Goal: Book appointment/travel/reservation

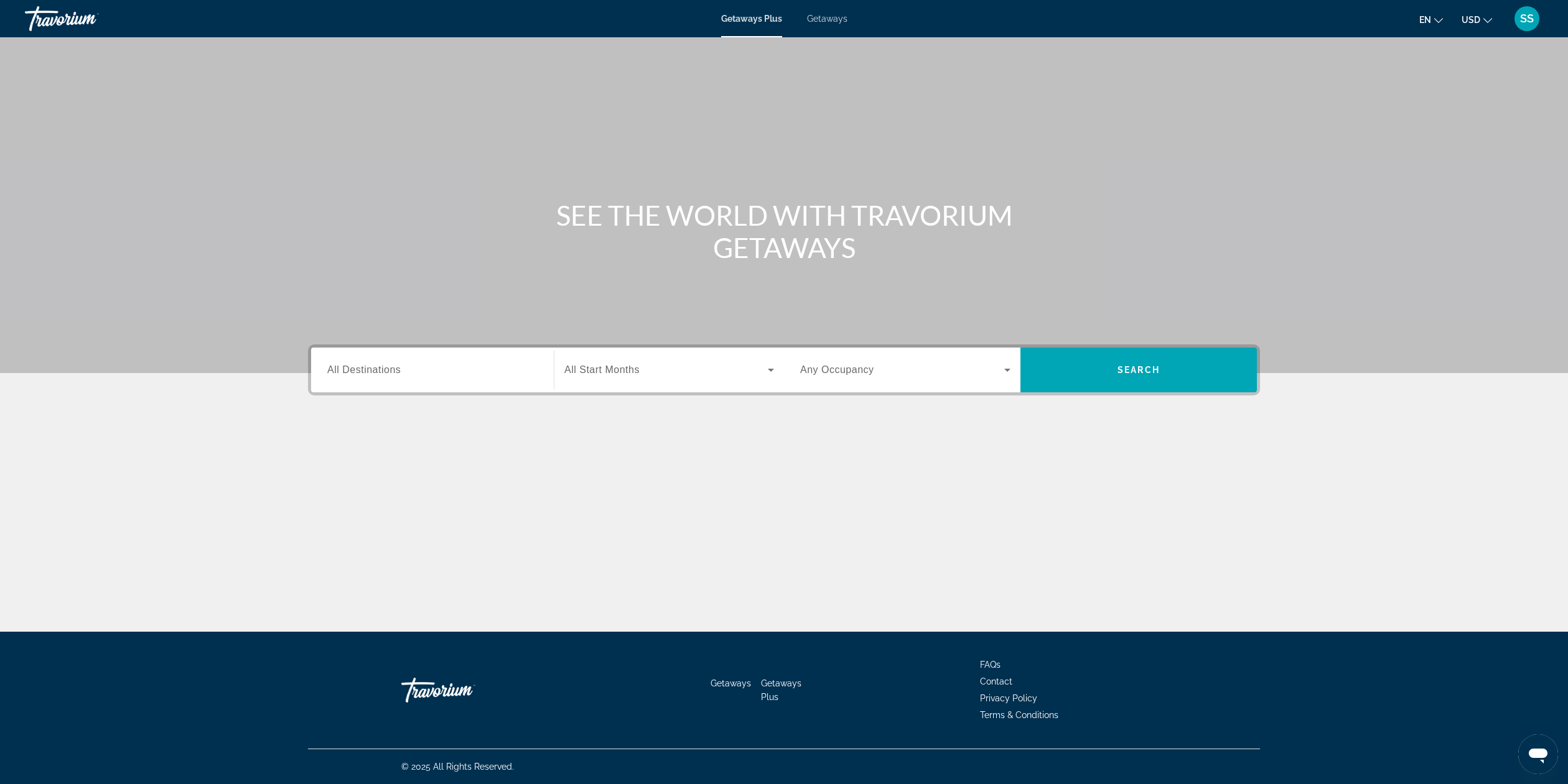
click at [749, 23] on span "Getaways Plus" at bounding box center [751, 19] width 61 height 10
click at [377, 372] on span "All Destinations" at bounding box center [364, 369] width 74 height 11
click at [377, 372] on input "Destination All Destinations" at bounding box center [433, 370] width 211 height 15
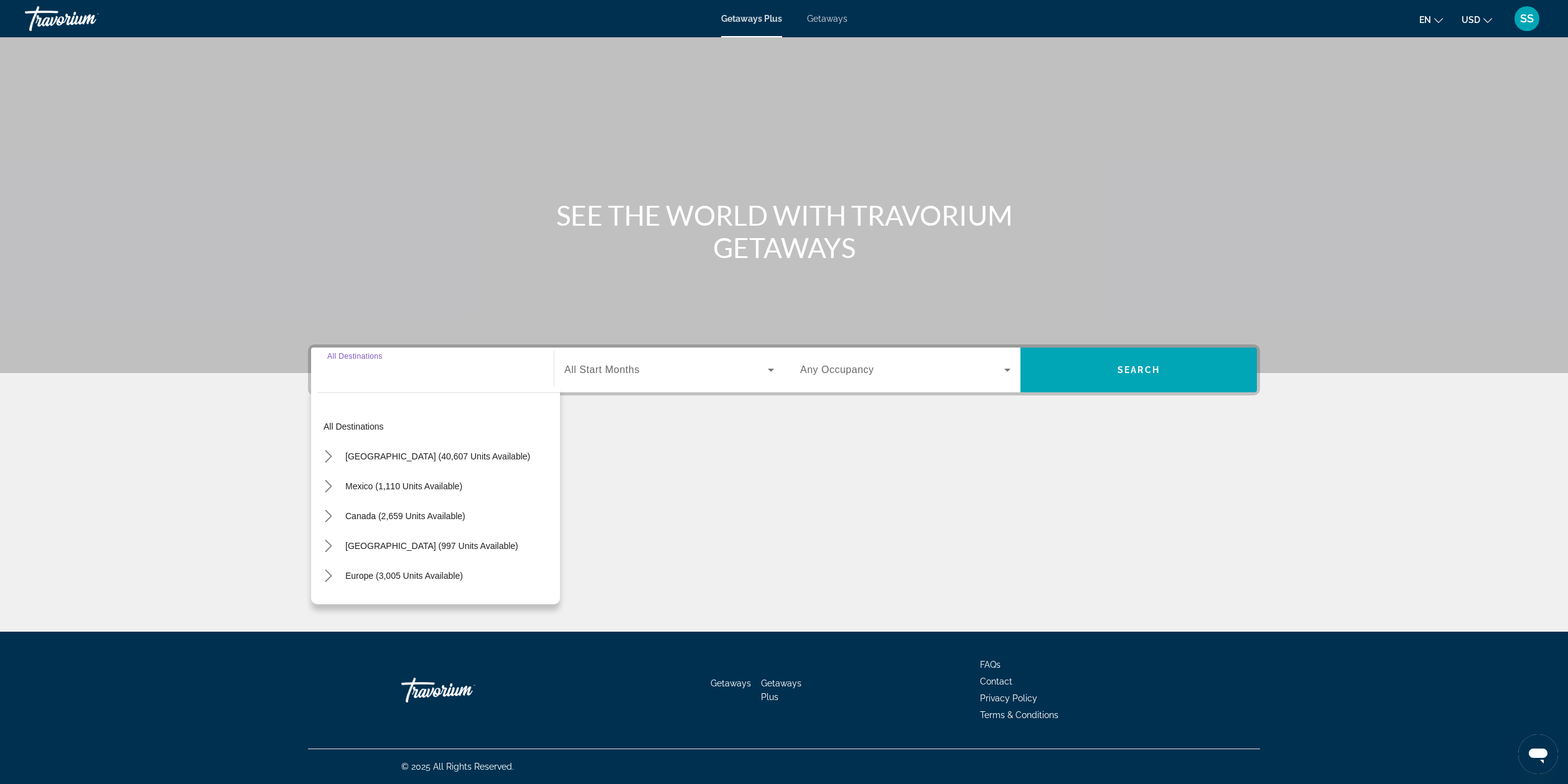
click at [950, 548] on div "SEE THE WORLD WITH TRAVORIUM GETAWAYS Destination All Destinations All destinat…" at bounding box center [784, 334] width 1568 height 595
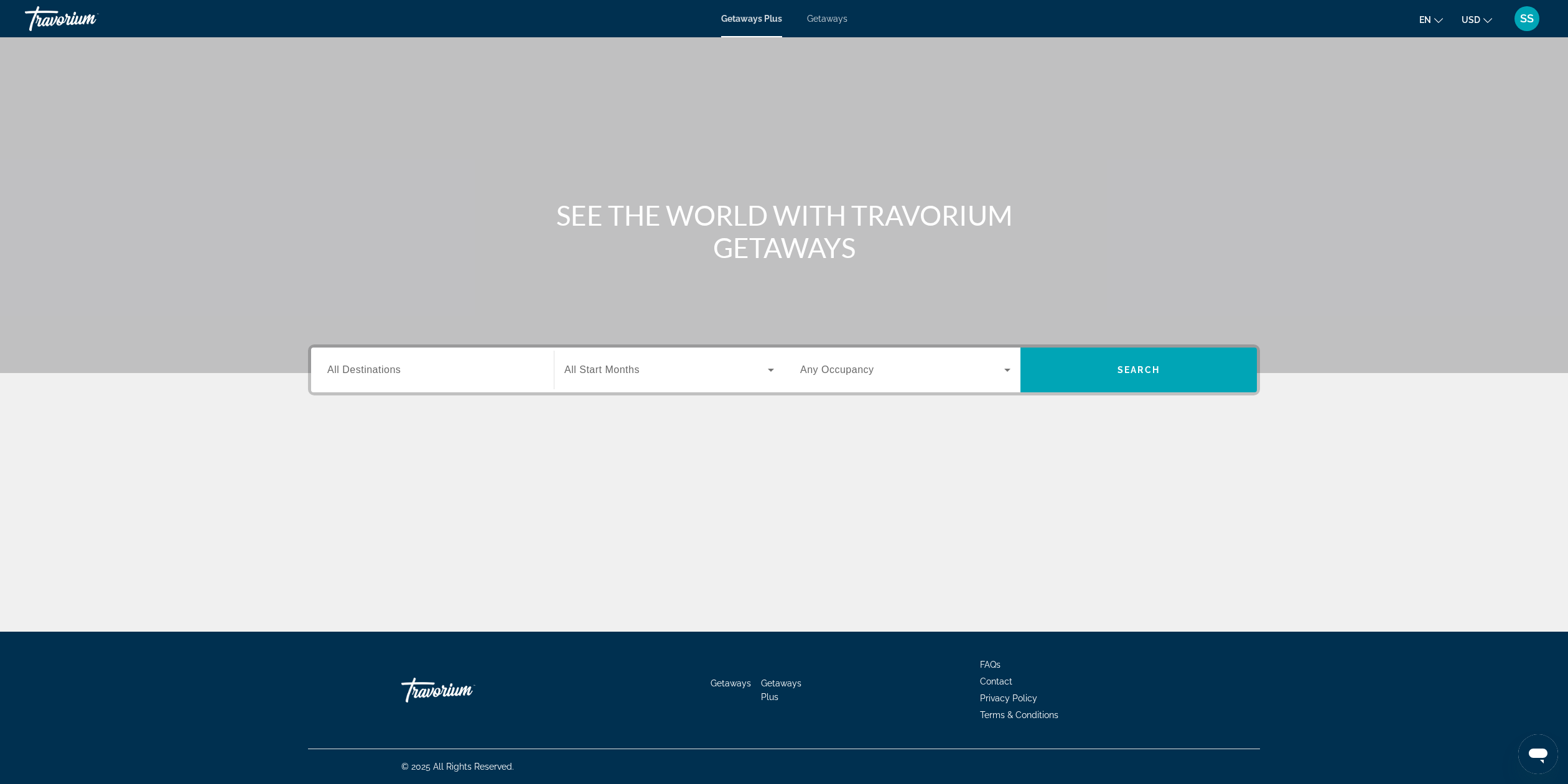
click at [358, 371] on span "All Destinations" at bounding box center [364, 369] width 74 height 11
click at [358, 371] on input "Destination All Destinations" at bounding box center [433, 370] width 211 height 15
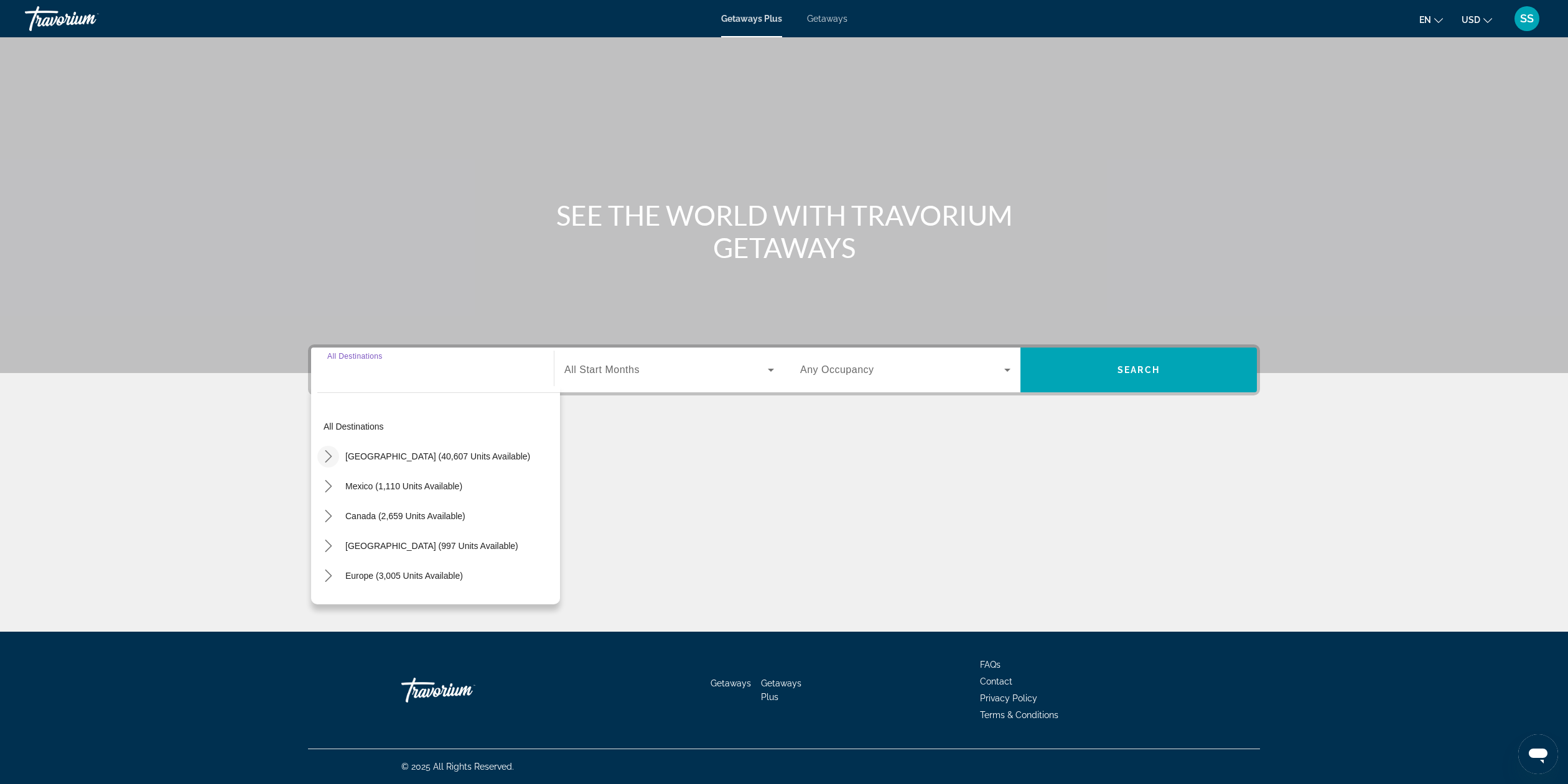
click at [330, 458] on icon "Toggle United States (40,607 units available) submenu" at bounding box center [328, 456] width 7 height 12
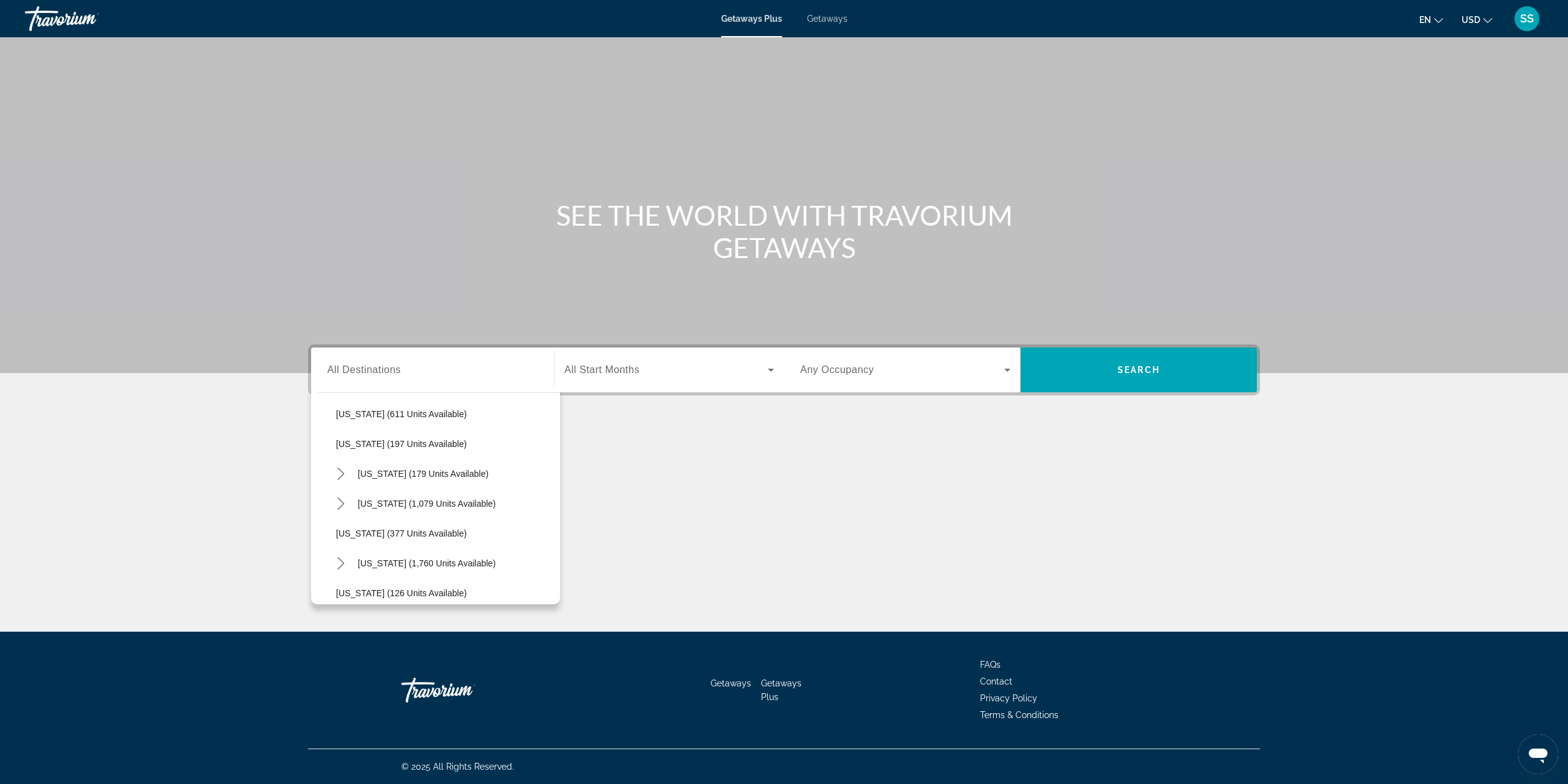
scroll to position [730, 0]
click at [349, 476] on mat-icon "Toggle New York (179 units available) submenu" at bounding box center [340, 473] width 21 height 21
click at [422, 470] on span "Other (28 units available)" at bounding box center [398, 468] width 99 height 10
type input "**********"
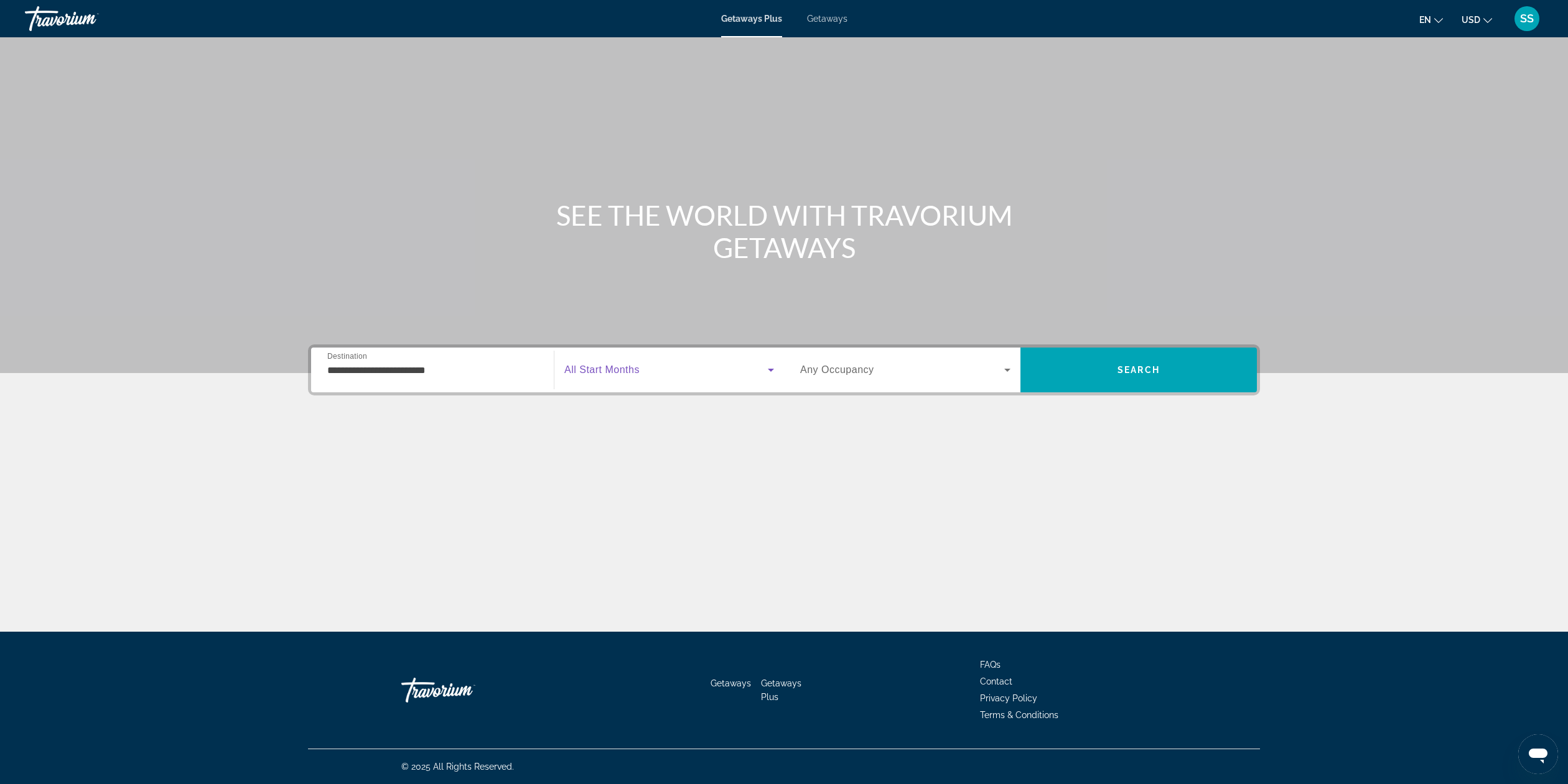
click at [734, 376] on span "Search widget" at bounding box center [666, 369] width 203 height 15
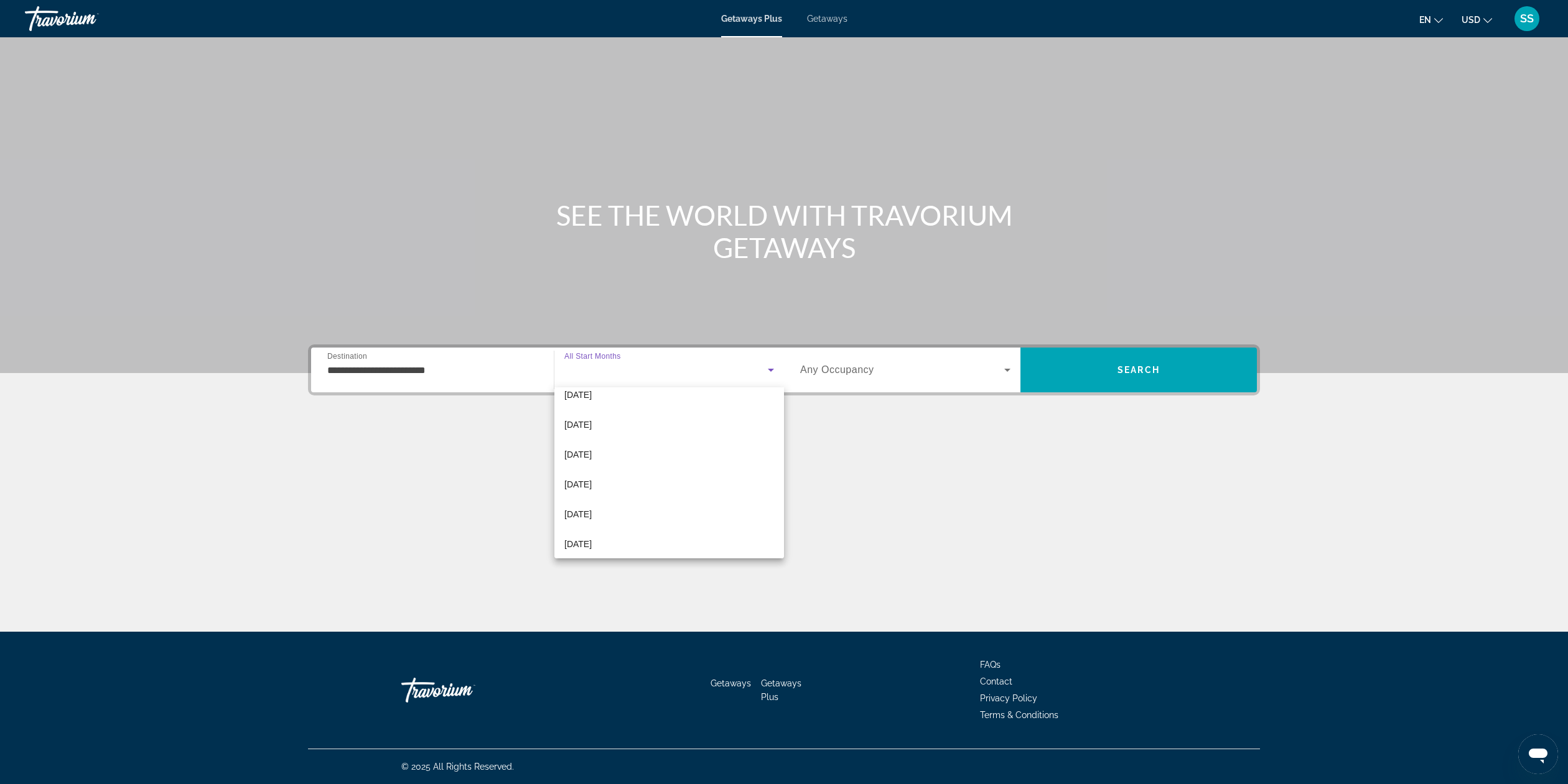
scroll to position [253, 0]
click at [605, 453] on mat-option "[DATE]" at bounding box center [669, 453] width 230 height 30
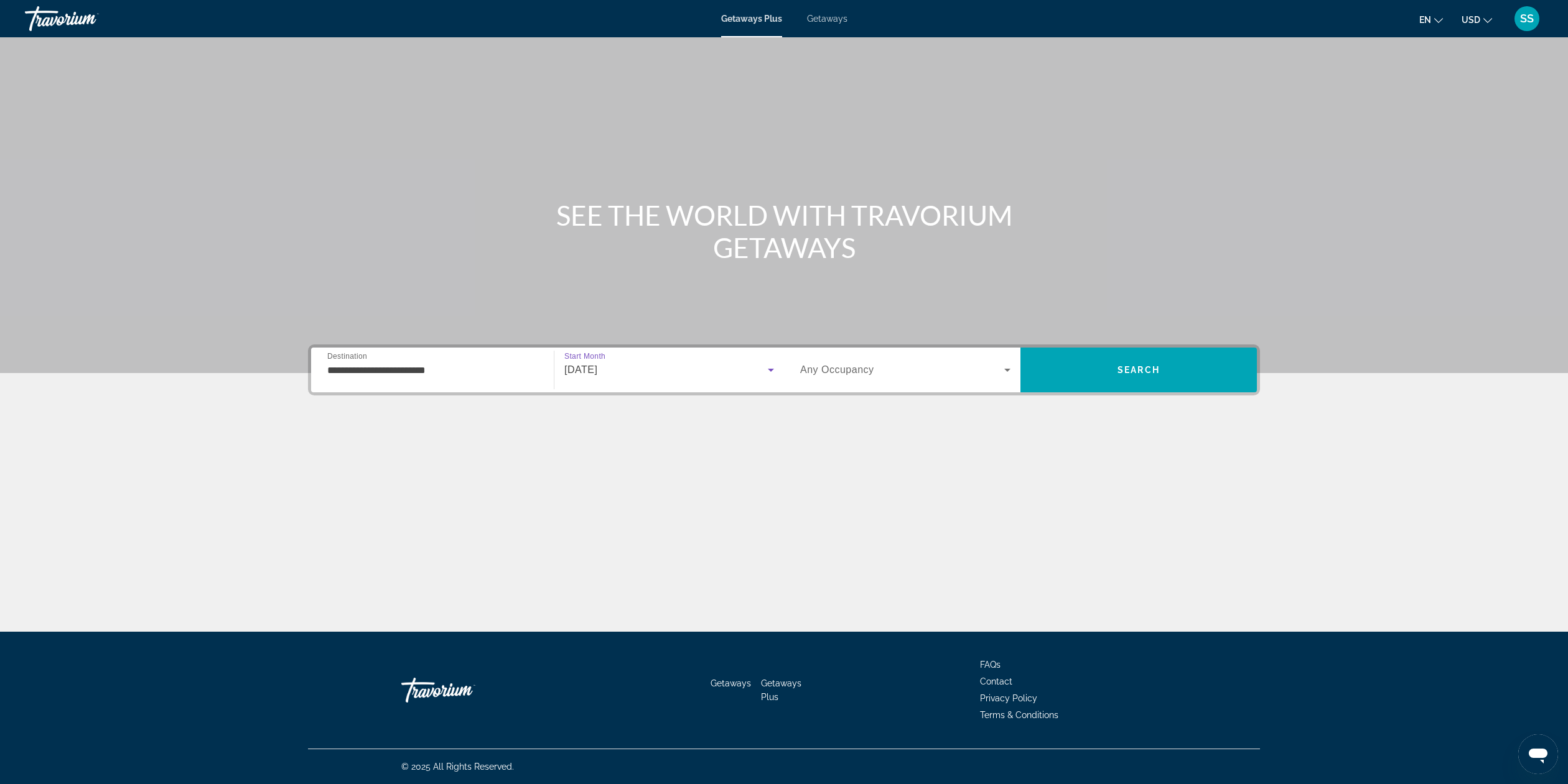
click at [1004, 372] on icon "Search widget" at bounding box center [1007, 369] width 15 height 15
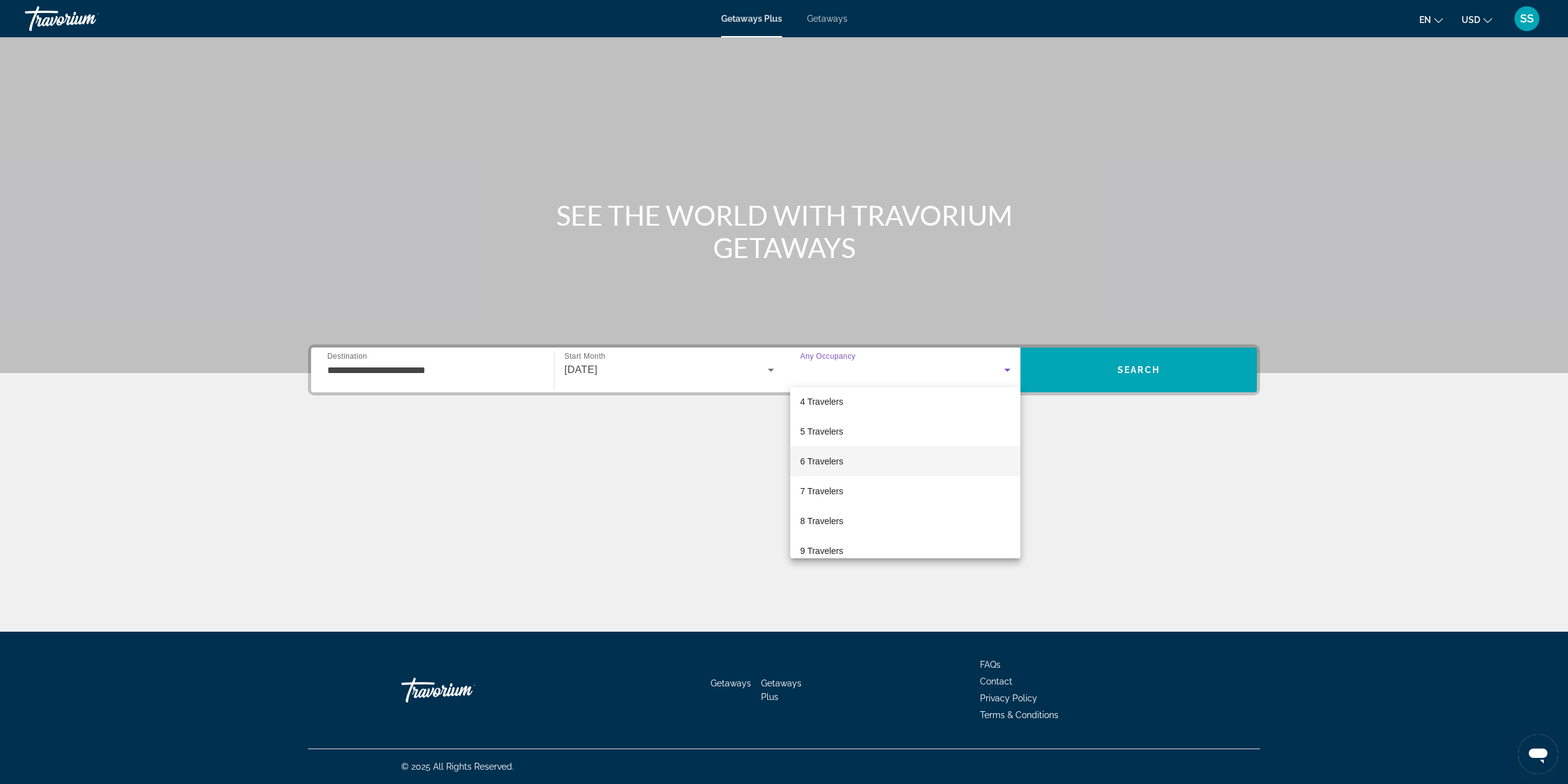
scroll to position [99, 0]
click at [842, 523] on span "8 Travelers" at bounding box center [822, 517] width 43 height 15
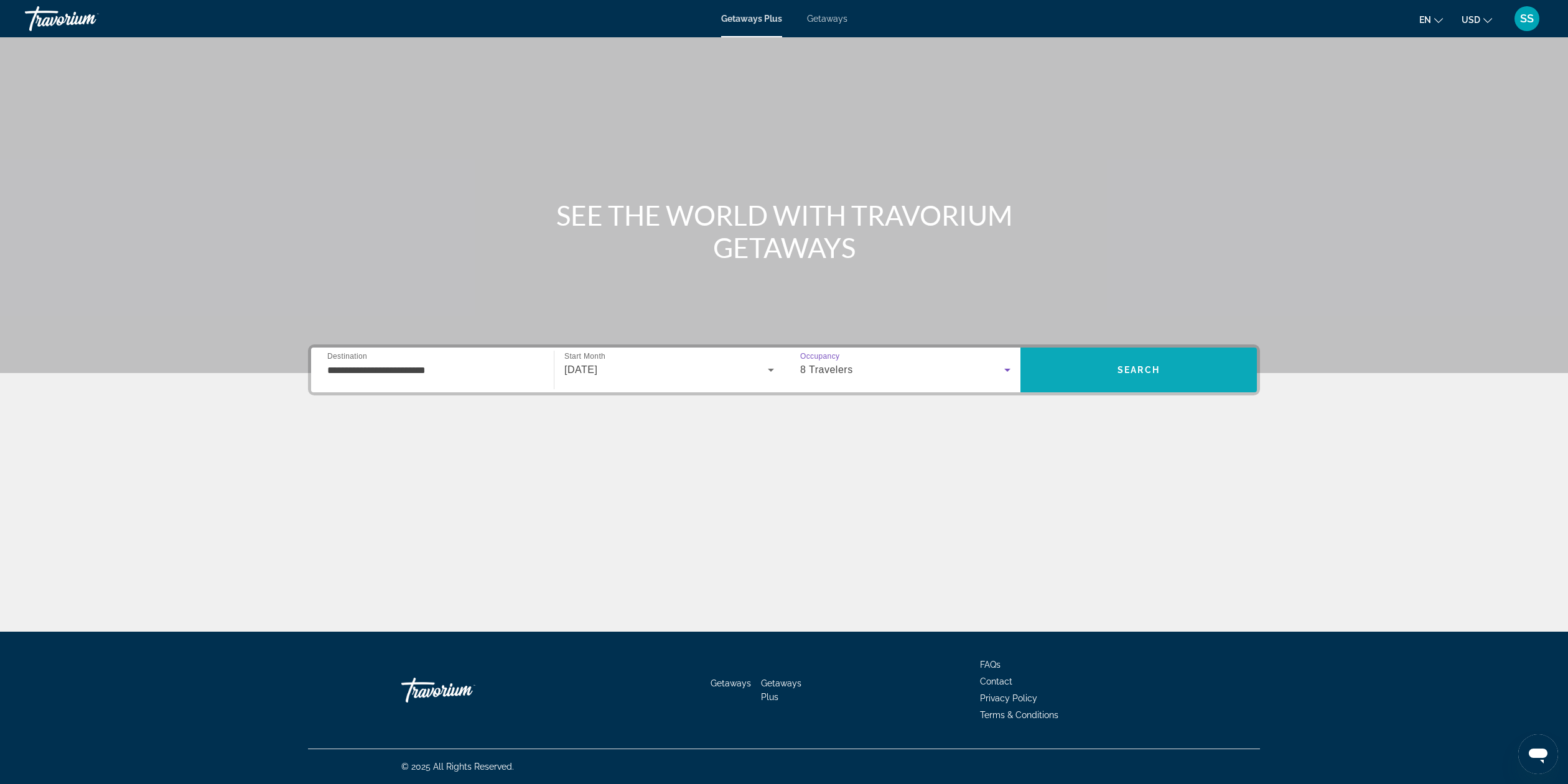
click at [1135, 372] on span "Search" at bounding box center [1138, 370] width 42 height 10
click at [400, 379] on div "Search widget" at bounding box center [433, 371] width 211 height 36
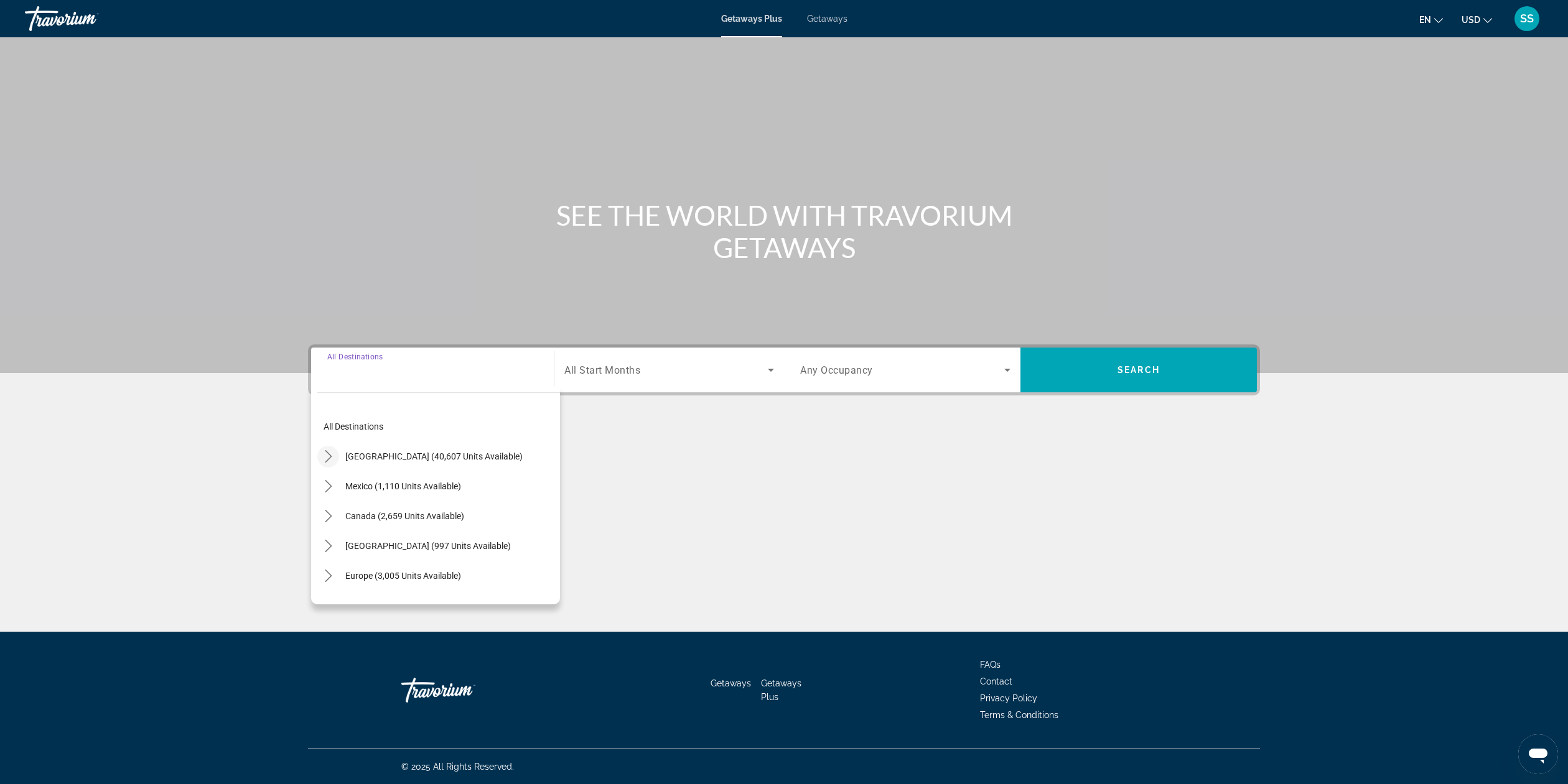
click at [330, 460] on icon "Toggle United States (40,607 units available) submenu" at bounding box center [328, 456] width 12 height 12
click at [401, 462] on span "[US_STATE] (179 units available)" at bounding box center [420, 459] width 125 height 10
type input "**********"
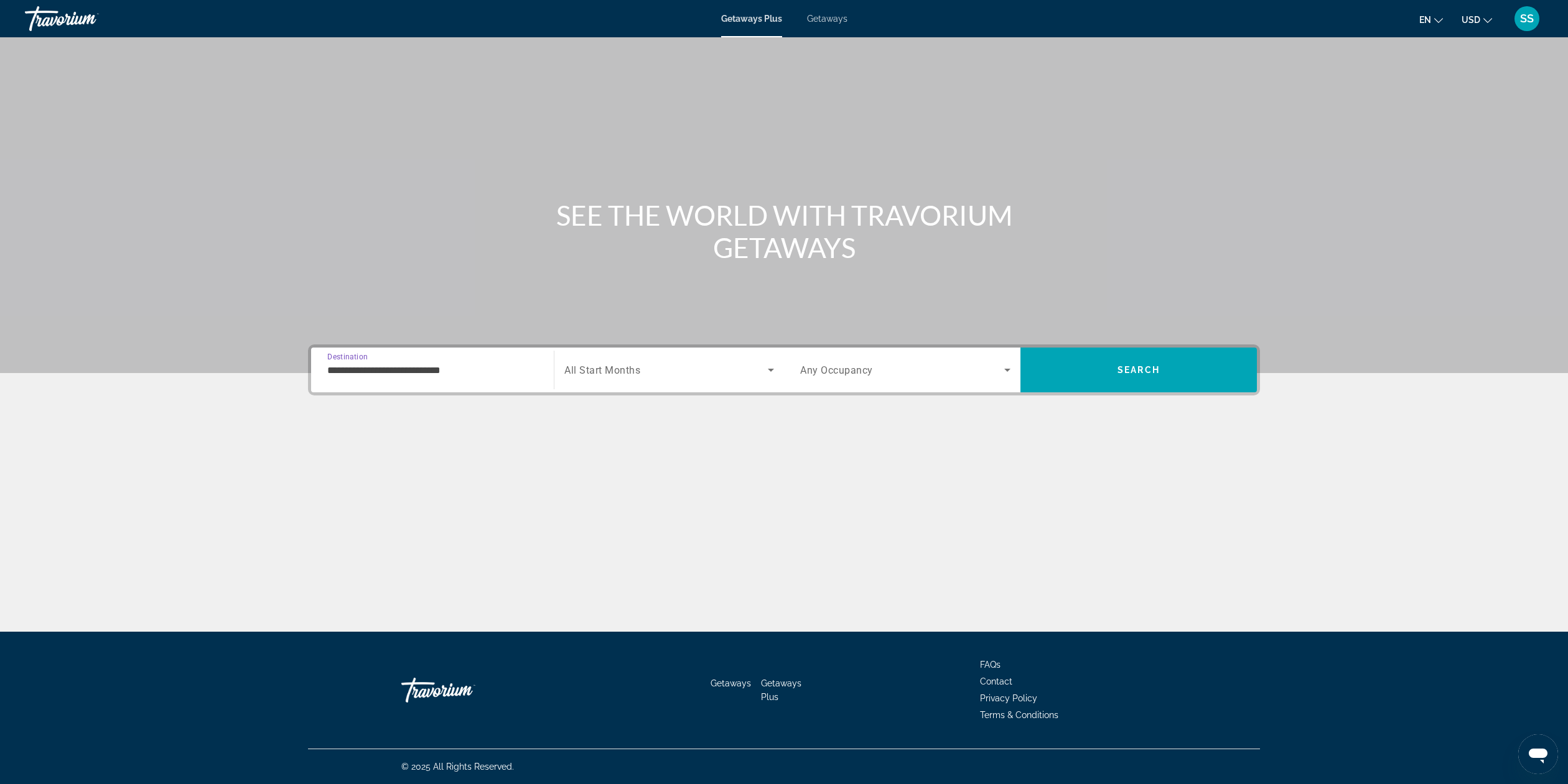
click at [1006, 371] on icon "Search widget" at bounding box center [1007, 369] width 15 height 15
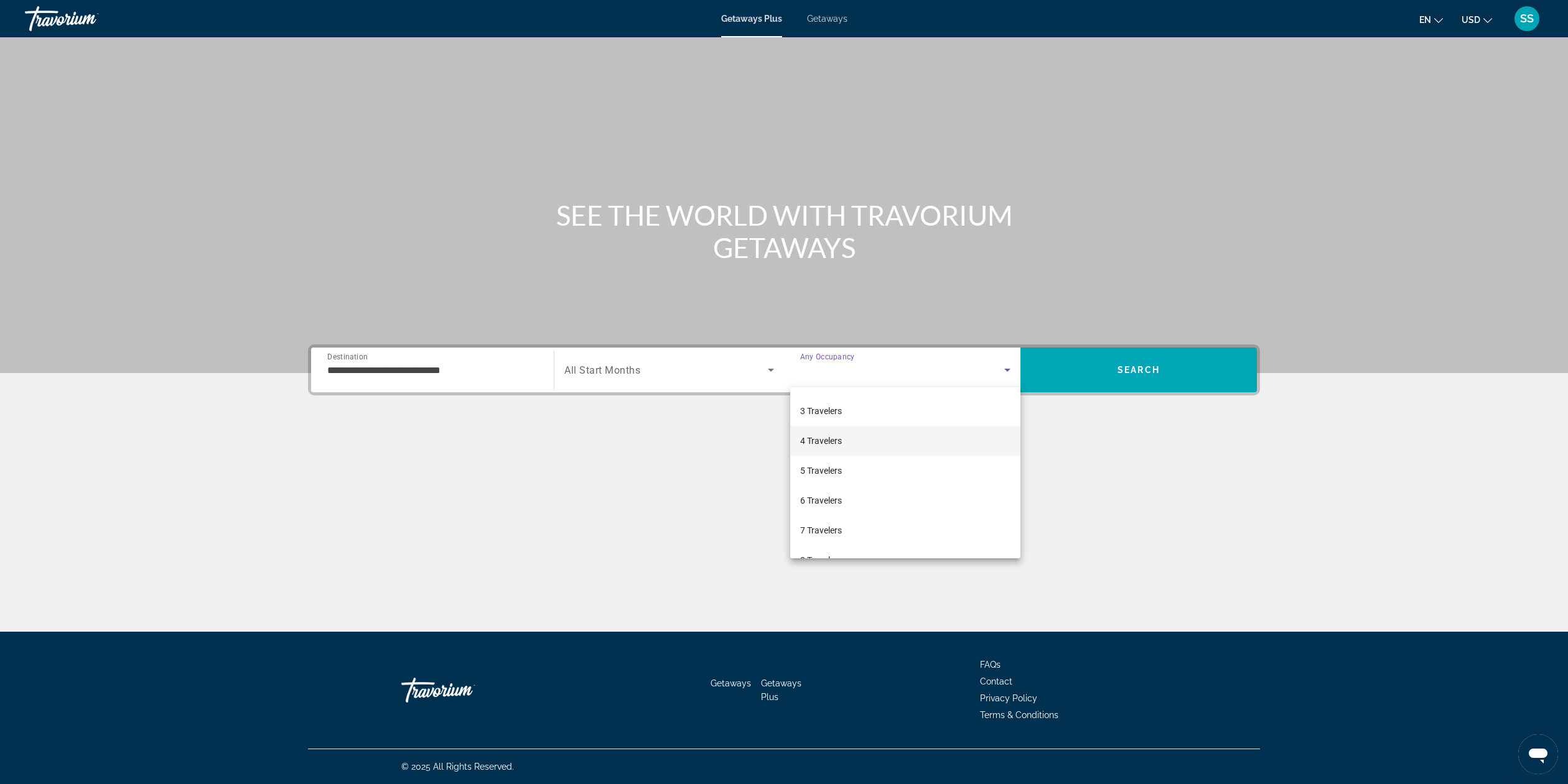
scroll to position [62, 0]
click at [434, 510] on div at bounding box center [784, 392] width 1568 height 784
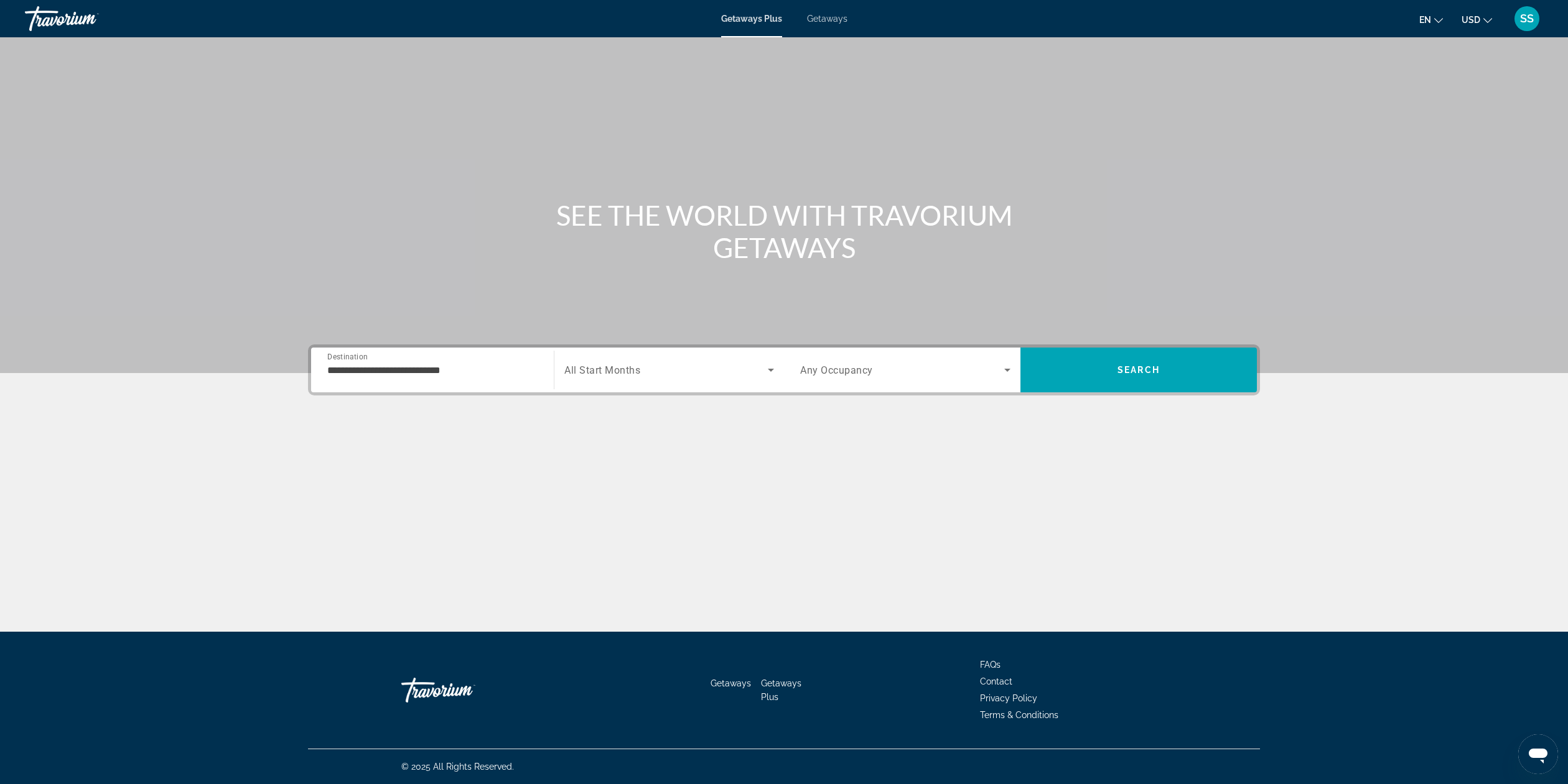
click at [688, 370] on span "Search widget" at bounding box center [666, 369] width 203 height 15
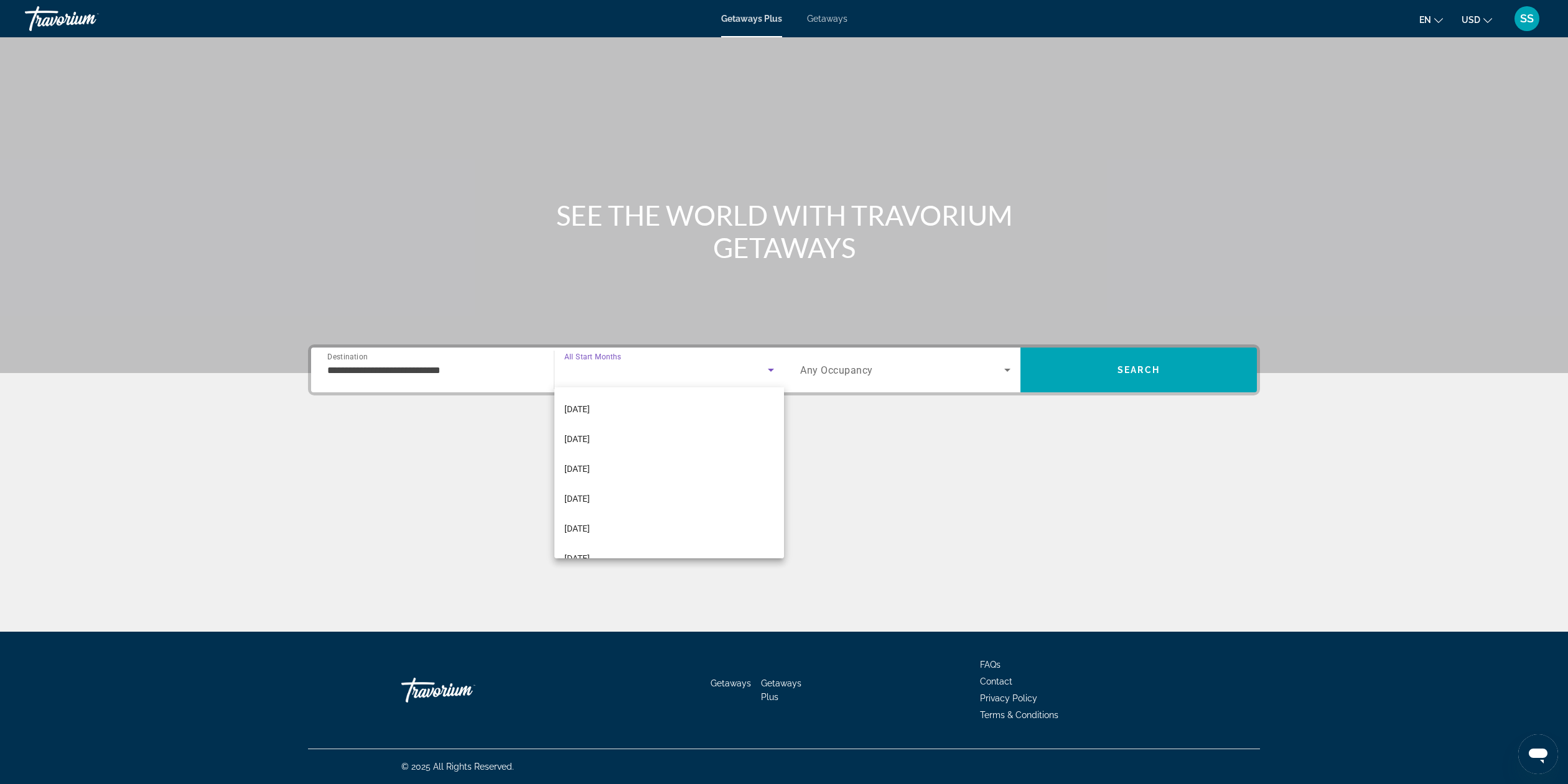
scroll to position [257, 0]
click at [629, 450] on mat-option "[DATE]" at bounding box center [669, 449] width 230 height 30
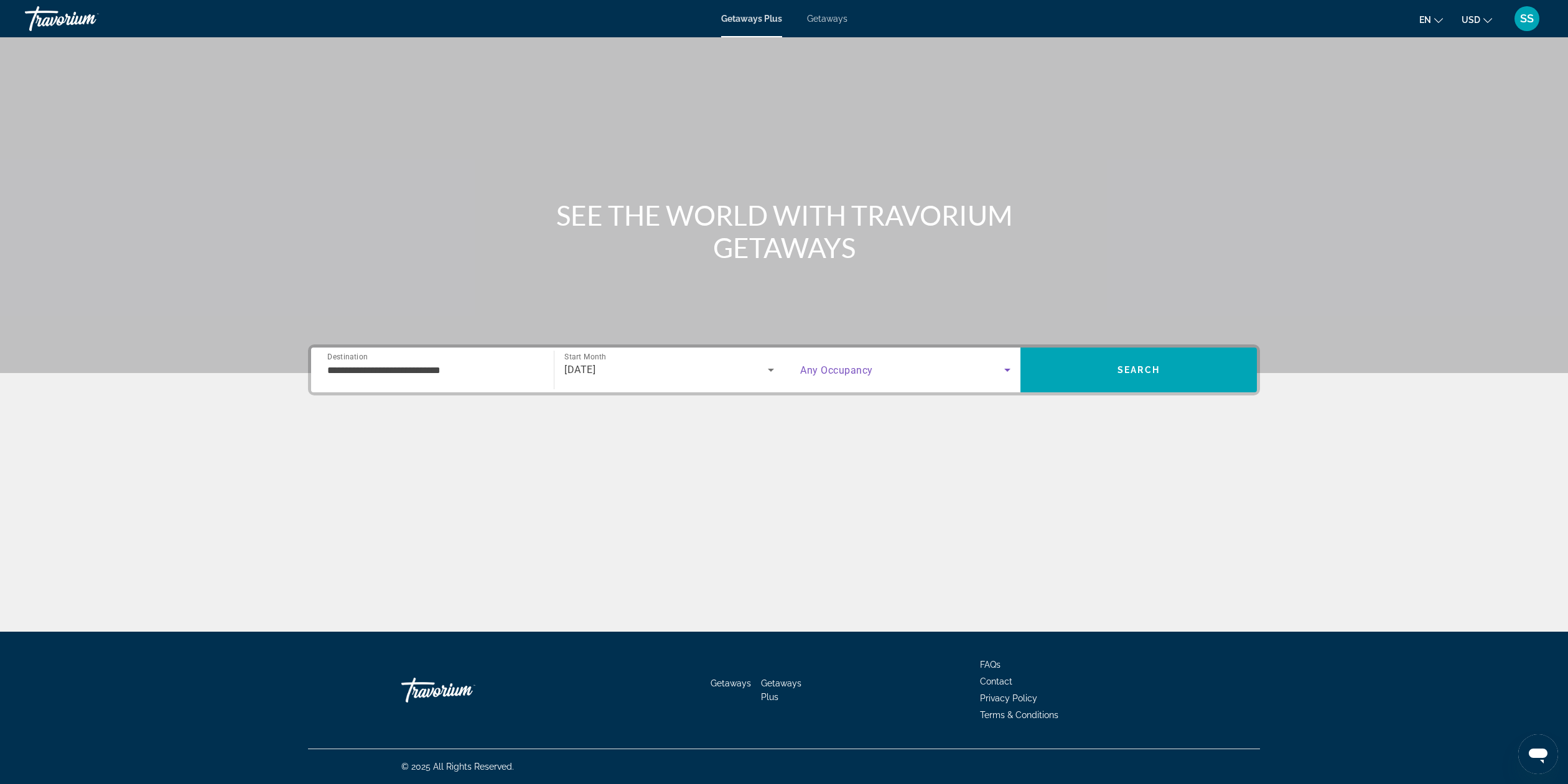
click at [980, 374] on span "Search widget" at bounding box center [902, 369] width 204 height 15
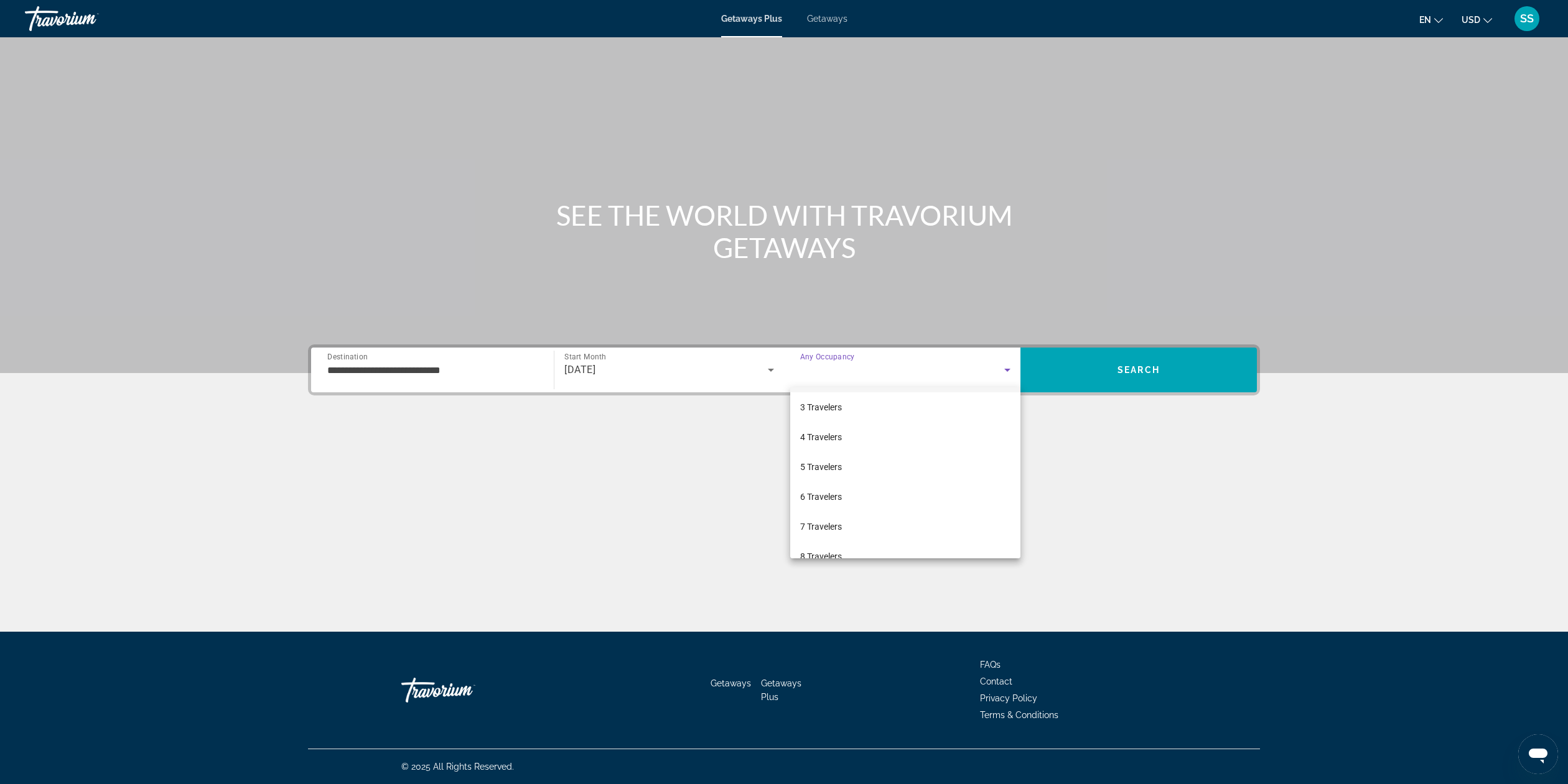
scroll to position [60, 0]
click at [839, 437] on span "4 Travelers" at bounding box center [821, 436] width 42 height 15
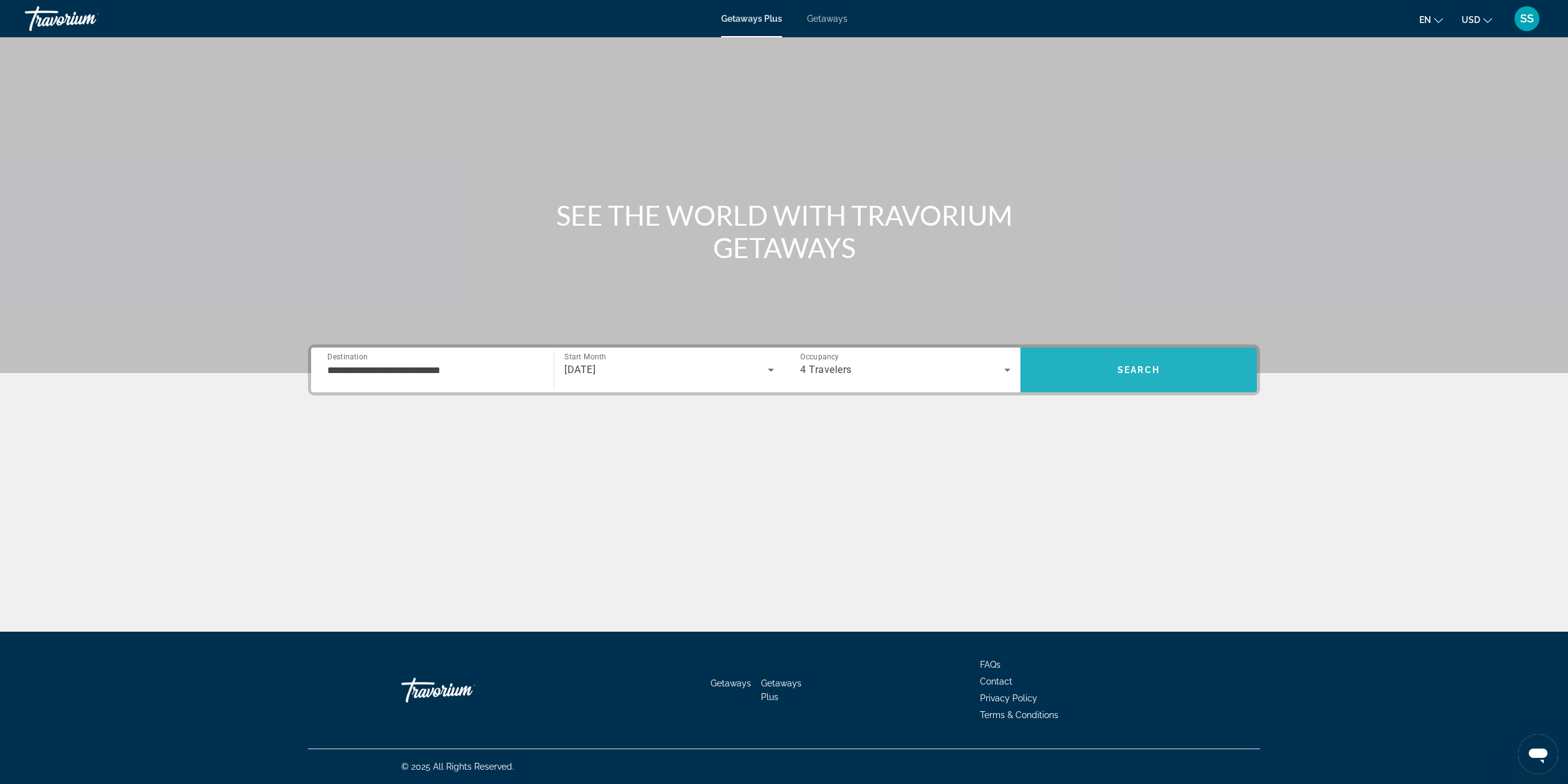
click at [1140, 372] on span "Search" at bounding box center [1138, 370] width 42 height 10
click at [366, 365] on span "All Destinations" at bounding box center [364, 369] width 74 height 12
click at [366, 365] on input "Destination All Destinations" at bounding box center [433, 370] width 211 height 15
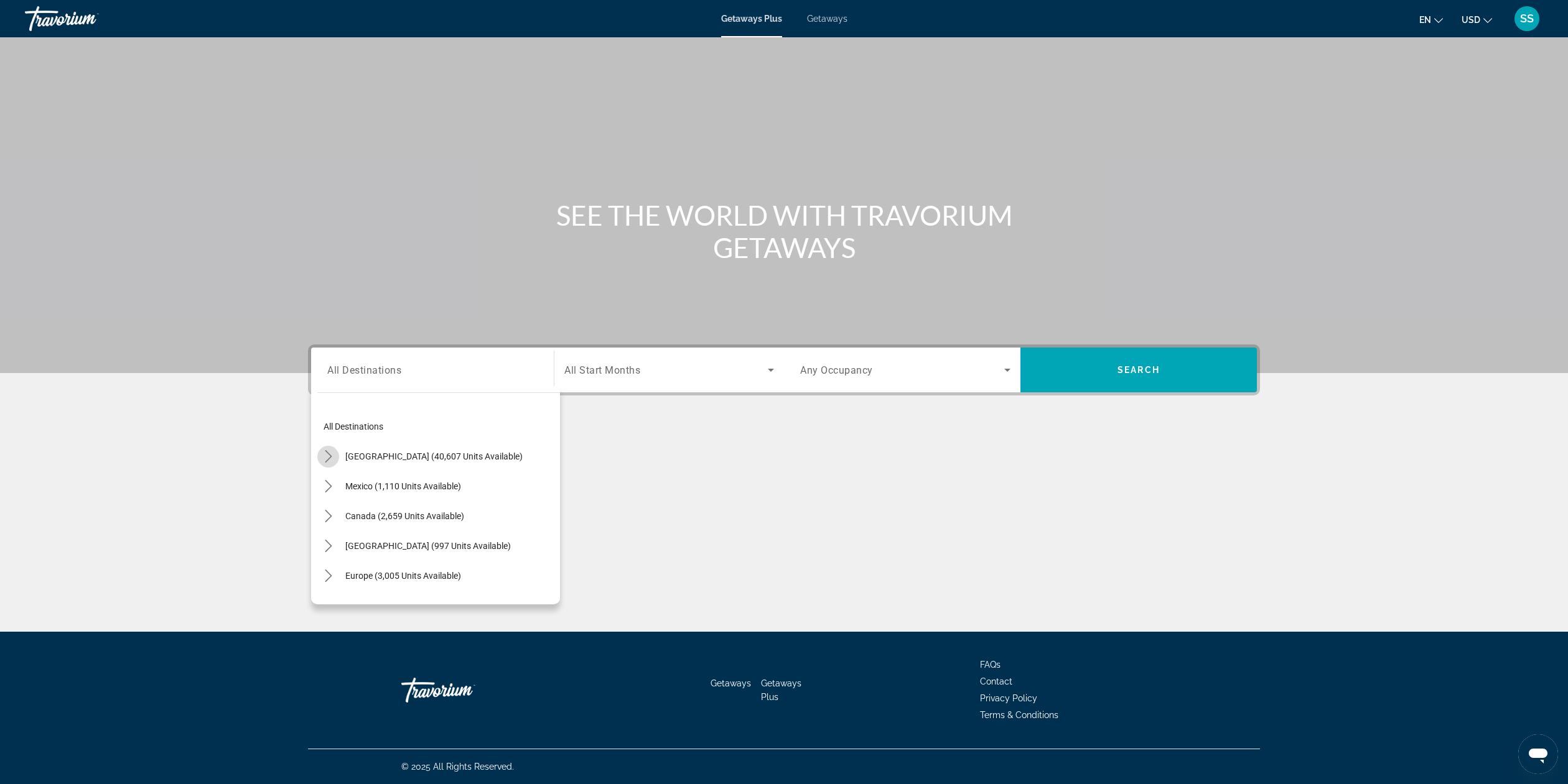
click at [335, 458] on mat-icon "Toggle United States (40,607 units available) submenu" at bounding box center [328, 457] width 21 height 21
click at [380, 424] on span "[GEOGRAPHIC_DATA] (40,607 units available)" at bounding box center [434, 420] width 178 height 10
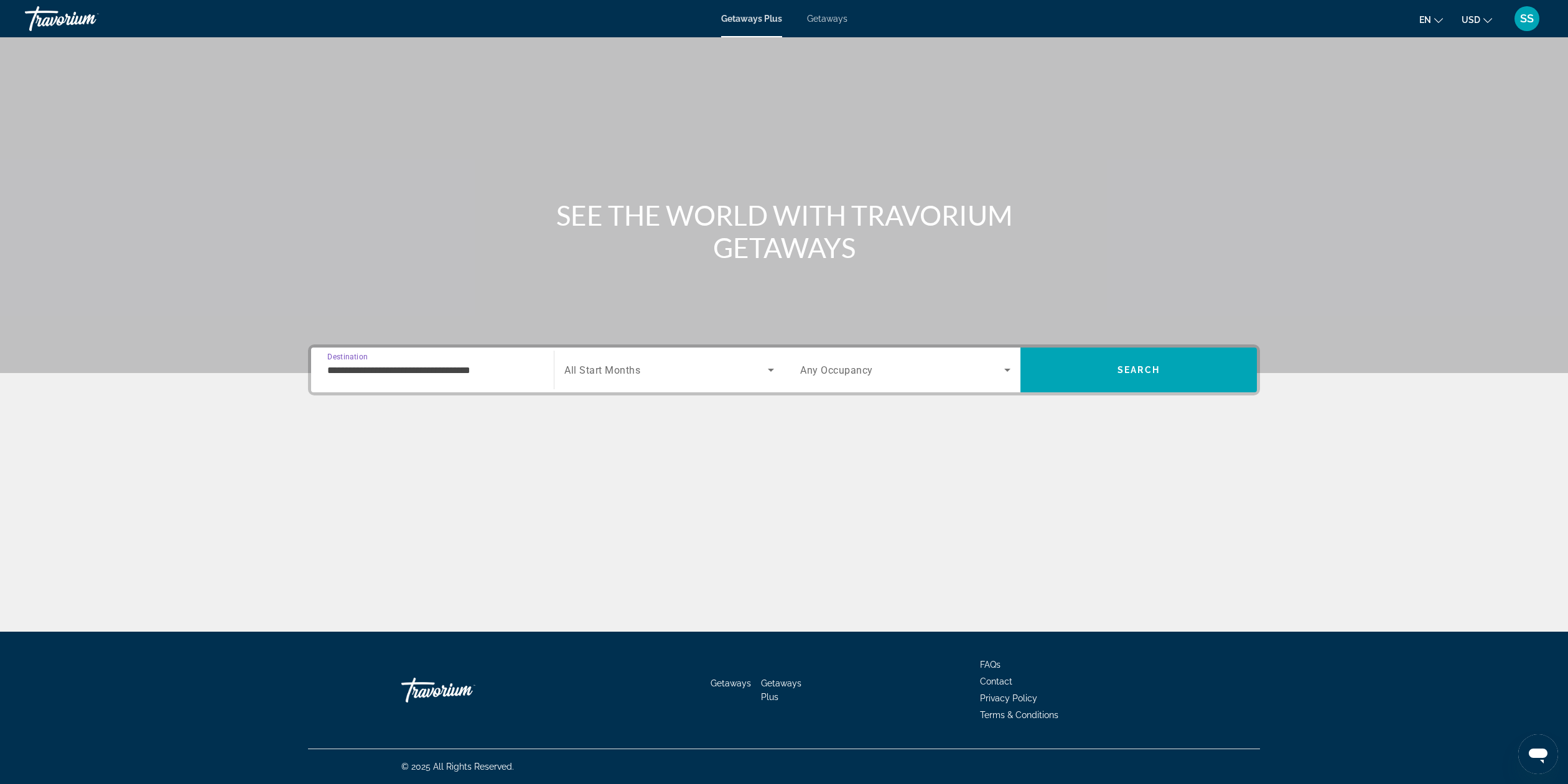
click at [400, 369] on input "**********" at bounding box center [433, 370] width 211 height 15
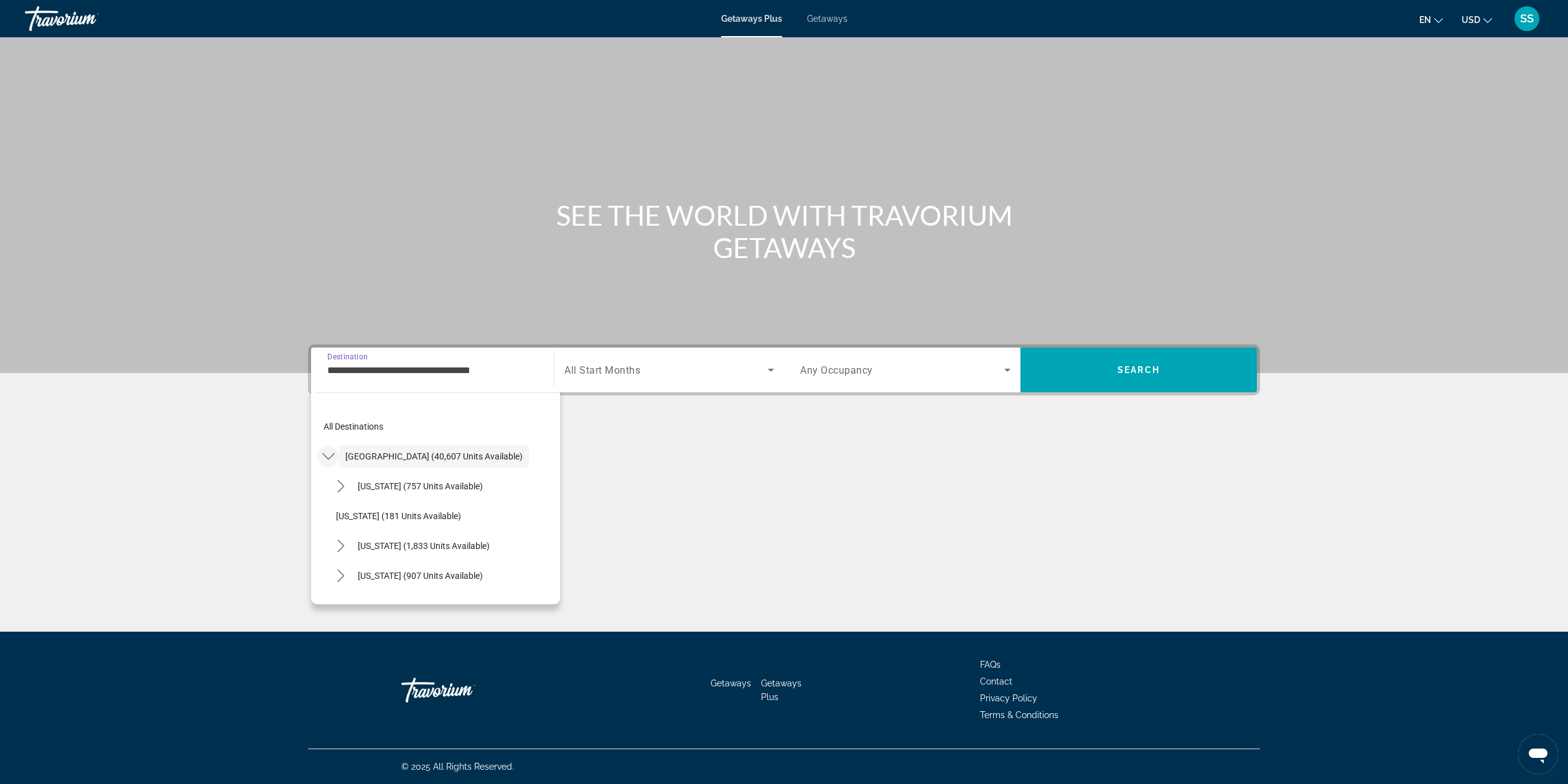
click at [324, 453] on icon "Toggle United States (40,607 units available) submenu" at bounding box center [328, 456] width 12 height 12
click at [329, 460] on icon "Toggle United States (40,607 units available) submenu" at bounding box center [328, 456] width 12 height 12
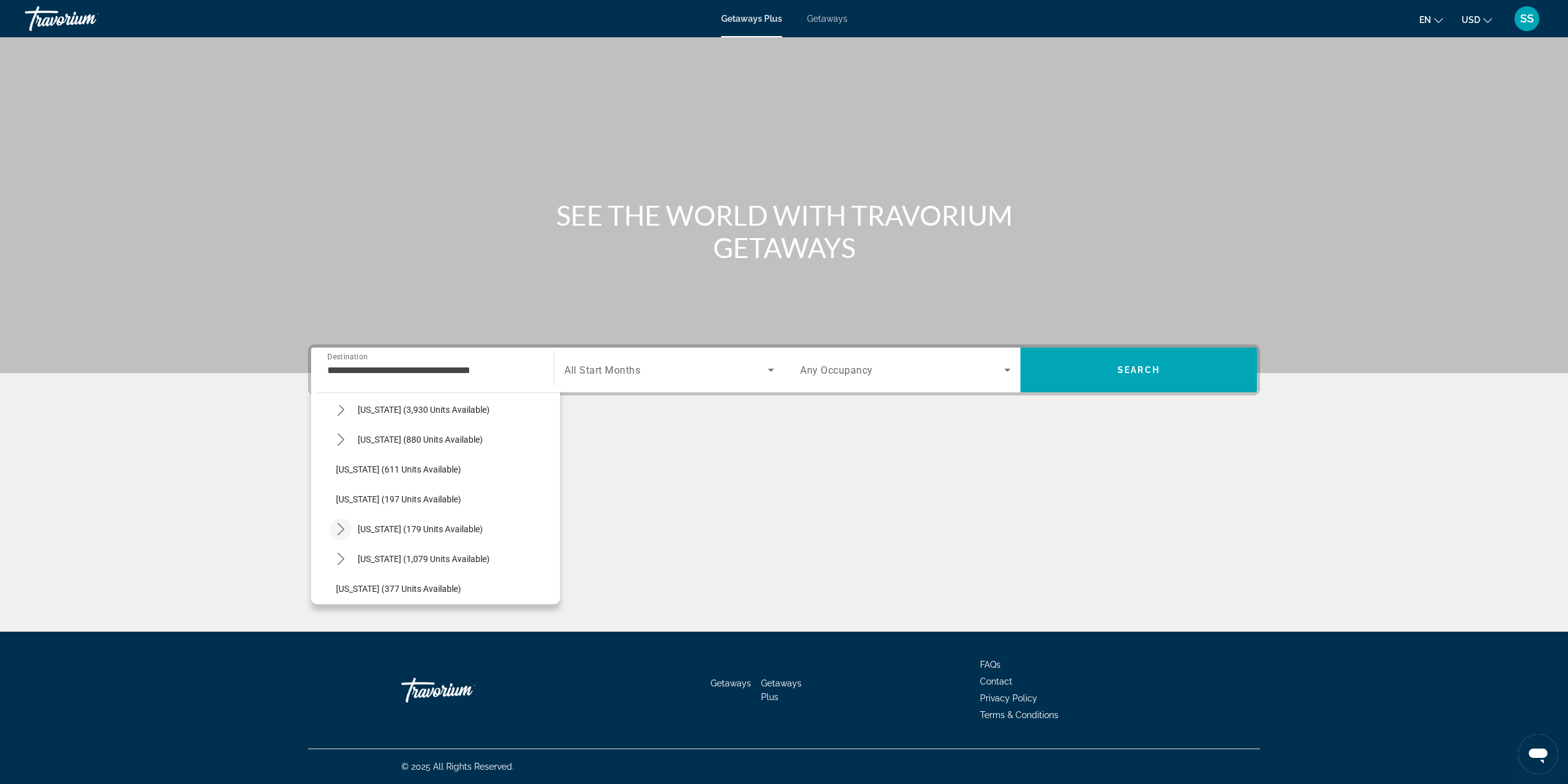
scroll to position [674, 0]
click at [345, 527] on icon "Toggle New York (179 units available) submenu" at bounding box center [340, 528] width 12 height 12
click at [412, 461] on span "Select destination: Other (28 units available)" at bounding box center [451, 468] width 218 height 30
type input "**********"
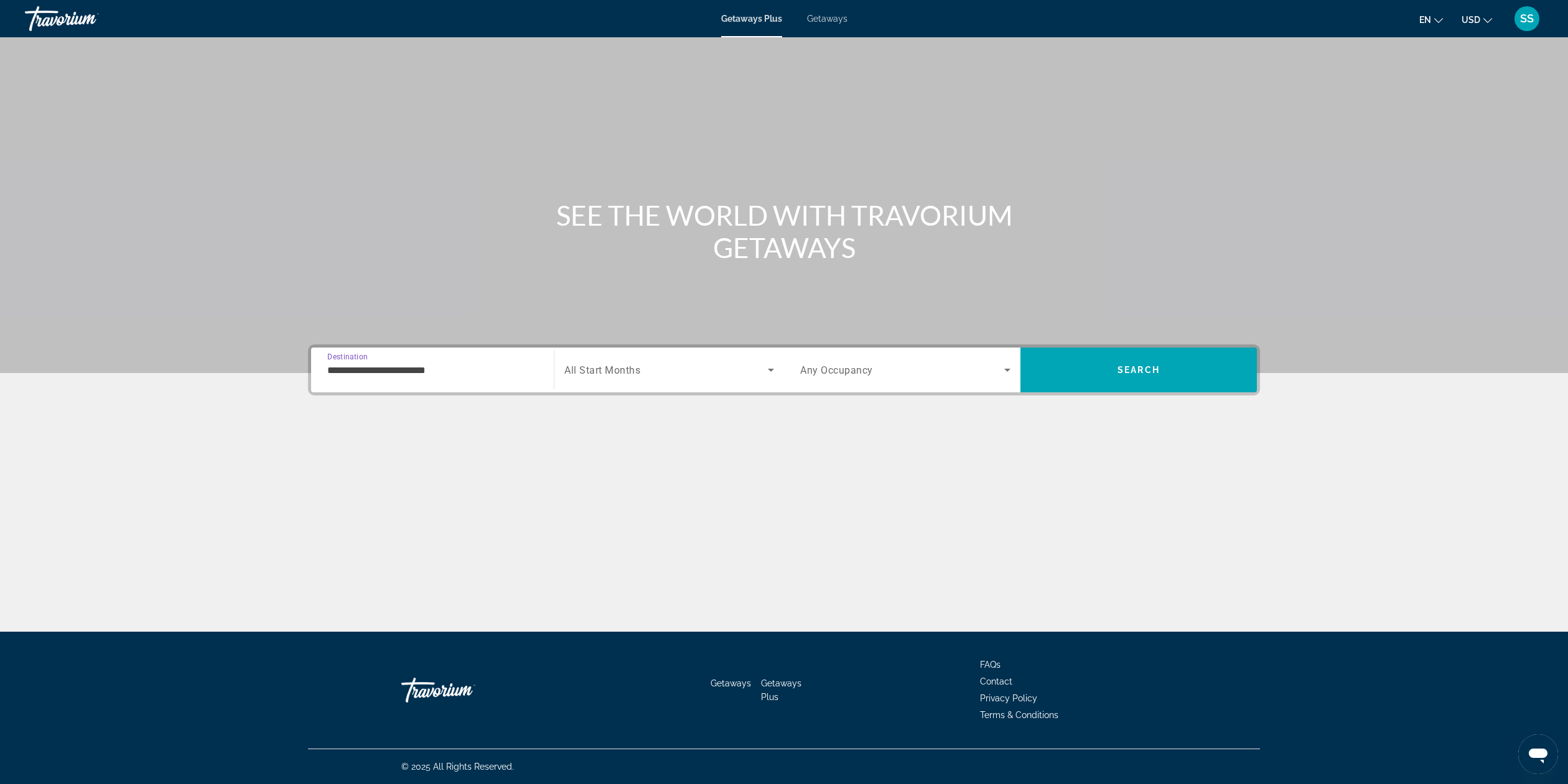
click at [760, 367] on span "Search widget" at bounding box center [666, 369] width 203 height 15
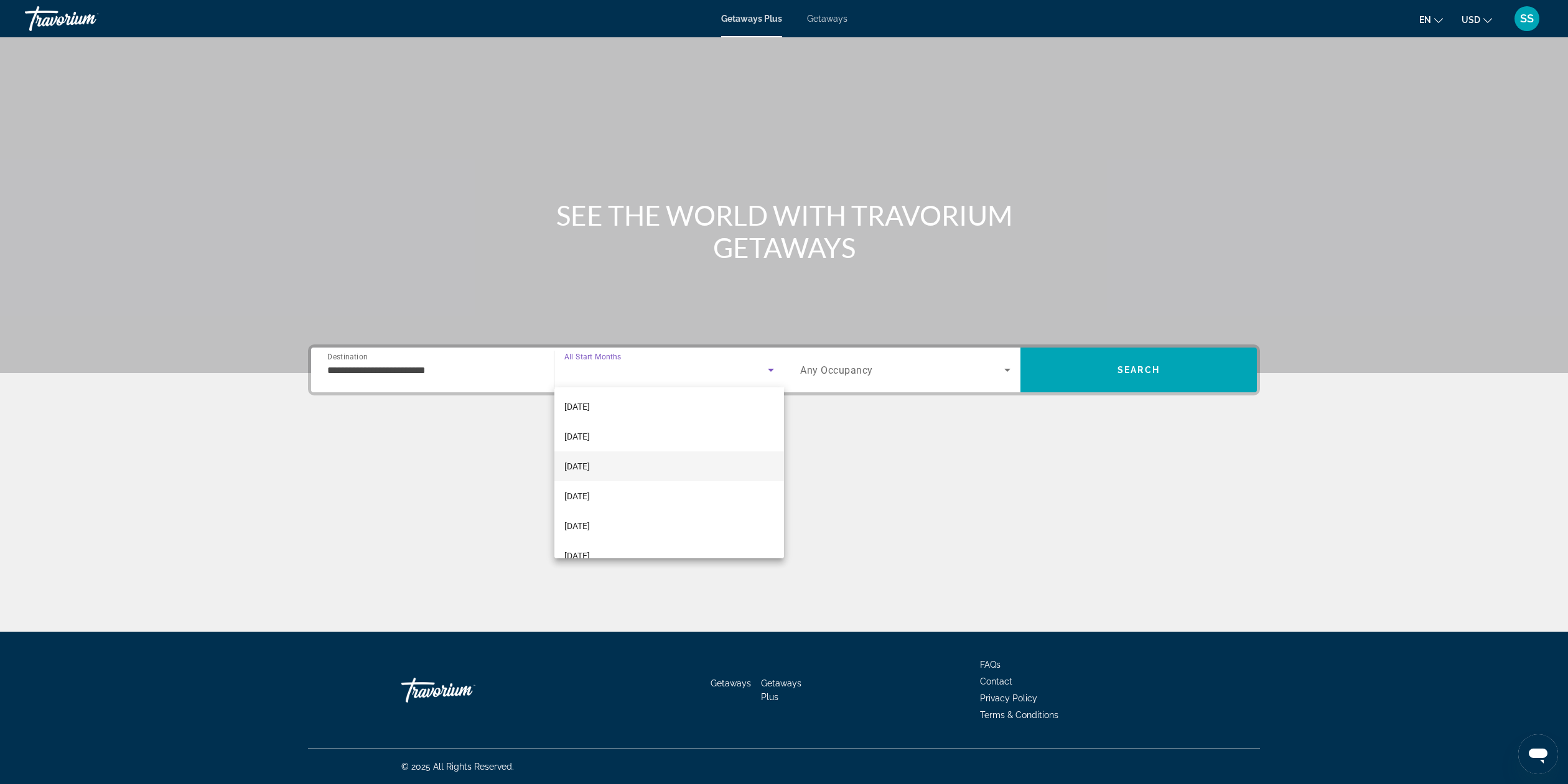
scroll to position [61, 0]
click at [622, 494] on mat-option "[DATE]" at bounding box center [669, 496] width 230 height 30
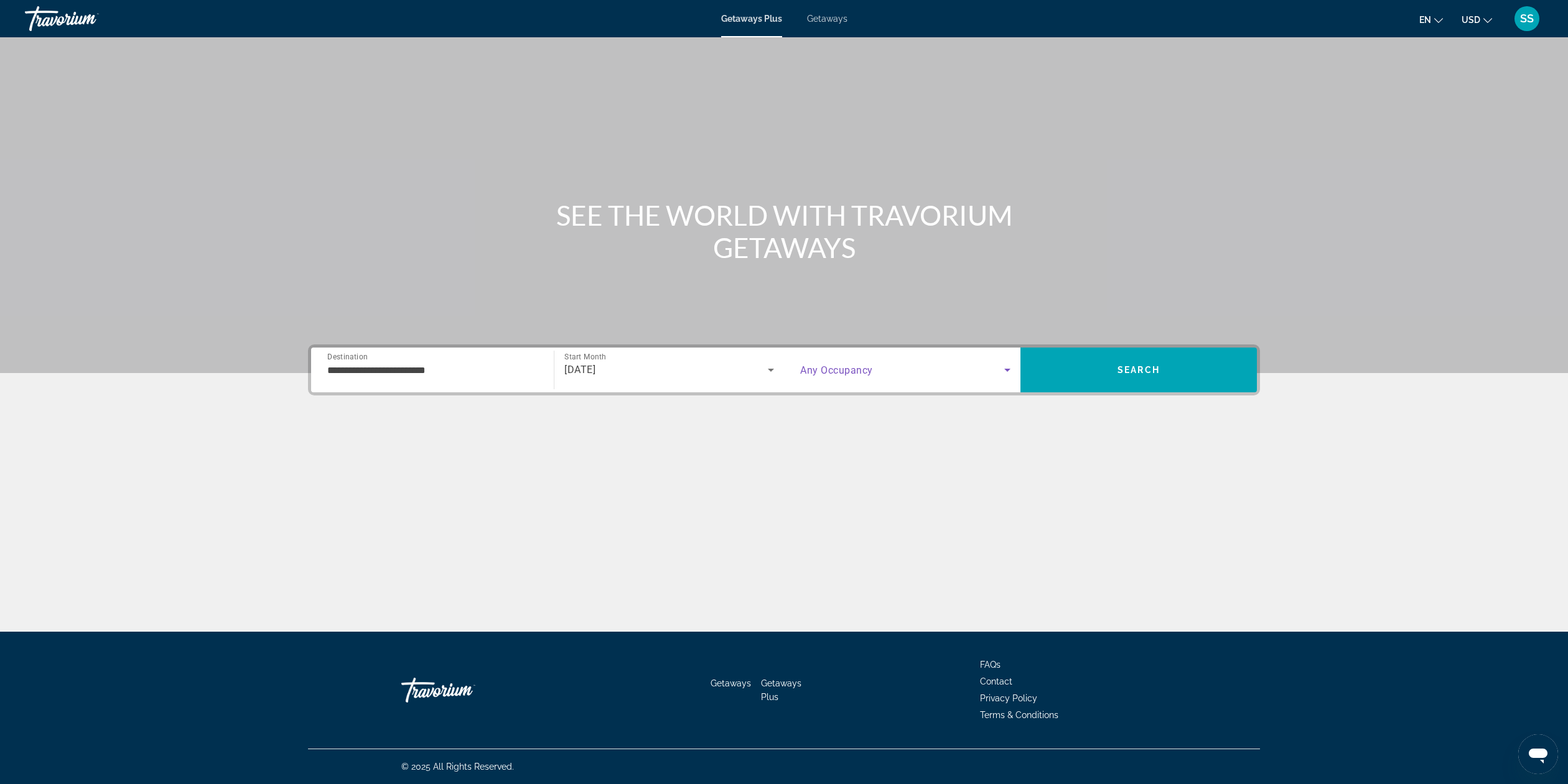
click at [951, 366] on span "Search widget" at bounding box center [902, 369] width 204 height 15
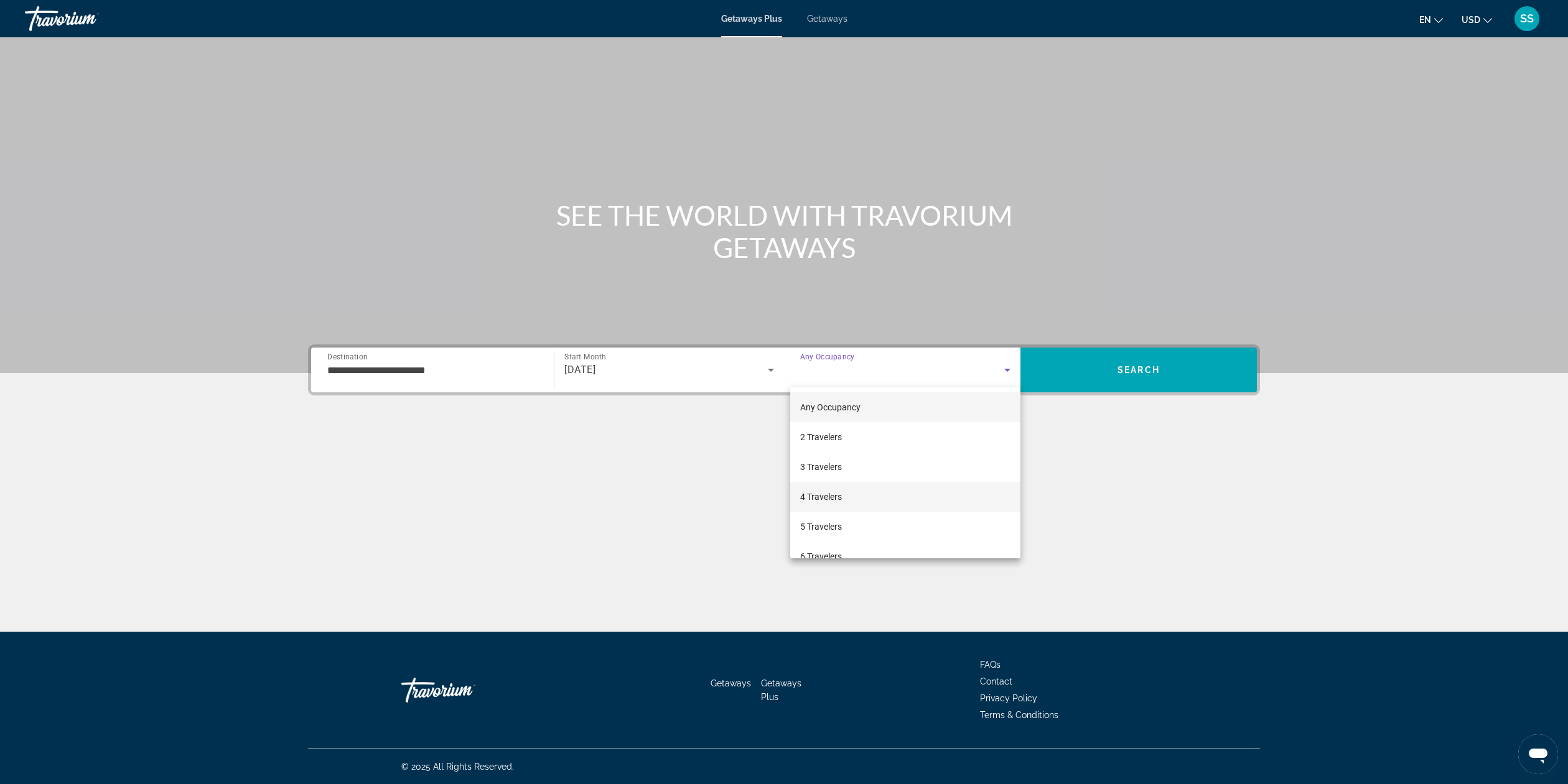
click at [870, 495] on mat-option "4 Travelers" at bounding box center [905, 497] width 230 height 30
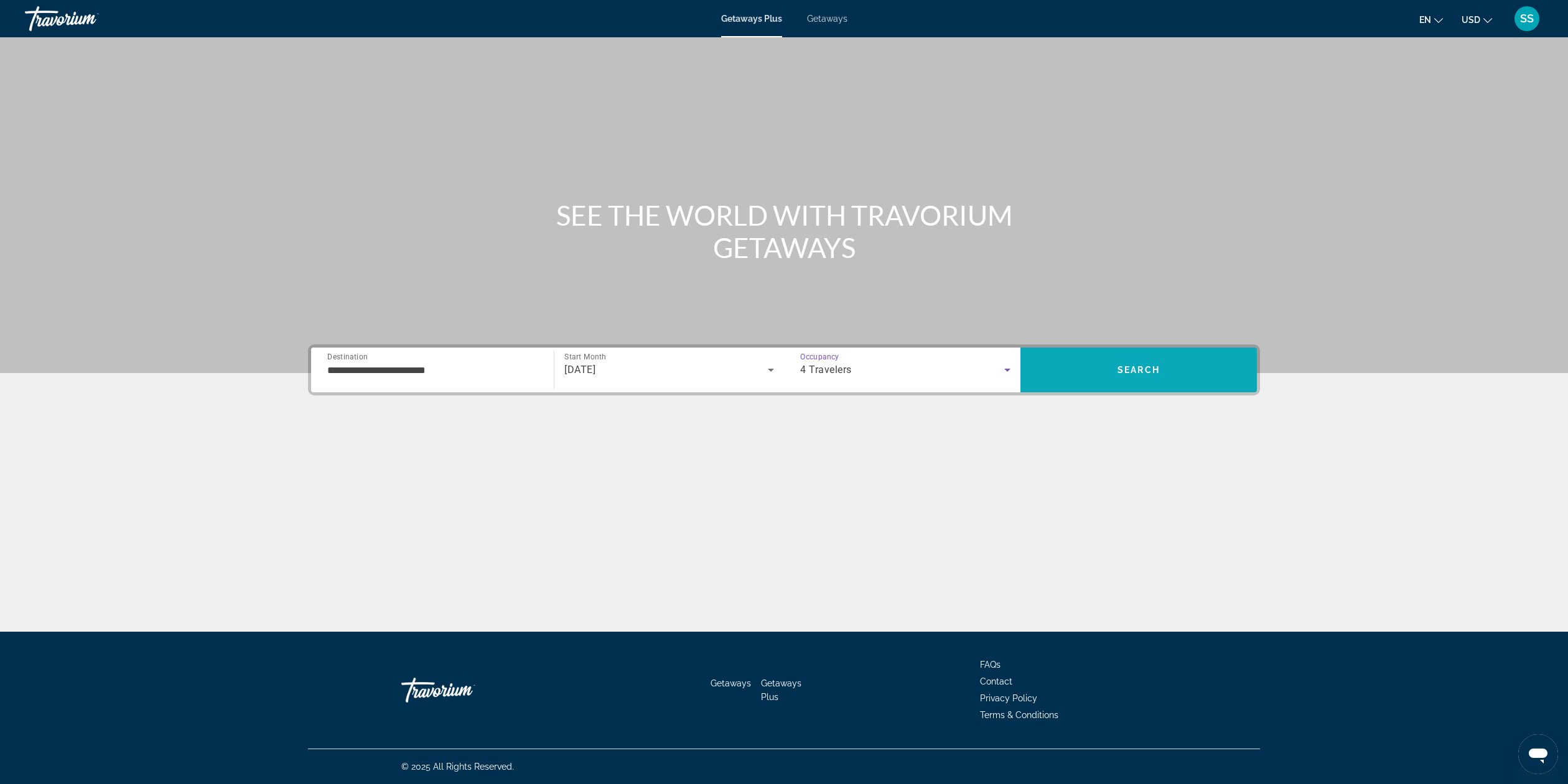
click at [1152, 367] on span "Search" at bounding box center [1138, 370] width 42 height 10
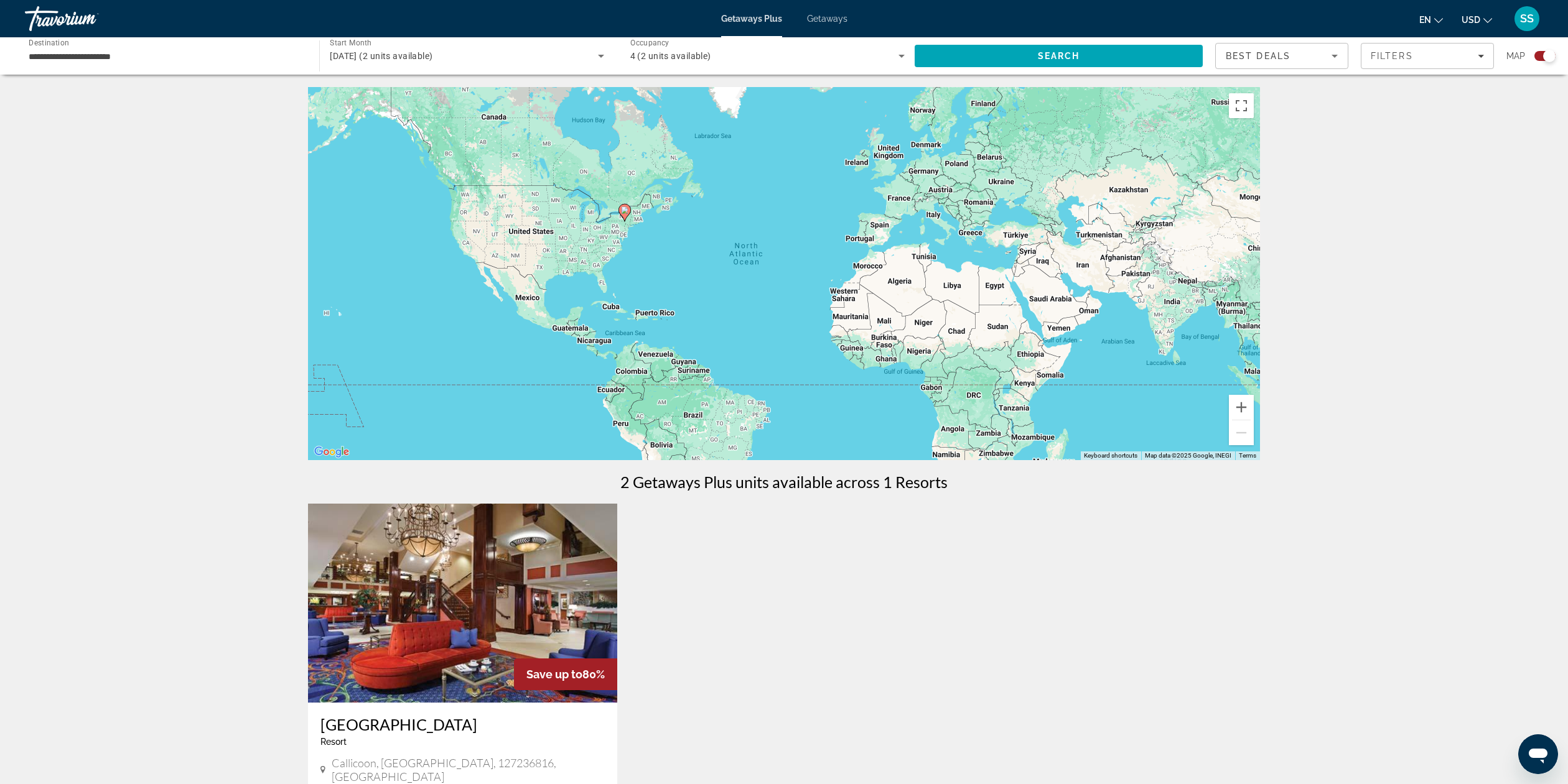
click at [832, 19] on span "Getaways" at bounding box center [827, 19] width 40 height 10
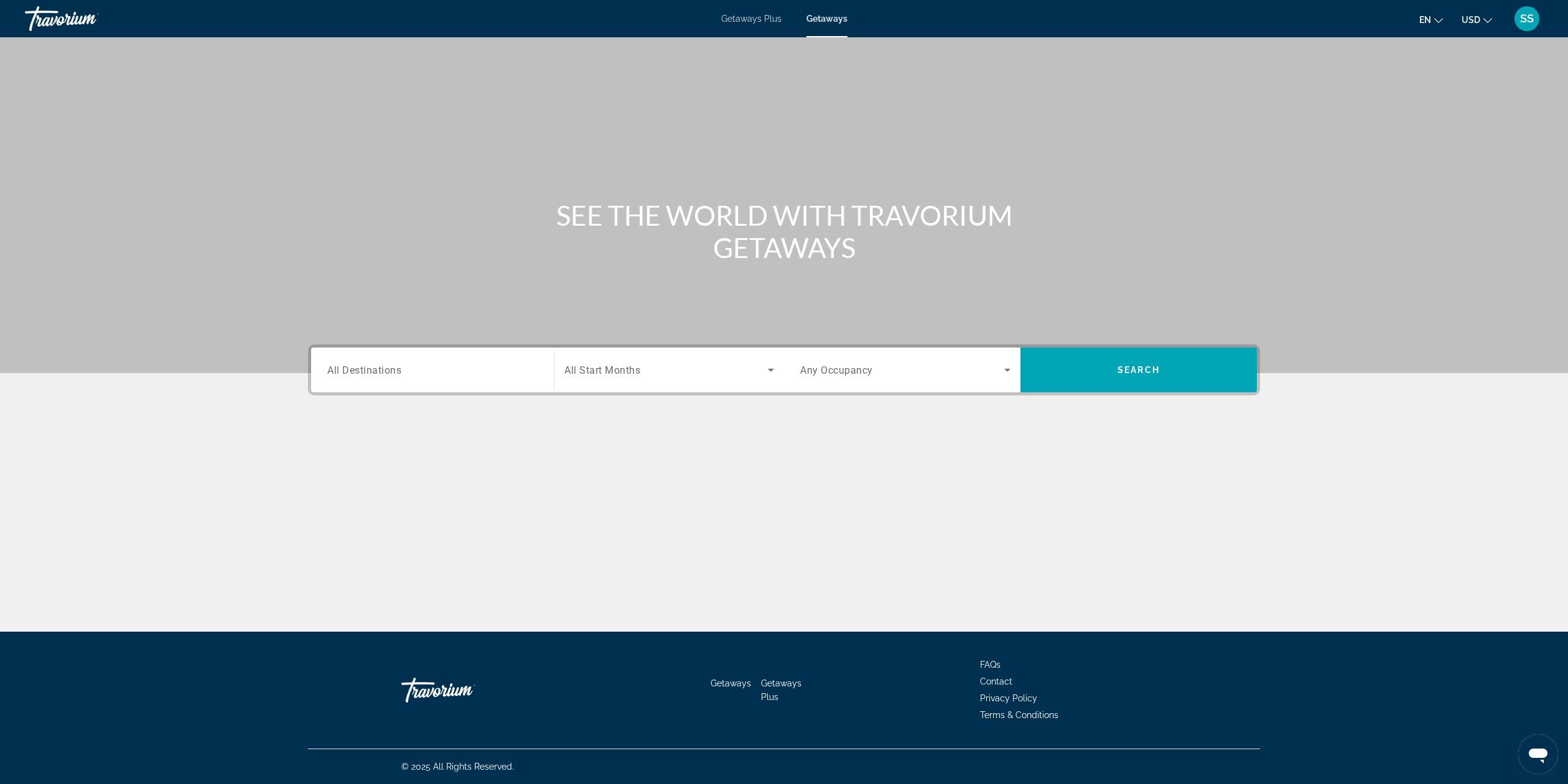
click at [400, 368] on span "All Destinations" at bounding box center [364, 369] width 74 height 12
click at [400, 368] on input "Destination All Destinations" at bounding box center [433, 370] width 211 height 15
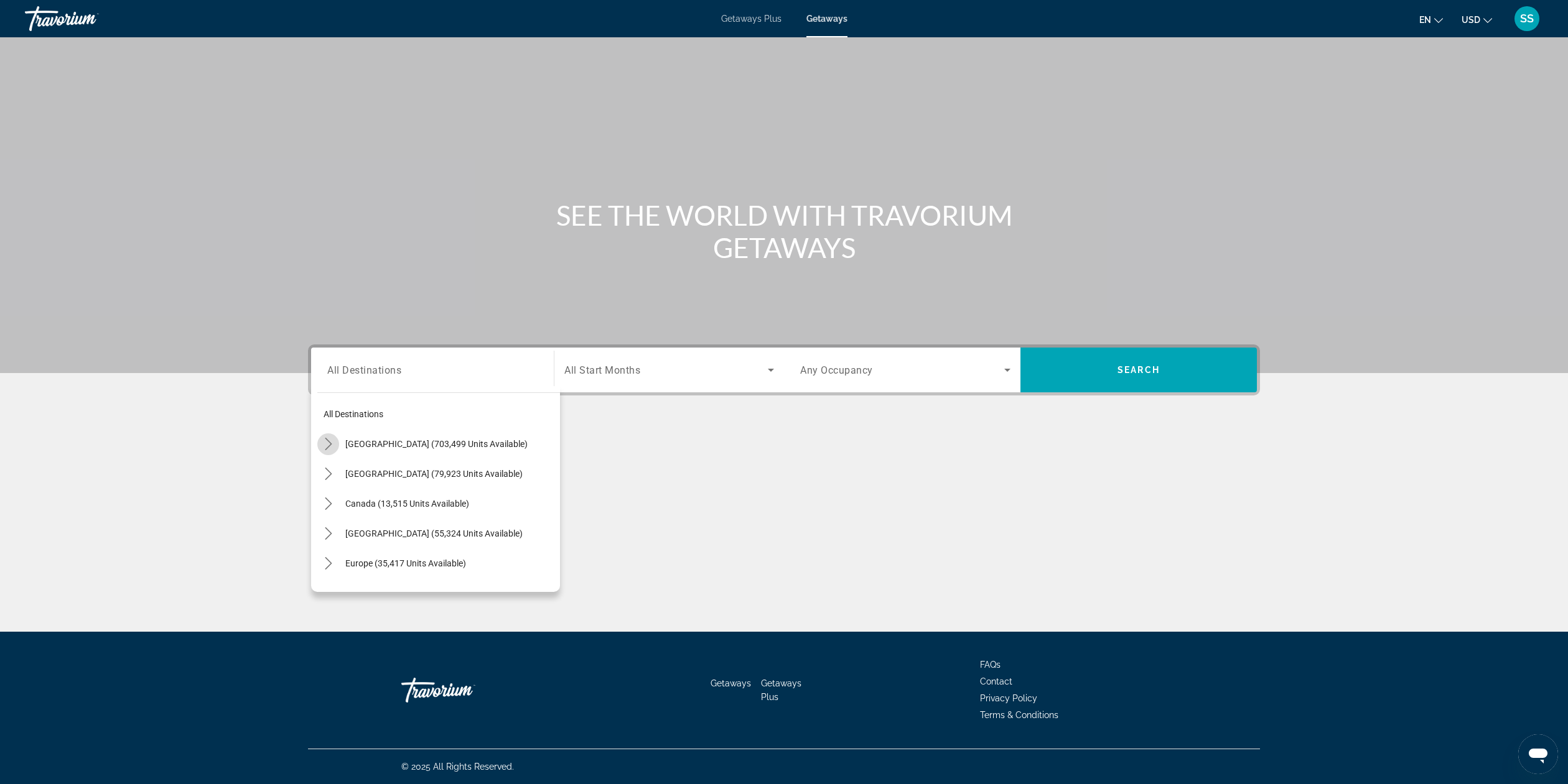
click at [330, 446] on icon "Toggle United States (703,499 units available) submenu" at bounding box center [328, 444] width 12 height 12
click at [339, 471] on icon "Toggle New York (4,762 units available) submenu" at bounding box center [340, 468] width 12 height 12
click at [439, 481] on span "[US_STATE] (2,576 units available)" at bounding box center [414, 478] width 132 height 10
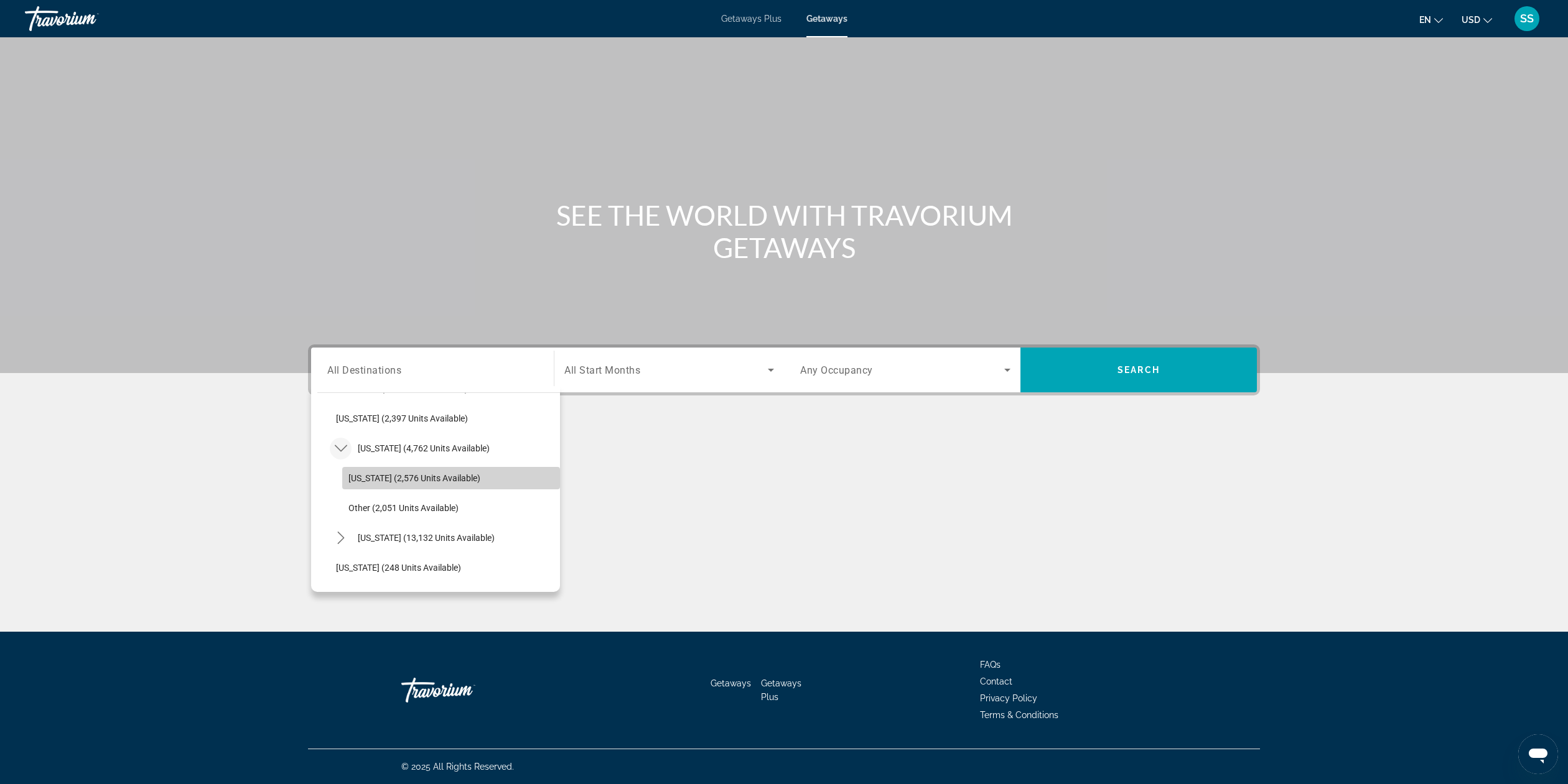
type input "**********"
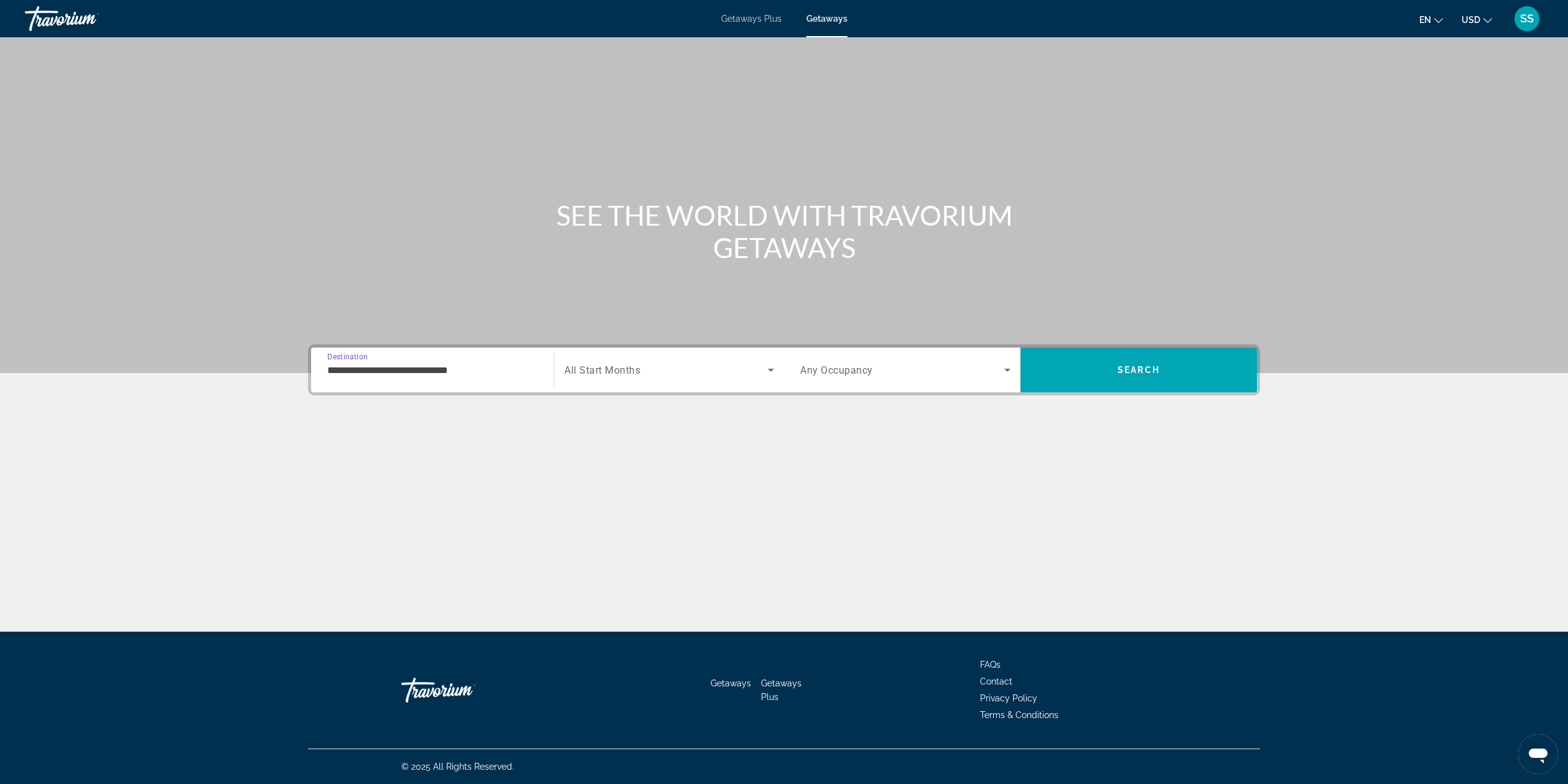
click at [736, 363] on span "Search widget" at bounding box center [666, 369] width 203 height 15
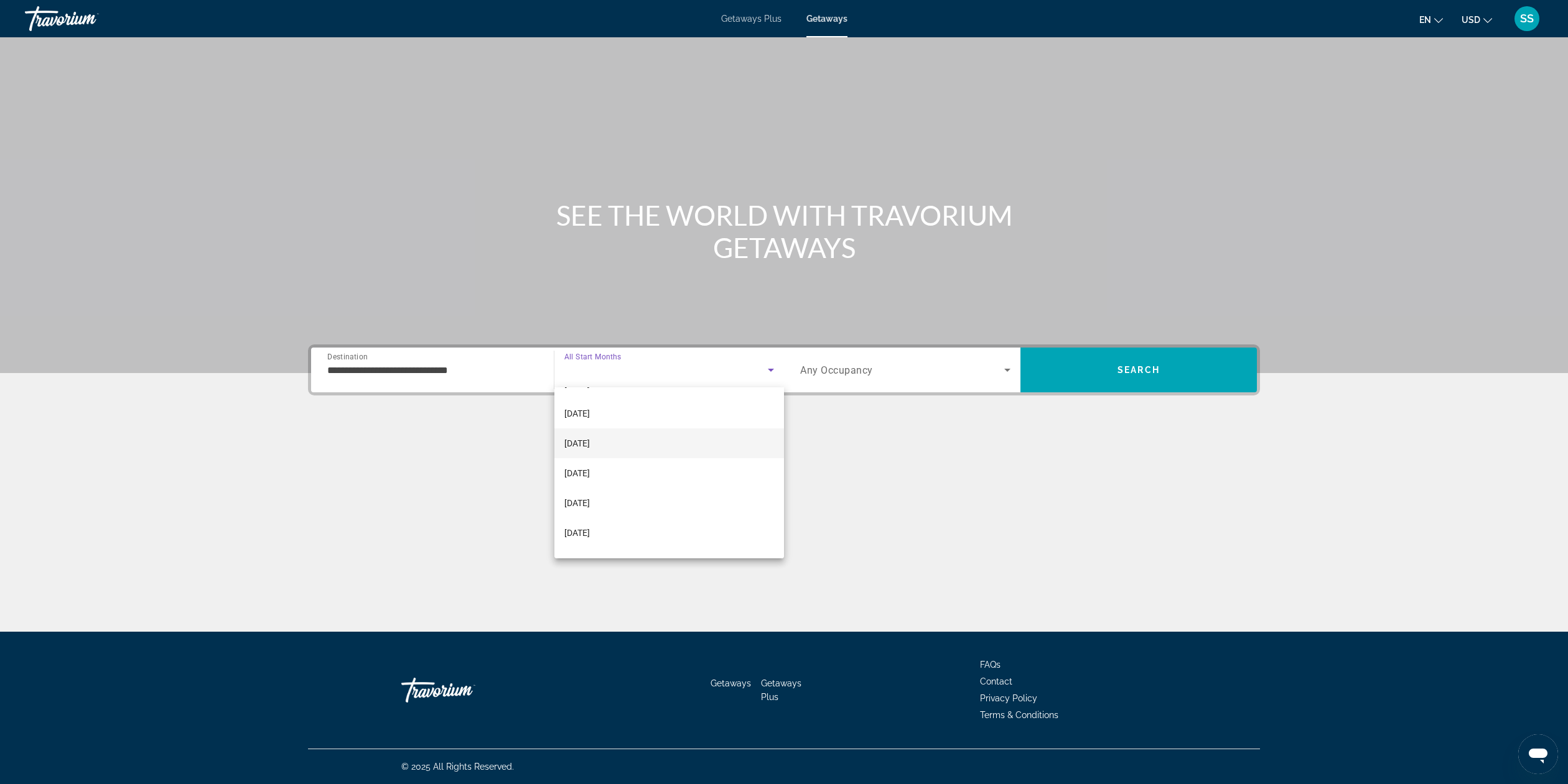
scroll to position [52, 0]
click at [635, 478] on mat-option "[DATE]" at bounding box center [669, 475] width 230 height 30
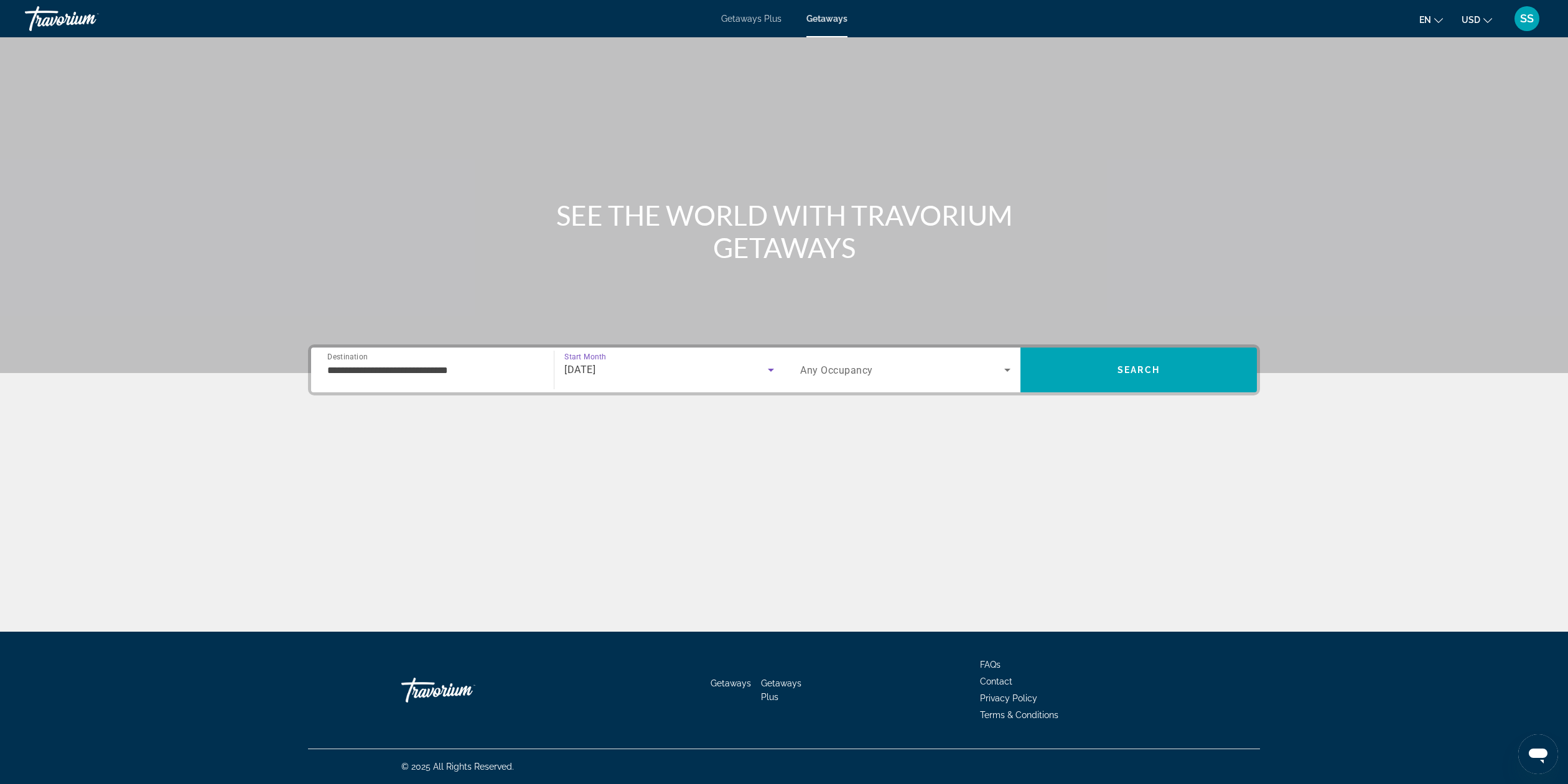
click at [983, 372] on span "Search widget" at bounding box center [902, 369] width 204 height 15
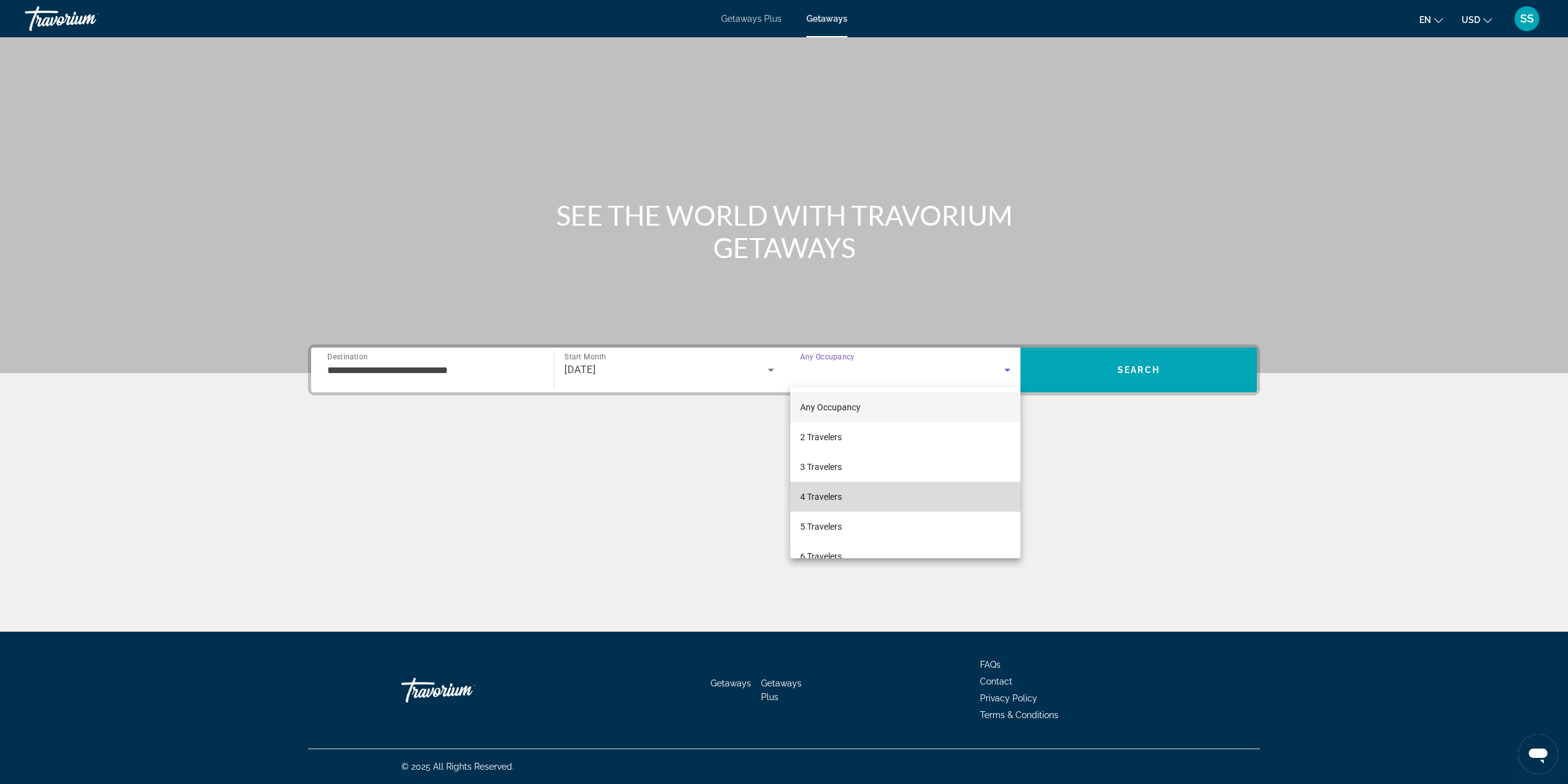
drag, startPoint x: 869, startPoint y: 495, endPoint x: 895, endPoint y: 484, distance: 28.2
click at [869, 495] on mat-option "4 Travelers" at bounding box center [905, 497] width 230 height 30
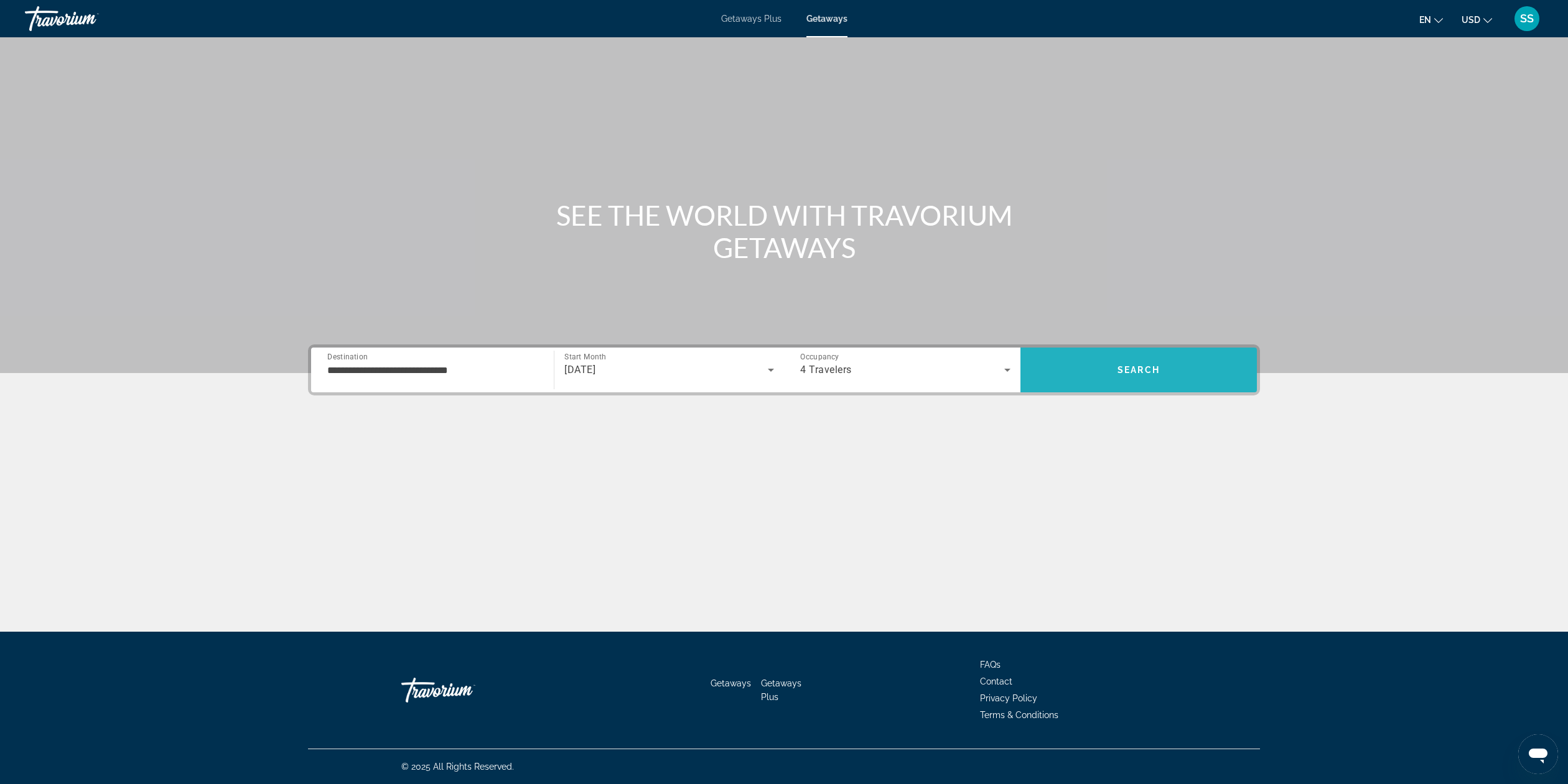
click at [1164, 358] on span "Search" at bounding box center [1139, 370] width 236 height 30
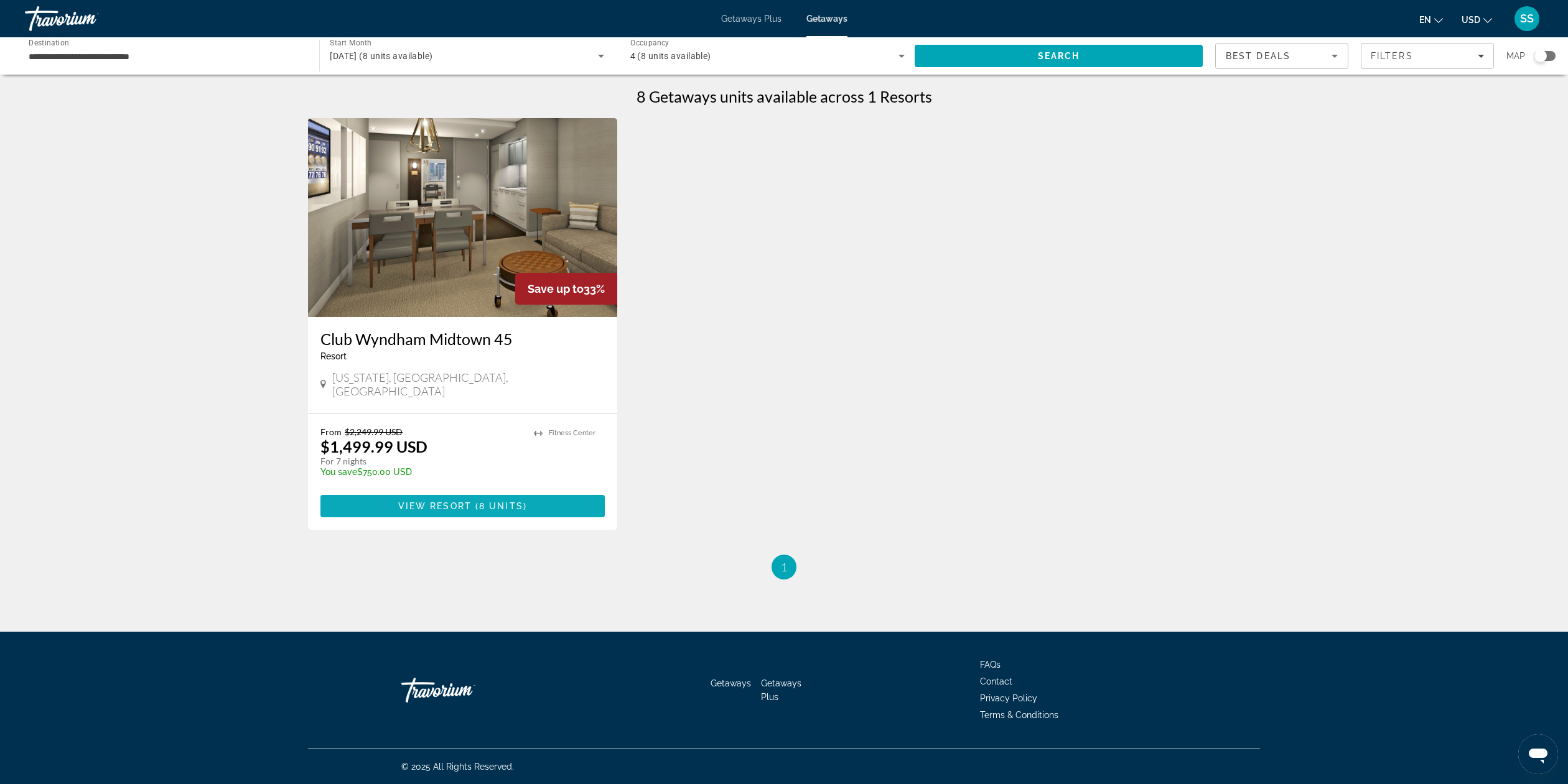
click at [485, 501] on span "8 units" at bounding box center [501, 506] width 44 height 10
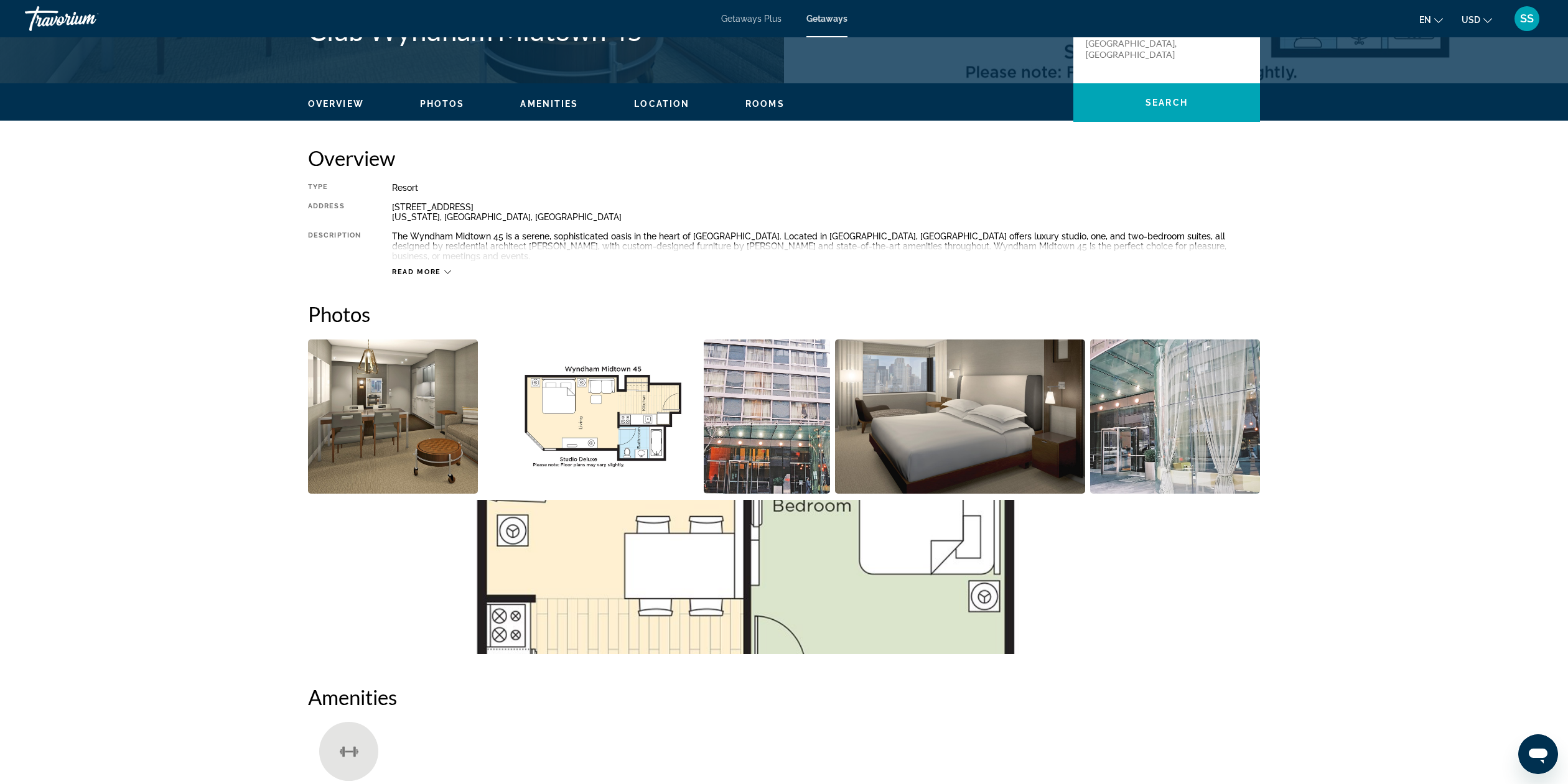
scroll to position [323, 0]
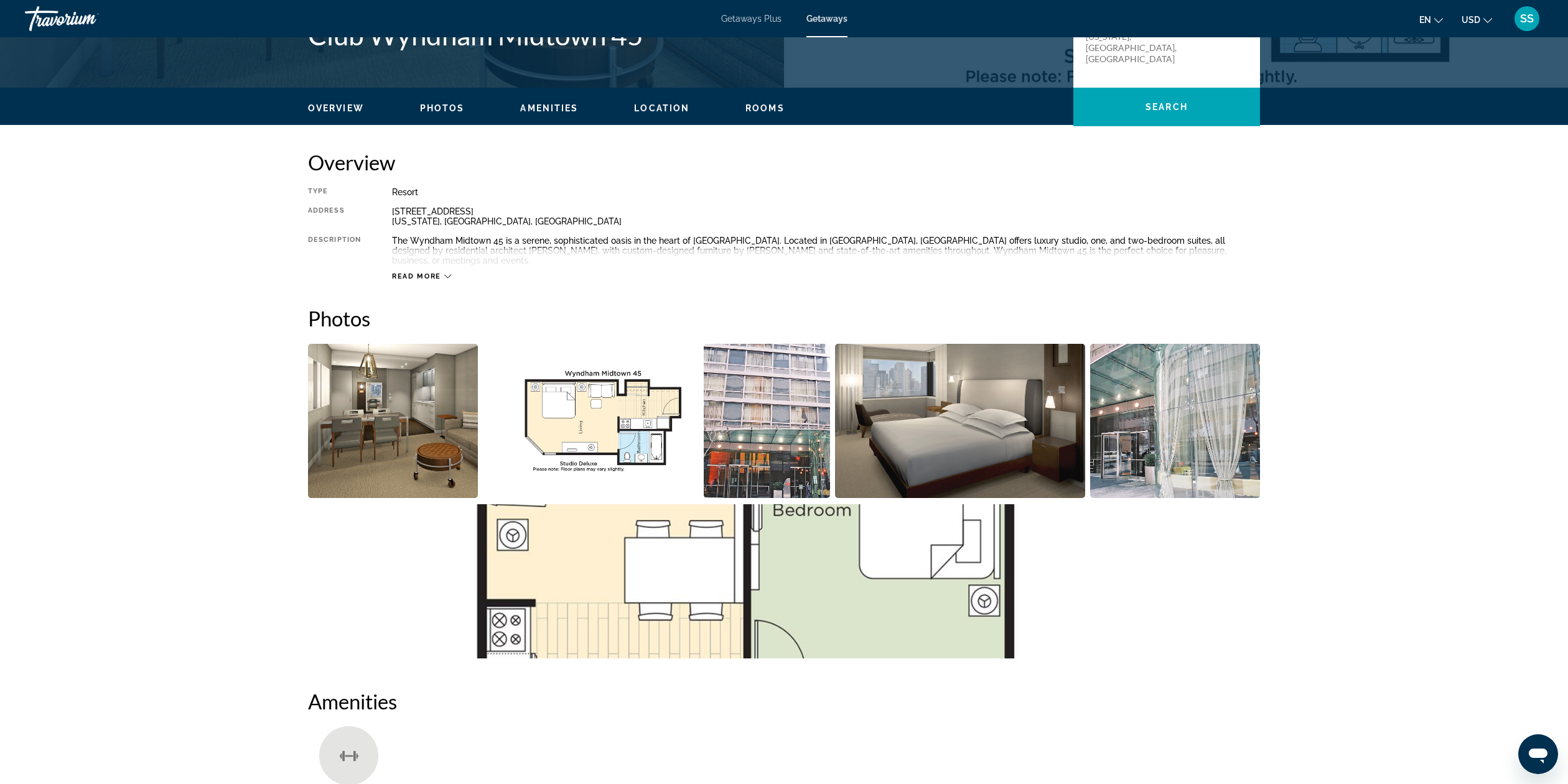
click at [410, 412] on img "Open full-screen image slider" at bounding box center [393, 420] width 170 height 154
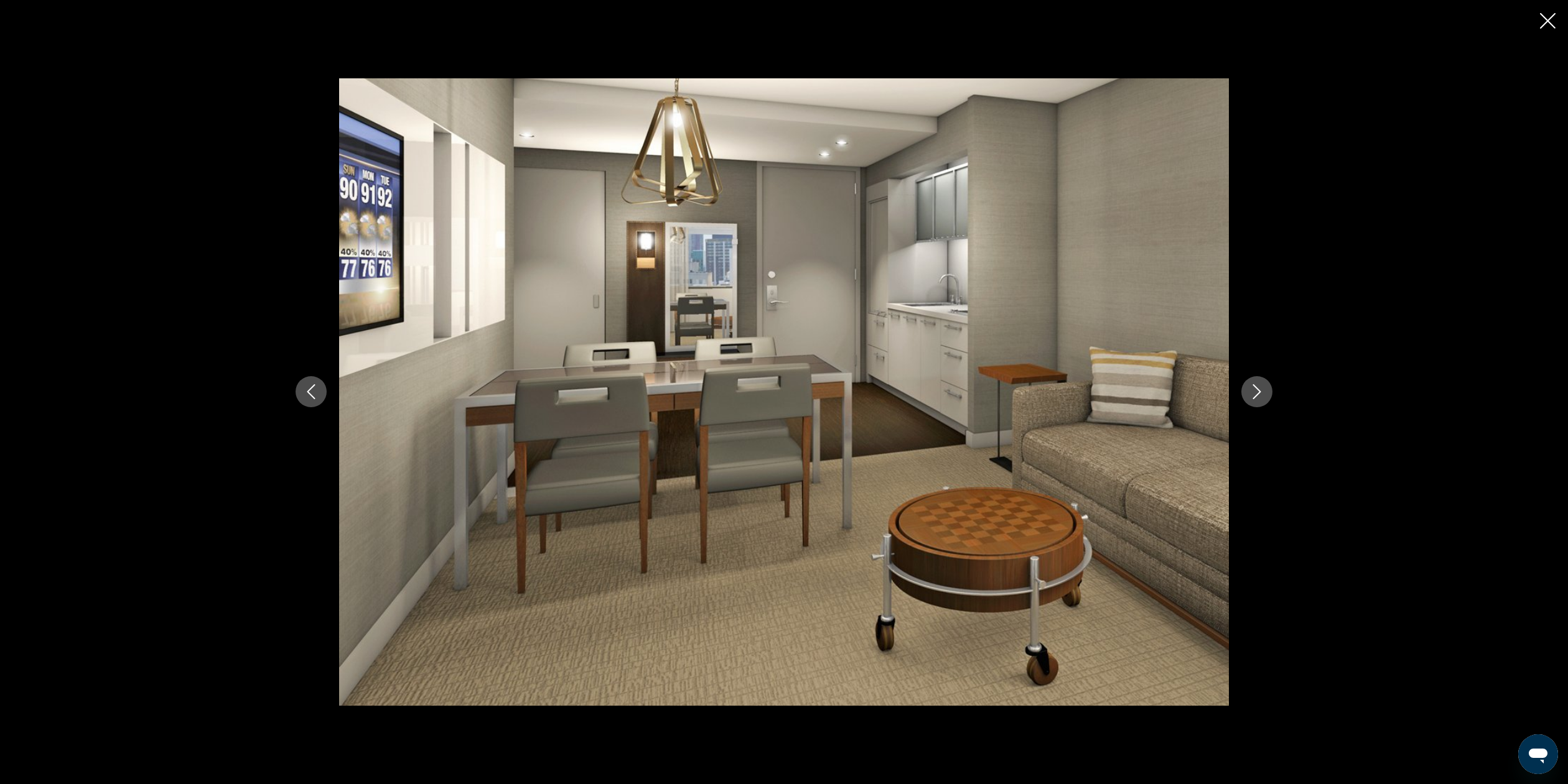
click at [1265, 394] on button "Next image" at bounding box center [1256, 392] width 31 height 31
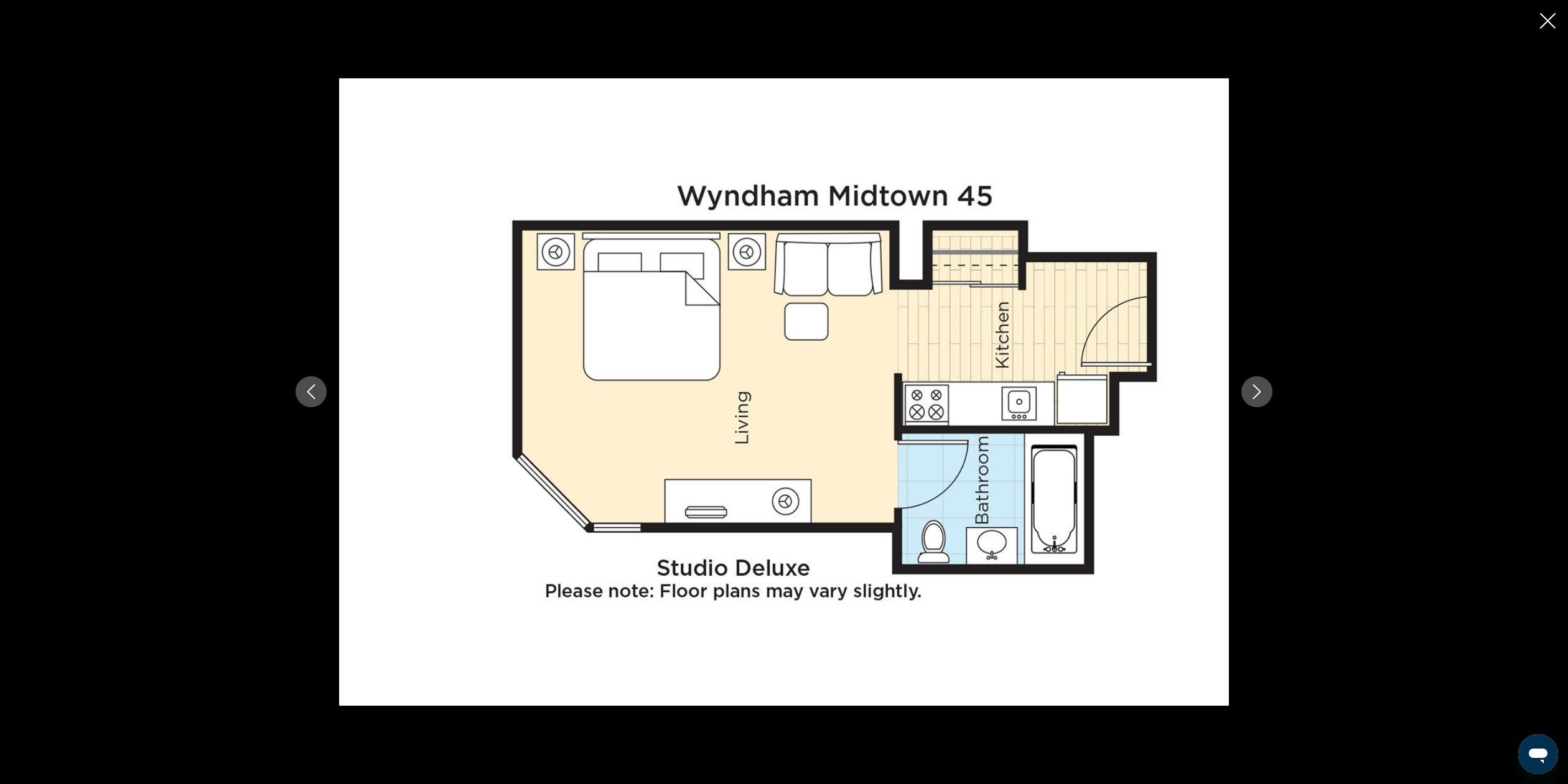
click at [1259, 395] on icon "Next image" at bounding box center [1256, 392] width 15 height 15
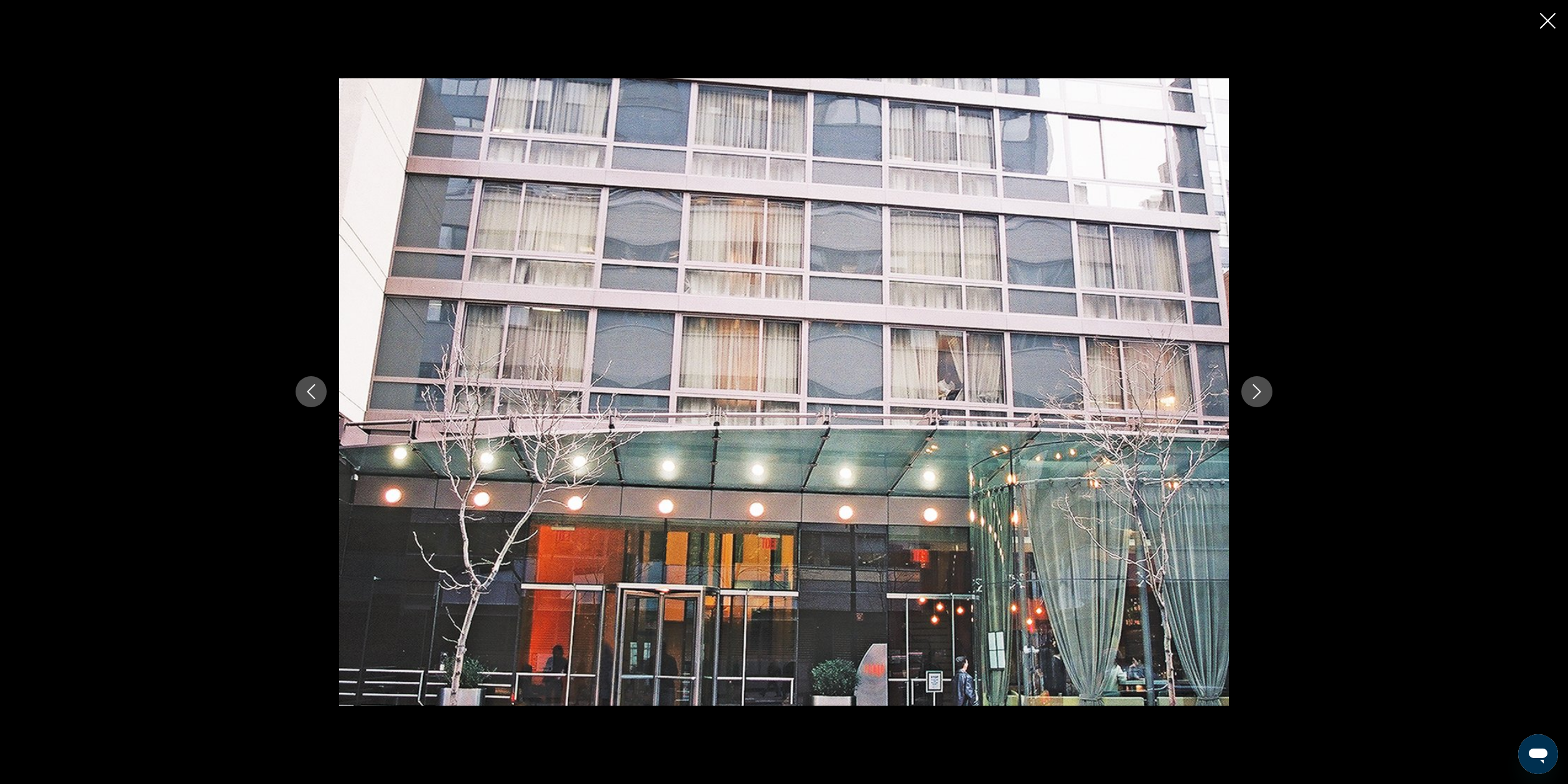
click at [1259, 395] on icon "Next image" at bounding box center [1256, 392] width 15 height 15
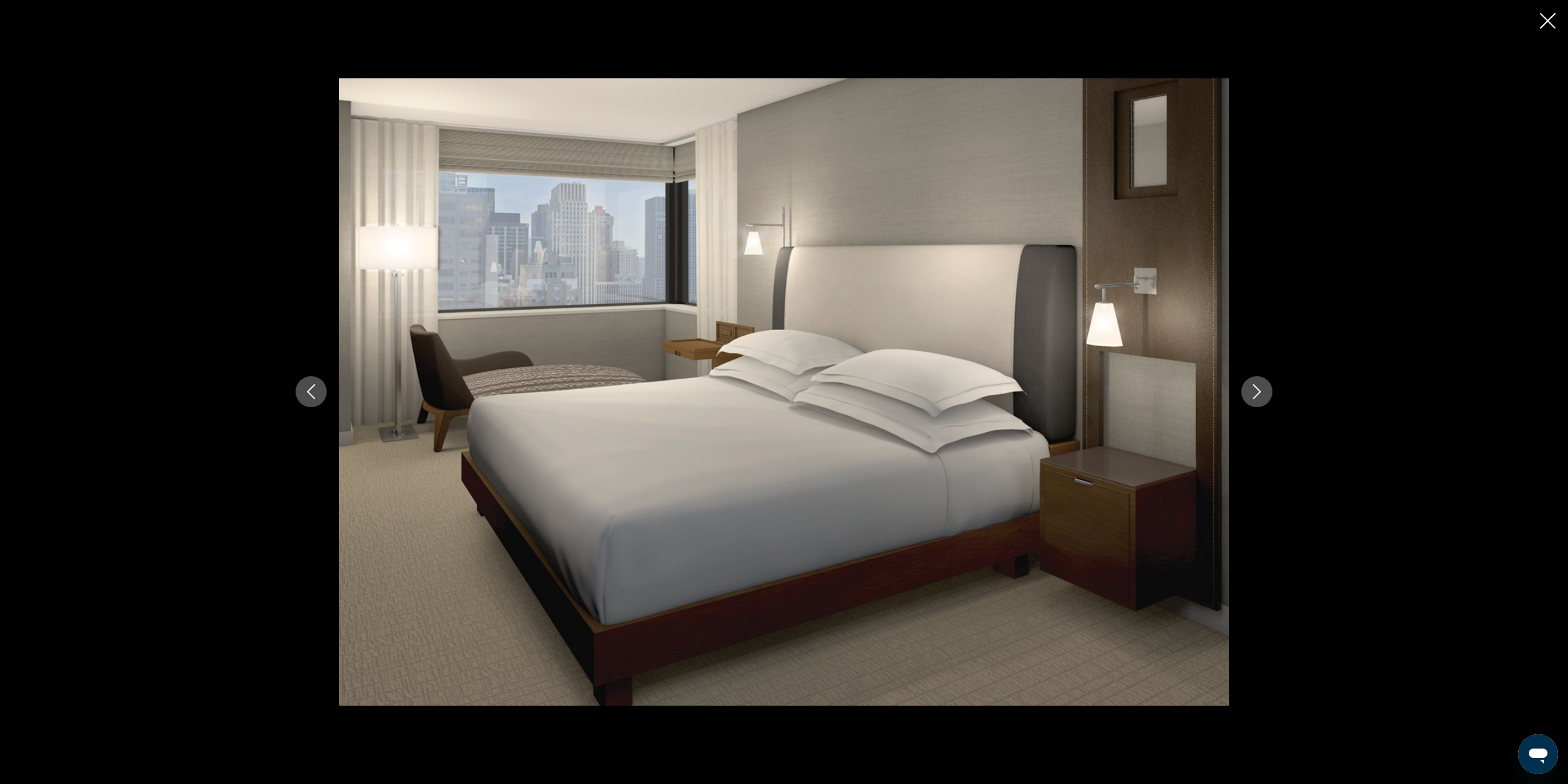
click at [1265, 396] on button "Next image" at bounding box center [1256, 392] width 31 height 31
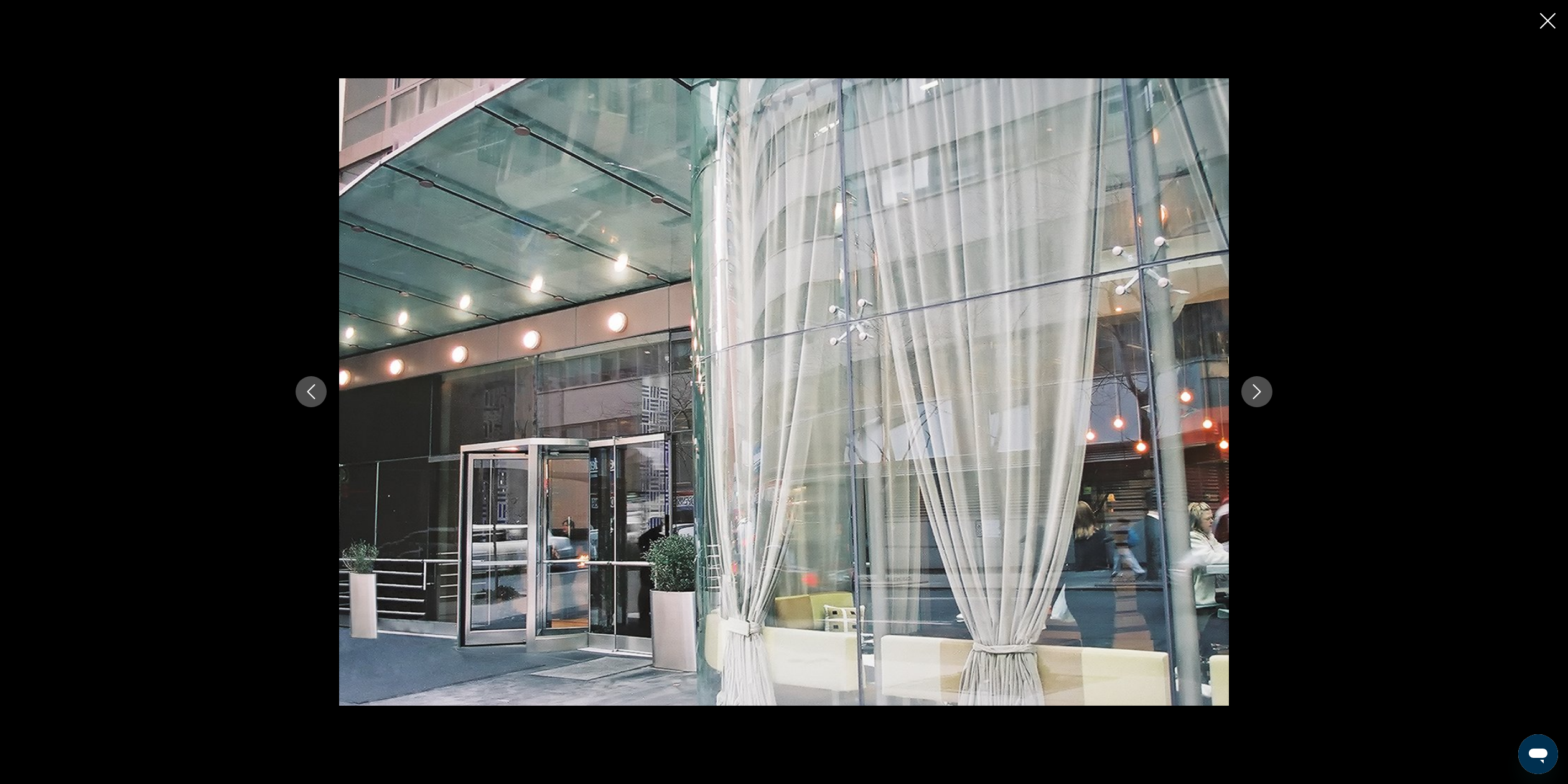
click at [1265, 396] on button "Next image" at bounding box center [1256, 392] width 31 height 31
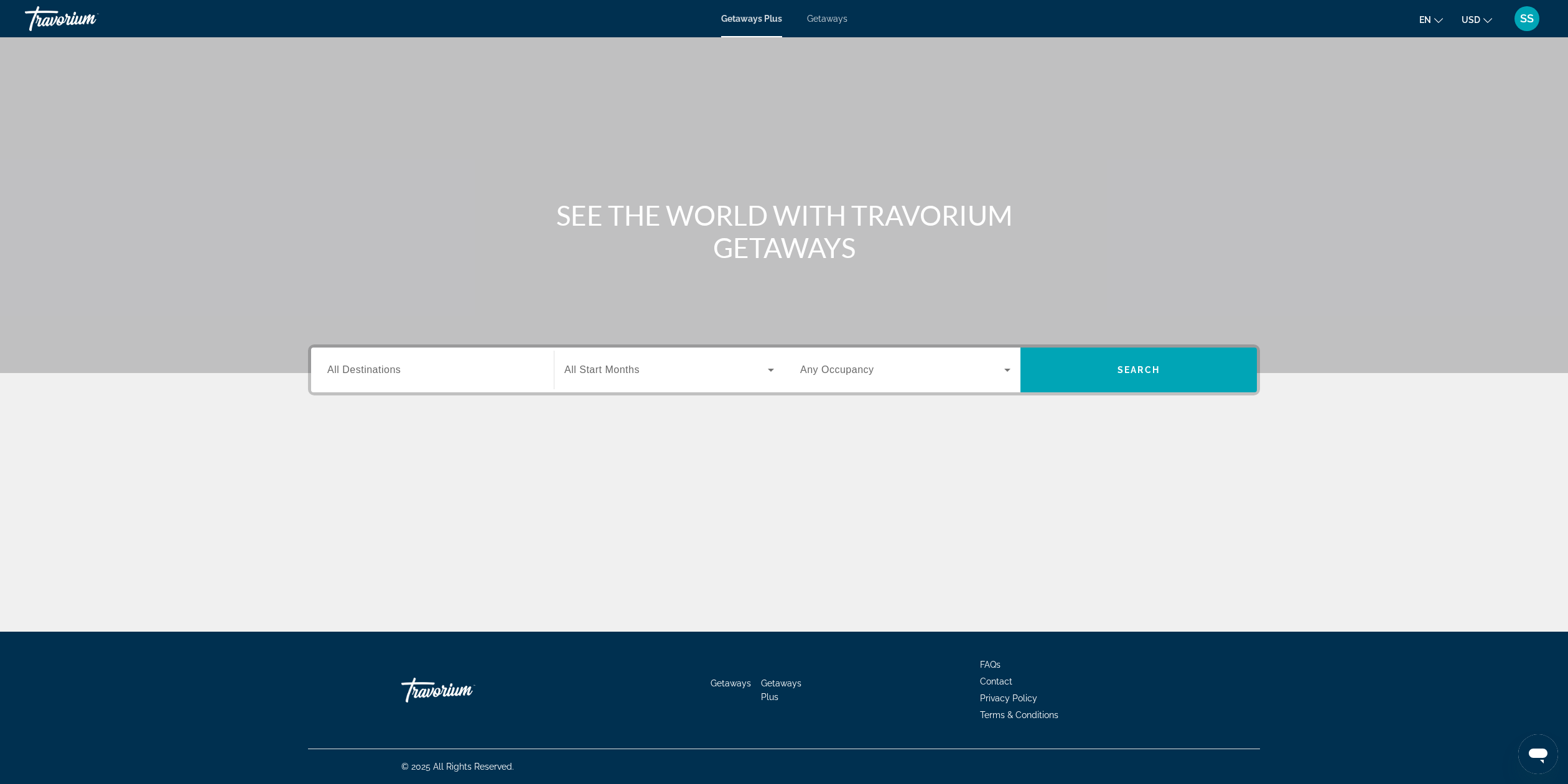
click at [437, 369] on input "Destination All Destinations" at bounding box center [433, 370] width 211 height 15
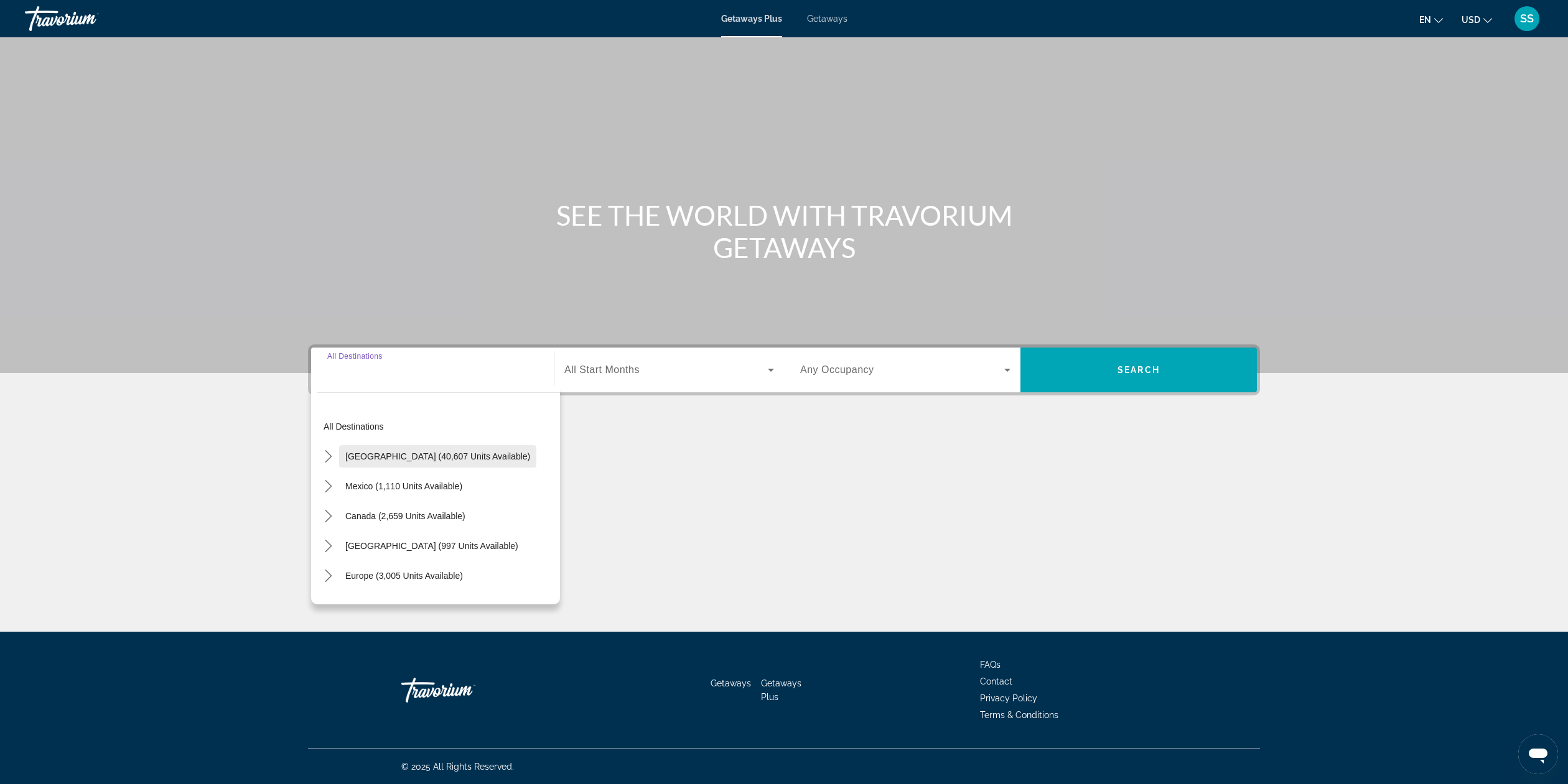
click at [364, 460] on span "[GEOGRAPHIC_DATA] (40,607 units available)" at bounding box center [438, 457] width 185 height 10
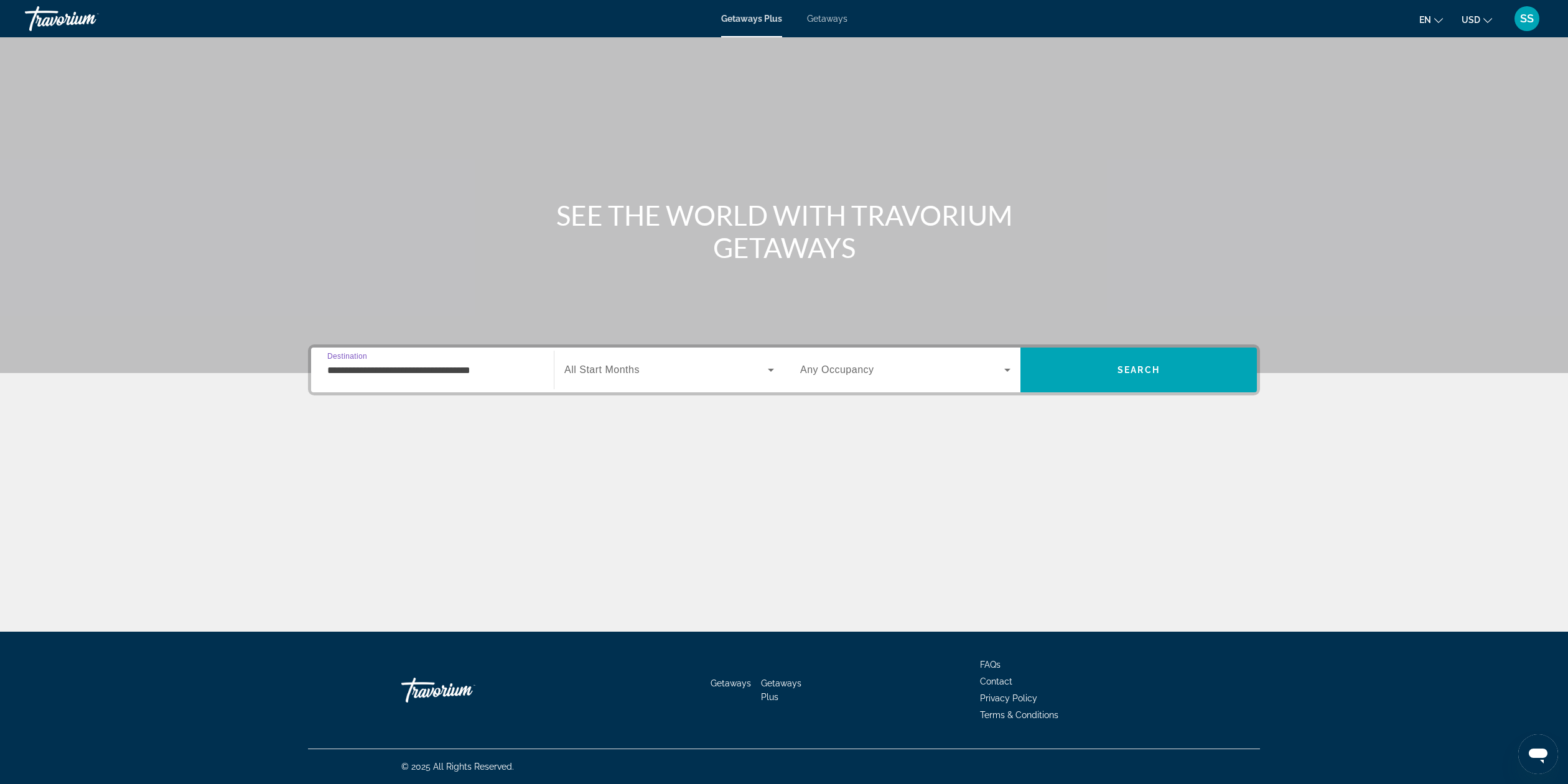
click at [429, 377] on input "**********" at bounding box center [433, 370] width 211 height 15
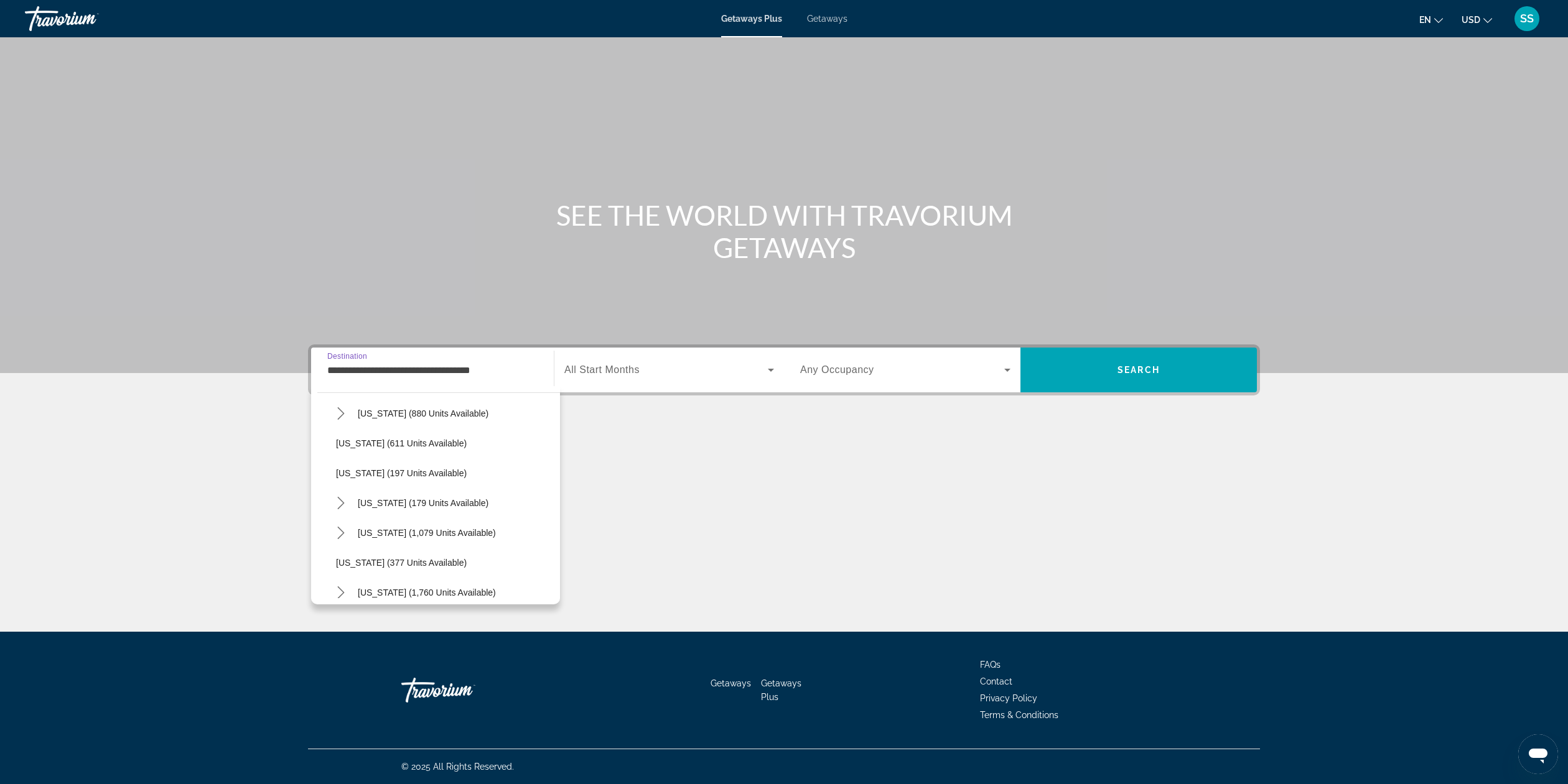
scroll to position [700, 0]
click at [433, 498] on span "[US_STATE] (179 units available)" at bounding box center [423, 503] width 130 height 10
type input "**********"
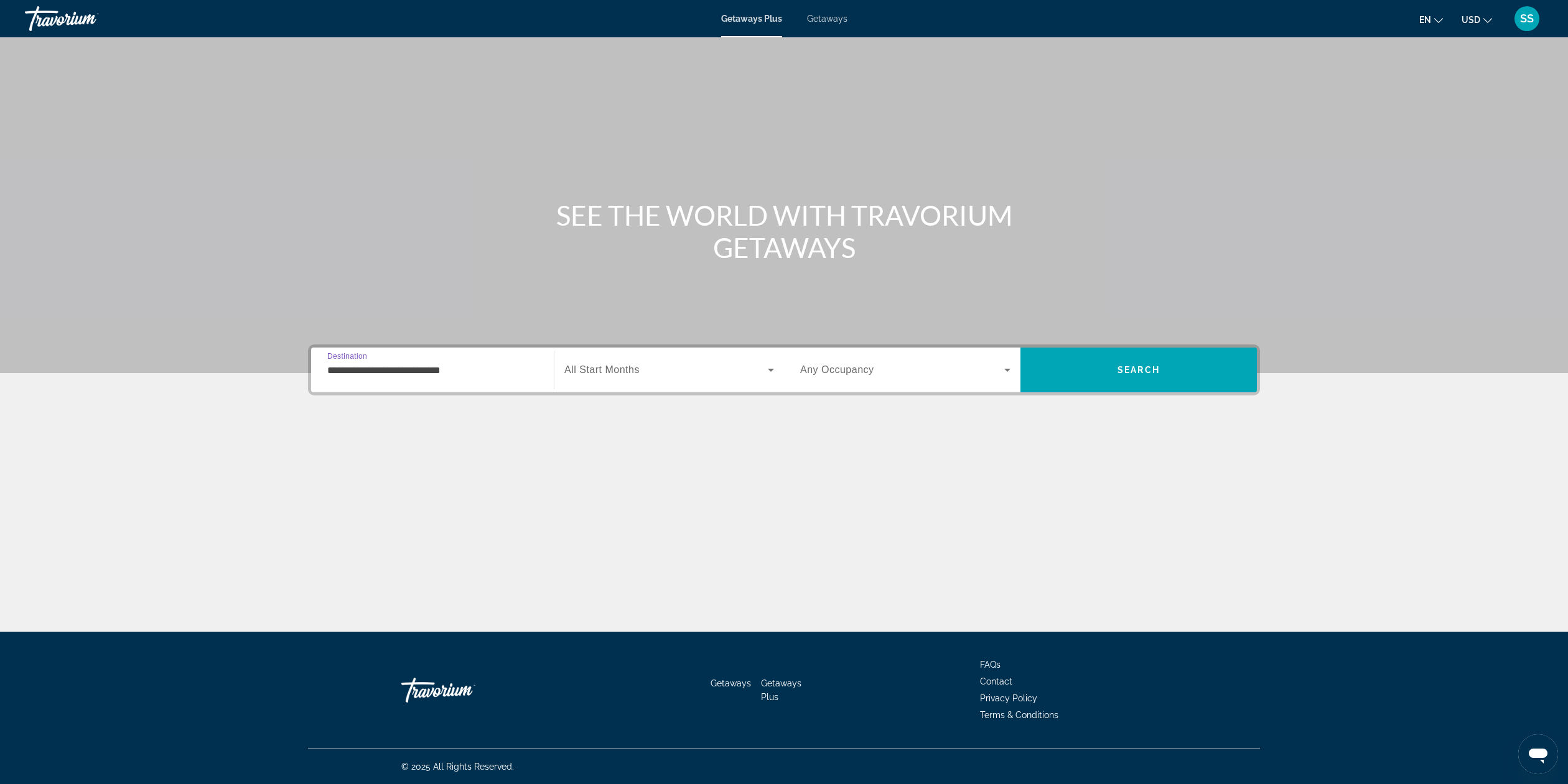
click at [751, 377] on span "Search widget" at bounding box center [666, 369] width 203 height 15
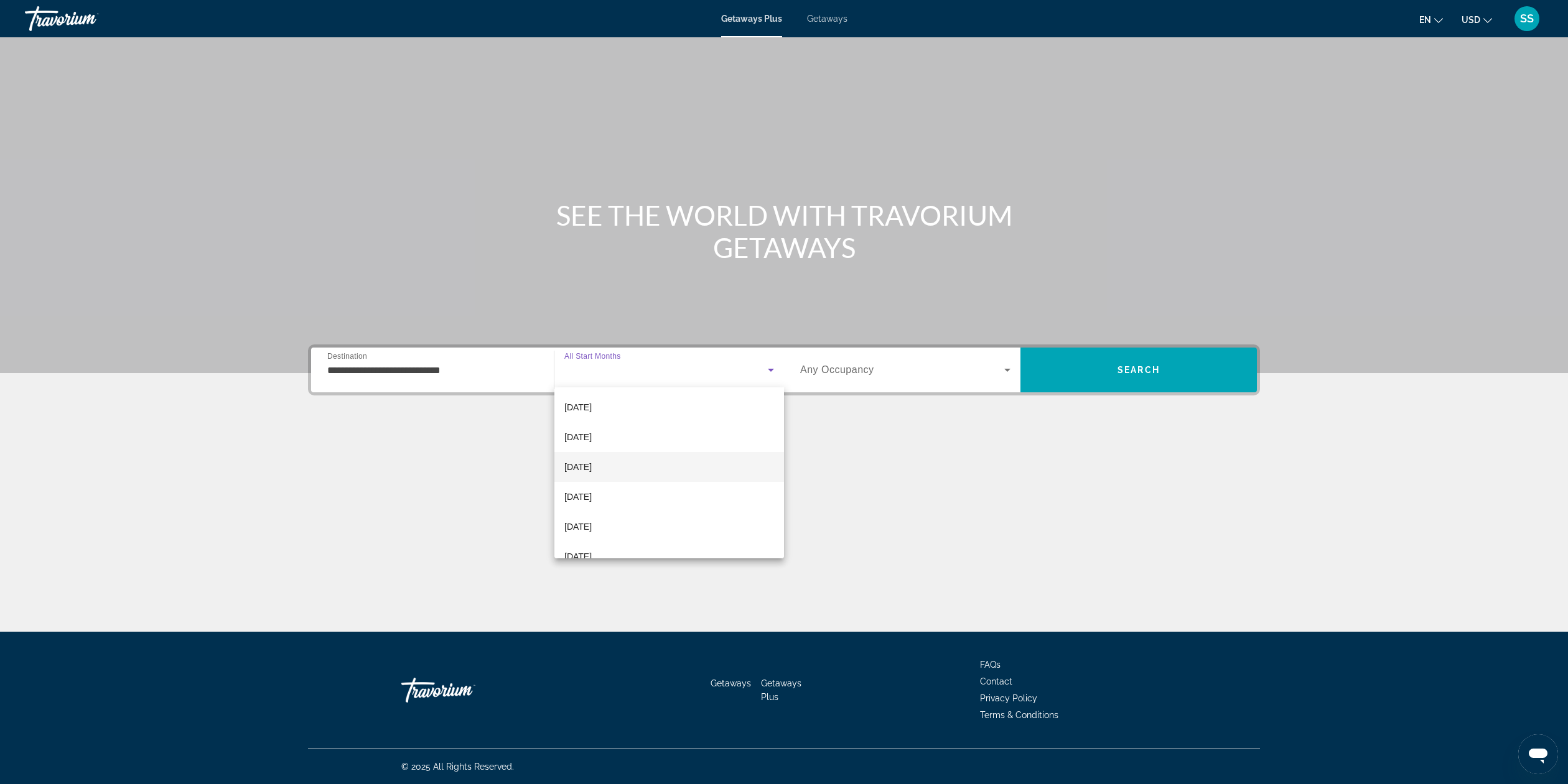
scroll to position [92, 0]
click at [592, 464] on span "[DATE]" at bounding box center [578, 464] width 27 height 15
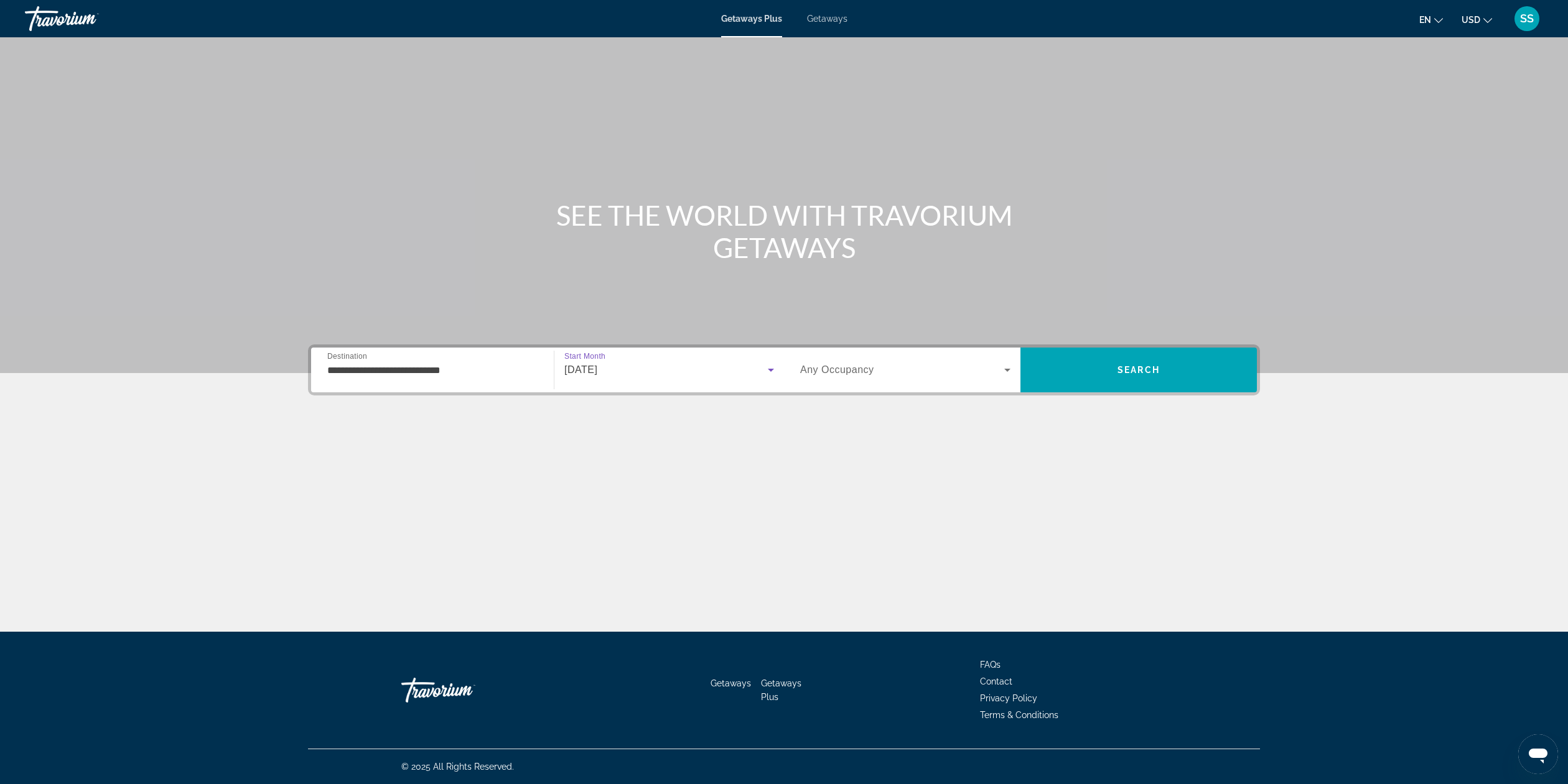
click at [962, 371] on span "Search widget" at bounding box center [902, 369] width 204 height 15
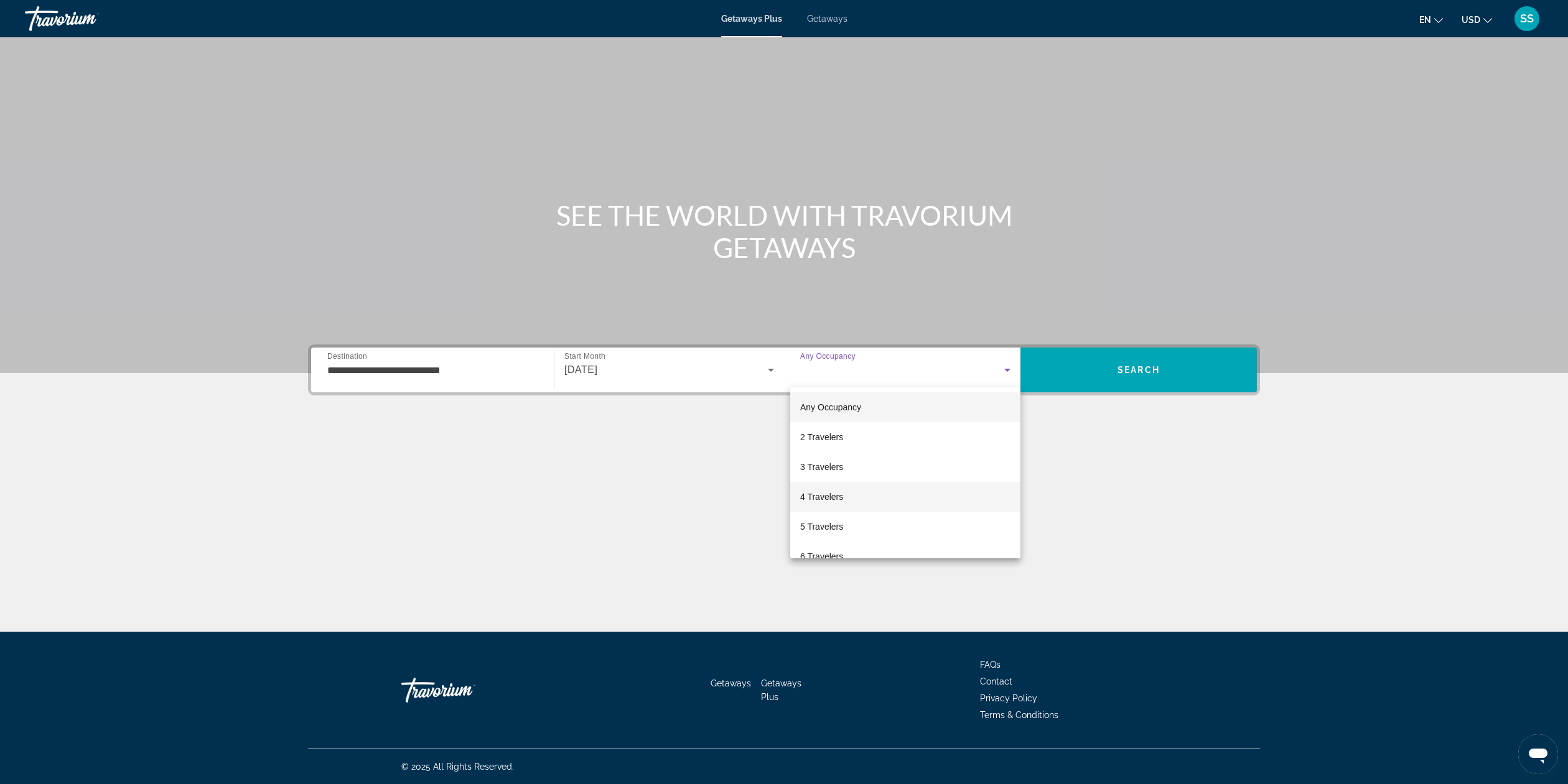
click at [888, 497] on mat-option "4 Travelers" at bounding box center [905, 497] width 230 height 30
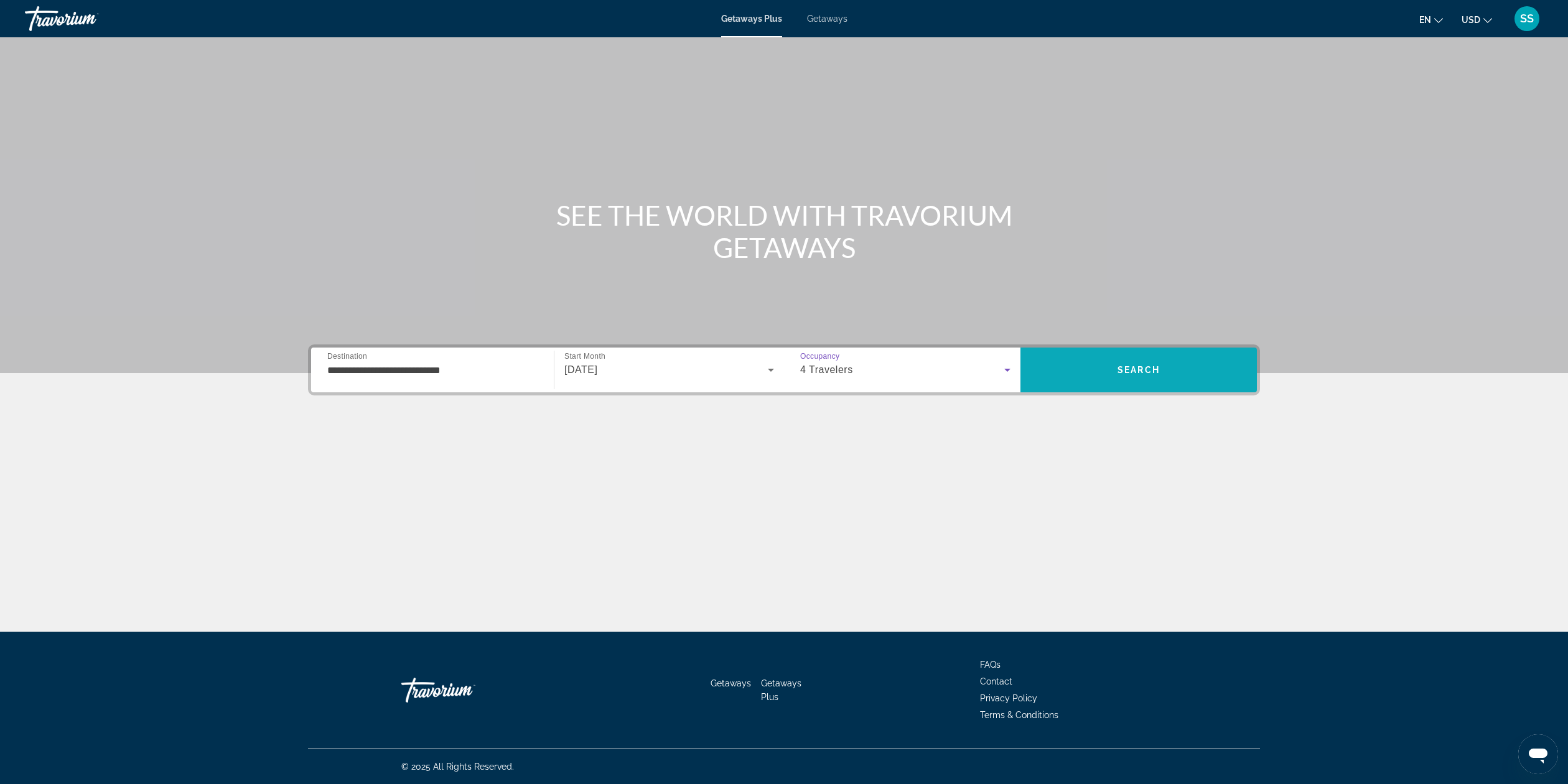
click at [1150, 369] on span "Search" at bounding box center [1138, 370] width 42 height 10
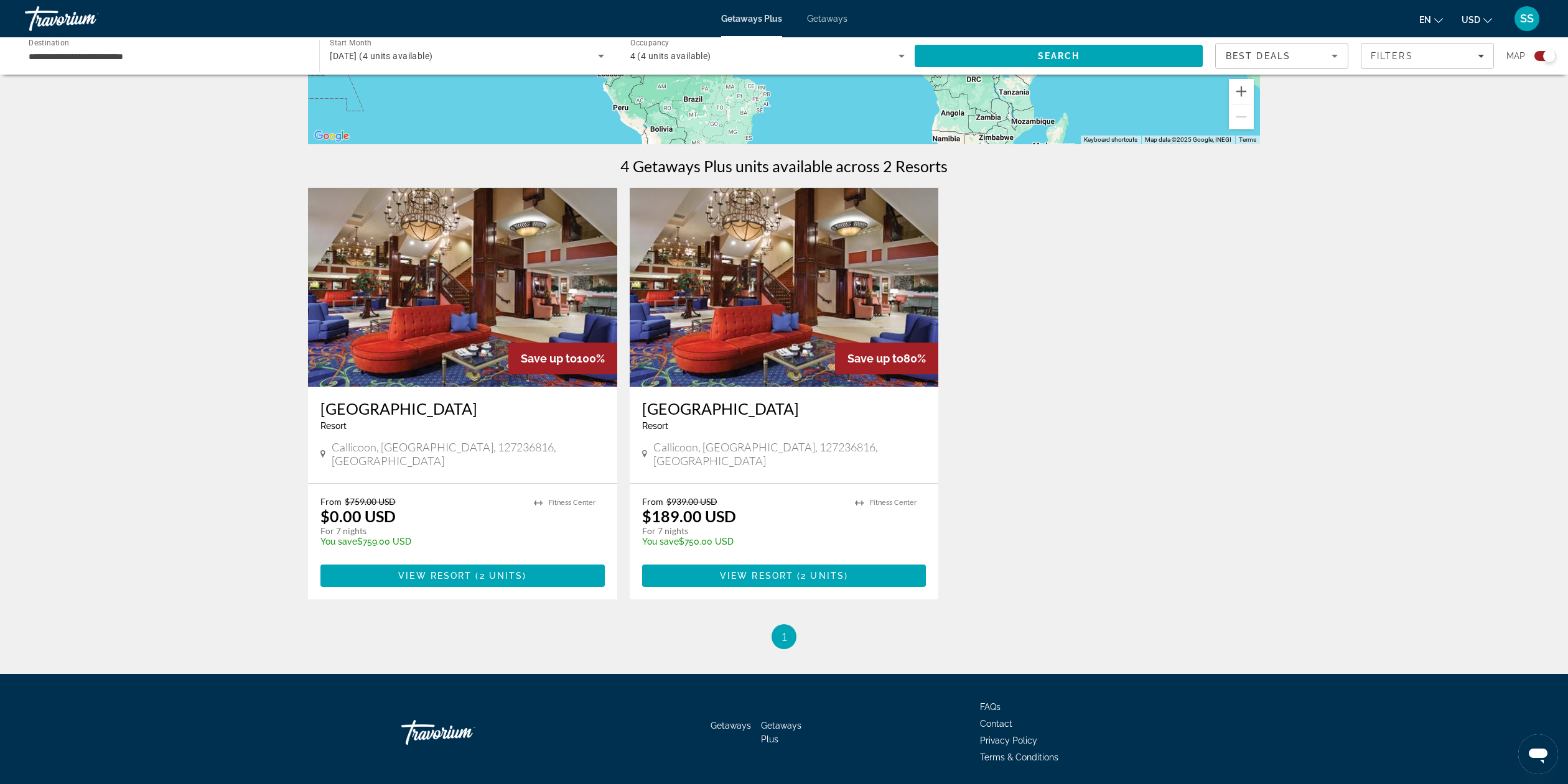
scroll to position [344, 0]
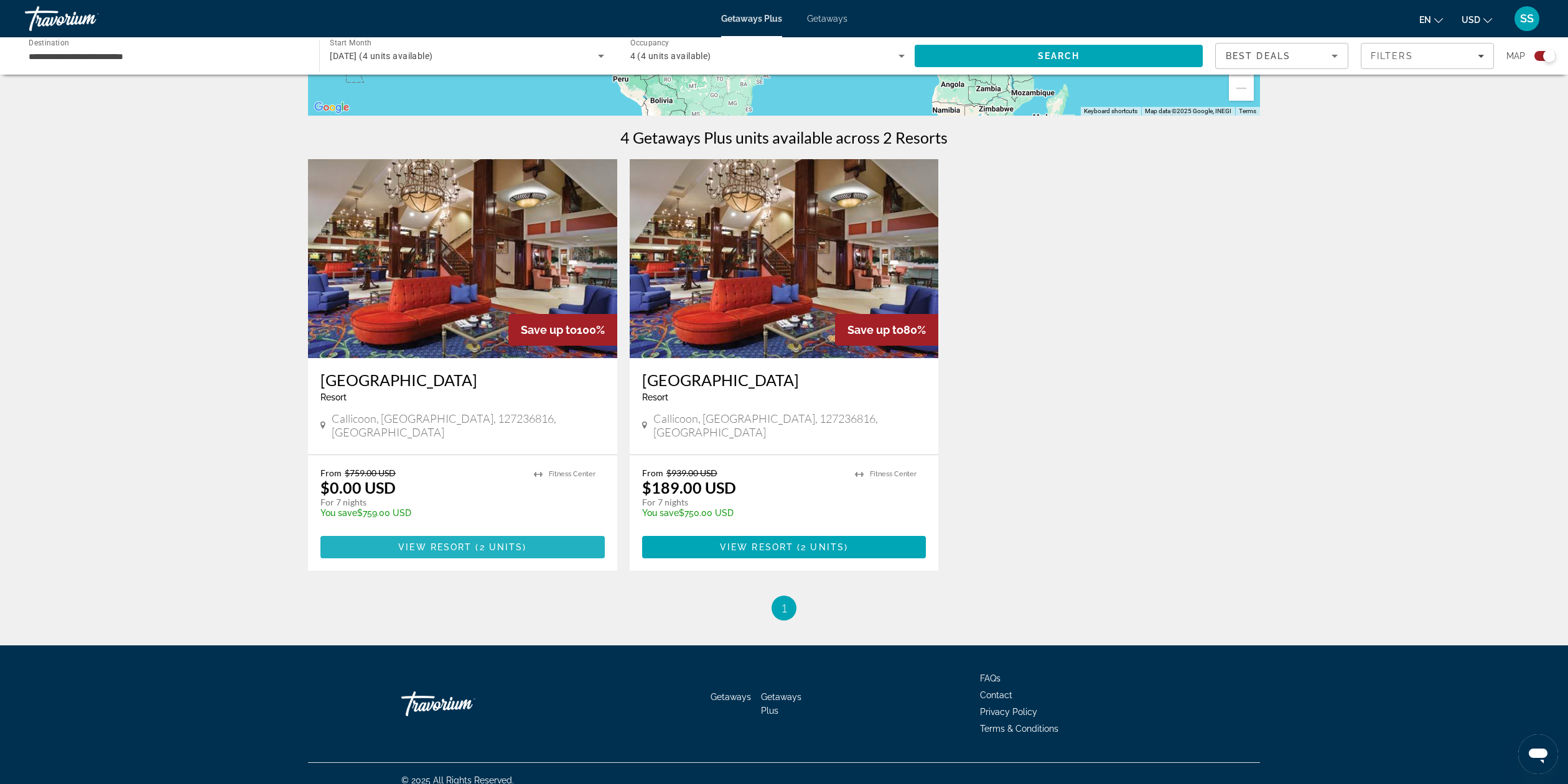
click at [451, 543] on span "View Resort" at bounding box center [435, 548] width 74 height 10
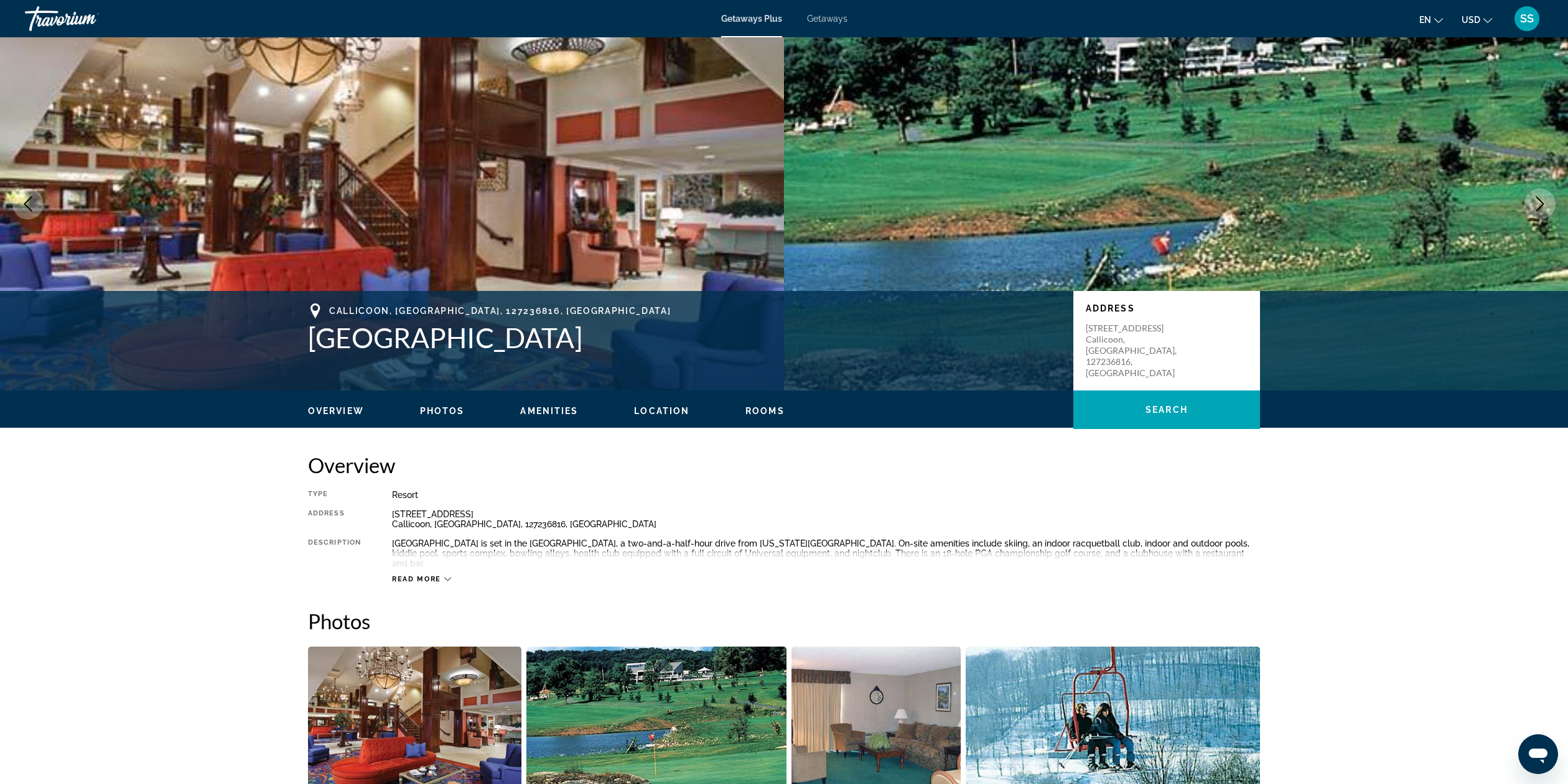
scroll to position [16, 0]
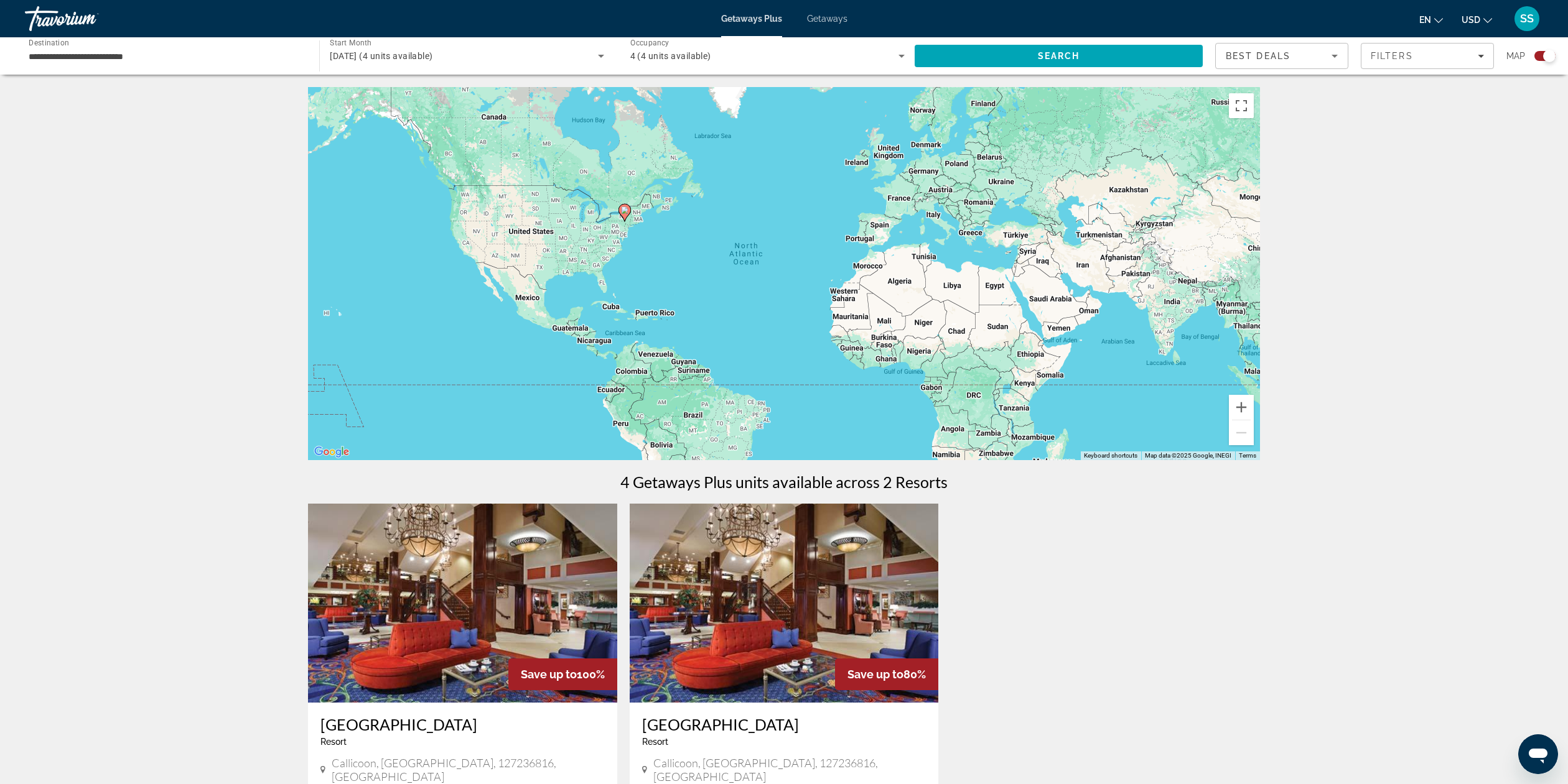
click at [607, 225] on div "To activate drag with keyboard, press Alt + Enter. Once in keyboard drag state,…" at bounding box center [784, 274] width 952 height 373
click at [1074, 59] on span "Search" at bounding box center [1059, 56] width 42 height 10
click at [610, 222] on div "To activate drag with keyboard, press Alt + Enter. Once in keyboard drag state,…" at bounding box center [784, 274] width 952 height 373
click at [628, 216] on gmp-advanced-marker "Main content" at bounding box center [625, 213] width 12 height 19
type input "**********"
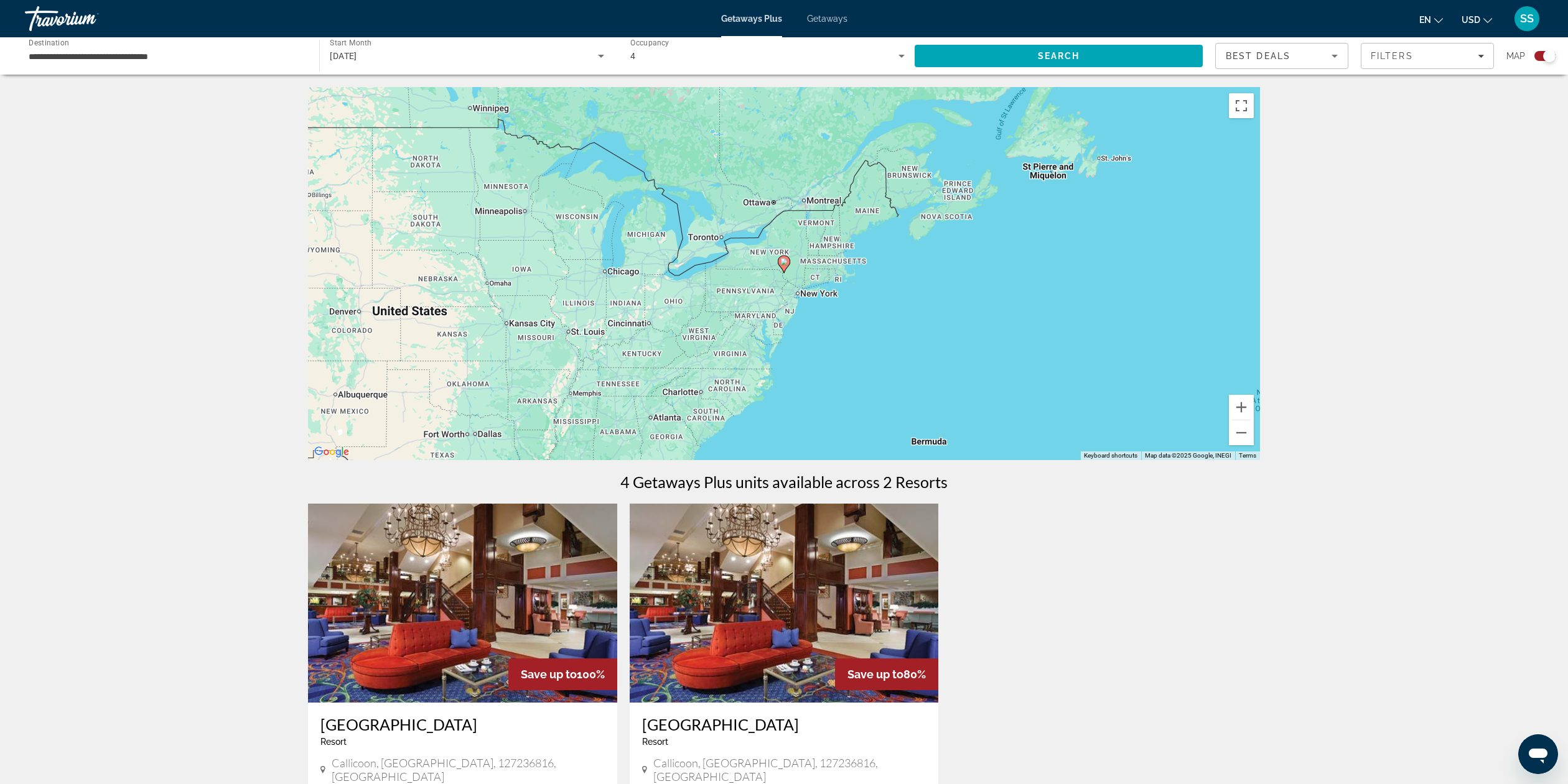
click at [774, 258] on div "To navigate, press the arrow keys. To activate drag with keyboard, press Alt + …" at bounding box center [784, 274] width 952 height 373
click at [1243, 407] on button "Zoom in" at bounding box center [1241, 407] width 25 height 25
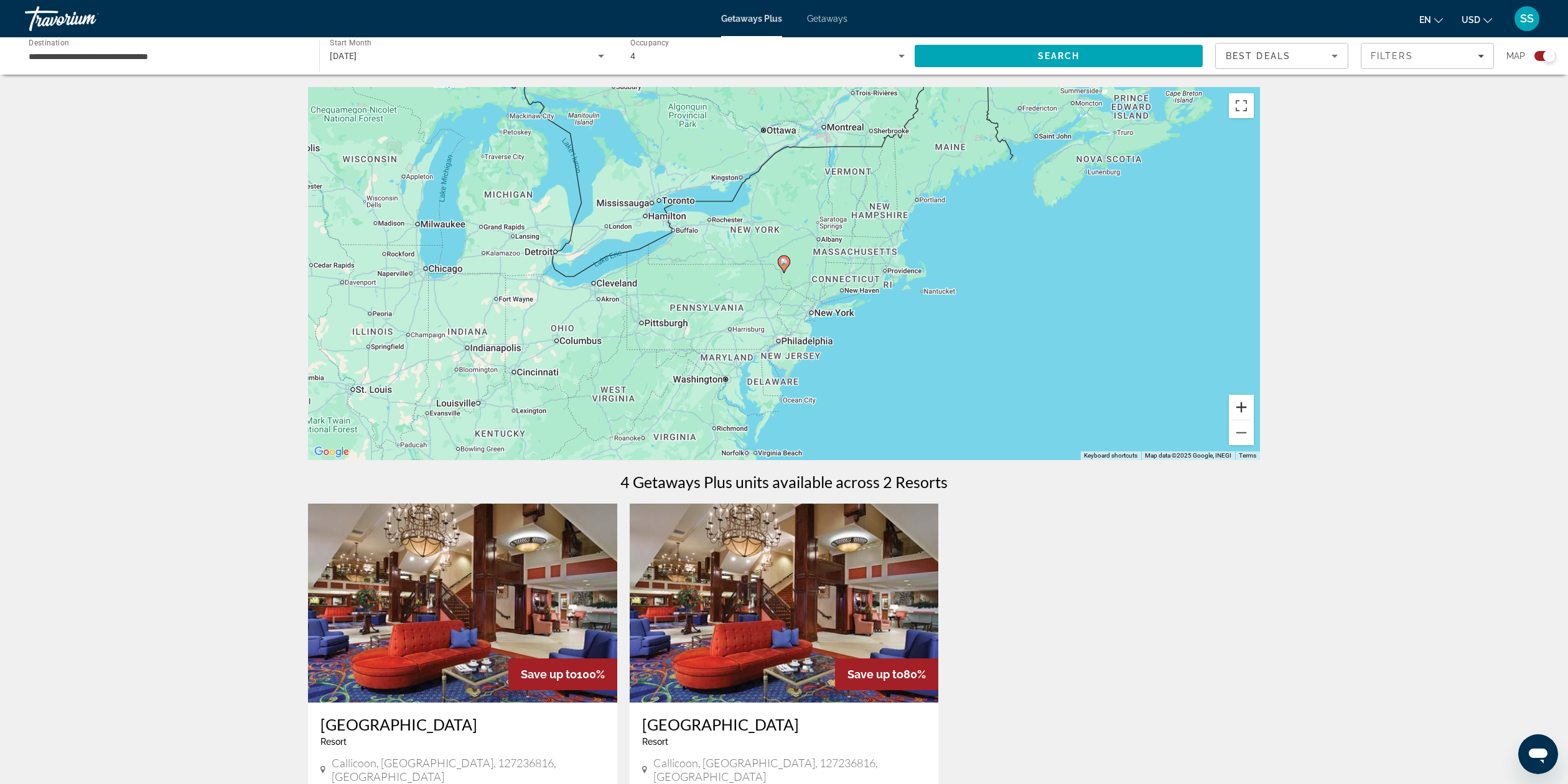
click at [1243, 407] on button "Zoom in" at bounding box center [1241, 407] width 25 height 25
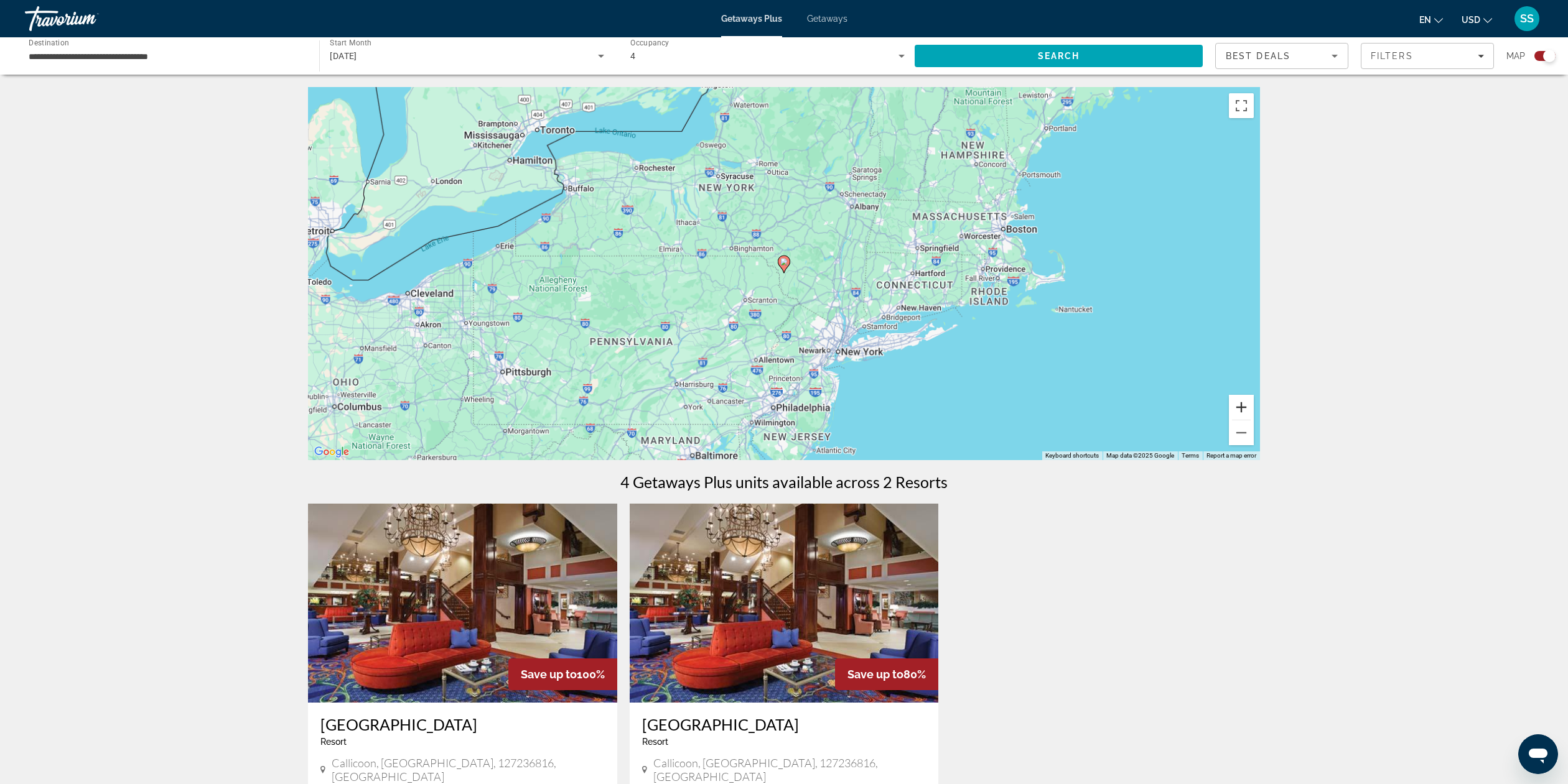
click at [1243, 407] on button "Zoom in" at bounding box center [1241, 407] width 25 height 25
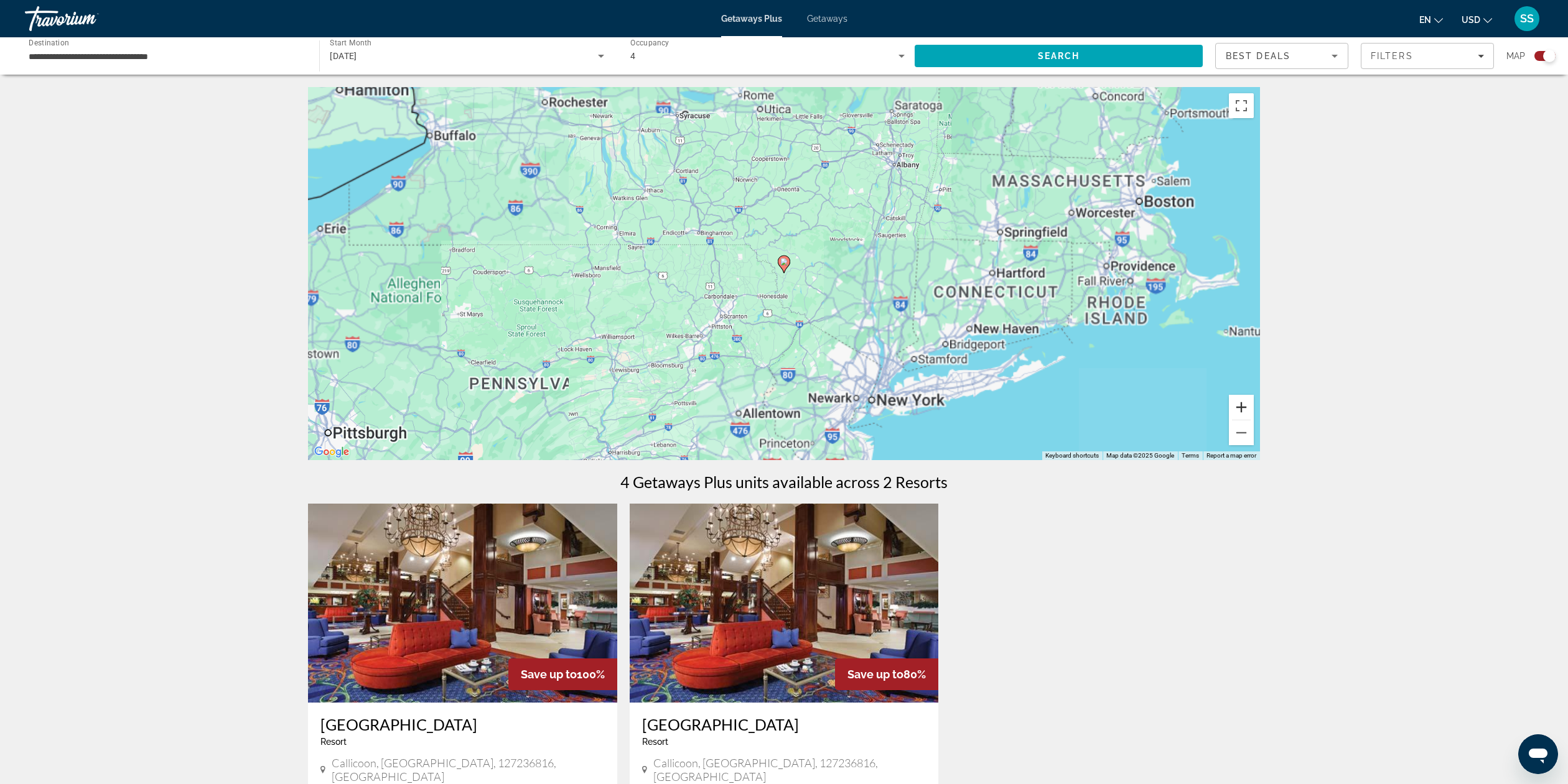
click at [1243, 407] on button "Zoom in" at bounding box center [1241, 407] width 25 height 25
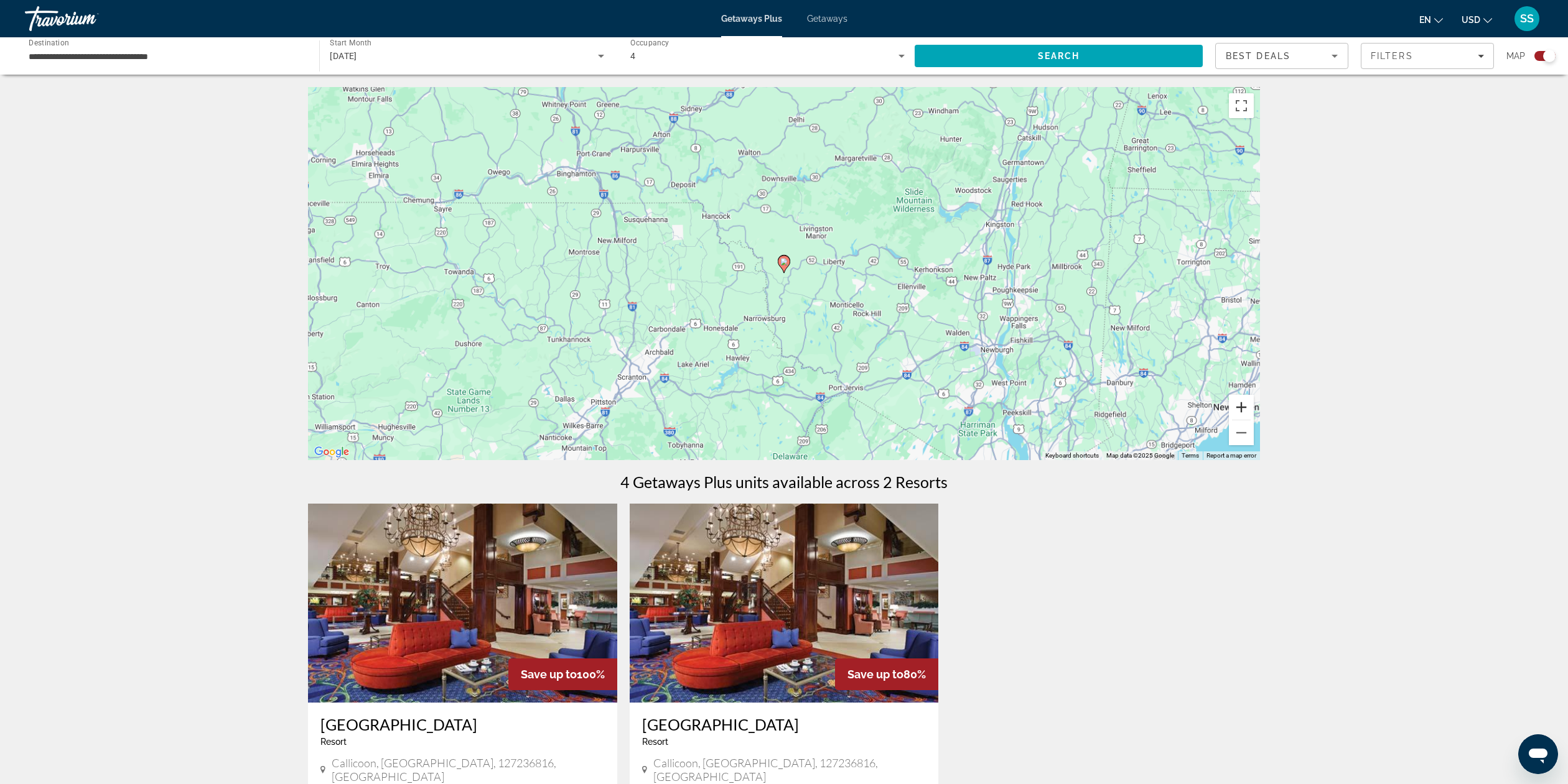
click at [1243, 407] on button "Zoom in" at bounding box center [1241, 407] width 25 height 25
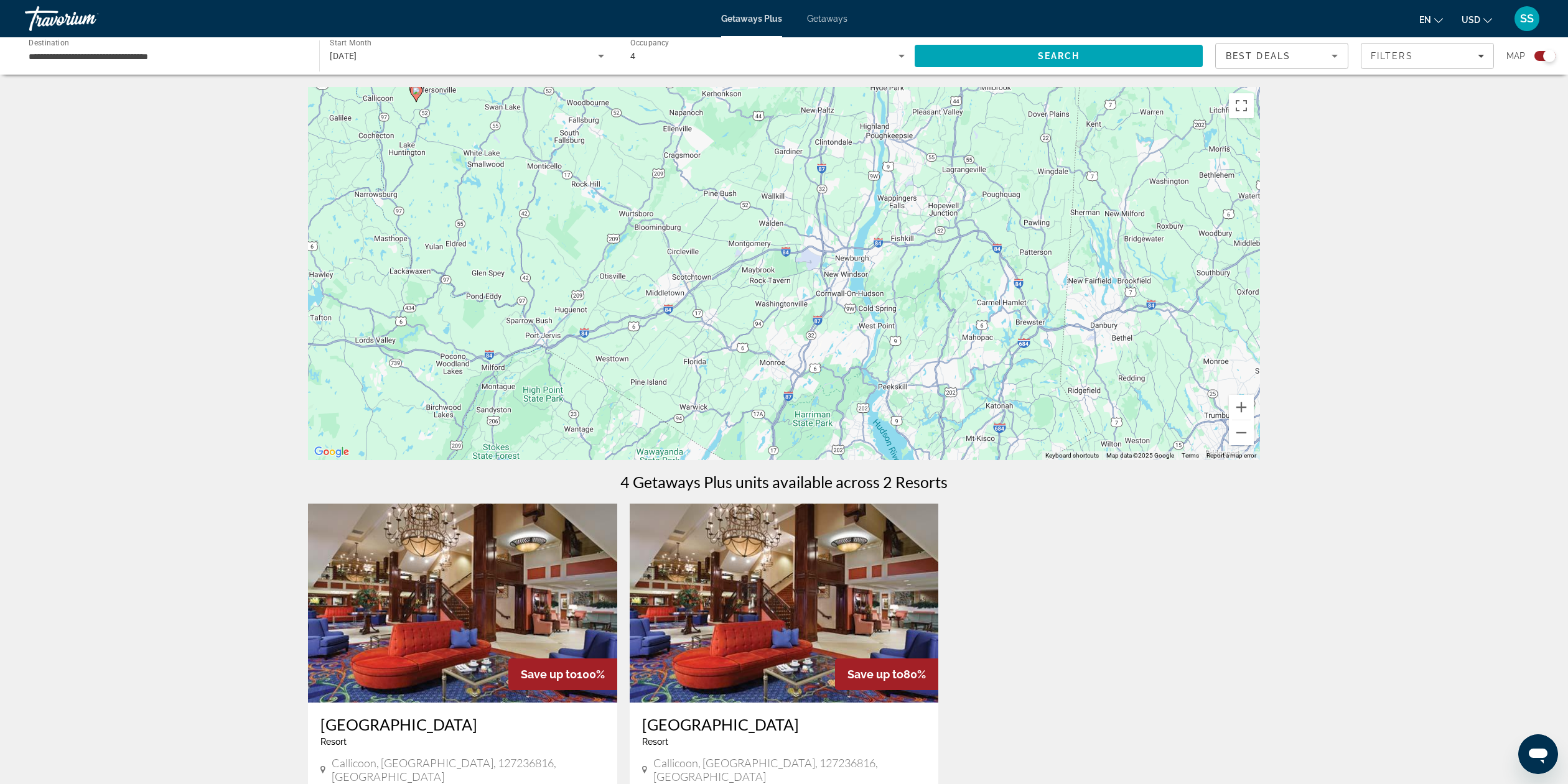
drag, startPoint x: 1173, startPoint y: 357, endPoint x: 769, endPoint y: 168, distance: 446.0
click at [769, 168] on div "To activate drag with keyboard, press Alt + Enter. Once in keyboard drag state,…" at bounding box center [784, 274] width 952 height 373
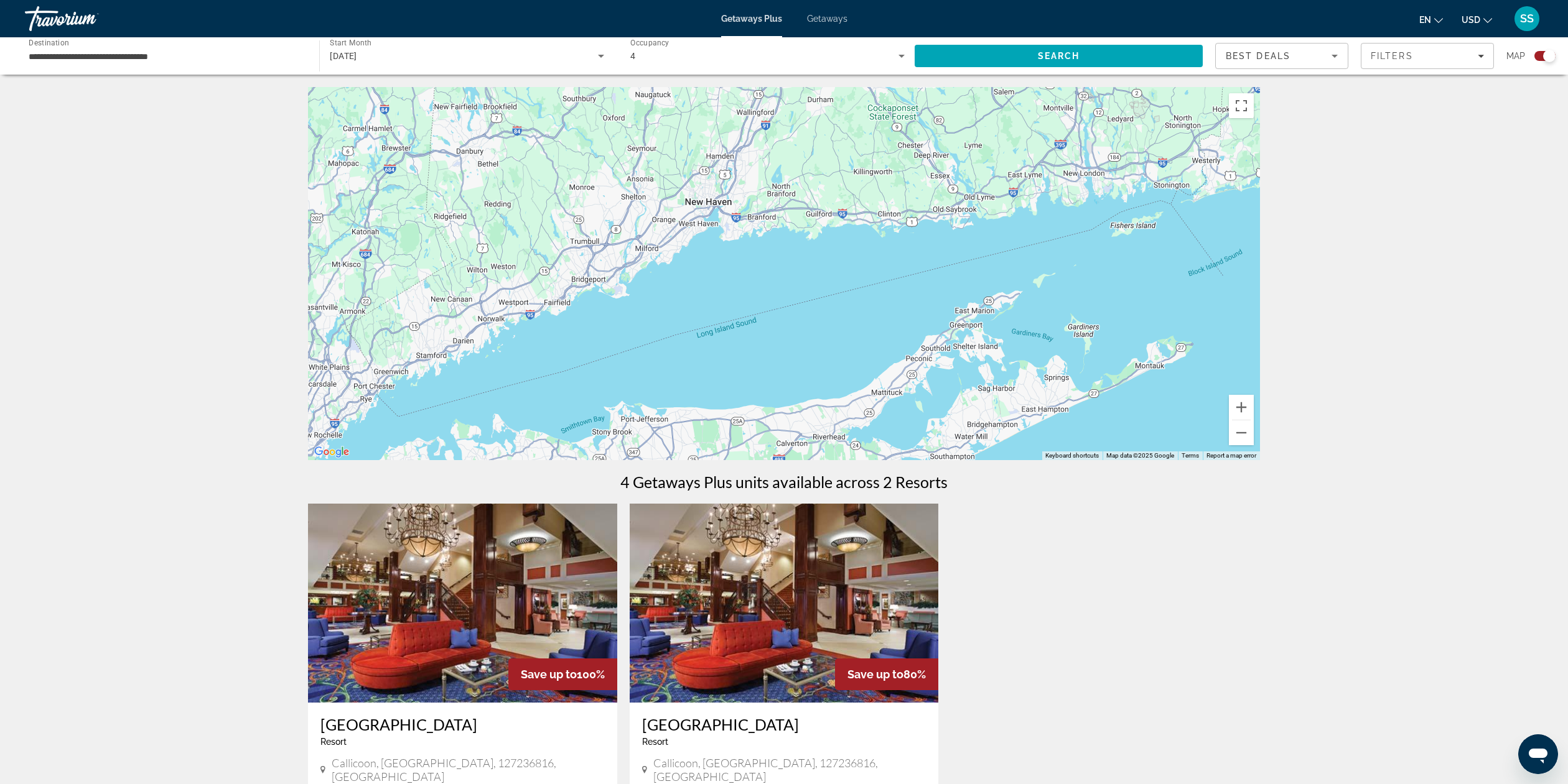
drag, startPoint x: 1111, startPoint y: 278, endPoint x: 463, endPoint y: 99, distance: 672.3
click at [463, 99] on div "To activate drag with keyboard, press Alt + Enter. Once in keyboard drag state,…" at bounding box center [784, 274] width 952 height 373
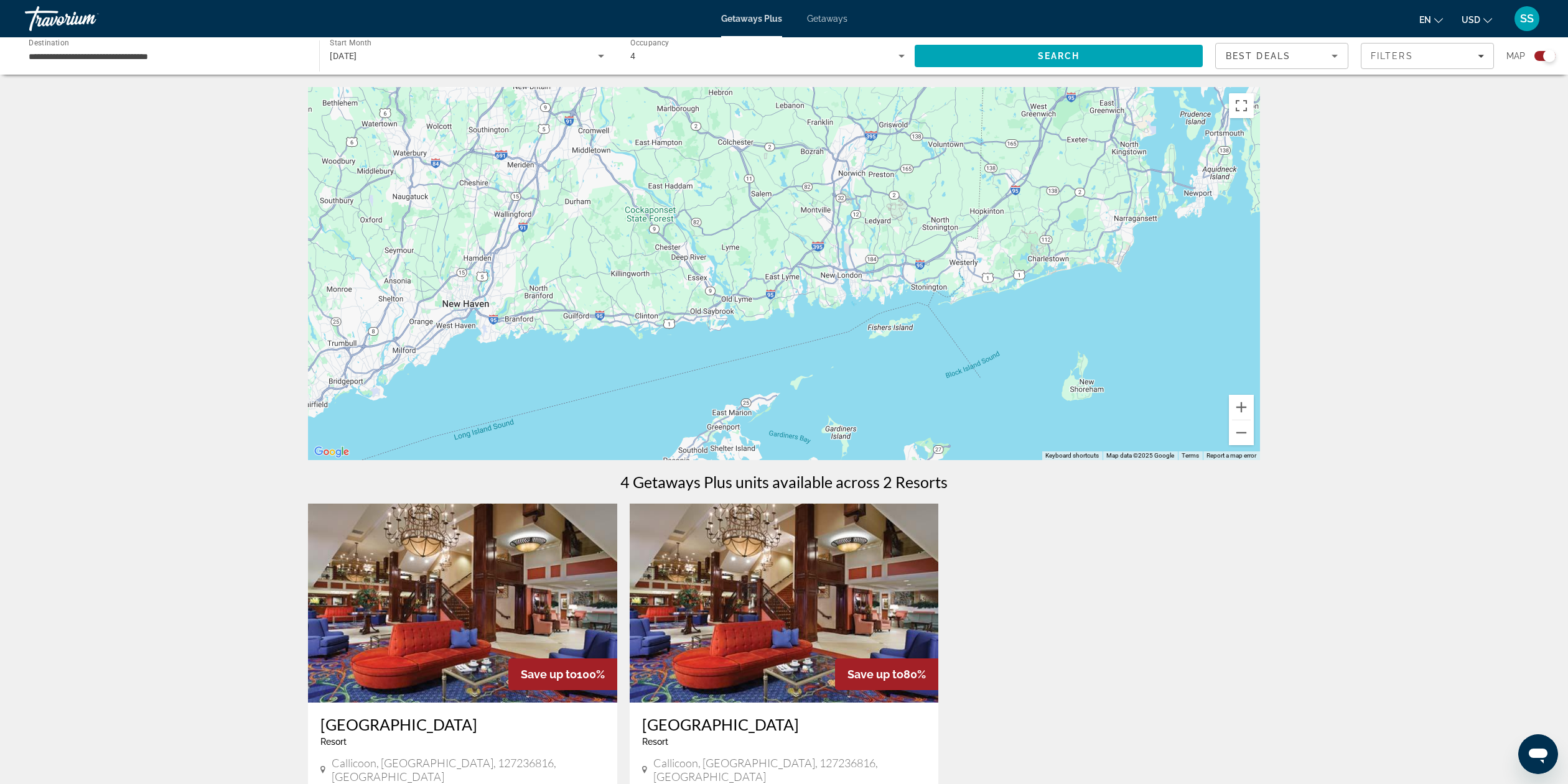
drag, startPoint x: 797, startPoint y: 180, endPoint x: 562, endPoint y: 286, distance: 257.8
click at [548, 285] on div "Main content" at bounding box center [784, 274] width 952 height 373
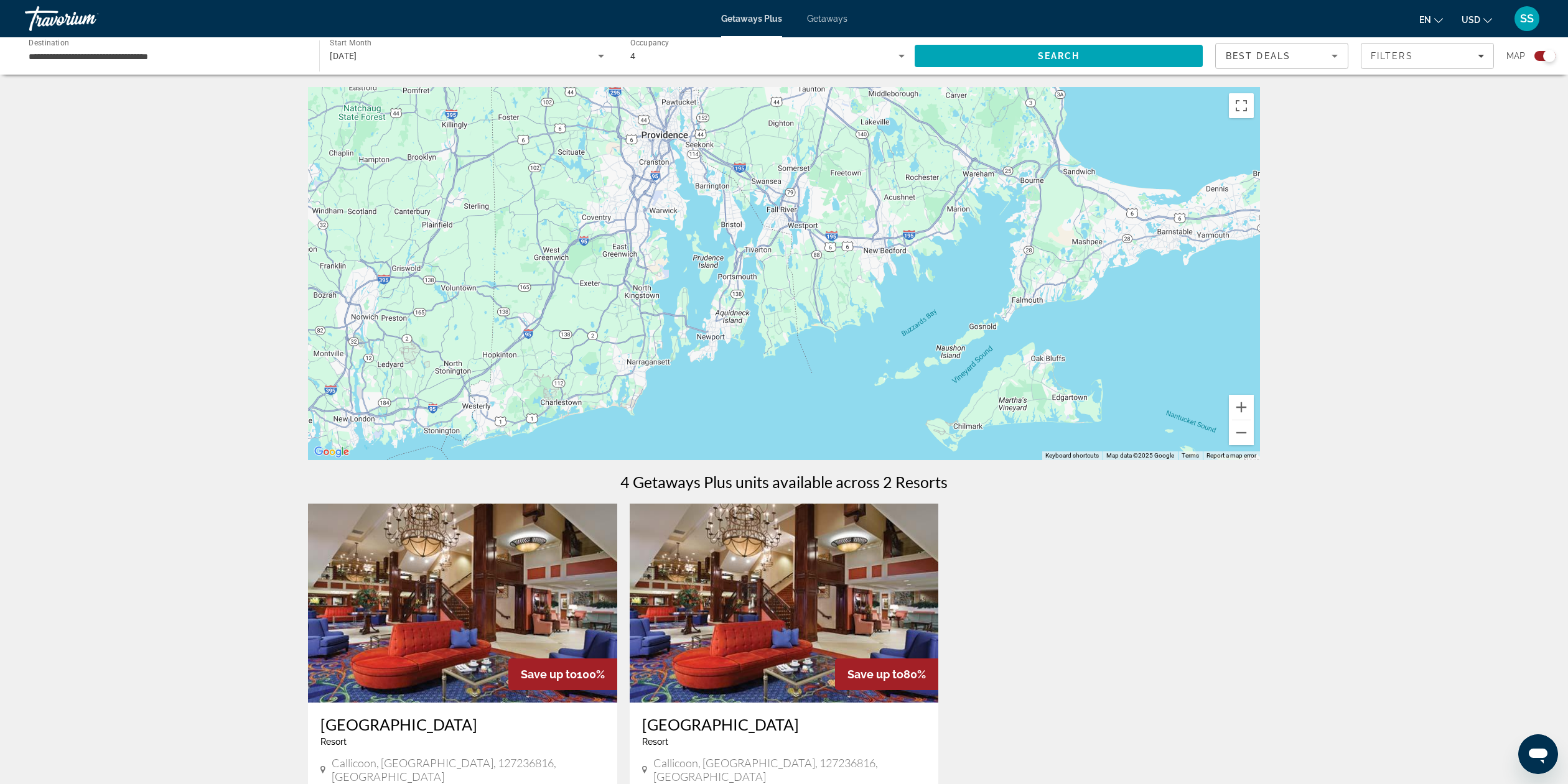
drag, startPoint x: 1024, startPoint y: 196, endPoint x: 524, endPoint y: 336, distance: 519.2
click at [522, 337] on div "Main content" at bounding box center [784, 274] width 952 height 373
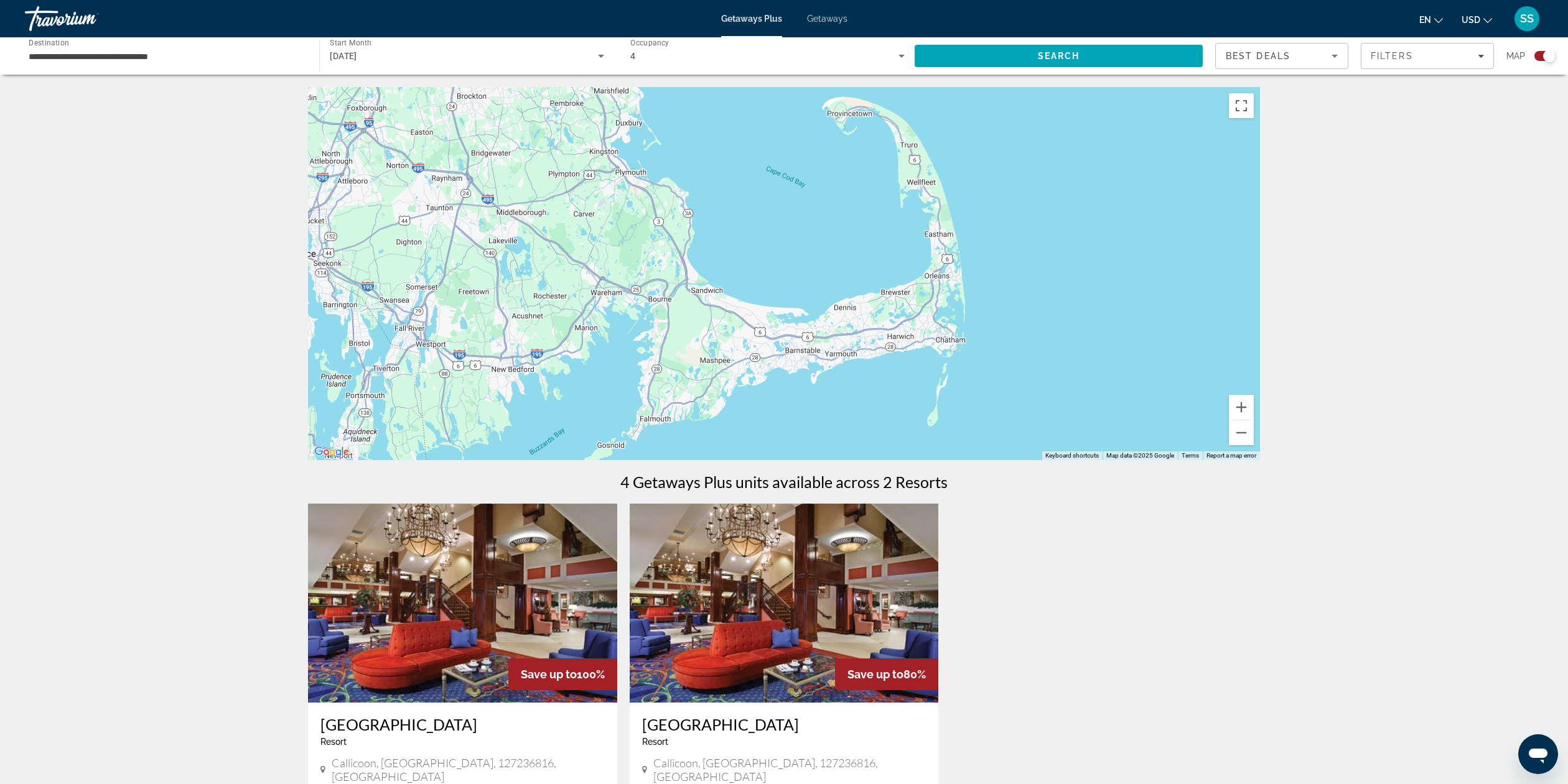
drag, startPoint x: 960, startPoint y: 236, endPoint x: 582, endPoint y: 355, distance: 396.3
click at [582, 355] on div "Main content" at bounding box center [784, 274] width 952 height 373
click at [1246, 405] on button "Zoom in" at bounding box center [1241, 407] width 25 height 25
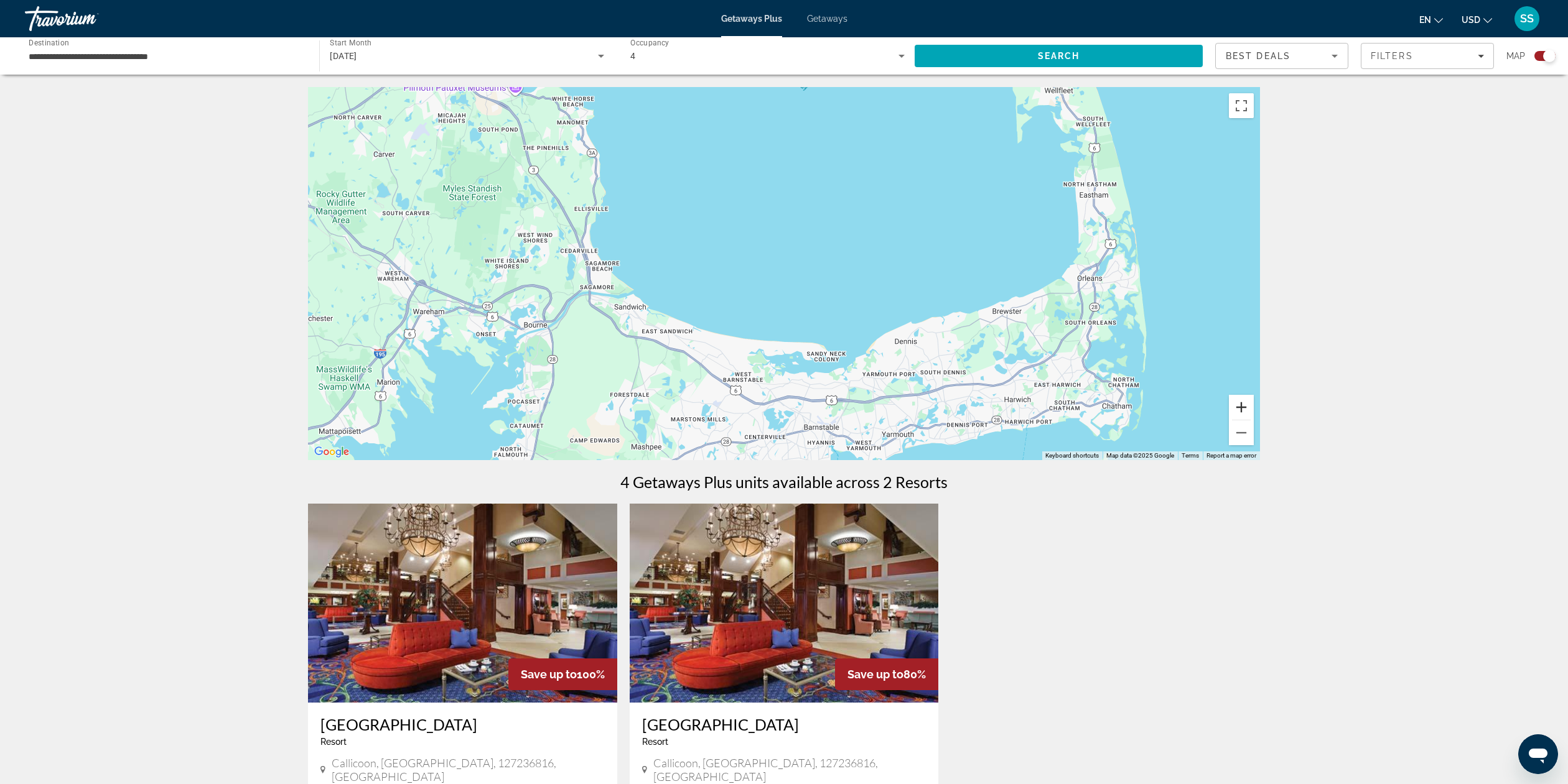
click at [1246, 405] on button "Zoom in" at bounding box center [1241, 407] width 25 height 25
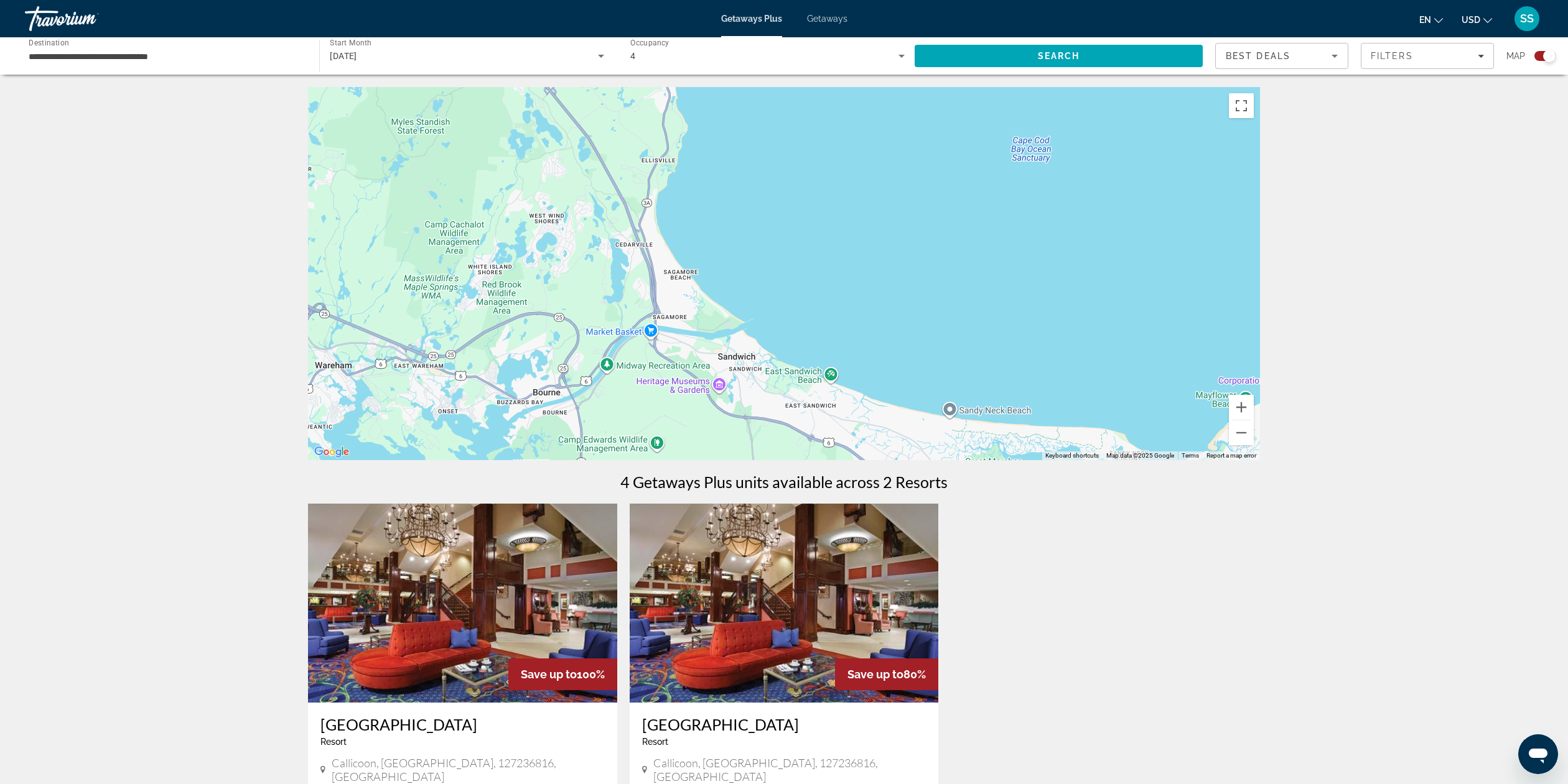
drag, startPoint x: 591, startPoint y: 261, endPoint x: 872, endPoint y: 347, distance: 293.9
click at [863, 299] on div "Main content" at bounding box center [784, 274] width 952 height 373
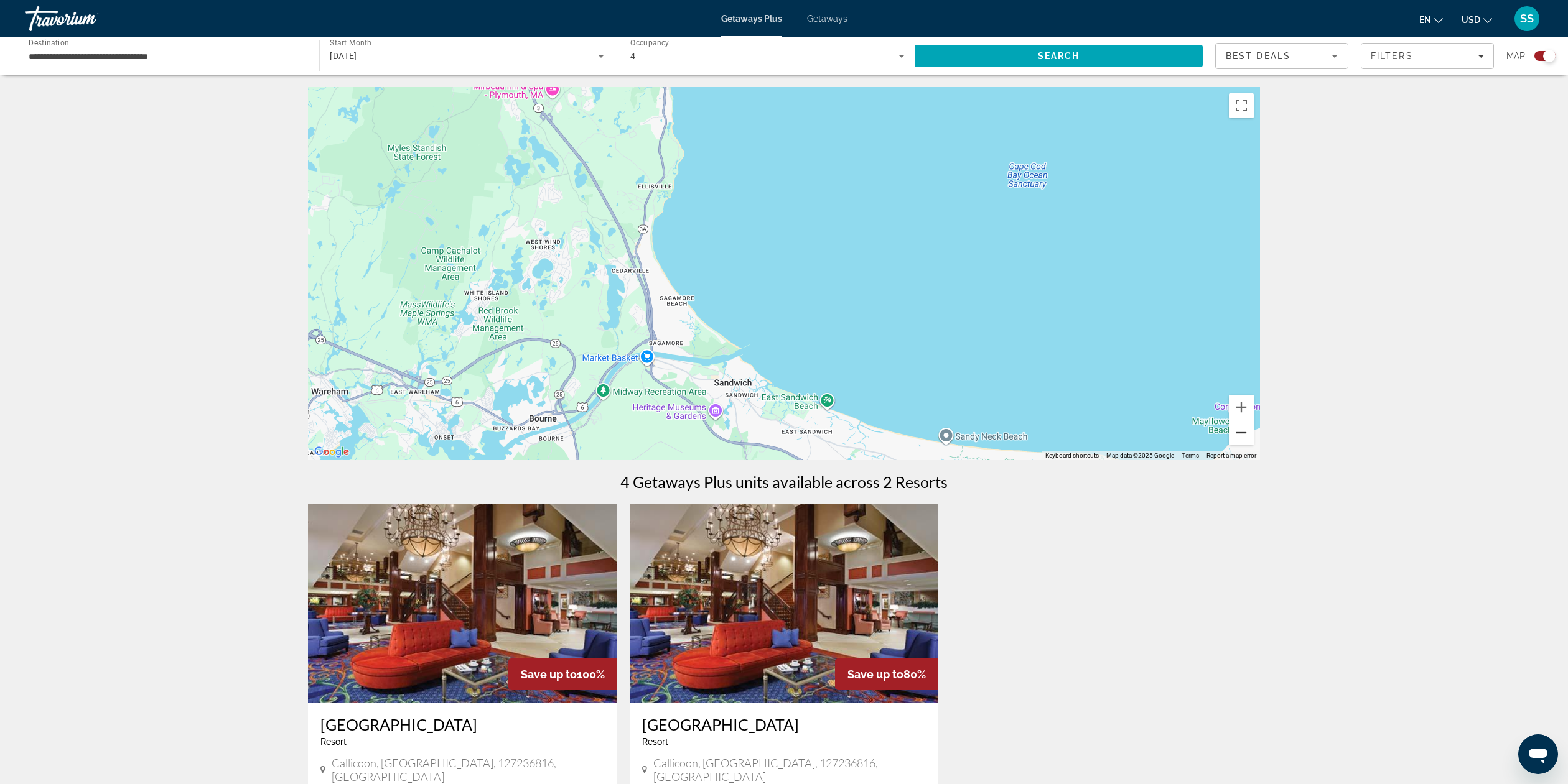
click at [1246, 434] on button "Zoom out" at bounding box center [1241, 432] width 25 height 25
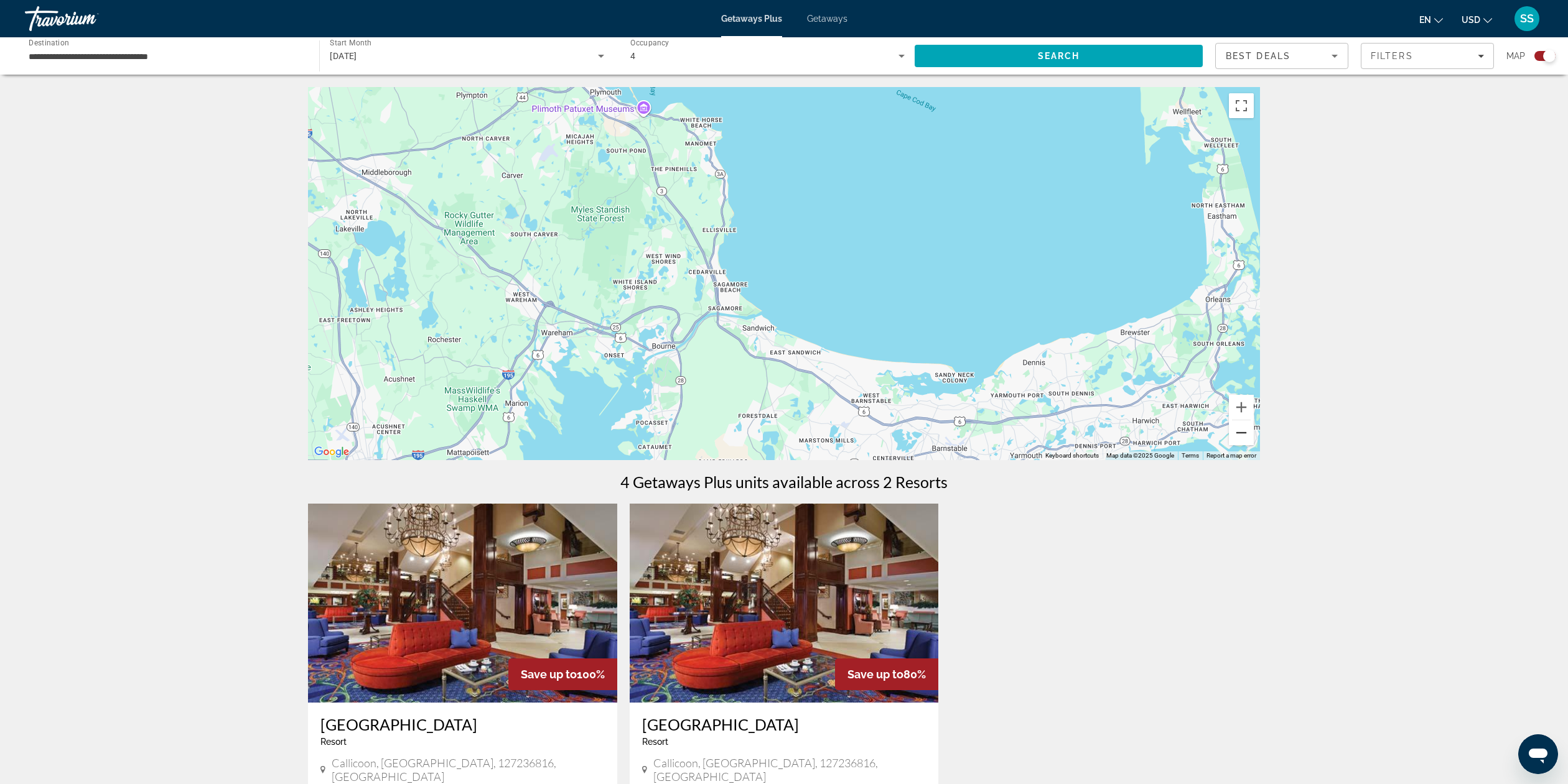
click at [1246, 434] on button "Zoom out" at bounding box center [1241, 432] width 25 height 25
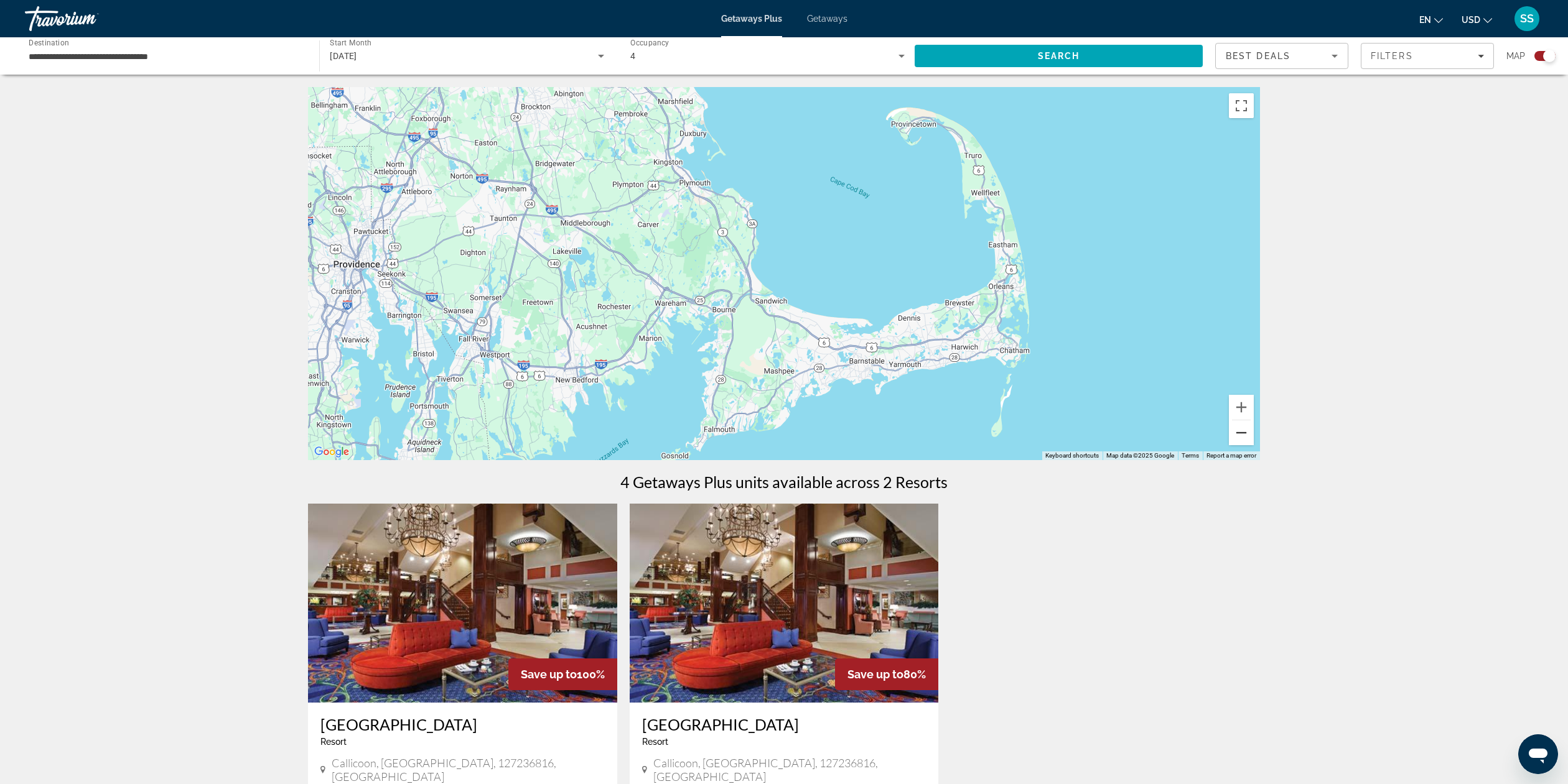
click at [1246, 434] on button "Zoom out" at bounding box center [1241, 432] width 25 height 25
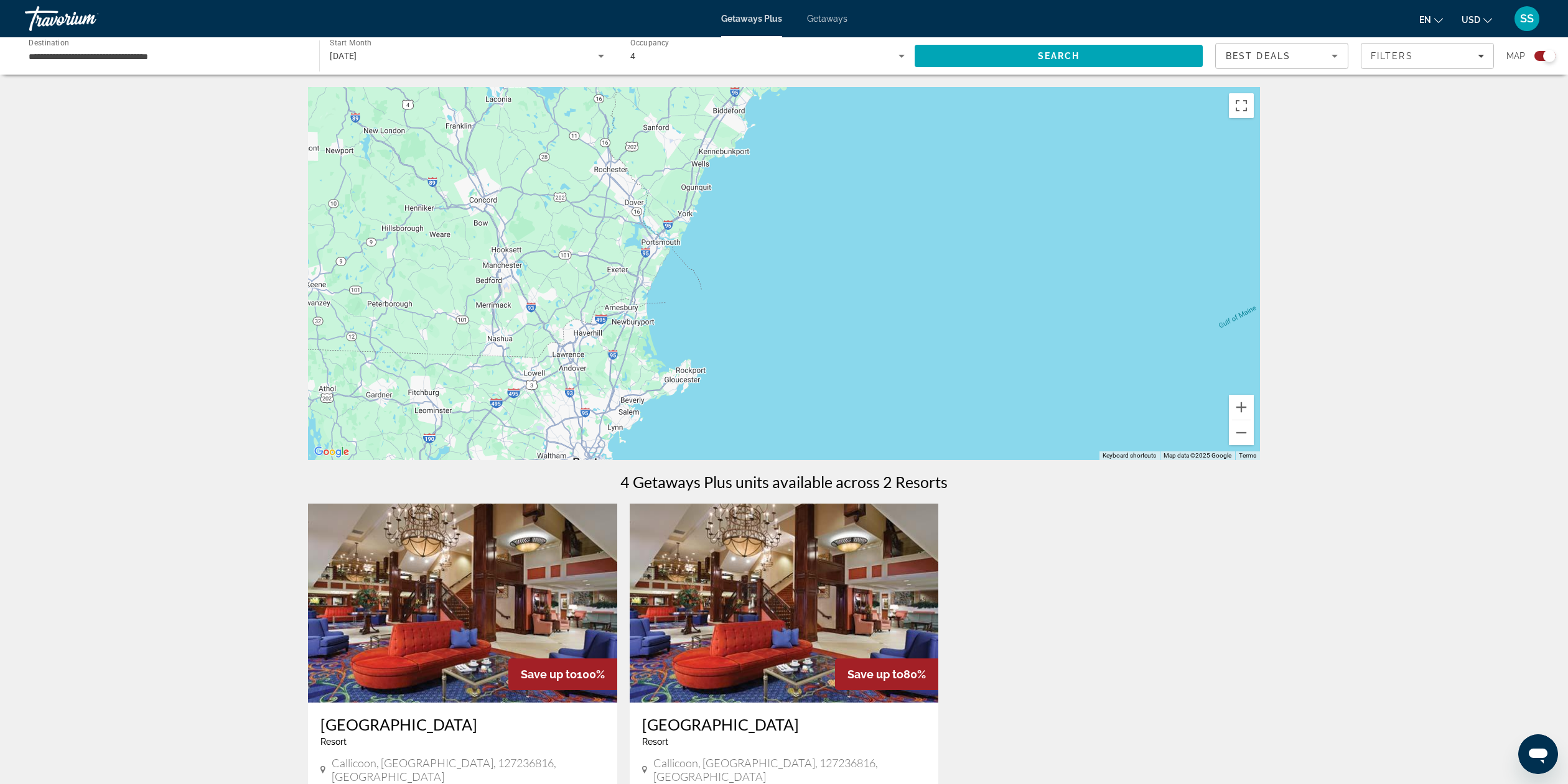
drag, startPoint x: 708, startPoint y: 172, endPoint x: 623, endPoint y: 546, distance: 383.5
click at [616, 549] on div "← Move left → Move right ↑ Move up ↓ Move down + Zoom in - Zoom out Home Jump l…" at bounding box center [784, 526] width 1002 height 879
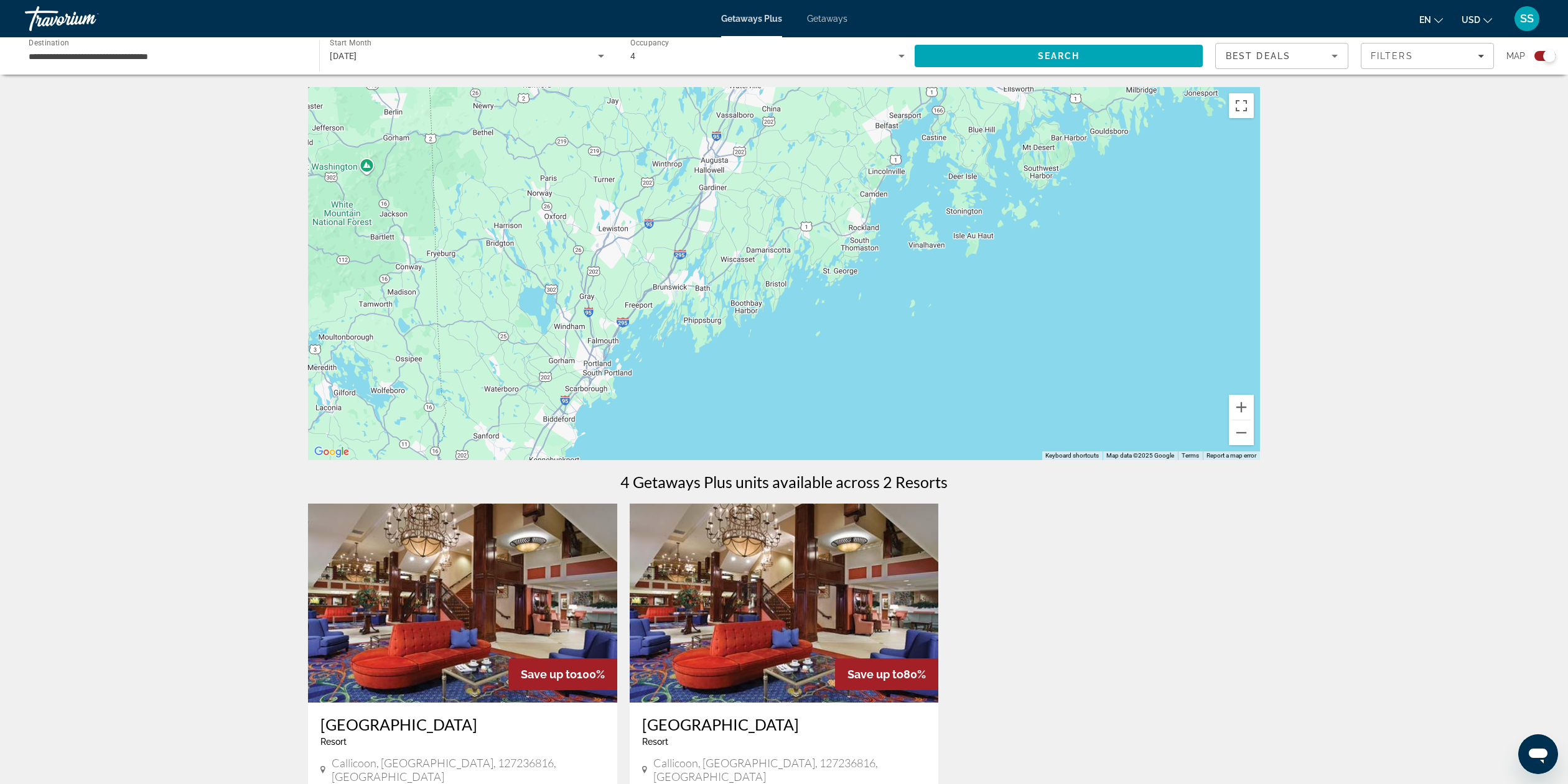
drag, startPoint x: 818, startPoint y: 249, endPoint x: 860, endPoint y: 460, distance: 215.1
click at [688, 519] on div "← Move left → Move right ↑ Move up ↓ Move down + Zoom in - Zoom out Home Jump l…" at bounding box center [784, 526] width 1002 height 879
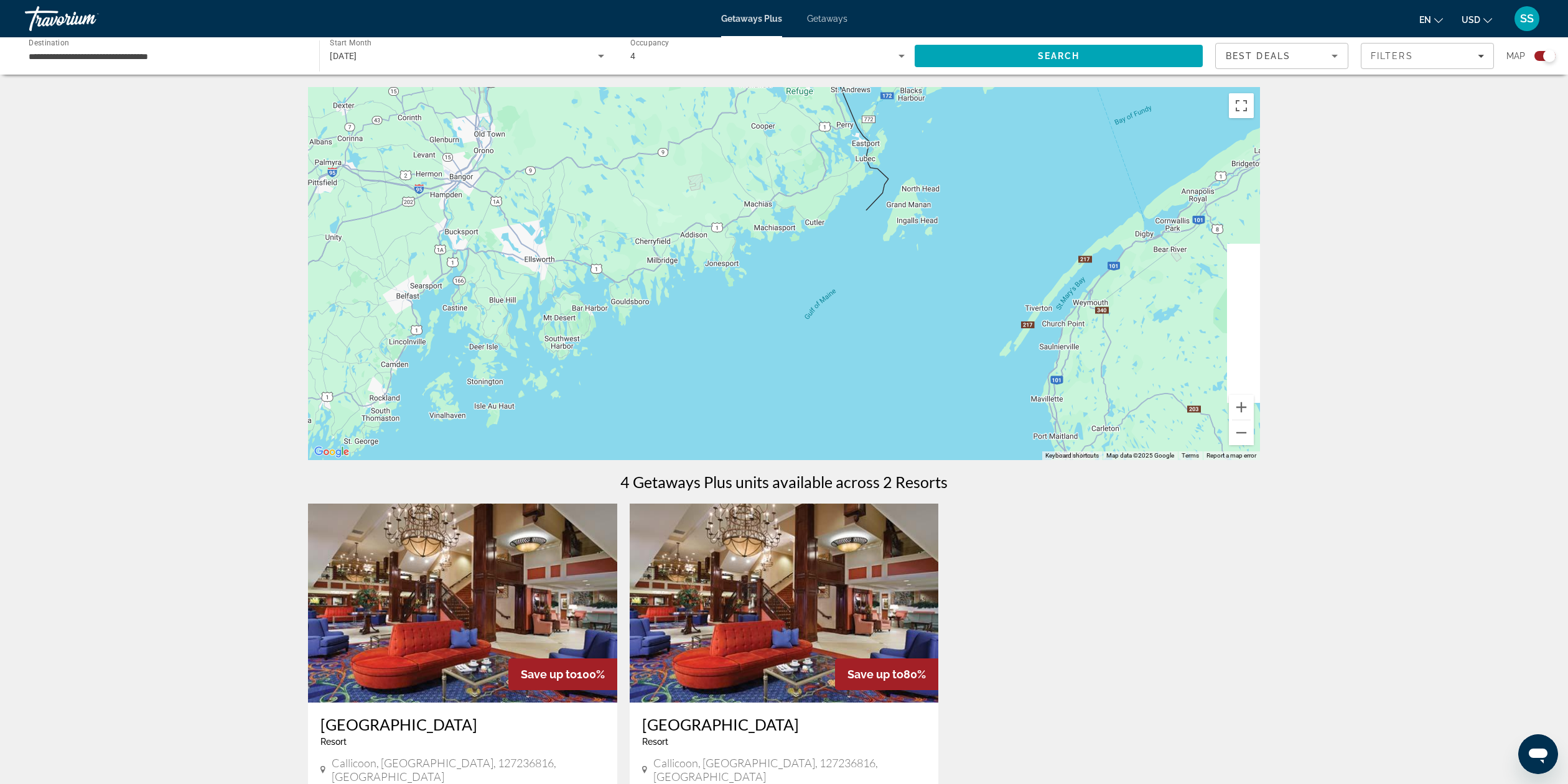
drag, startPoint x: 1195, startPoint y: 267, endPoint x: 1204, endPoint y: 584, distance: 317.1
click at [719, 442] on div "Main content" at bounding box center [784, 274] width 952 height 373
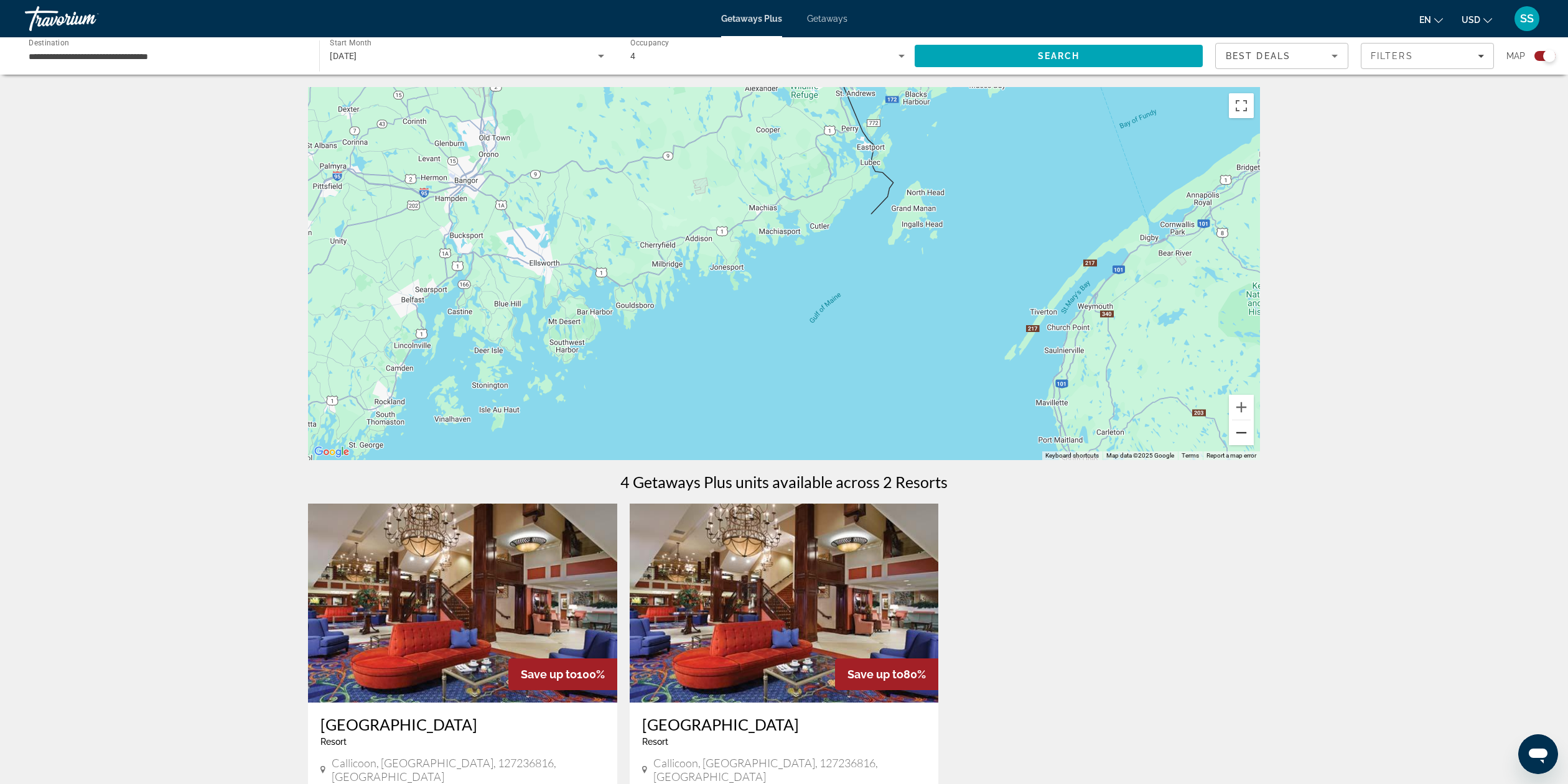
click at [1242, 432] on button "Zoom out" at bounding box center [1241, 432] width 25 height 25
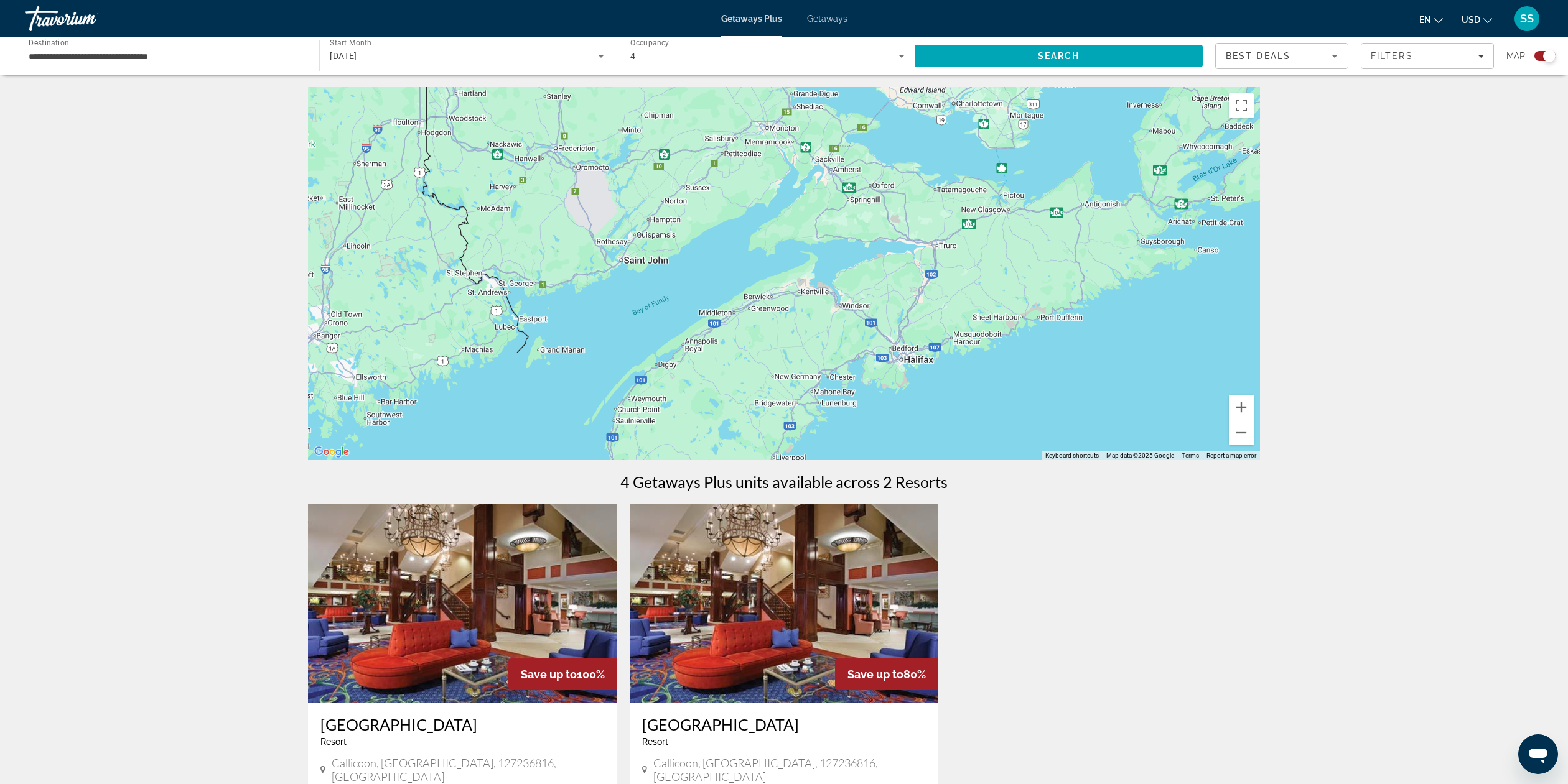
drag, startPoint x: 1057, startPoint y: 206, endPoint x: 747, endPoint y: 312, distance: 327.6
click at [746, 313] on div "Main content" at bounding box center [784, 274] width 952 height 373
click at [1243, 435] on button "Zoom out" at bounding box center [1241, 432] width 25 height 25
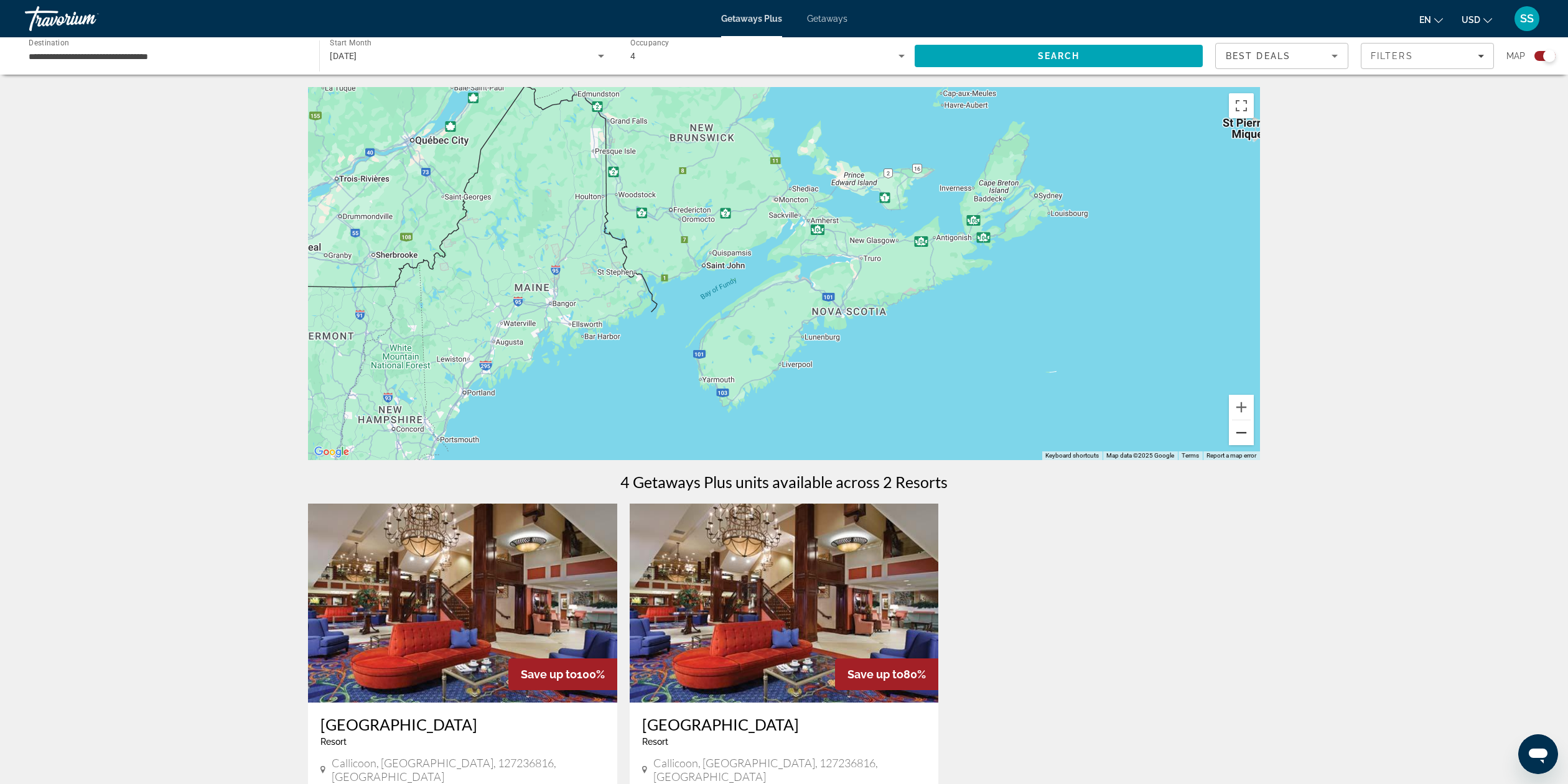
click at [1243, 435] on button "Zoom out" at bounding box center [1241, 432] width 25 height 25
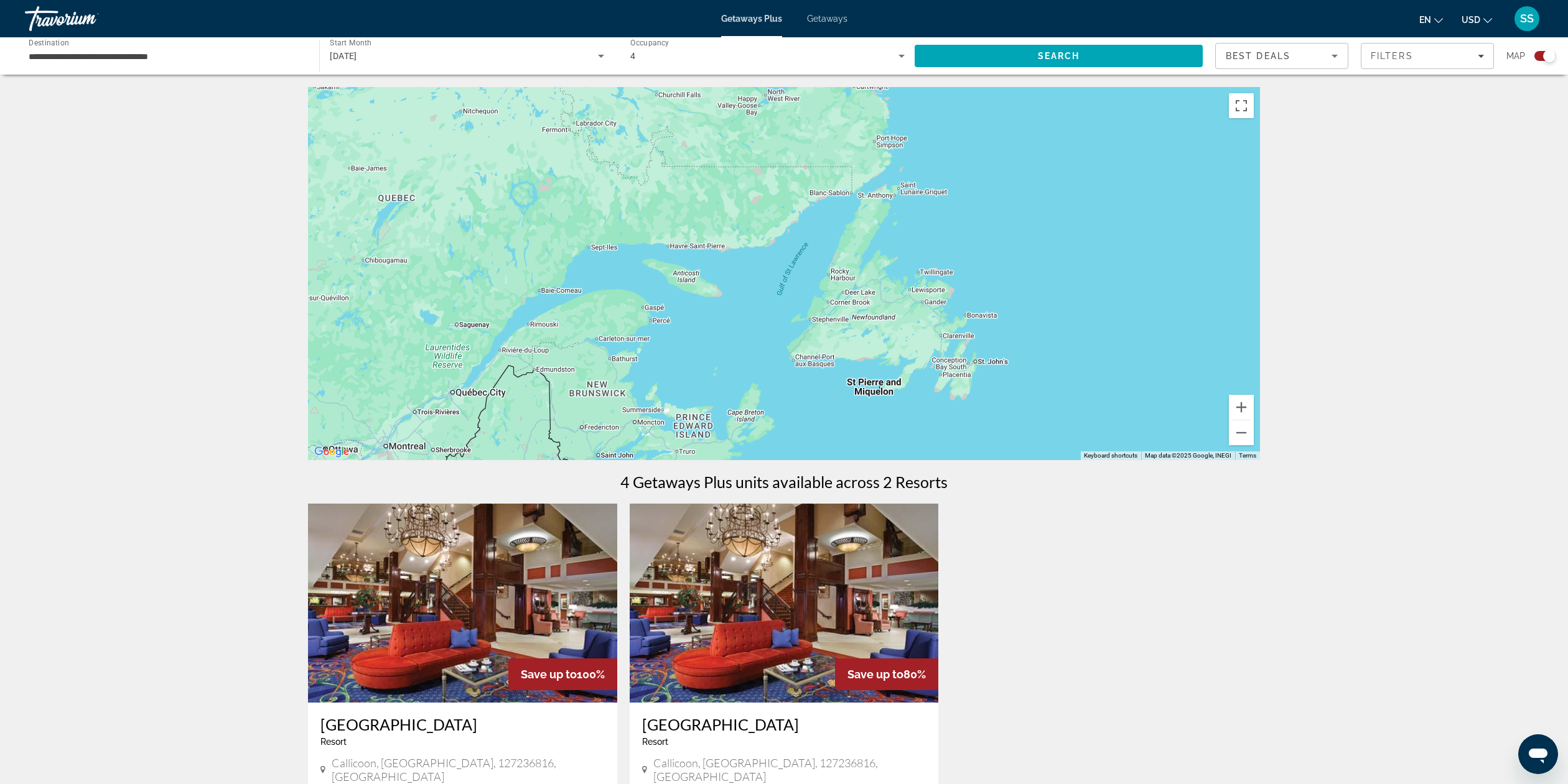
drag, startPoint x: 709, startPoint y: 304, endPoint x: 580, endPoint y: 493, distance: 228.8
click at [572, 491] on div "← Move left → Move right ↑ Move up ↓ Move down + Zoom in - Zoom out Home Jump l…" at bounding box center [784, 526] width 1002 height 879
drag, startPoint x: 1245, startPoint y: 410, endPoint x: 1244, endPoint y: 426, distance: 16.0
click at [1241, 417] on button "Zoom in" at bounding box center [1241, 407] width 25 height 25
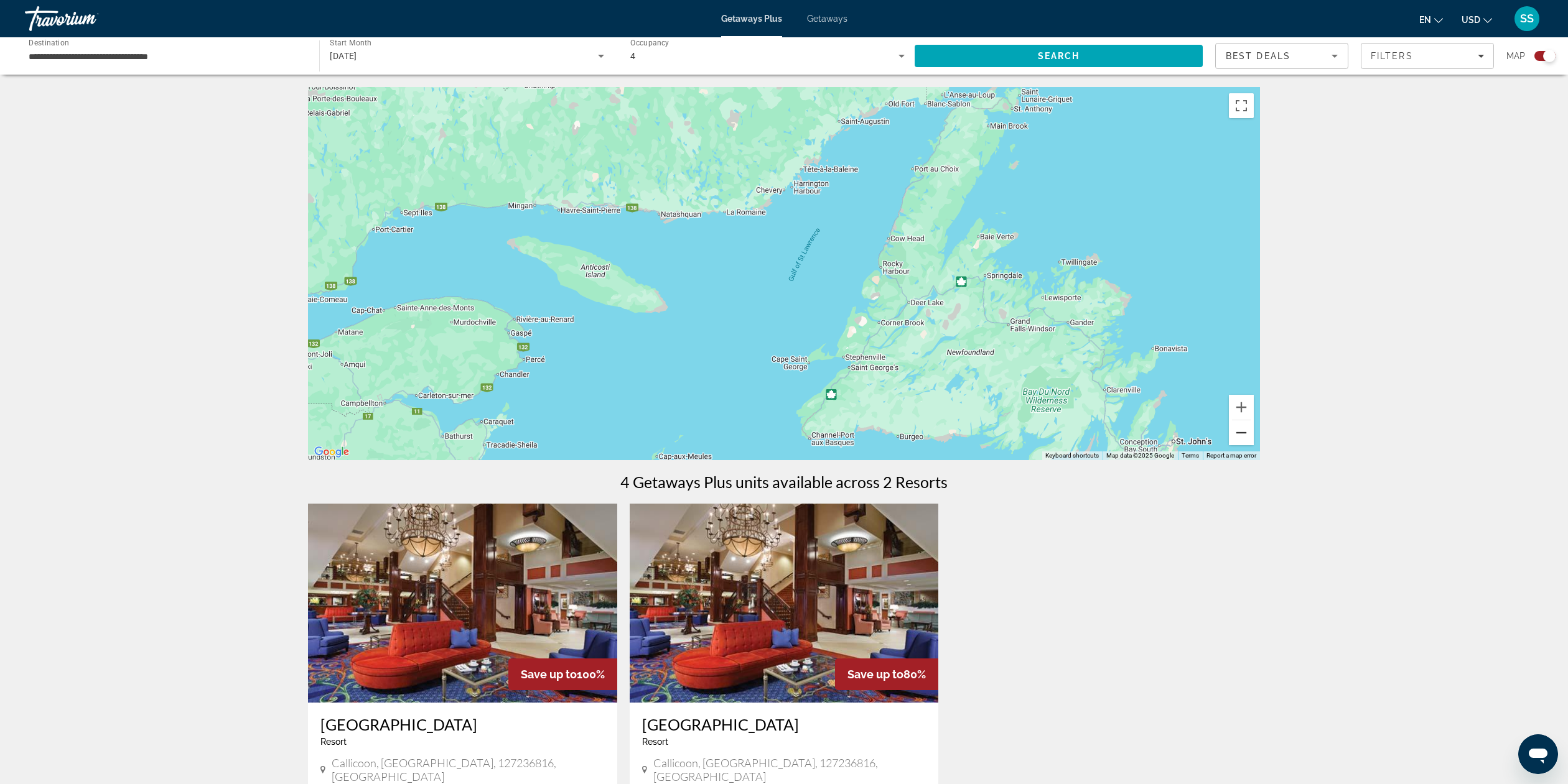
click at [1247, 435] on button "Zoom out" at bounding box center [1241, 432] width 25 height 25
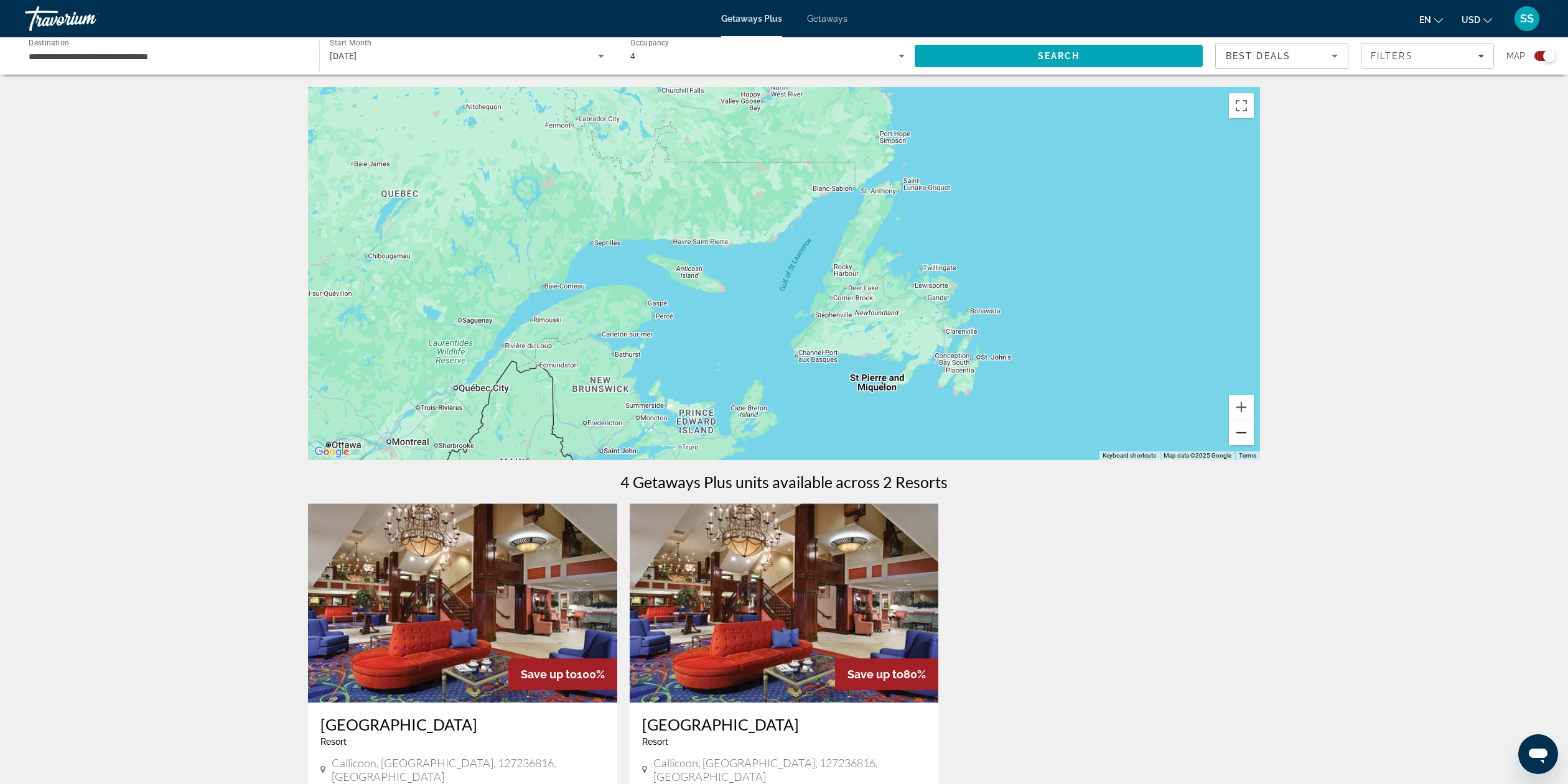
click at [1247, 435] on button "Zoom out" at bounding box center [1241, 432] width 25 height 25
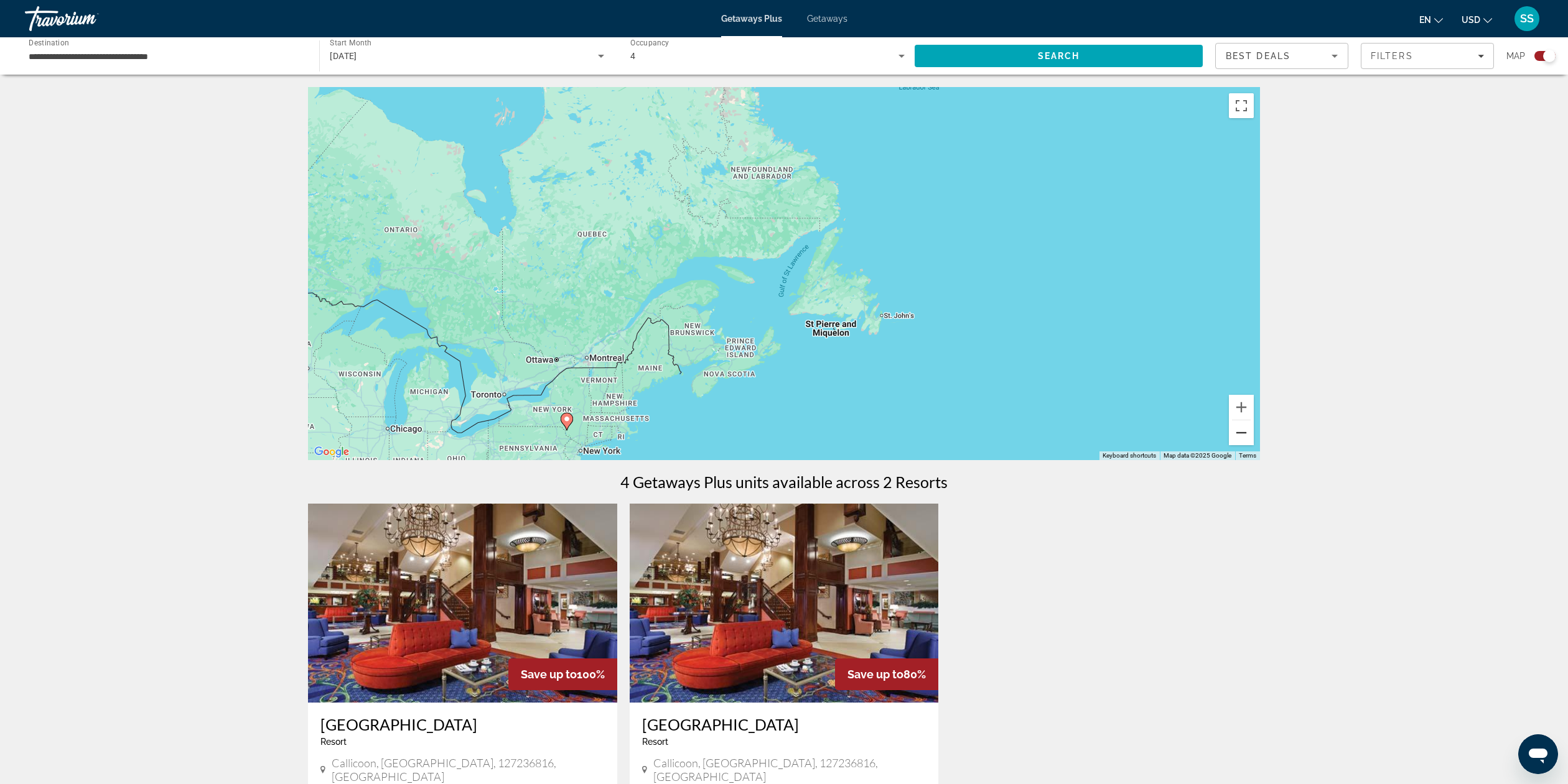
click at [1247, 435] on button "Zoom out" at bounding box center [1241, 432] width 25 height 25
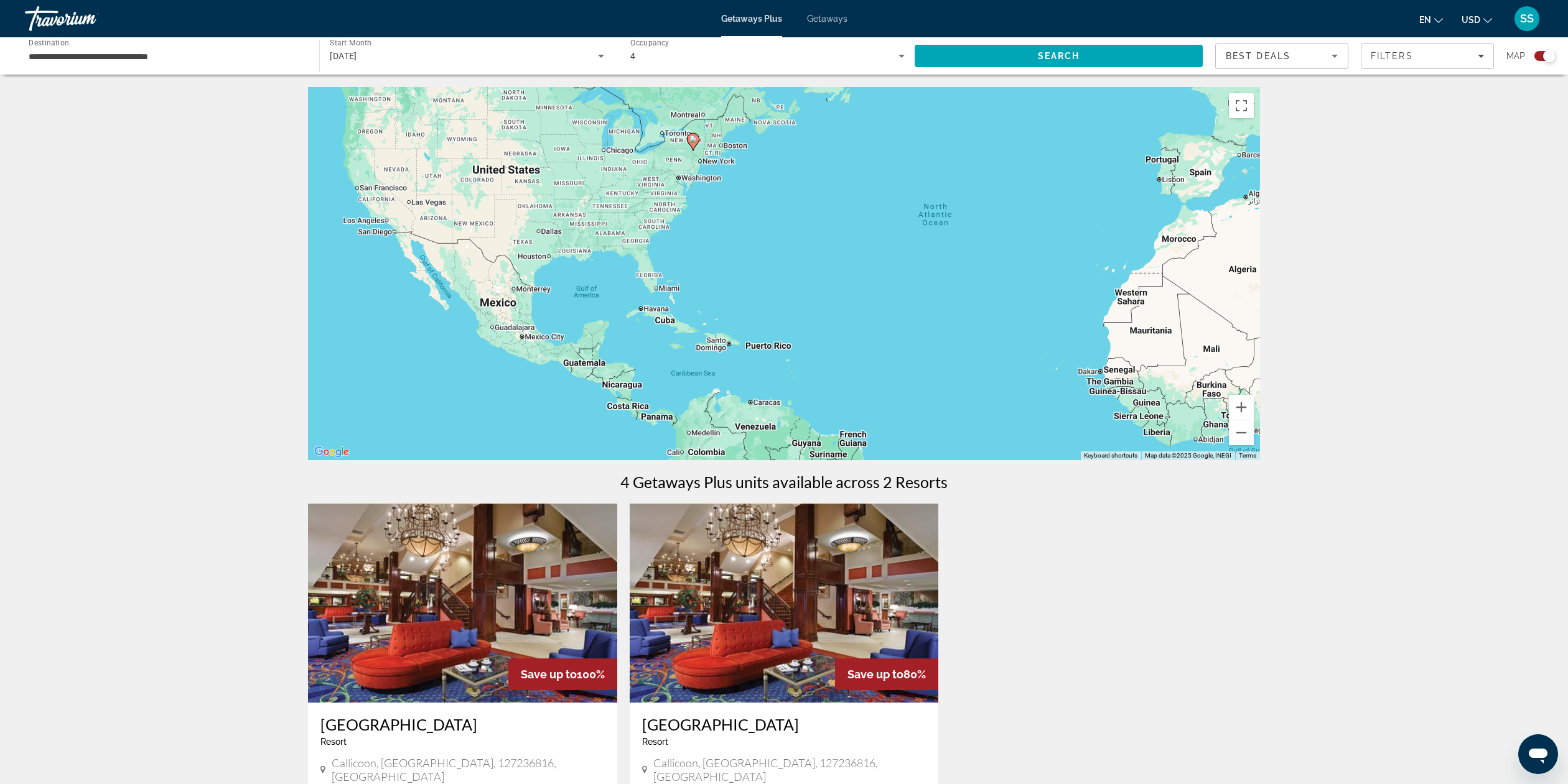
drag, startPoint x: 622, startPoint y: 265, endPoint x: 636, endPoint y: 63, distance: 202.5
click at [636, 87] on div "**********" at bounding box center [784, 582] width 1568 height 990
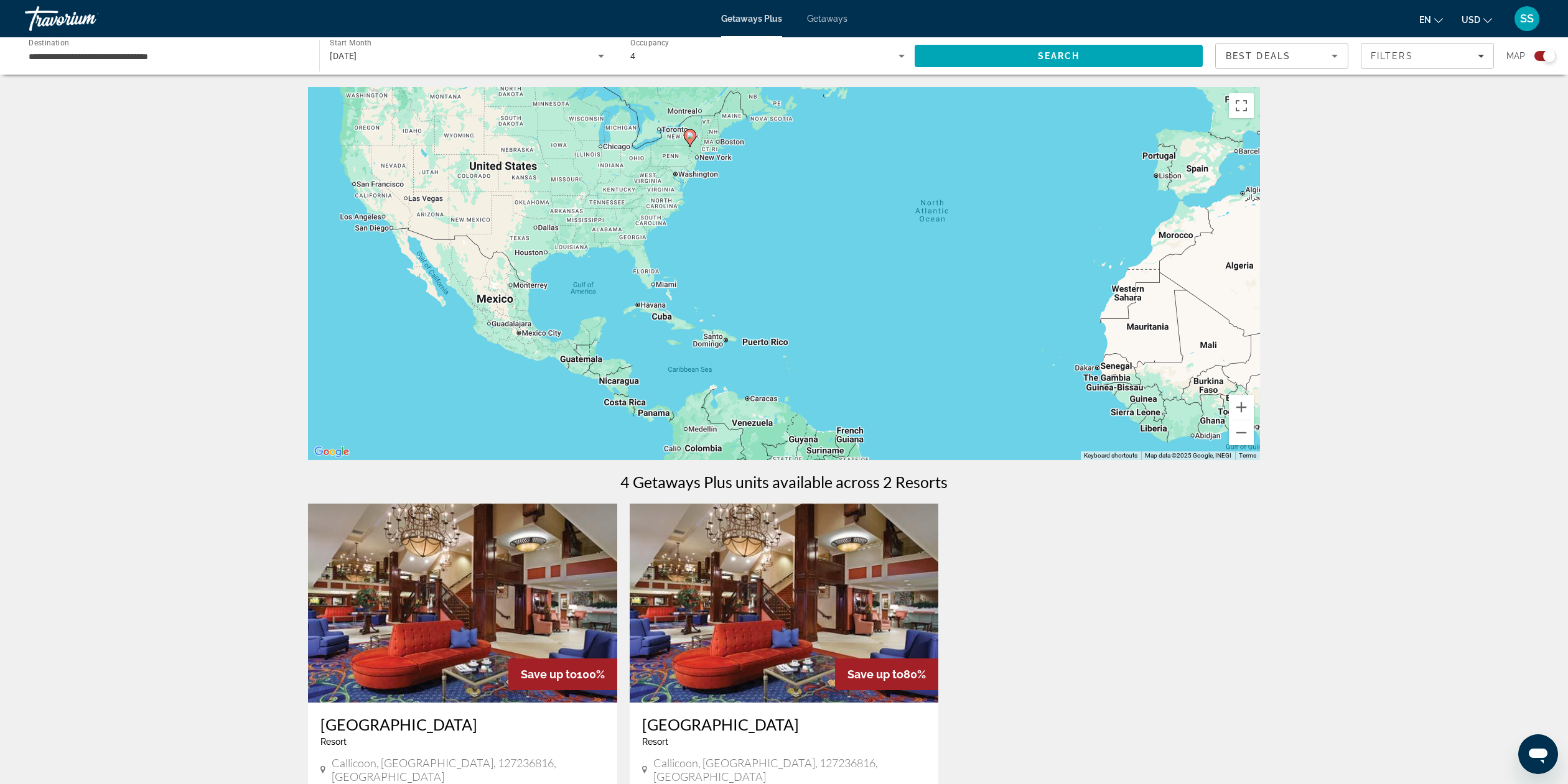
click at [724, 160] on div "To activate drag with keyboard, press Alt + Enter. Once in keyboard drag state,…" at bounding box center [784, 274] width 952 height 373
click at [1244, 407] on button "Zoom in" at bounding box center [1241, 407] width 25 height 25
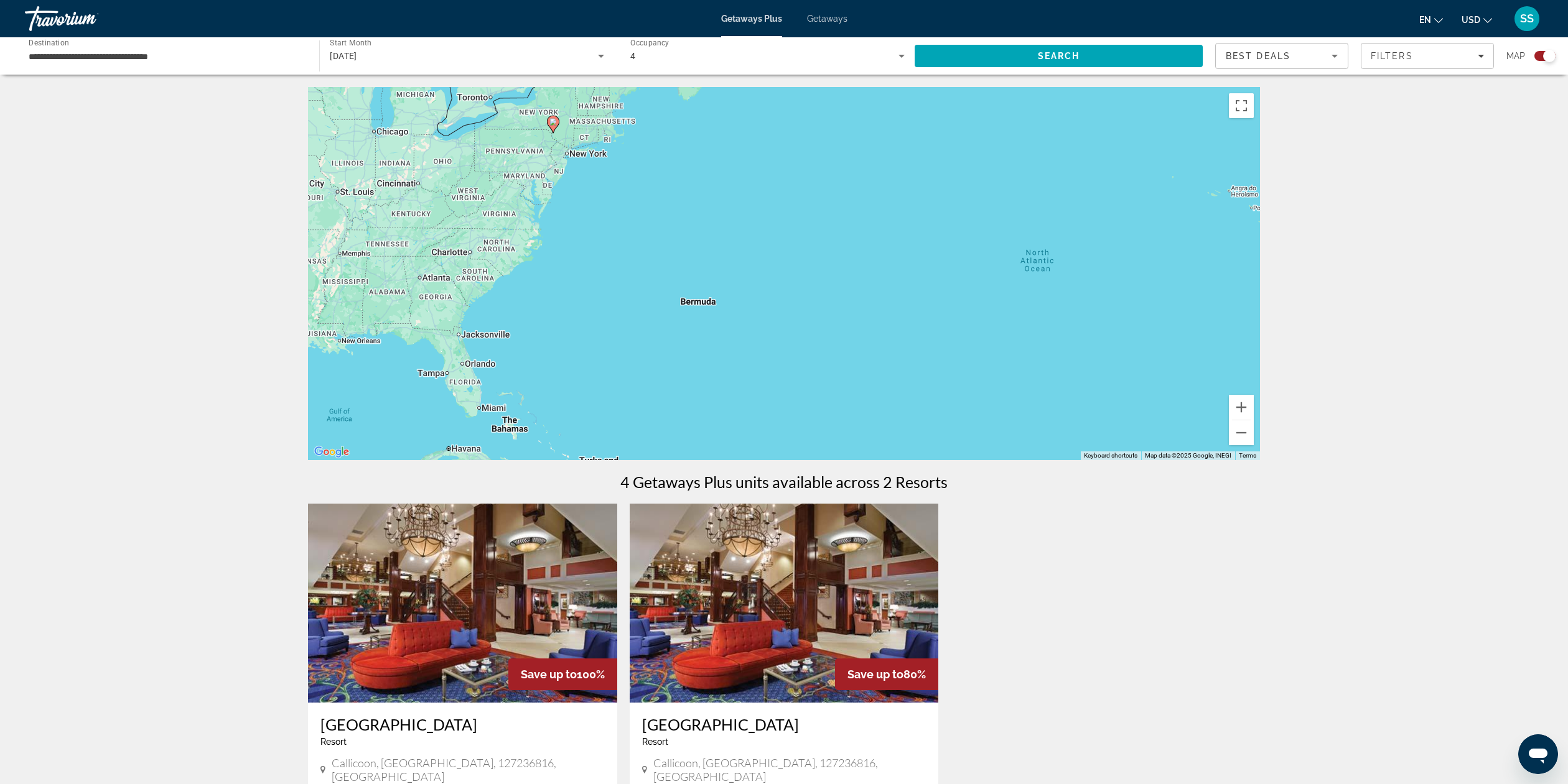
drag, startPoint x: 852, startPoint y: 198, endPoint x: 807, endPoint y: 311, distance: 121.6
click at [807, 311] on div "To activate drag with keyboard, press Alt + Enter. Once in keyboard drag state,…" at bounding box center [784, 274] width 952 height 373
click at [582, 158] on div "To activate drag with keyboard, press Alt + Enter. Once in keyboard drag state,…" at bounding box center [784, 274] width 952 height 373
click at [1238, 405] on button "Zoom in" at bounding box center [1241, 407] width 25 height 25
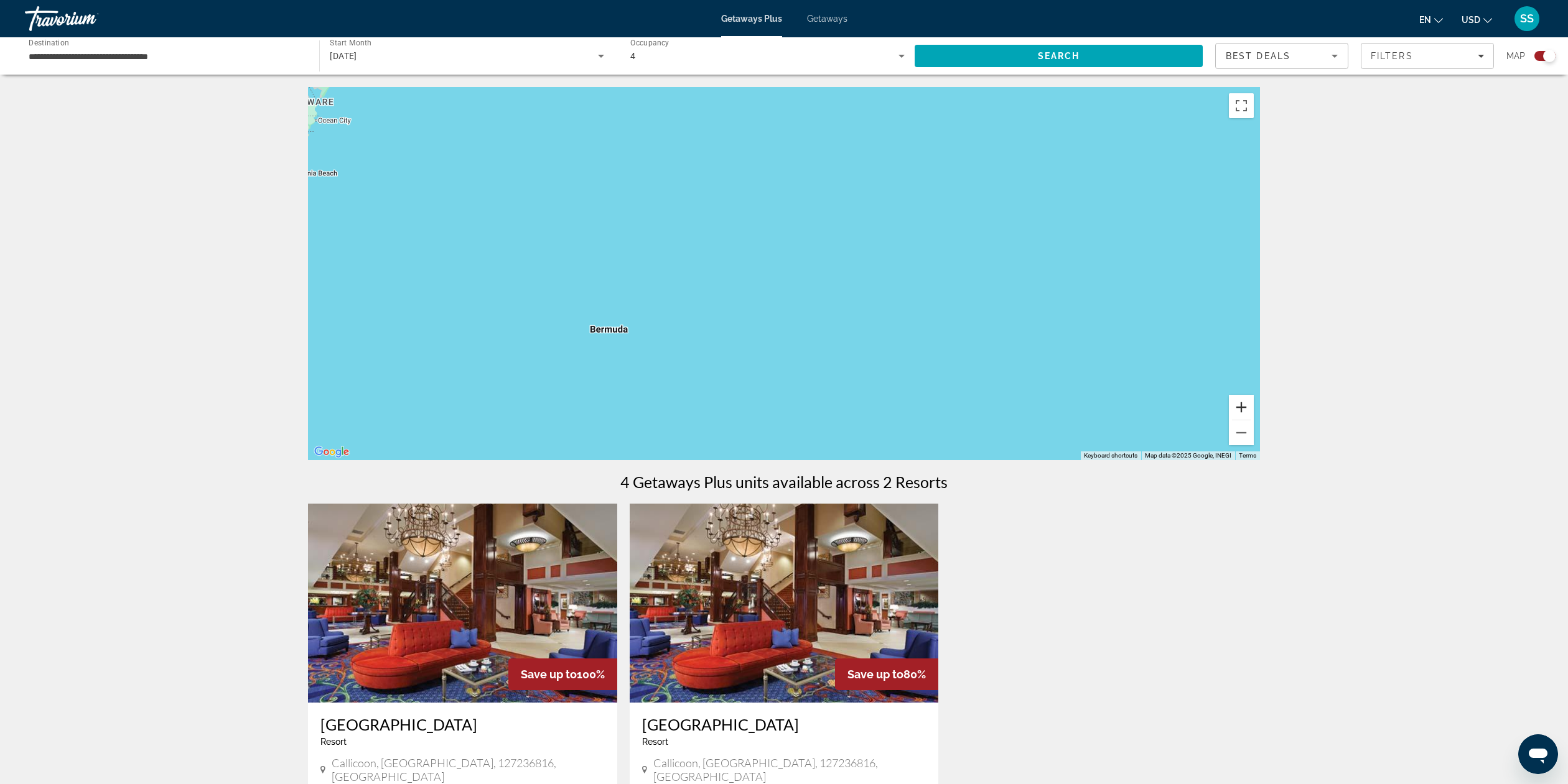
drag, startPoint x: 1238, startPoint y: 405, endPoint x: 1226, endPoint y: 393, distance: 17.0
click at [1238, 405] on button "Zoom in" at bounding box center [1241, 407] width 25 height 25
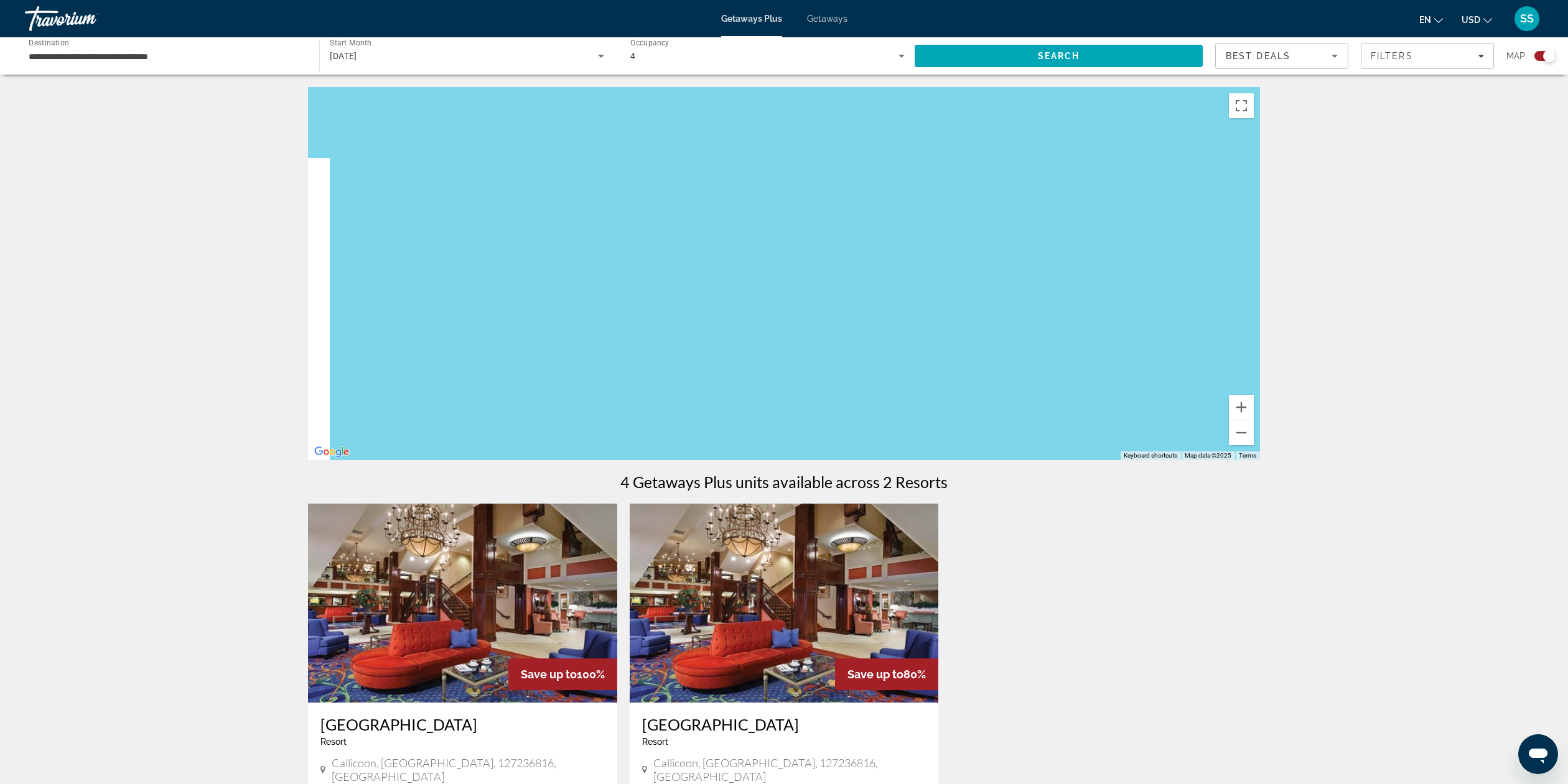
drag, startPoint x: 977, startPoint y: 213, endPoint x: 1451, endPoint y: 447, distance: 528.6
click at [1455, 449] on div "← Move left → Move right ↑ Move up ↓ Move down + Zoom in - Zoom out Home Jump l…" at bounding box center [784, 526] width 1568 height 879
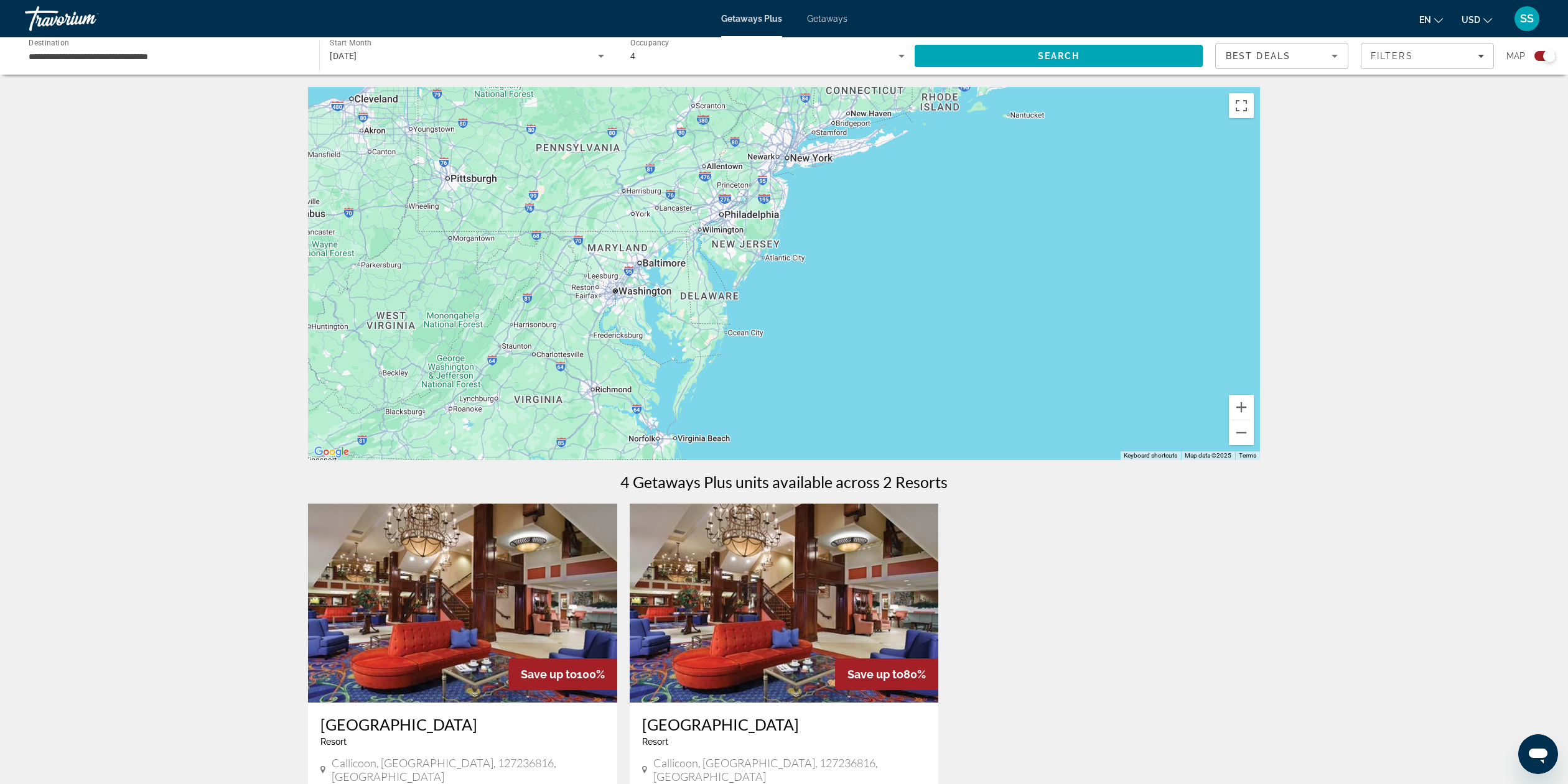
drag, startPoint x: 778, startPoint y: 255, endPoint x: 1145, endPoint y: 382, distance: 388.4
click at [1145, 382] on div "Main content" at bounding box center [784, 274] width 952 height 373
click at [1238, 403] on button "Zoom in" at bounding box center [1241, 407] width 25 height 25
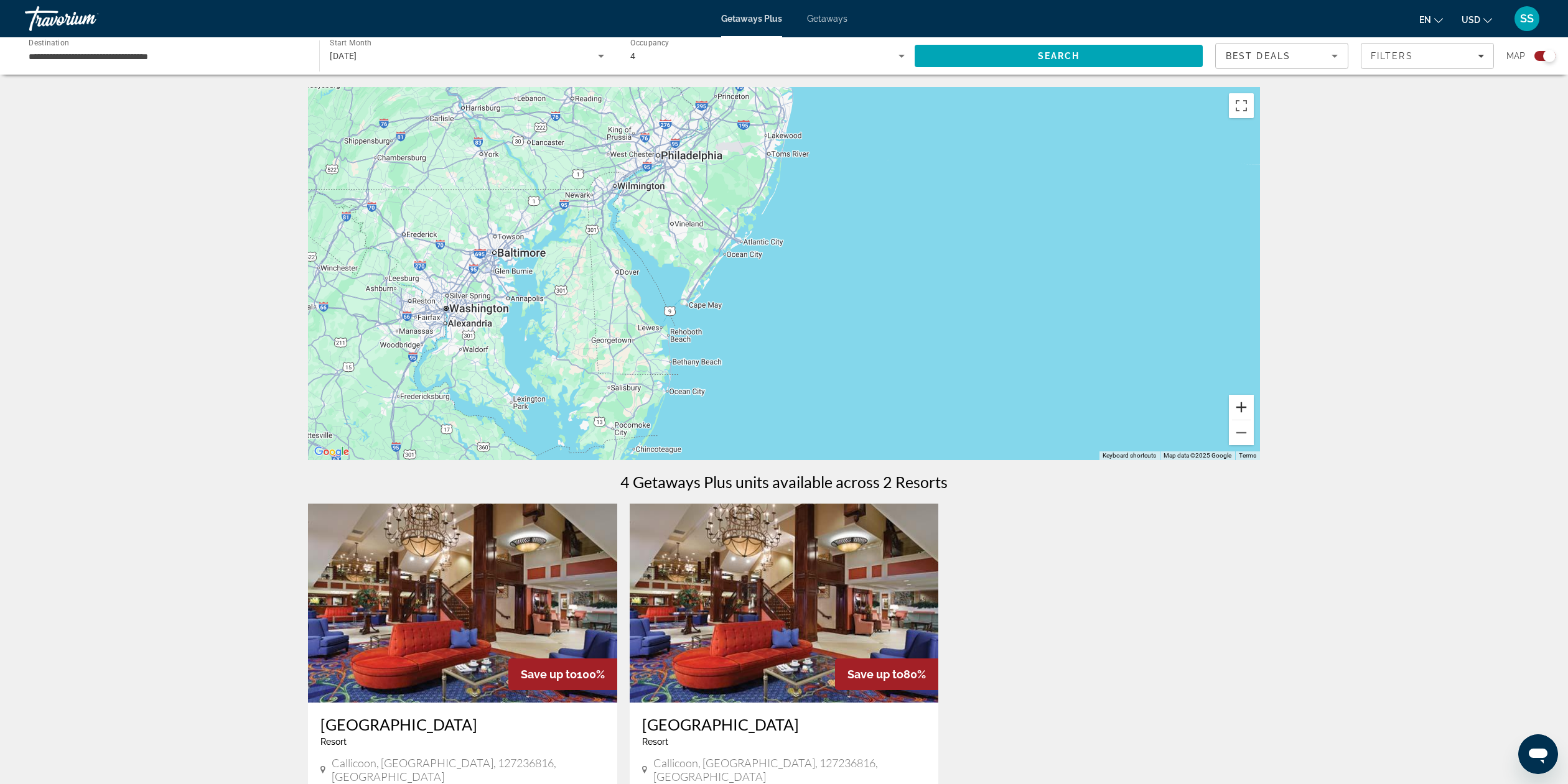
click at [1249, 409] on button "Zoom in" at bounding box center [1241, 407] width 25 height 25
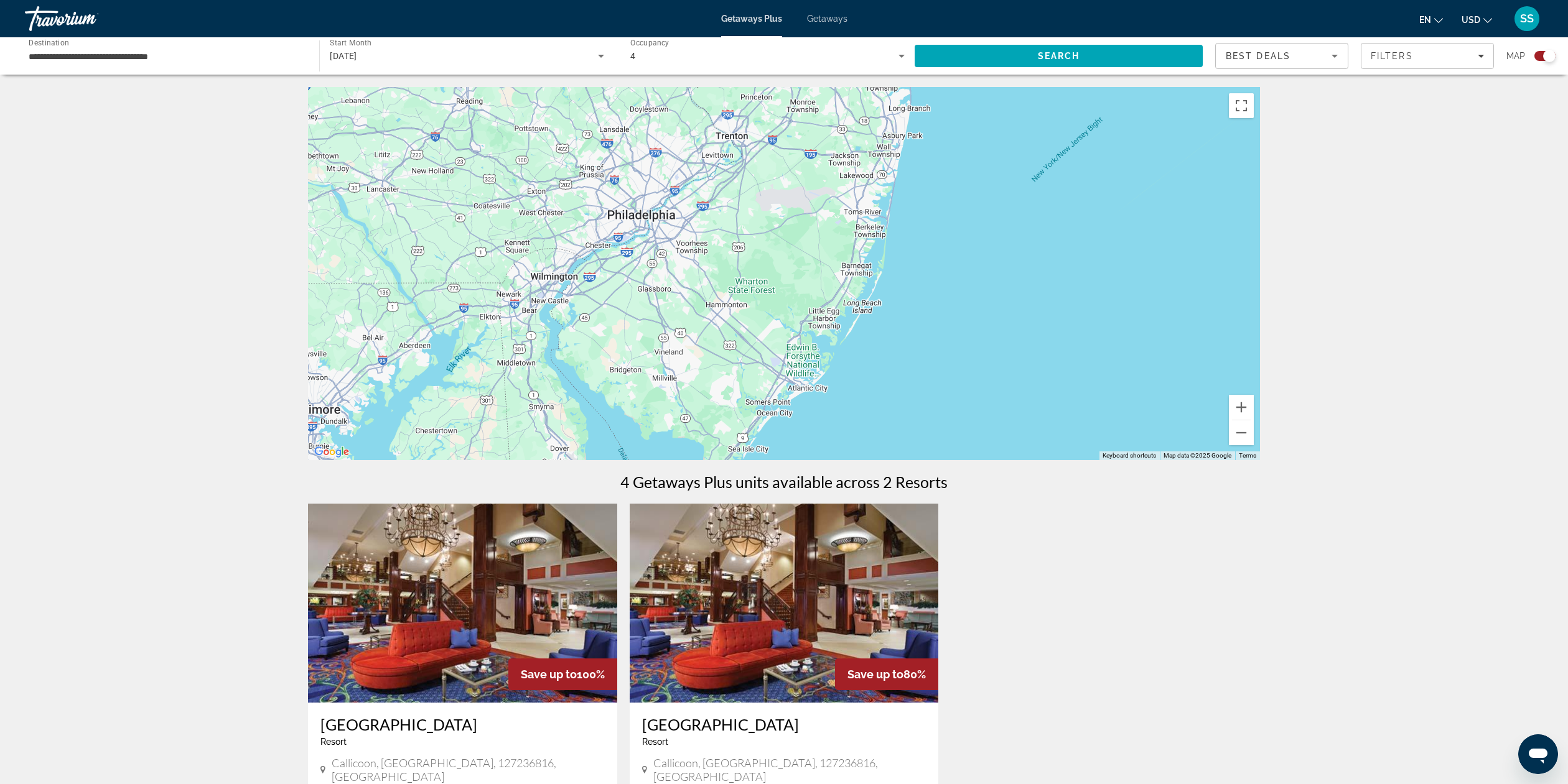
drag, startPoint x: 858, startPoint y: 182, endPoint x: 968, endPoint y: 363, distance: 211.8
click at [968, 363] on div "Main content" at bounding box center [784, 274] width 952 height 373
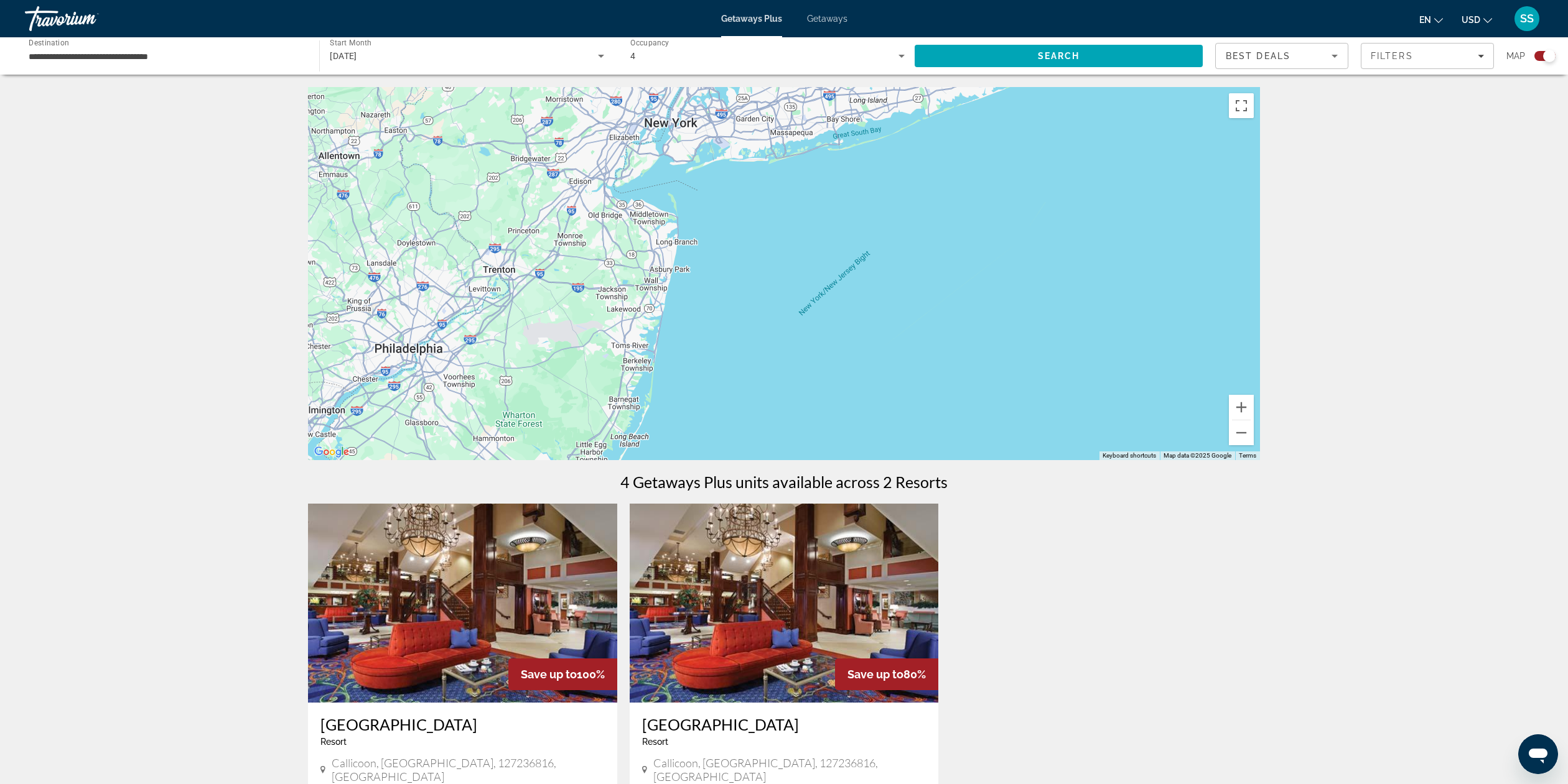
drag, startPoint x: 973, startPoint y: 362, endPoint x: 738, endPoint y: 486, distance: 265.7
click at [739, 489] on div "← Move left → Move right ↑ Move up ↓ Move down + Zoom in - Zoom out Home Jump l…" at bounding box center [784, 526] width 1002 height 879
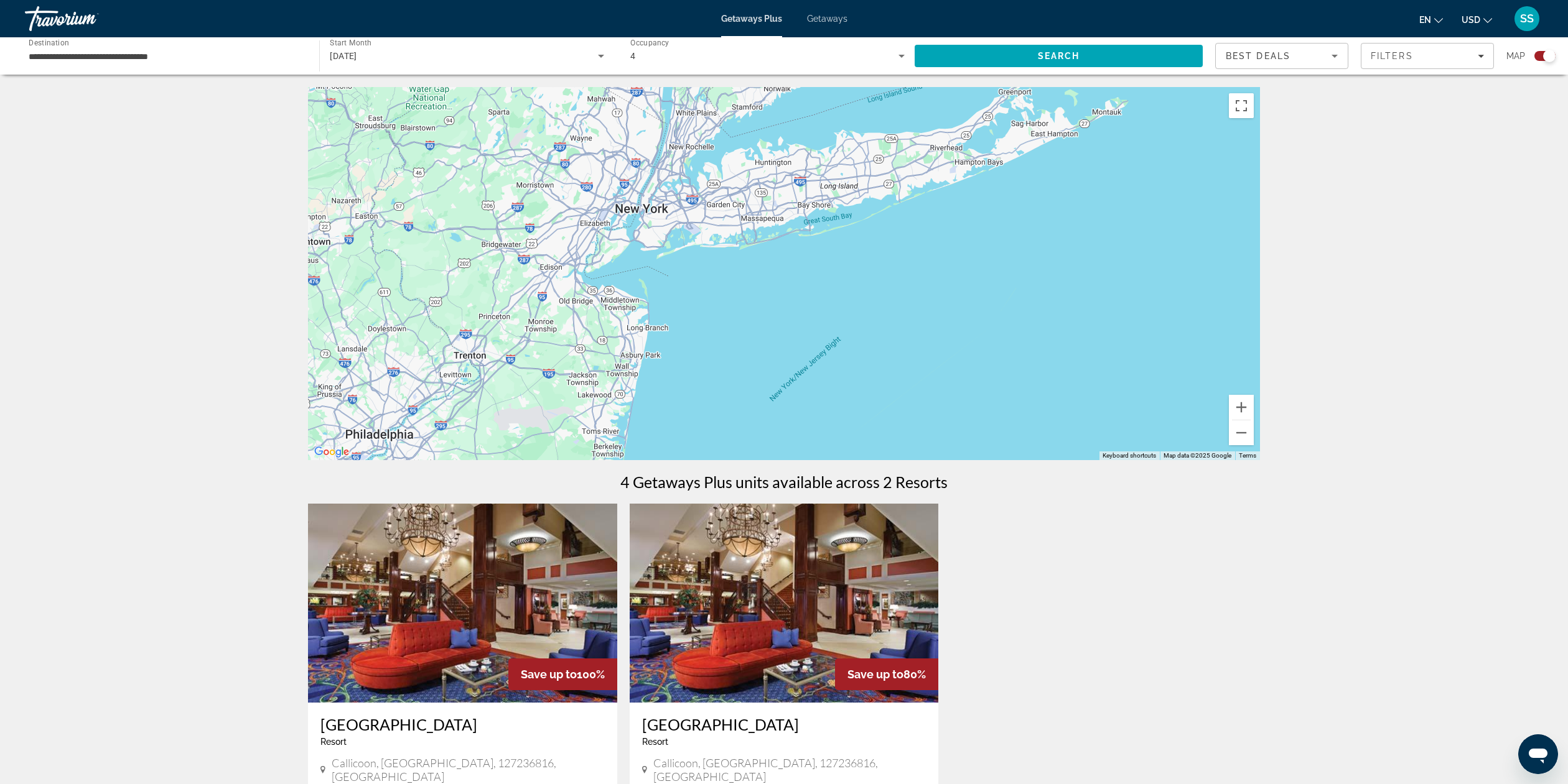
drag, startPoint x: 658, startPoint y: 397, endPoint x: 648, endPoint y: 468, distance: 71.7
click at [629, 492] on div "← Move left → Move right ↑ Move up ↓ Move down + Zoom in - Zoom out Home Jump l…" at bounding box center [784, 526] width 1002 height 879
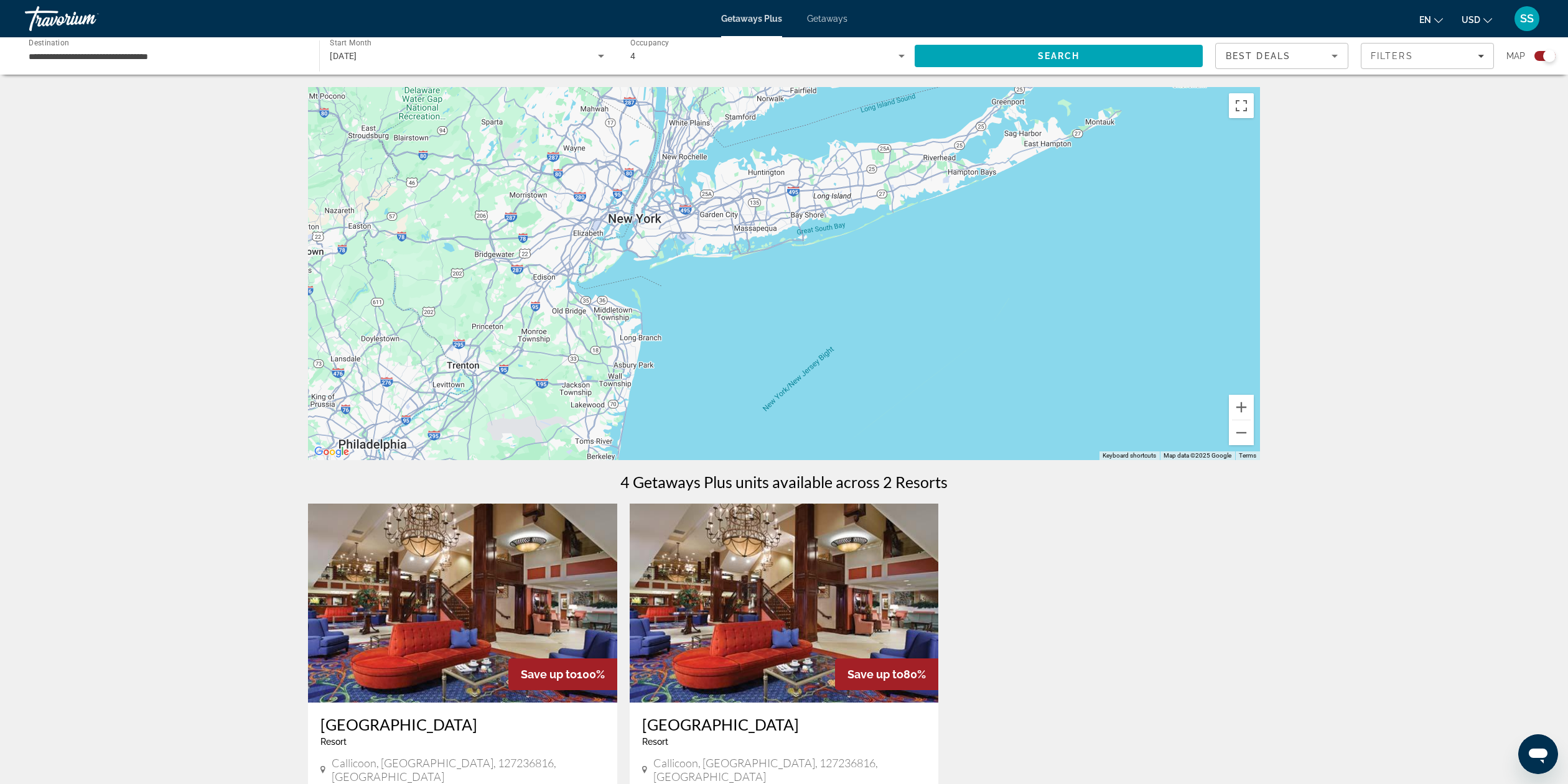
click at [647, 223] on div "Main content" at bounding box center [784, 274] width 952 height 373
click at [1246, 407] on button "Zoom in" at bounding box center [1241, 407] width 25 height 25
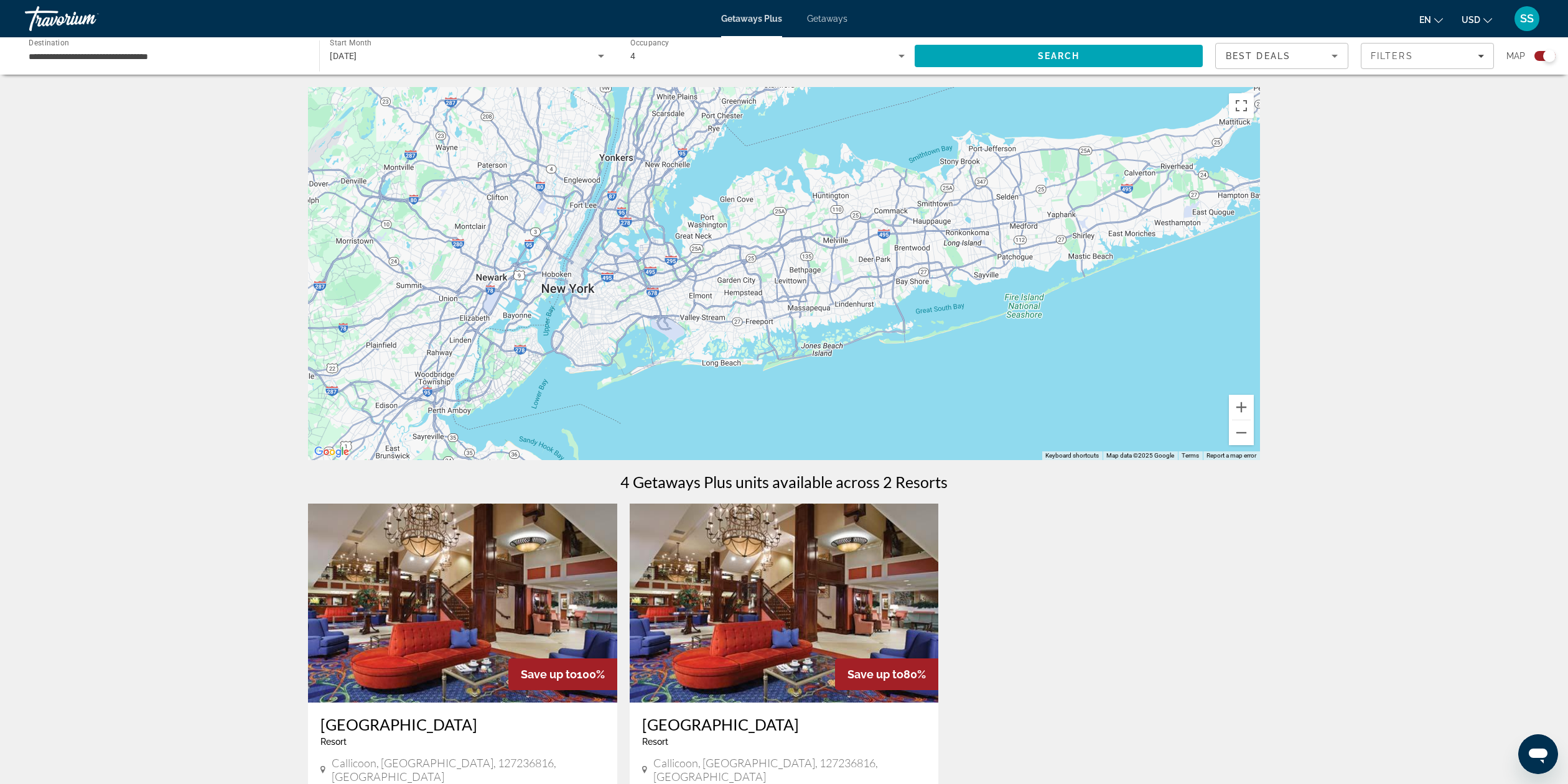
drag, startPoint x: 1012, startPoint y: 321, endPoint x: 1102, endPoint y: 463, distance: 168.1
click at [1109, 467] on div "← Move left → Move right ↑ Move up ↓ Move down + Zoom in - Zoom out Home Jump l…" at bounding box center [784, 526] width 1002 height 879
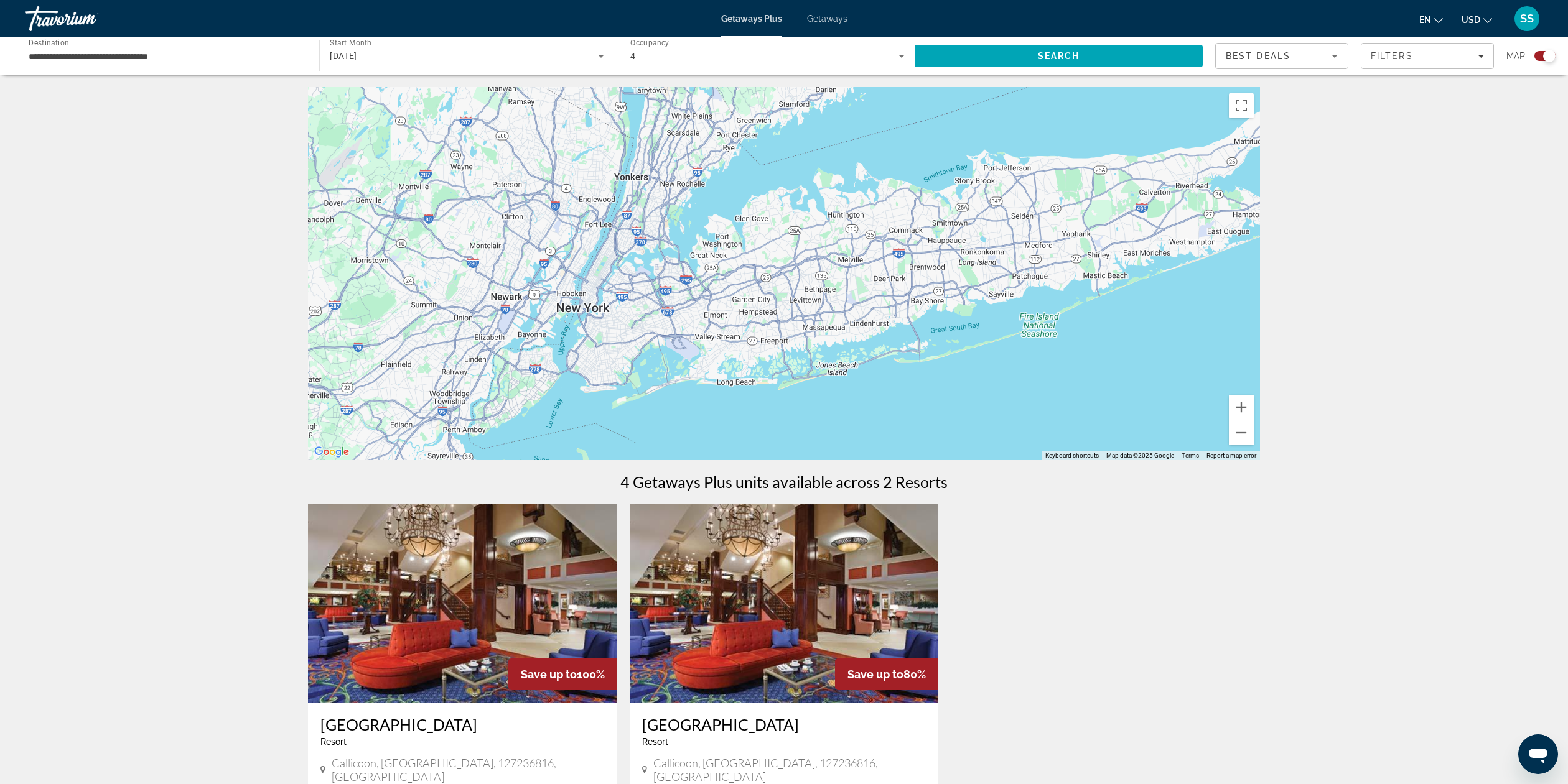
click at [577, 315] on div "Main content" at bounding box center [784, 274] width 952 height 373
click at [1328, 57] on icon "Sort by" at bounding box center [1334, 56] width 15 height 15
click at [1273, 59] on div at bounding box center [784, 392] width 1568 height 784
click at [1479, 59] on div "Filters" at bounding box center [1428, 56] width 113 height 10
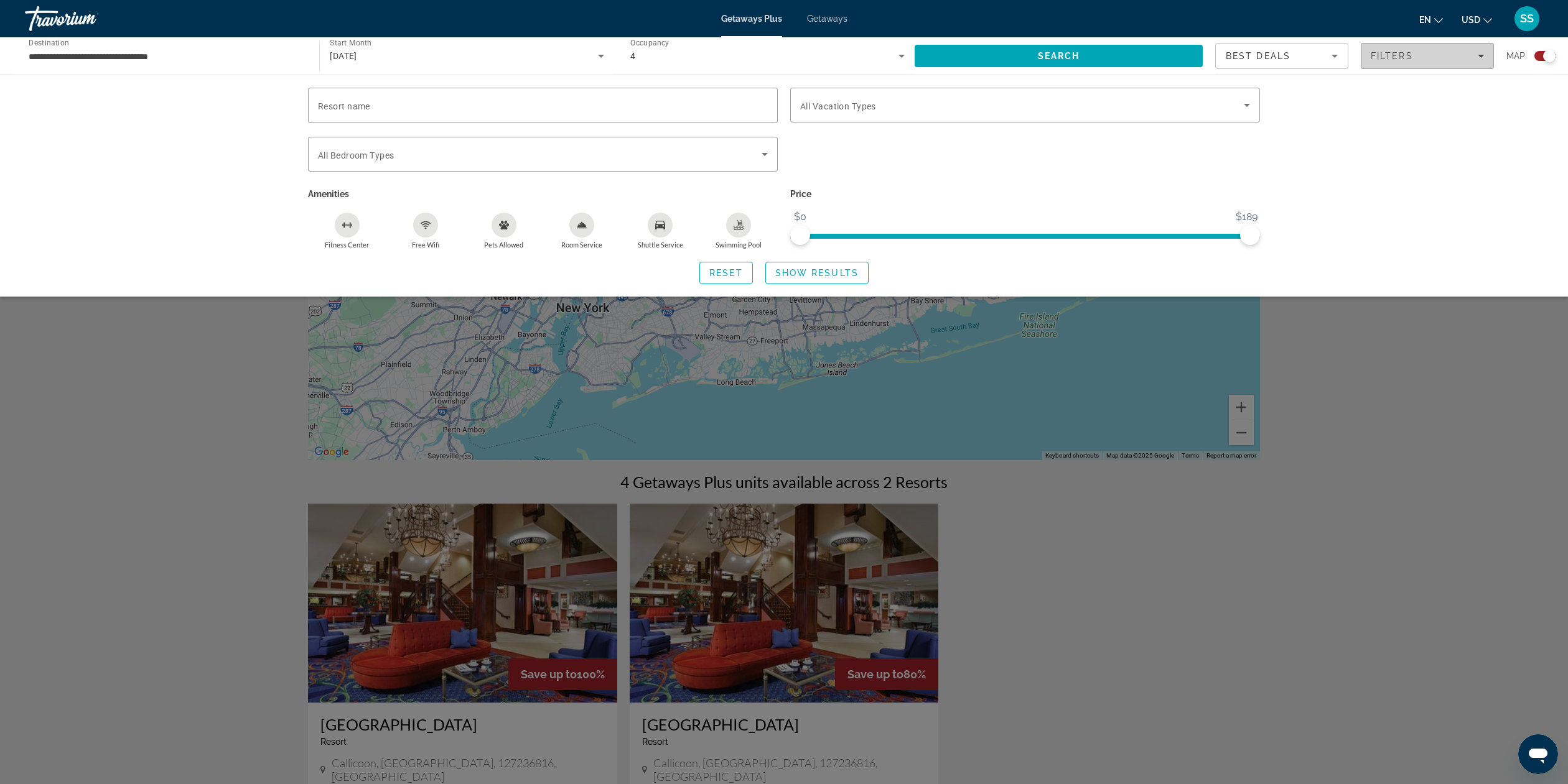
click at [1479, 59] on div "Filters" at bounding box center [1428, 56] width 113 height 10
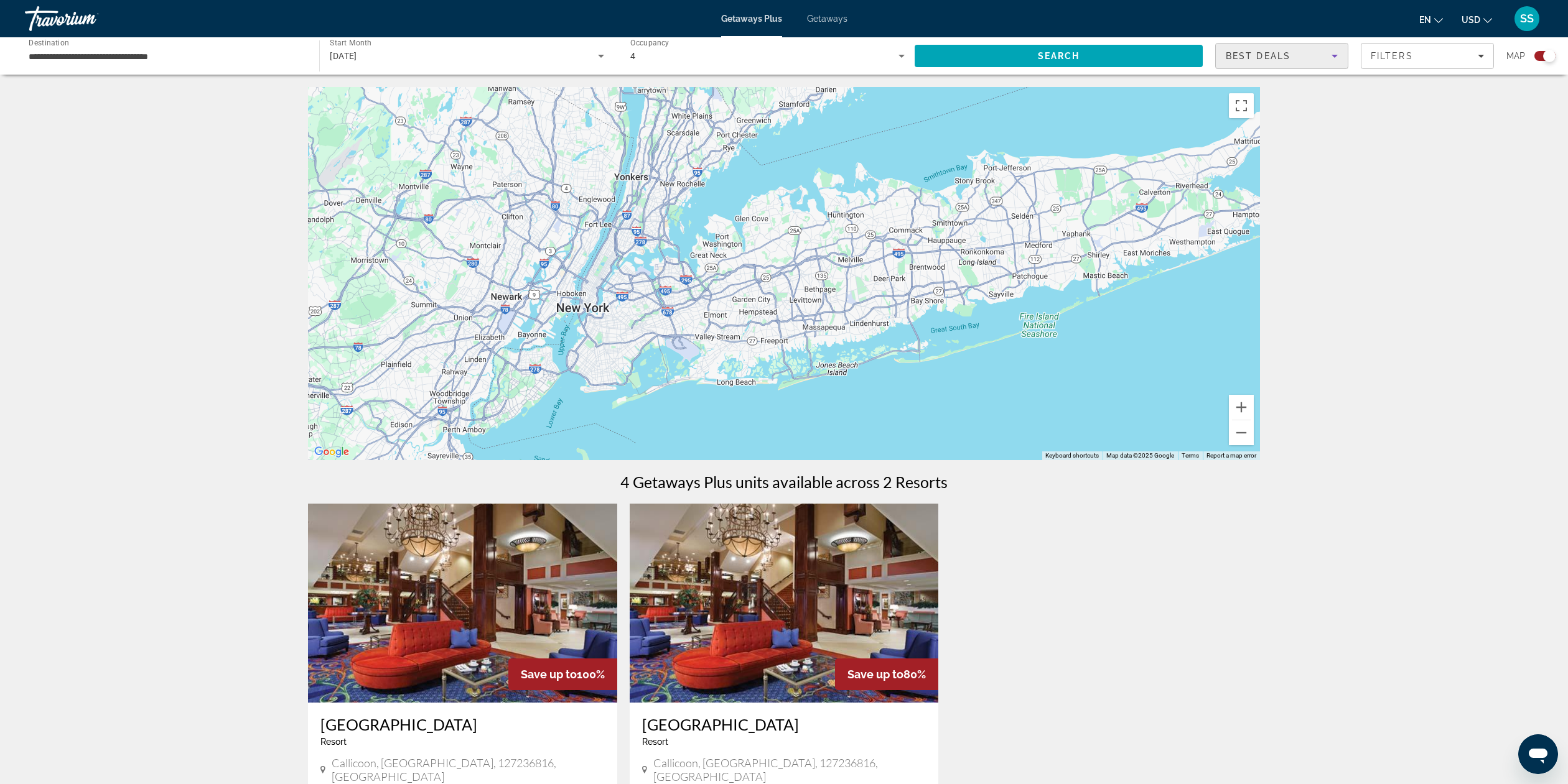
click at [1334, 54] on icon "Sort by" at bounding box center [1334, 56] width 6 height 3
click at [1334, 54] on div at bounding box center [784, 392] width 1568 height 784
click at [1334, 54] on icon "Sort by" at bounding box center [1334, 56] width 6 height 3
click at [1294, 110] on mat-option "Lowest Price" at bounding box center [1282, 118] width 132 height 30
click at [1325, 59] on div "Lowest Price" at bounding box center [1279, 56] width 106 height 15
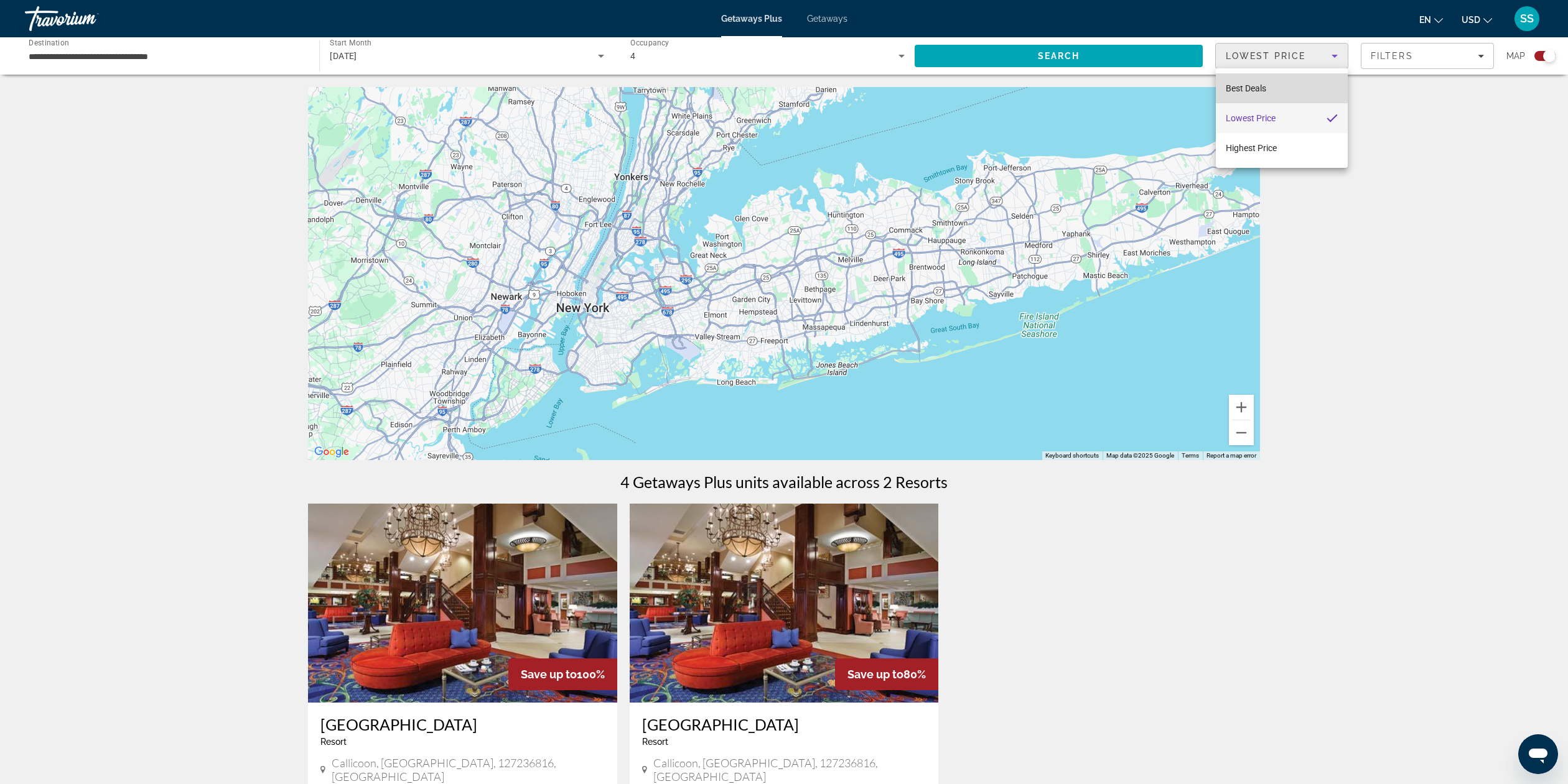
click at [1283, 92] on mat-option "Best Deals" at bounding box center [1282, 89] width 132 height 30
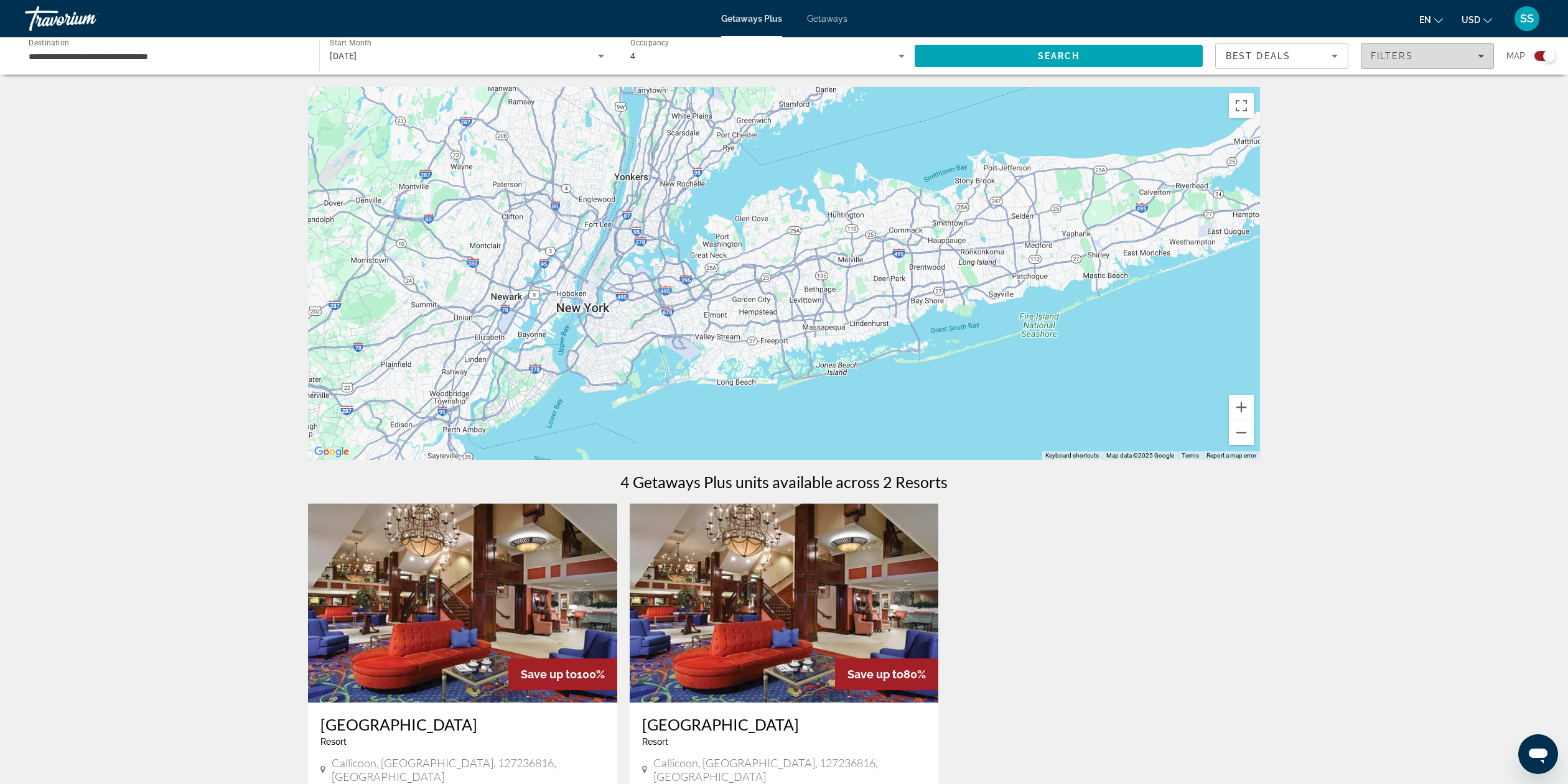
click at [1481, 56] on icon "Filters" at bounding box center [1481, 56] width 6 height 3
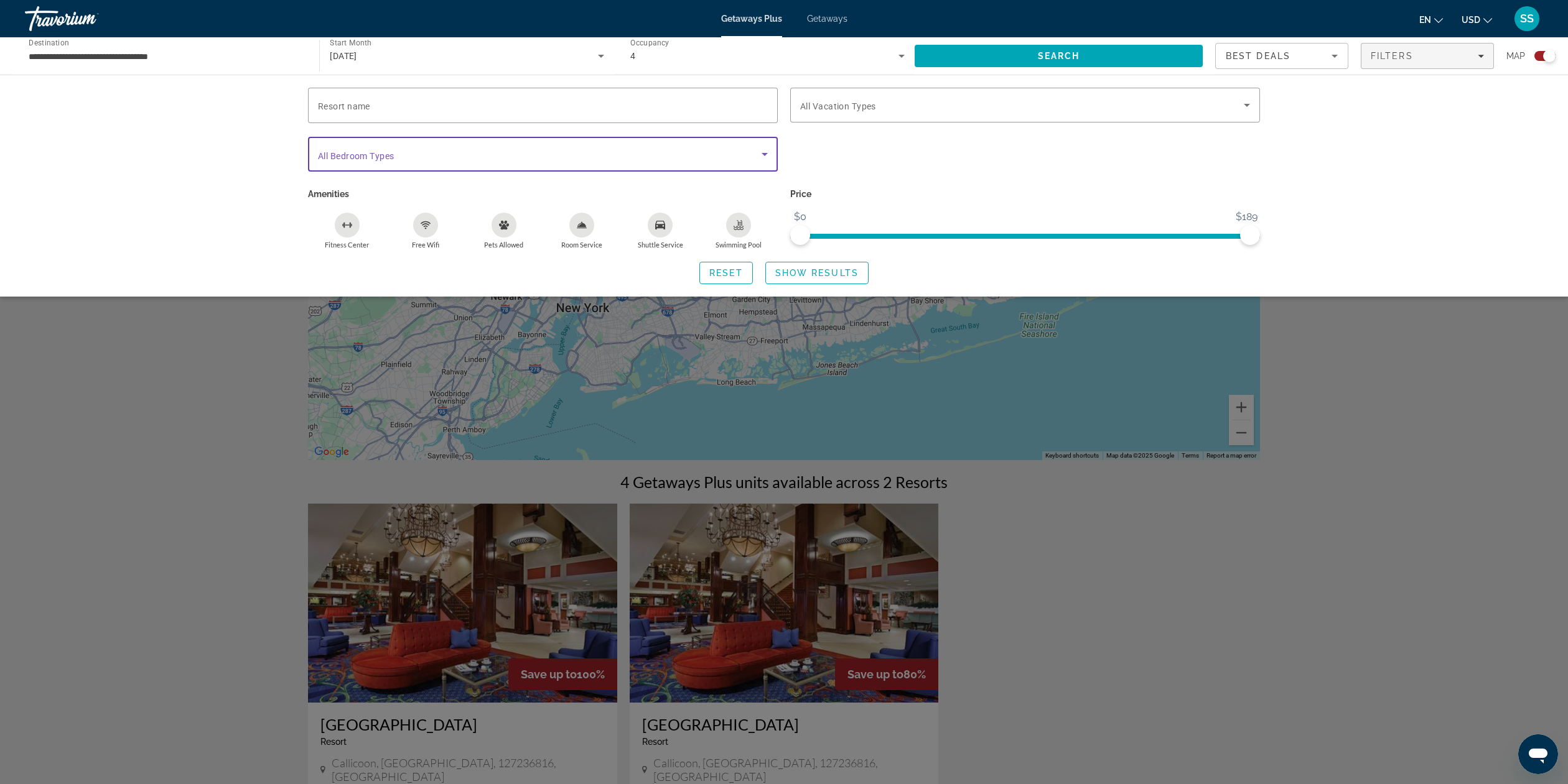
click at [764, 155] on icon "Search widget" at bounding box center [764, 154] width 15 height 15
click at [975, 173] on div at bounding box center [784, 392] width 1568 height 784
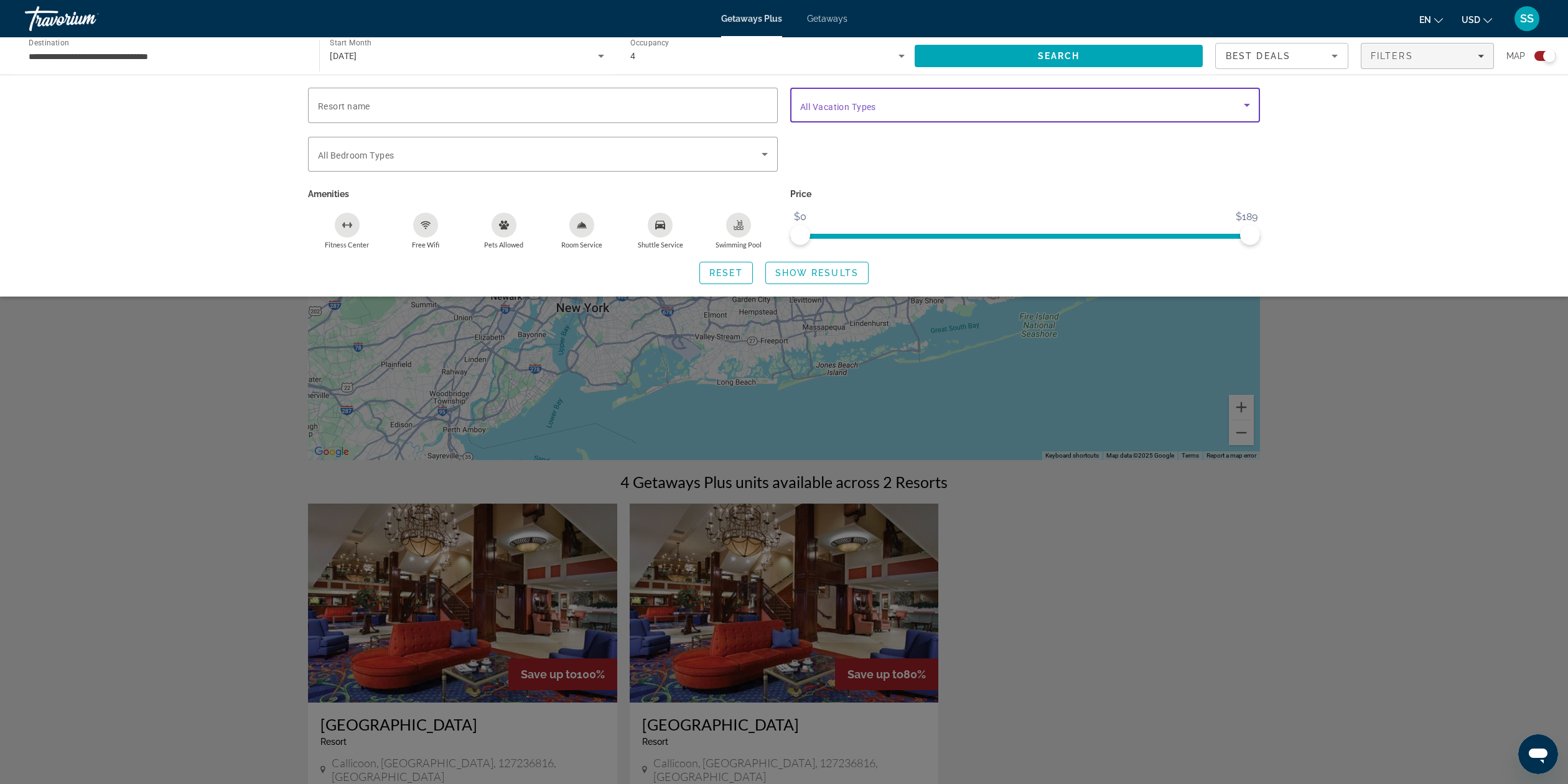
click at [1247, 107] on icon "Search widget" at bounding box center [1247, 105] width 15 height 15
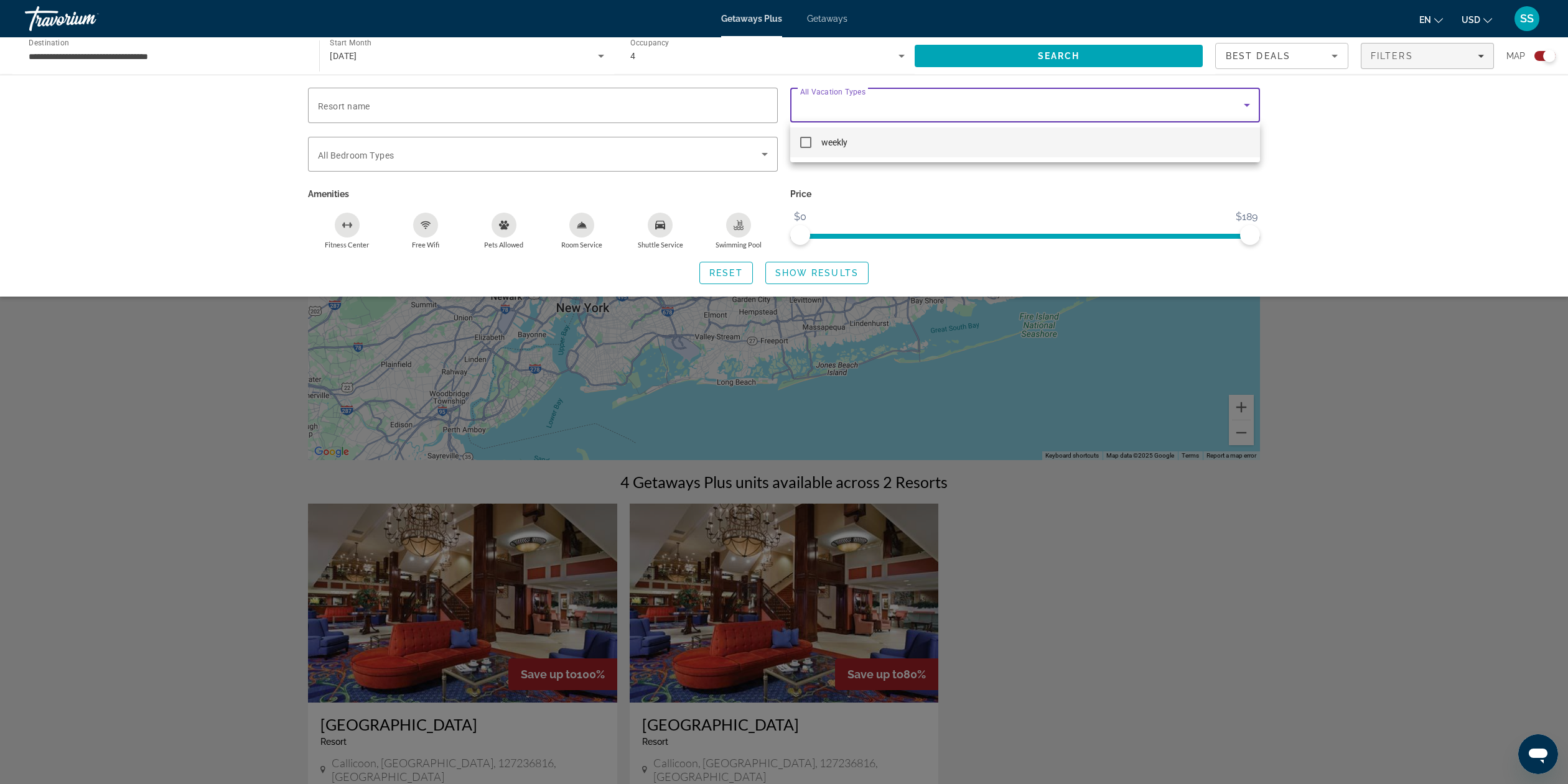
click at [1247, 107] on div at bounding box center [784, 392] width 1568 height 784
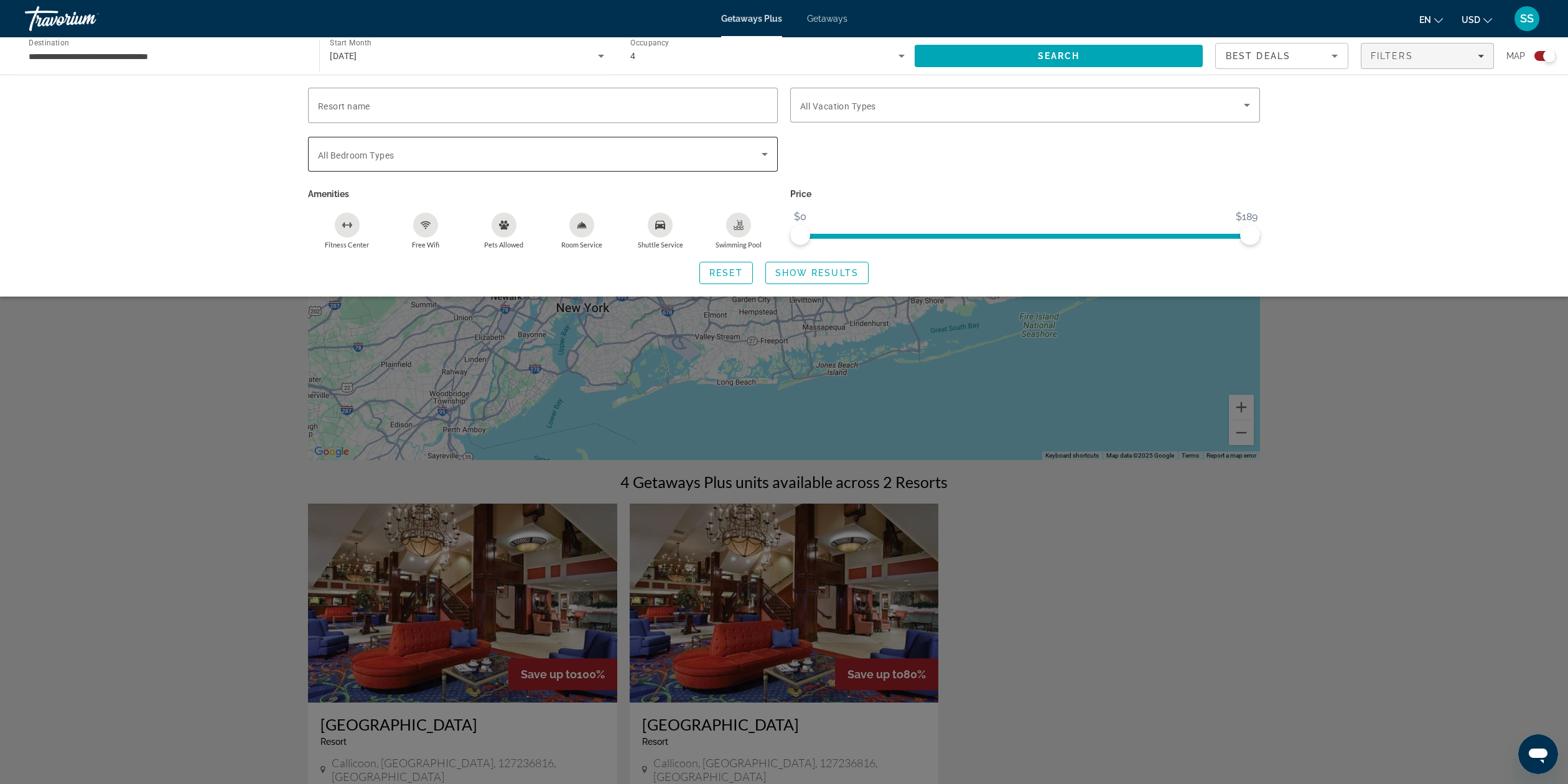
click at [761, 155] on icon "Search widget" at bounding box center [764, 154] width 15 height 15
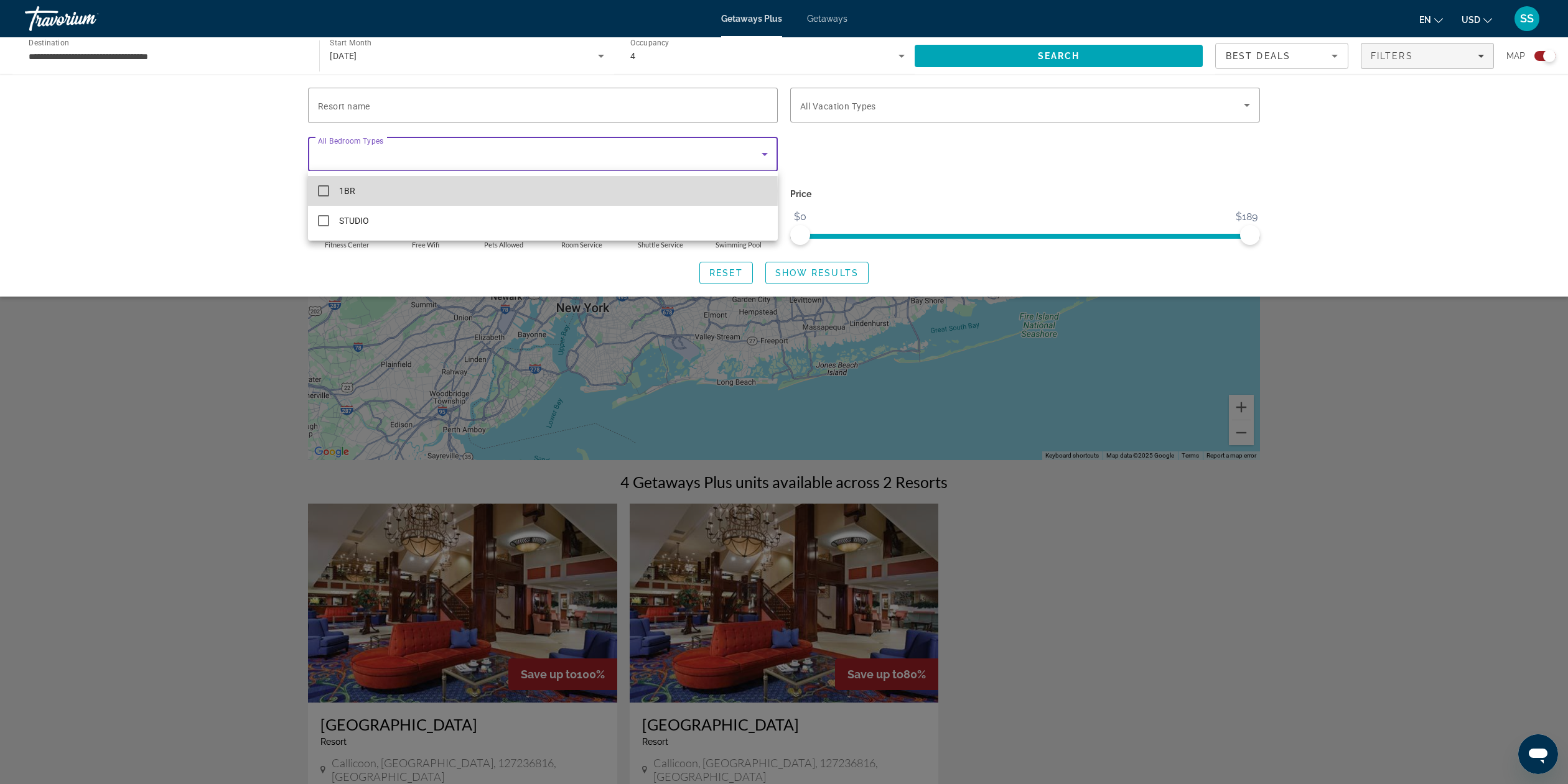
click at [322, 191] on mat-pseudo-checkbox at bounding box center [324, 191] width 11 height 11
click at [145, 438] on div at bounding box center [784, 392] width 1568 height 784
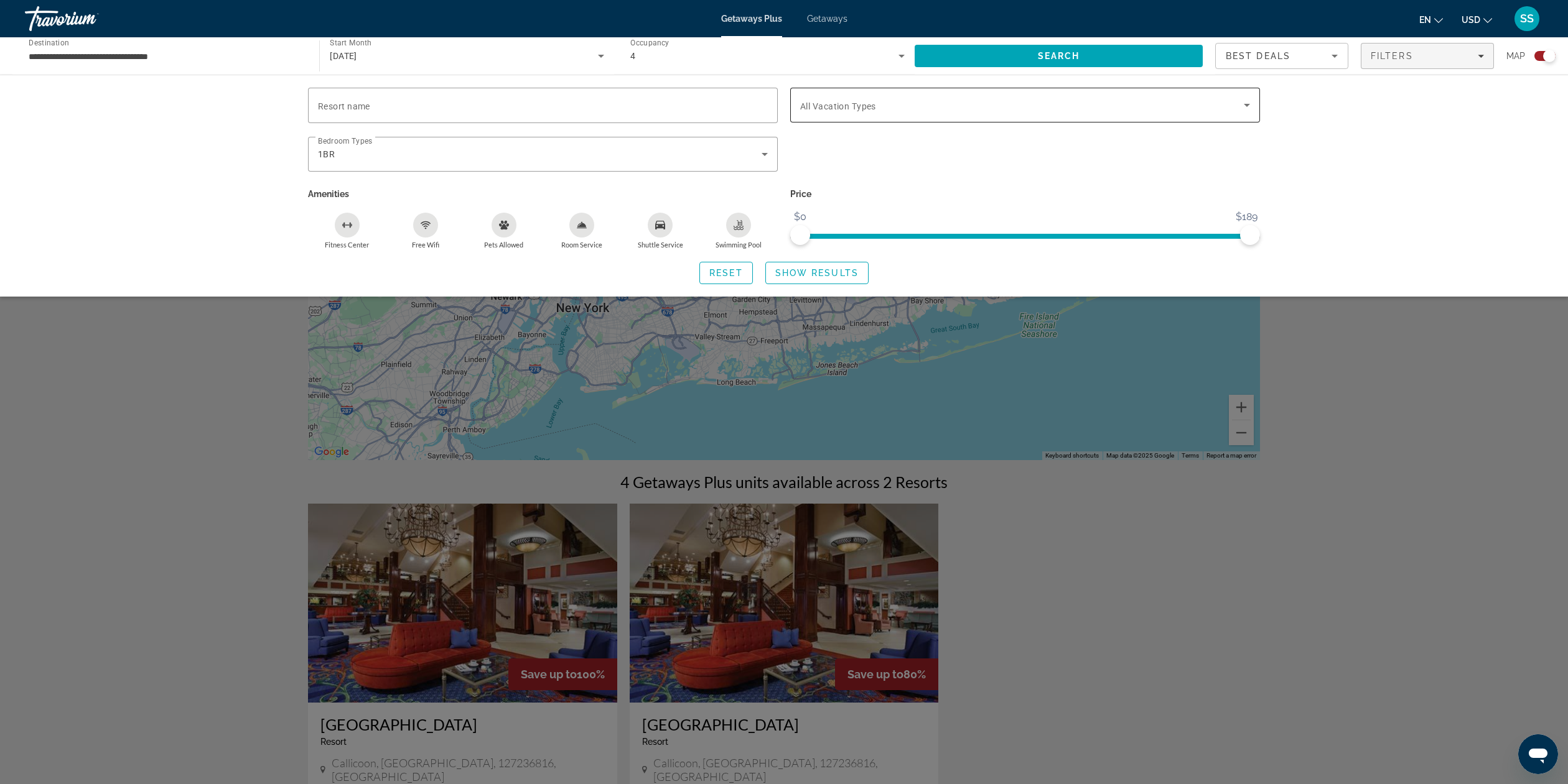
click at [1231, 104] on span "Search widget" at bounding box center [1021, 105] width 443 height 15
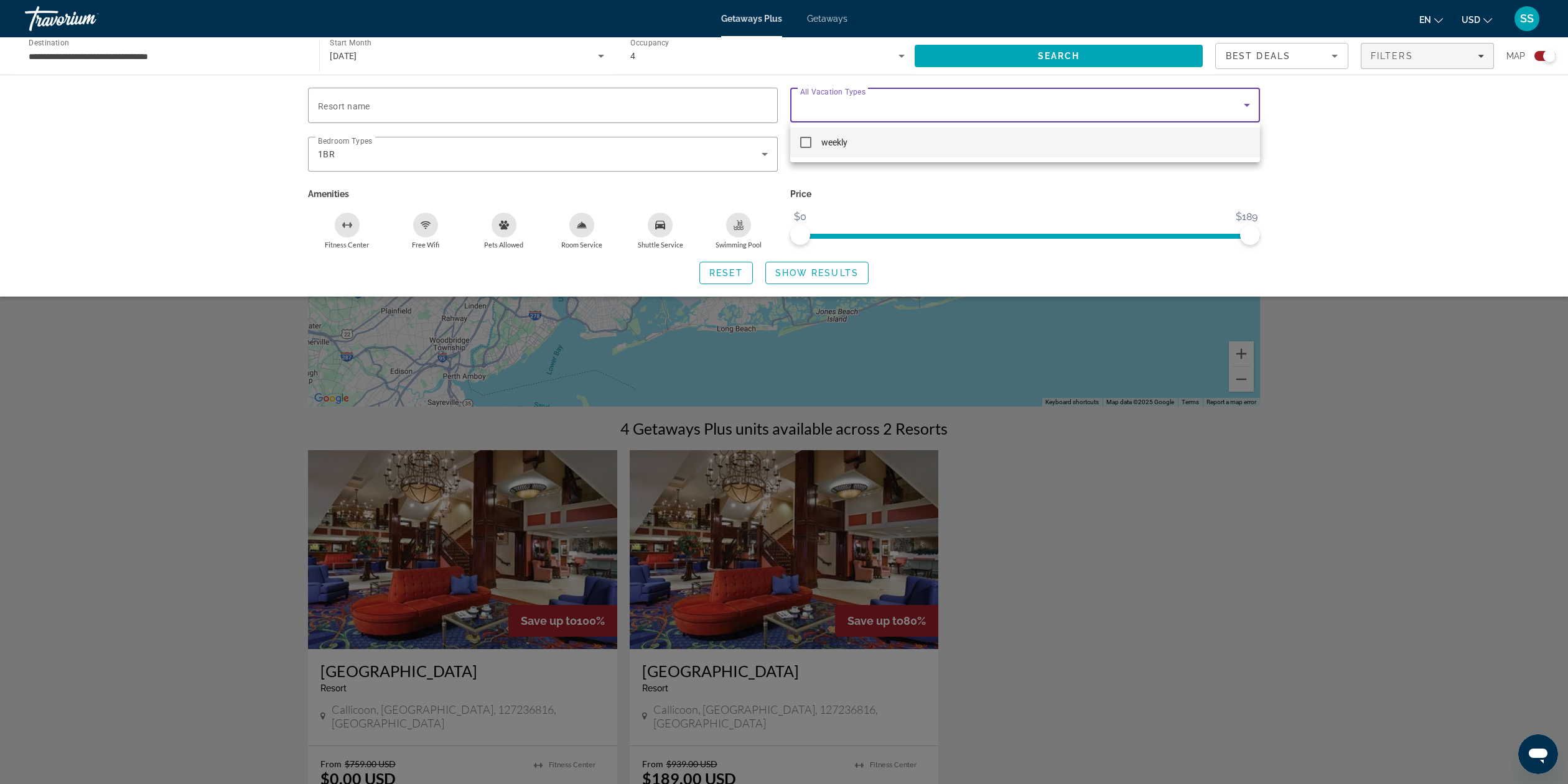
scroll to position [60, 0]
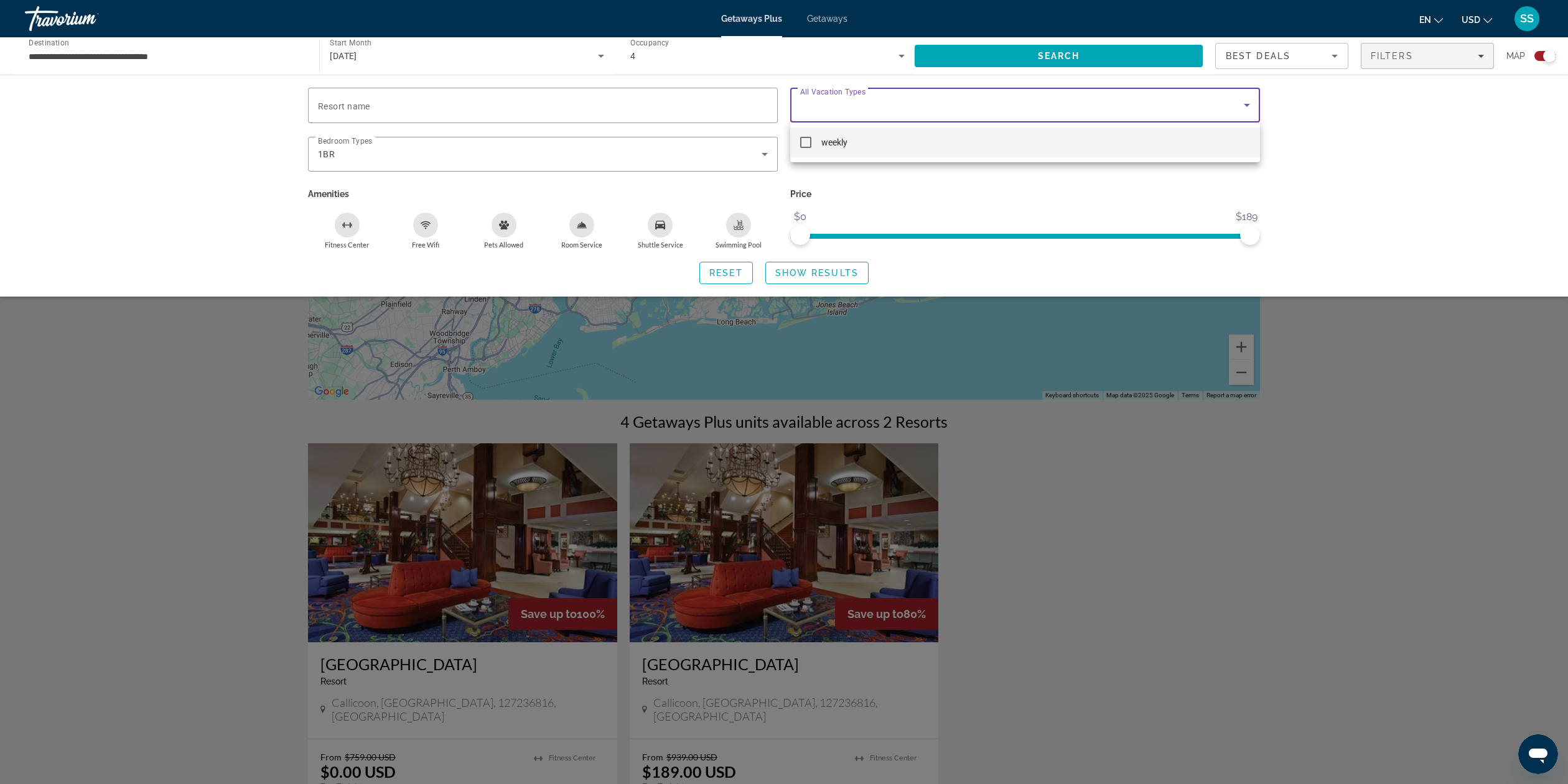
click at [1122, 518] on div at bounding box center [784, 392] width 1568 height 784
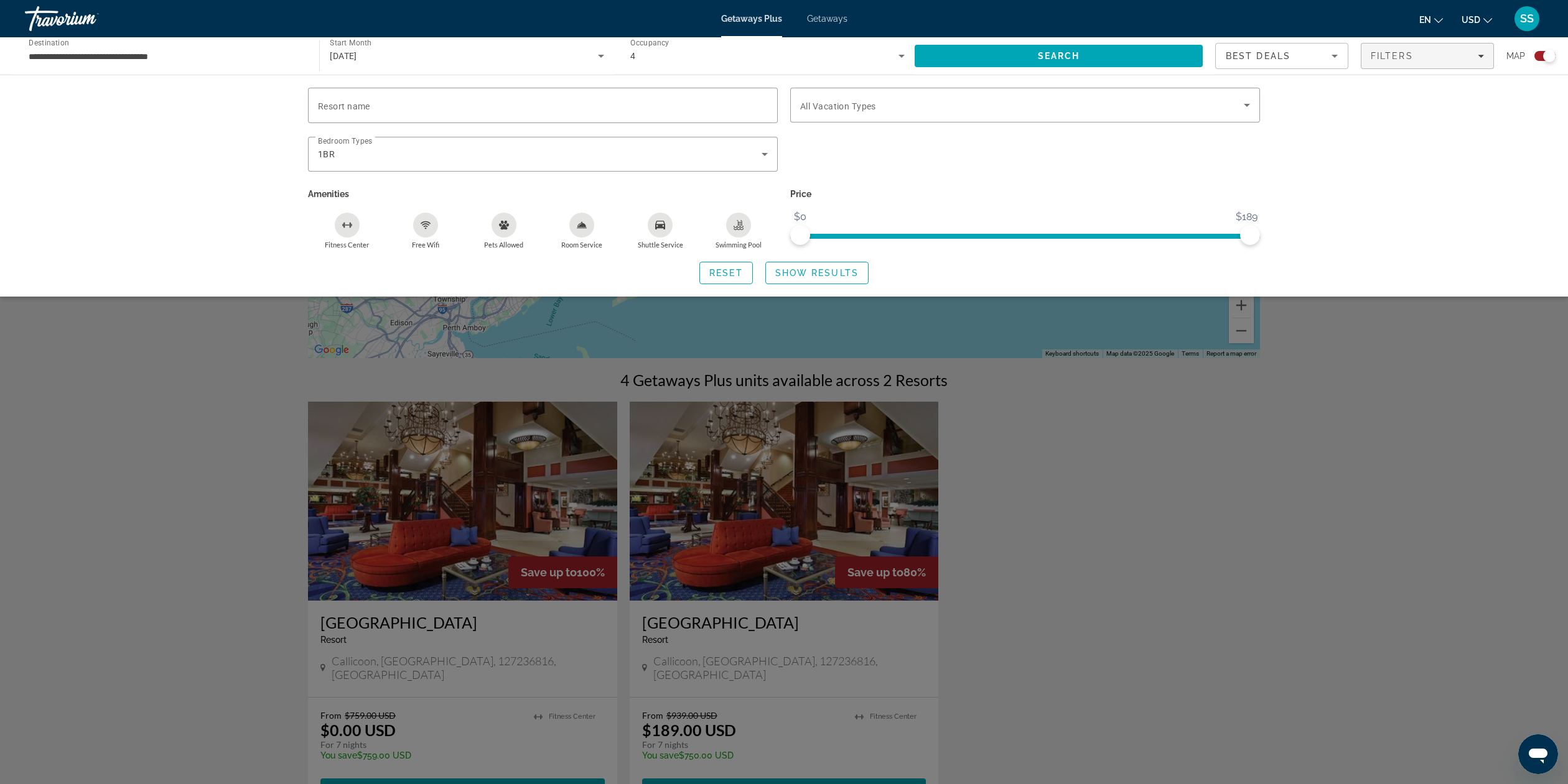
scroll to position [0, 0]
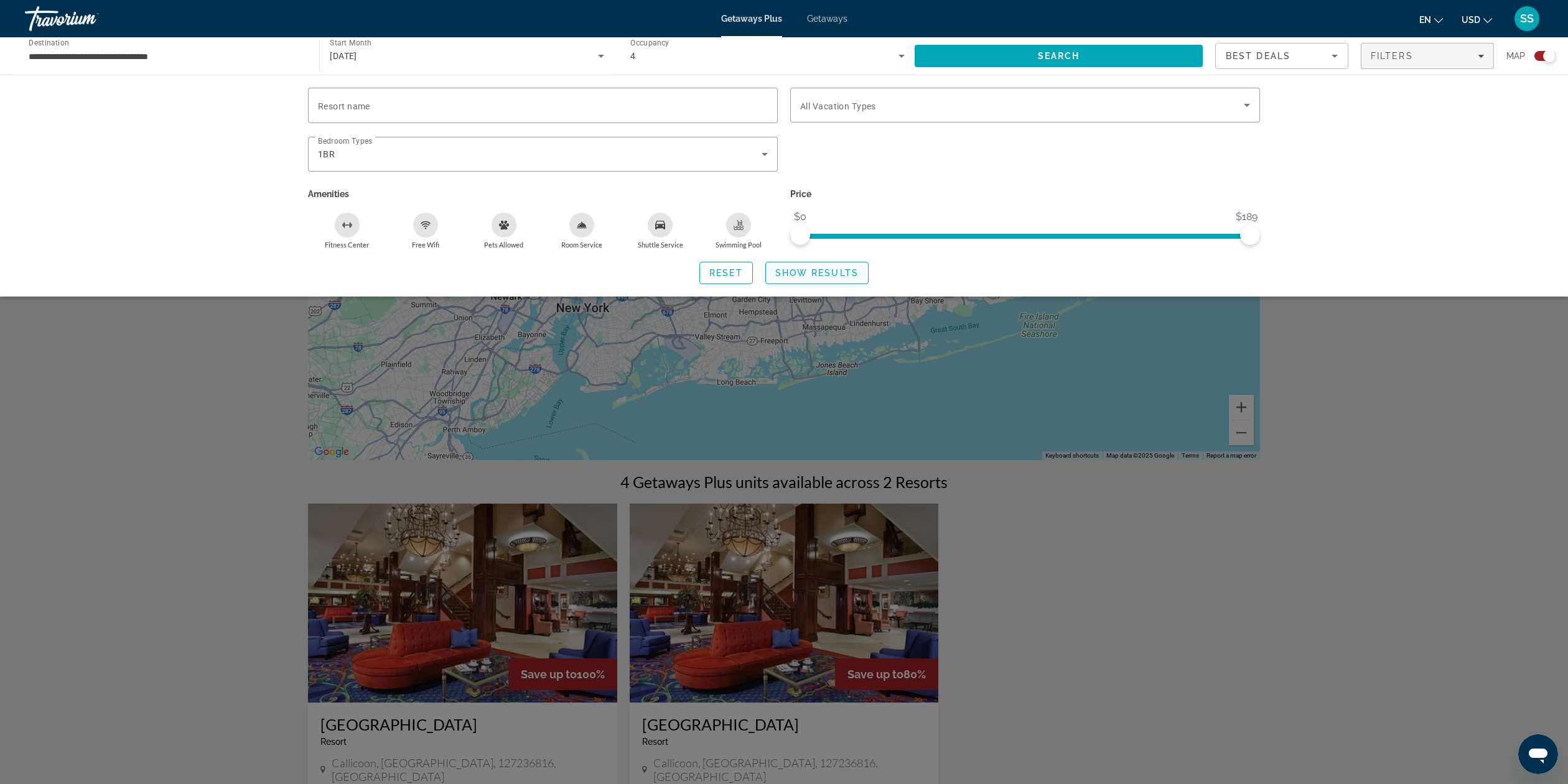
click at [841, 274] on span "Show Results" at bounding box center [817, 273] width 83 height 10
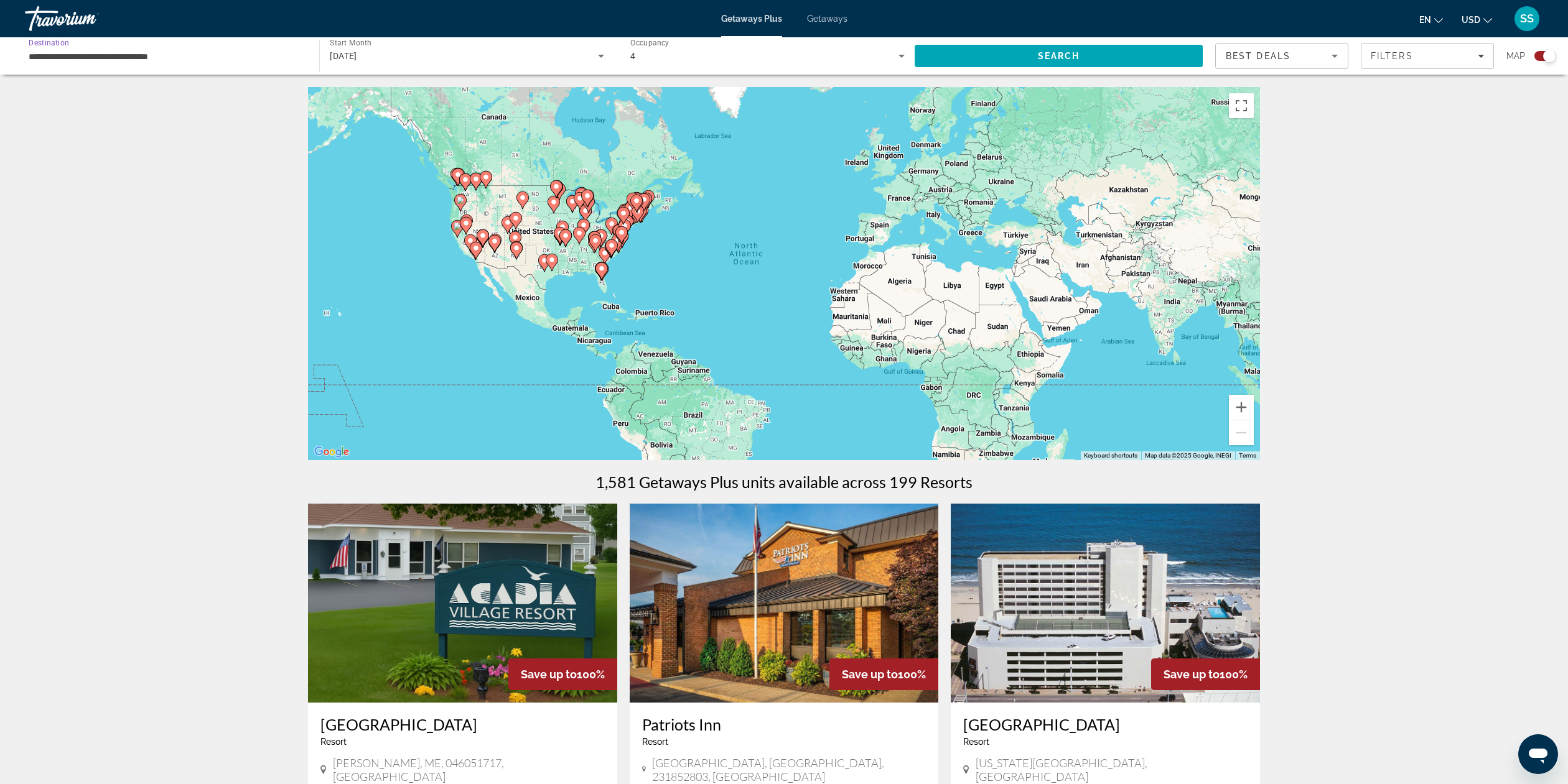
click at [59, 54] on input "**********" at bounding box center [165, 57] width 274 height 15
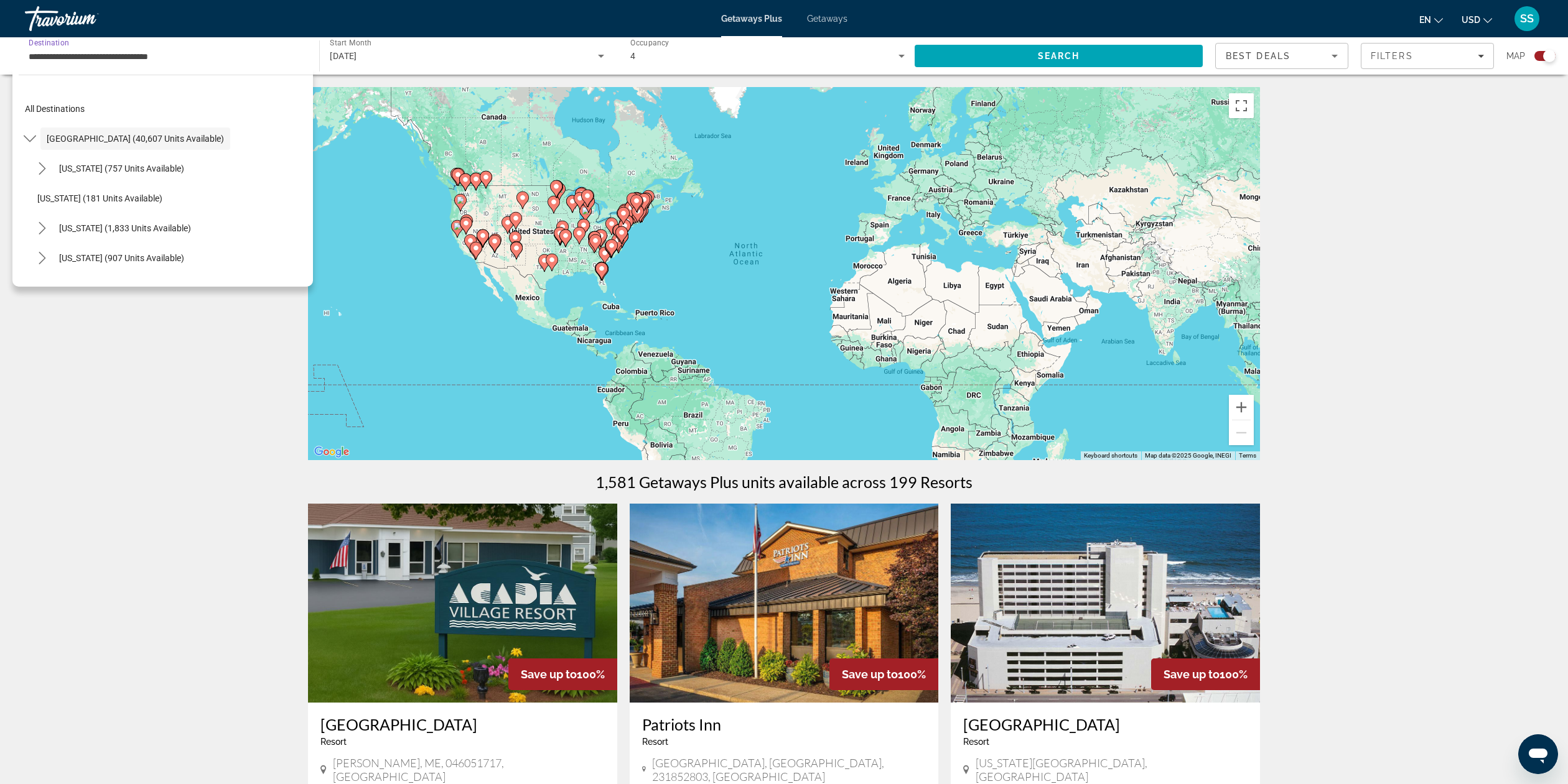
click at [59, 54] on input "**********" at bounding box center [165, 57] width 274 height 15
click at [74, 140] on span "[GEOGRAPHIC_DATA] (40,607 units available)" at bounding box center [135, 139] width 178 height 10
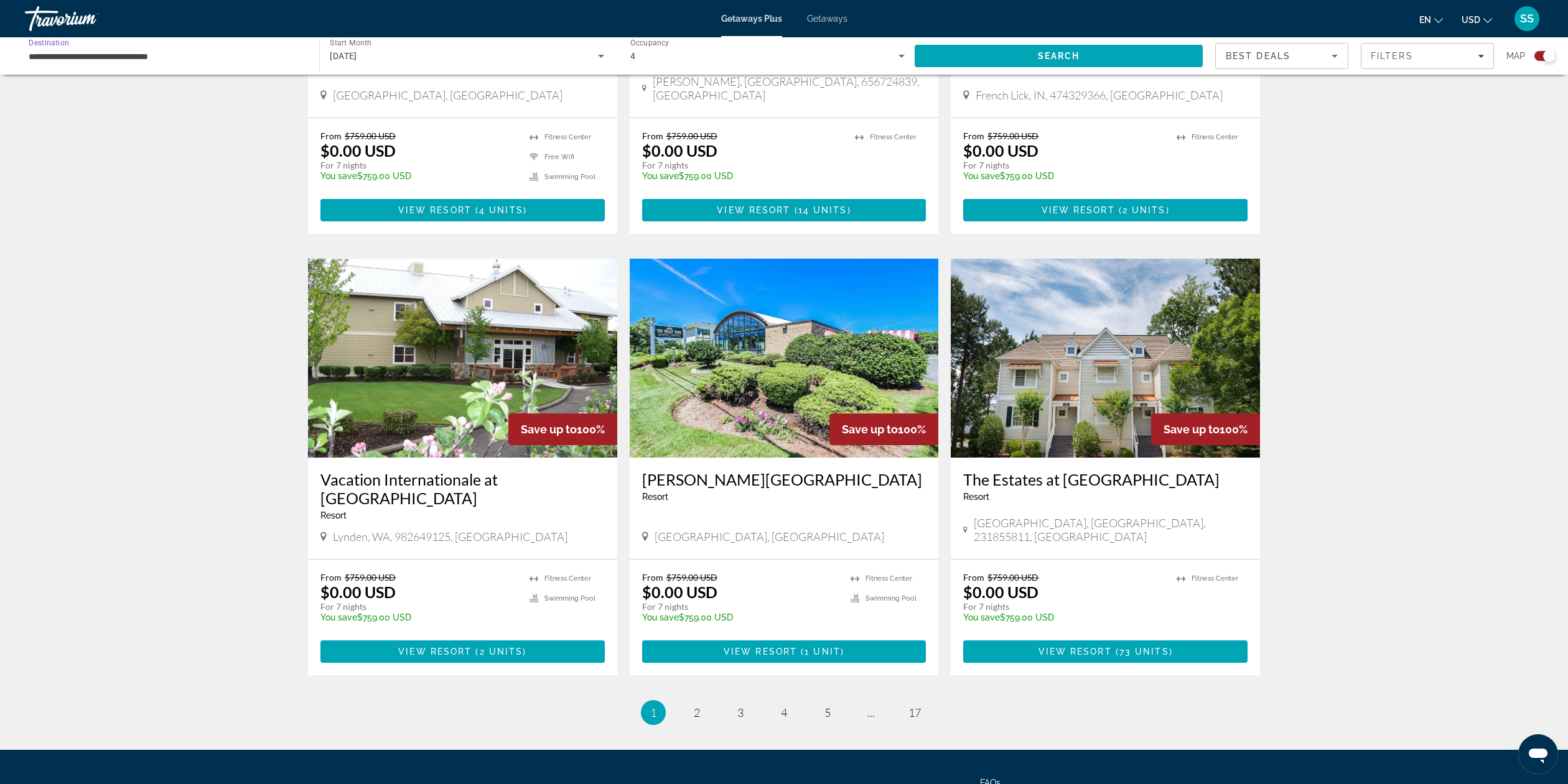
scroll to position [1651, 0]
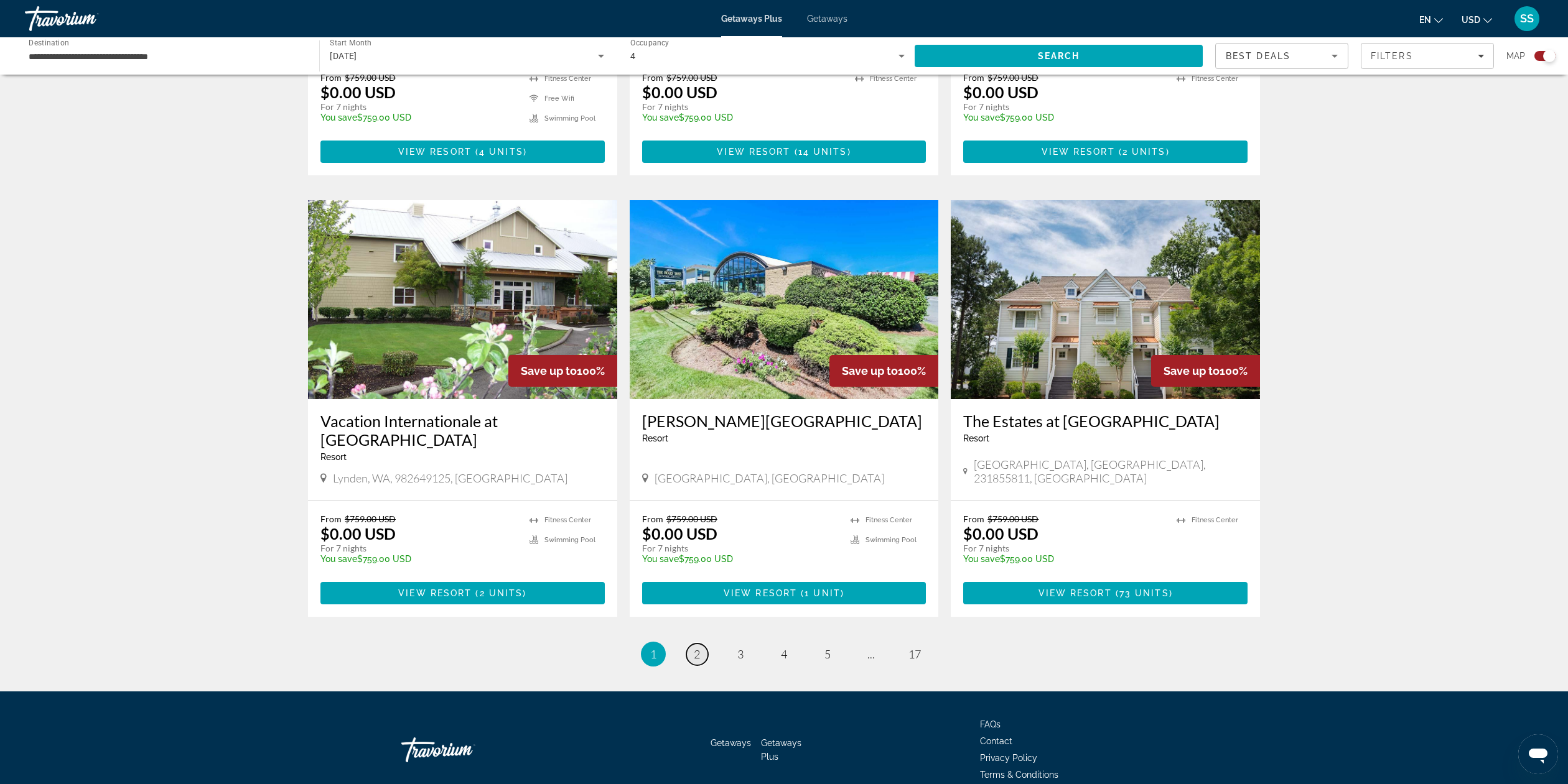
click at [700, 647] on span "2" at bounding box center [697, 654] width 6 height 14
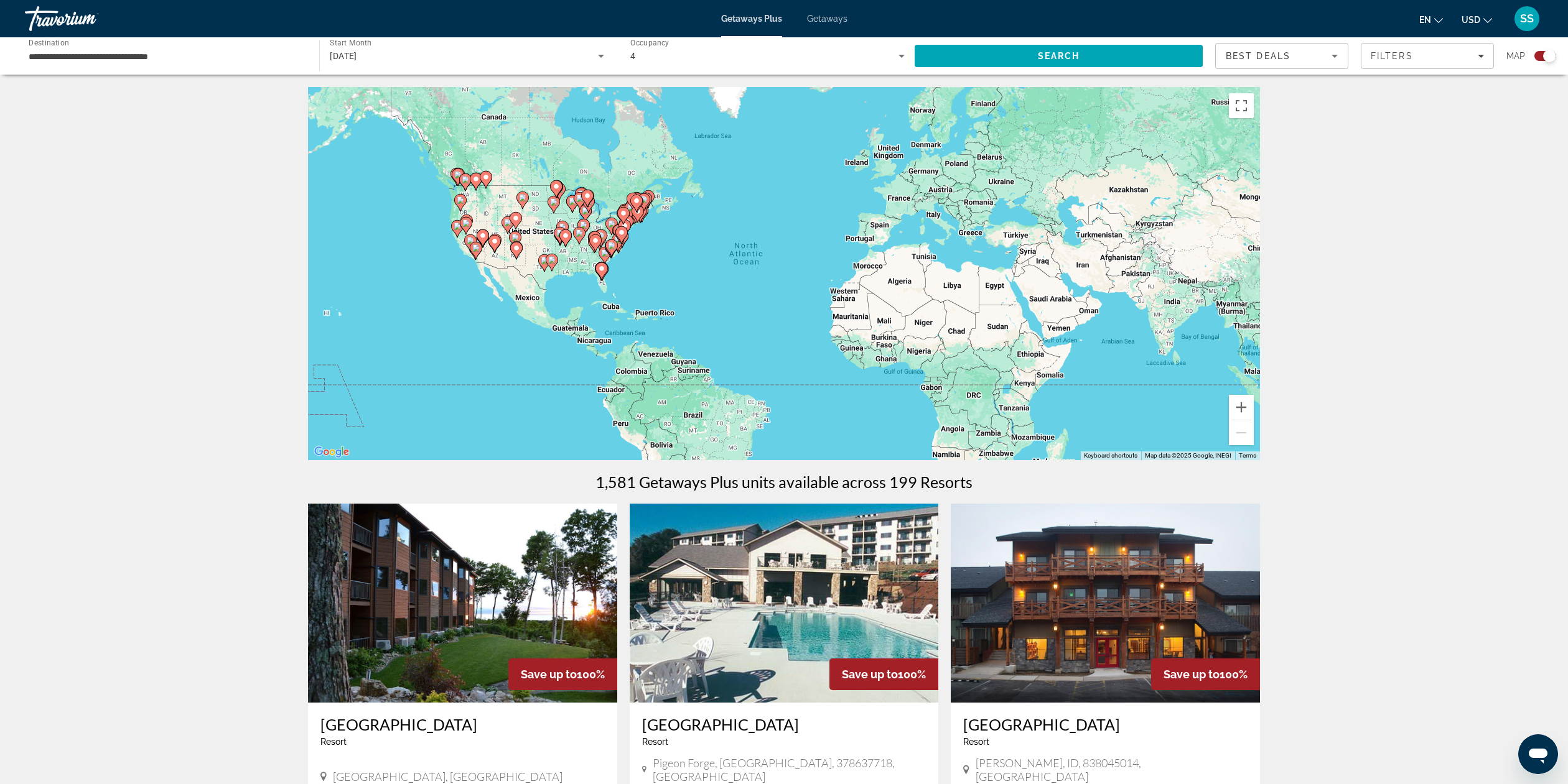
click at [745, 17] on span "Getaways Plus" at bounding box center [751, 19] width 61 height 10
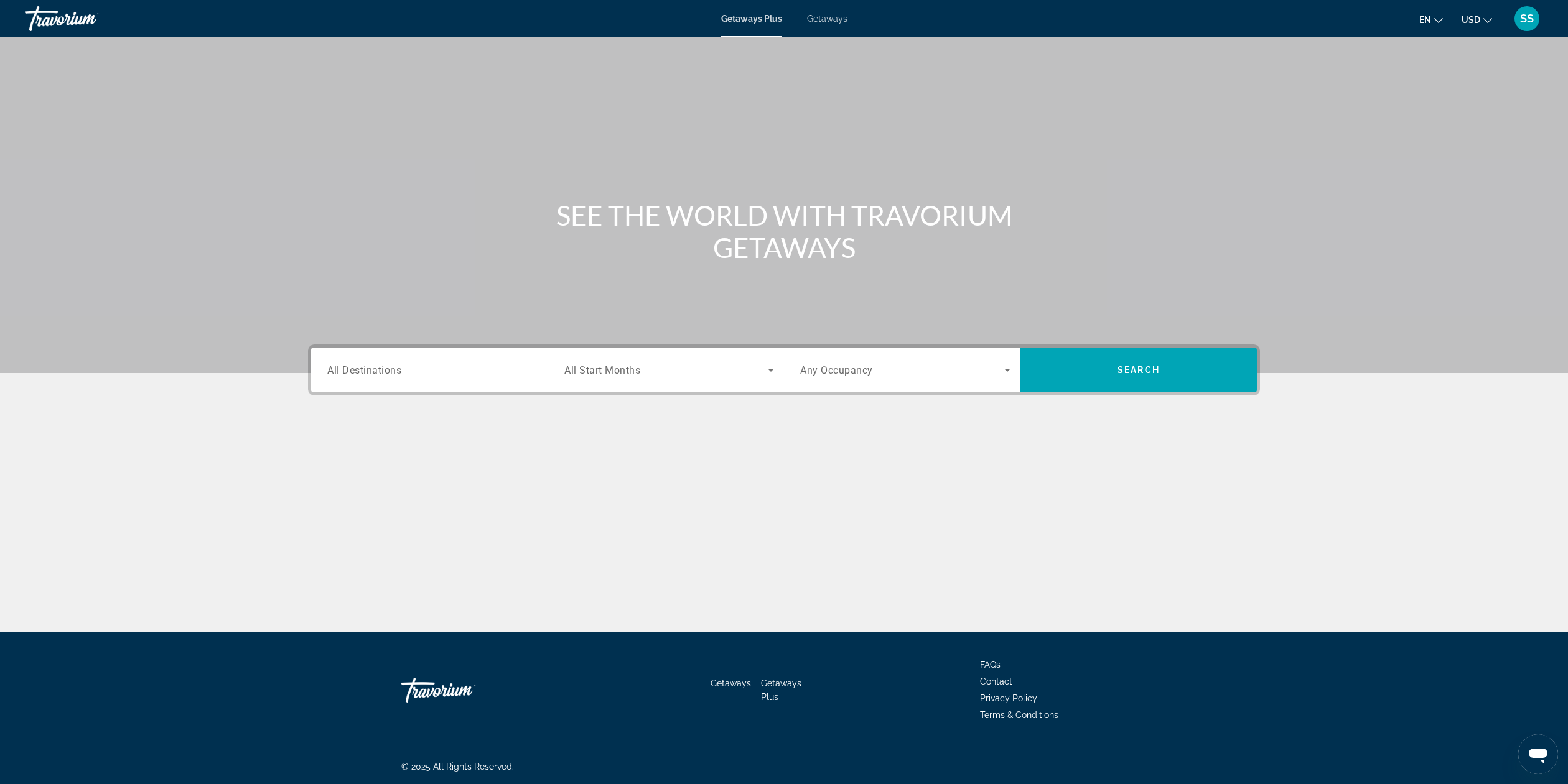
click at [826, 20] on span "Getaways" at bounding box center [827, 19] width 40 height 10
click at [47, 19] on div "Travorium" at bounding box center [87, 18] width 125 height 32
